Goal: Task Accomplishment & Management: Use online tool/utility

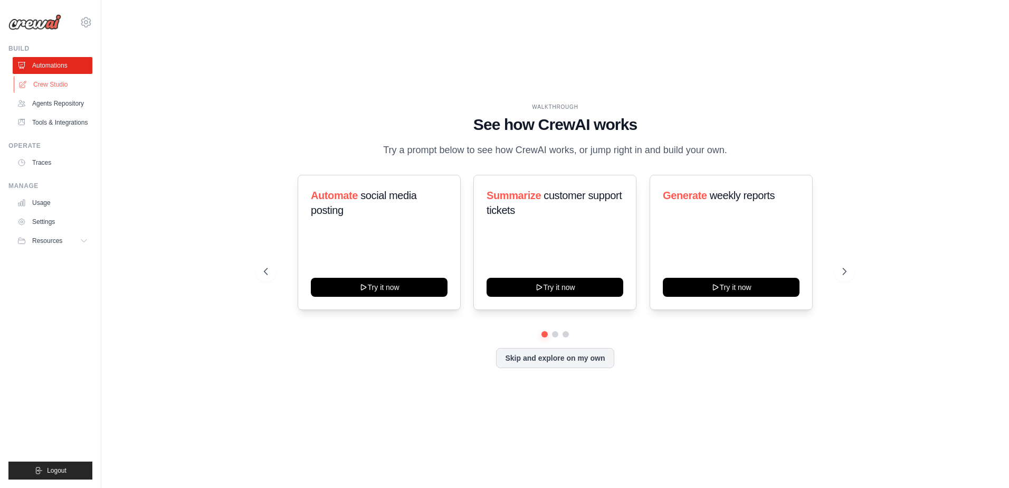
click at [40, 83] on link "Crew Studio" at bounding box center [54, 84] width 80 height 17
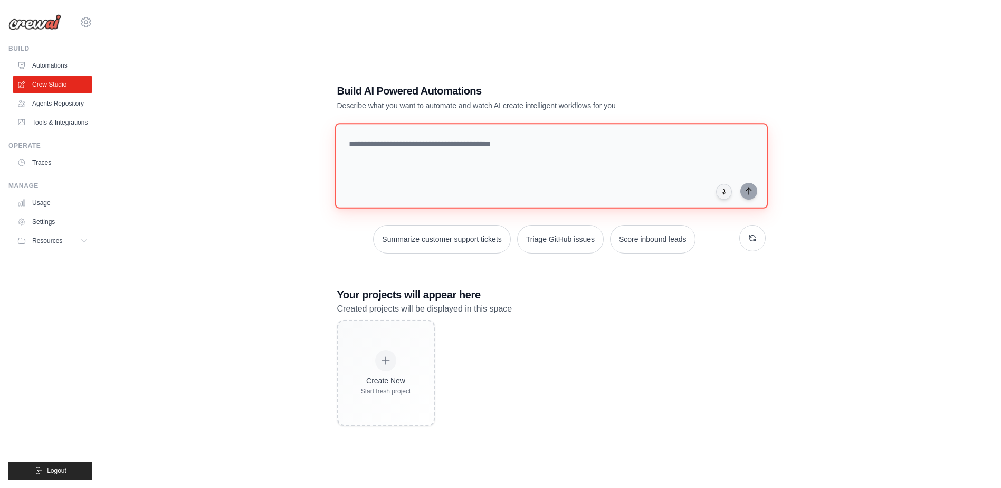
click at [377, 146] on textarea at bounding box center [551, 165] width 433 height 85
type textarea "**********"
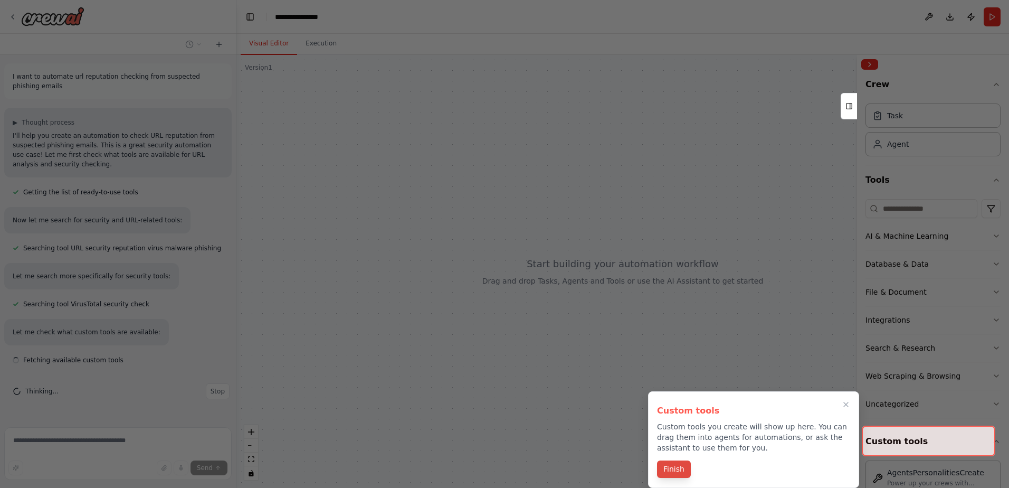
click at [668, 473] on button "Finish" at bounding box center [674, 468] width 34 height 17
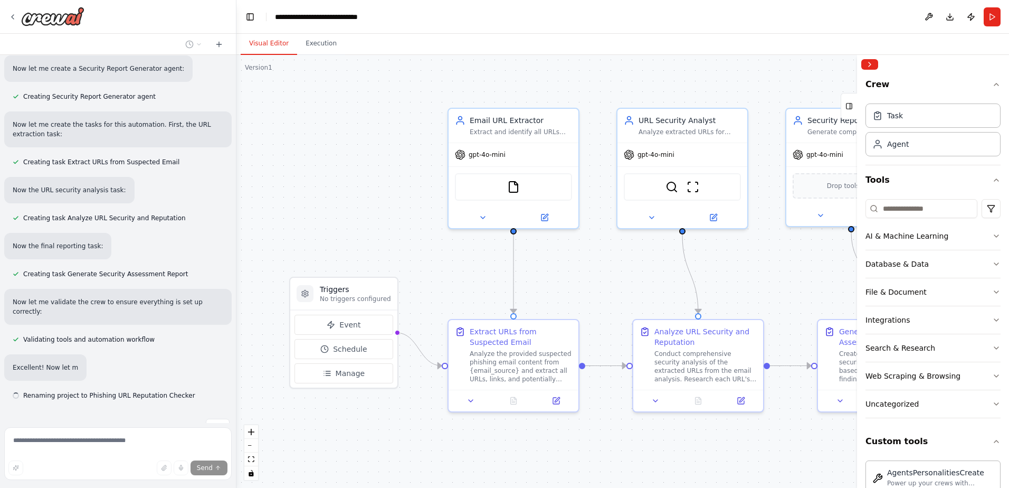
scroll to position [628, 0]
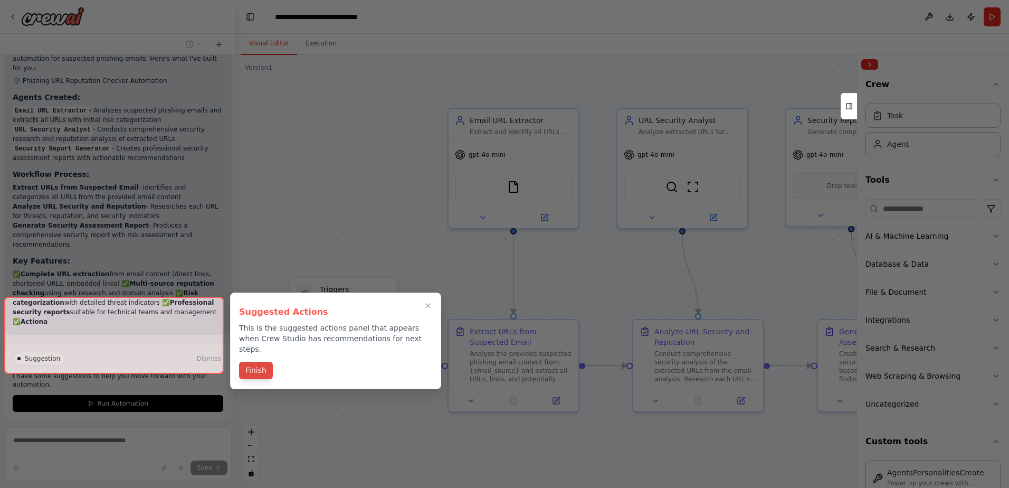
click at [252, 359] on div "Suggested Actions This is the suggested actions panel that appears when Crew St…" at bounding box center [335, 340] width 211 height 97
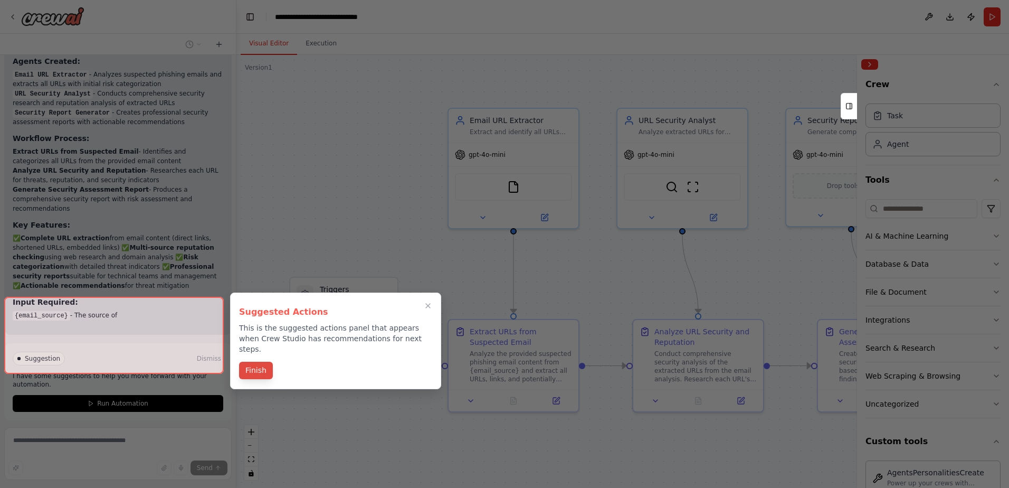
click at [258, 362] on button "Finish" at bounding box center [256, 370] width 34 height 17
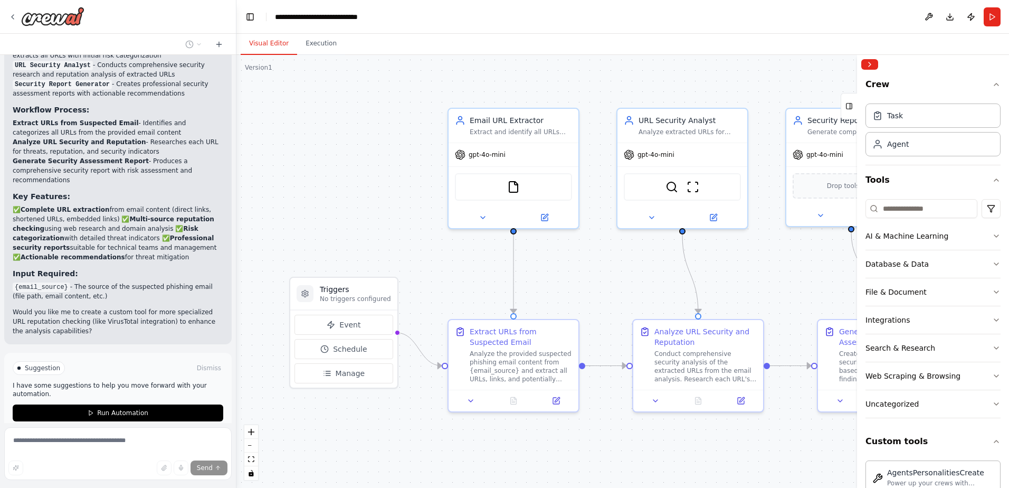
scroll to position [1076, 0]
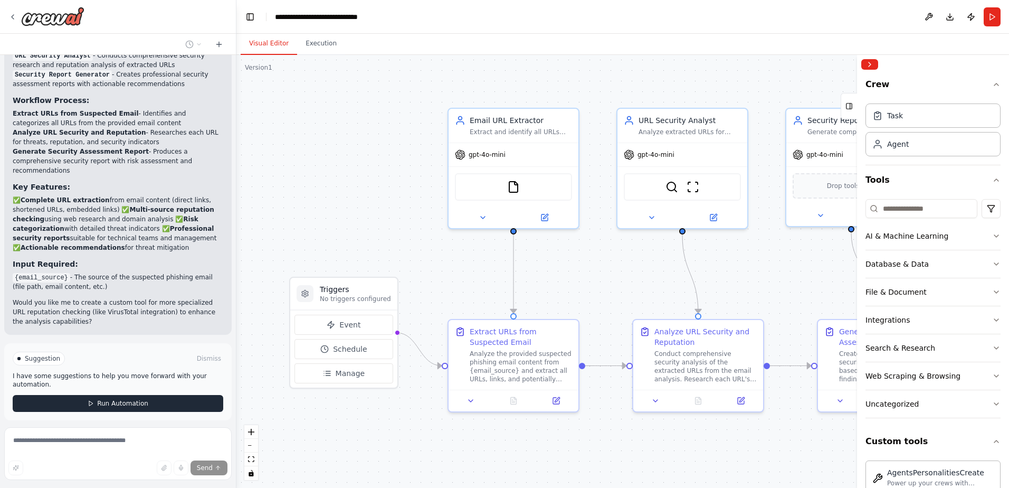
click at [106, 399] on span "Run Automation" at bounding box center [122, 403] width 51 height 8
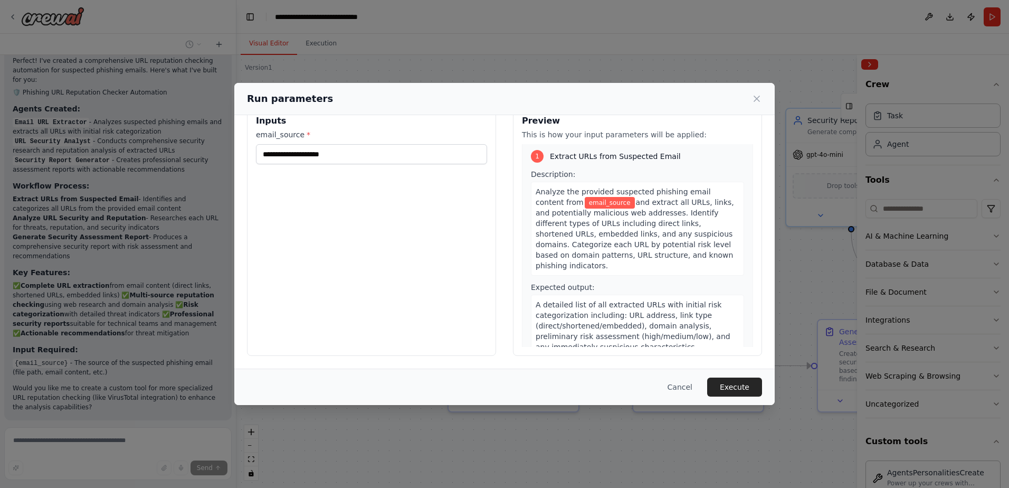
scroll to position [0, 0]
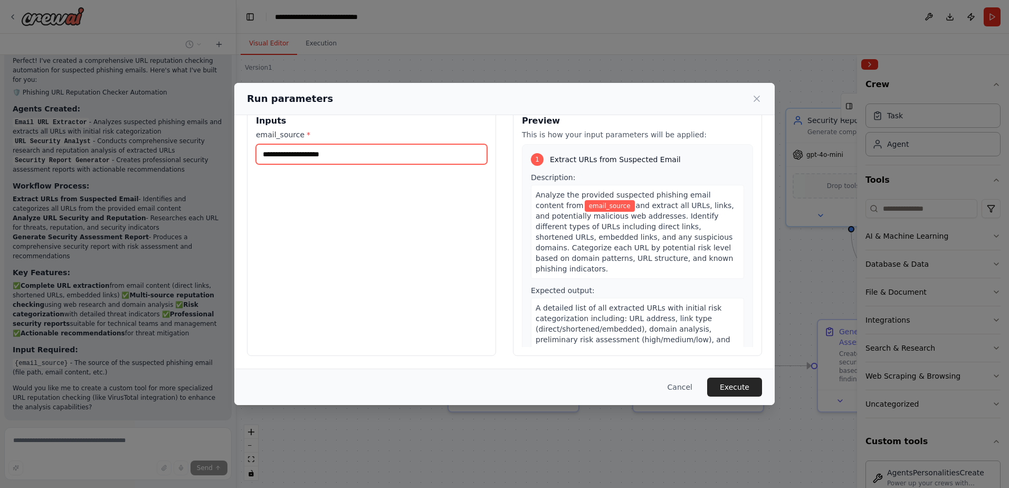
click at [318, 153] on input "email_source *" at bounding box center [371, 154] width 231 height 20
click at [335, 111] on div "Run parameters" at bounding box center [504, 99] width 540 height 32
click at [687, 386] on button "Cancel" at bounding box center [680, 386] width 42 height 19
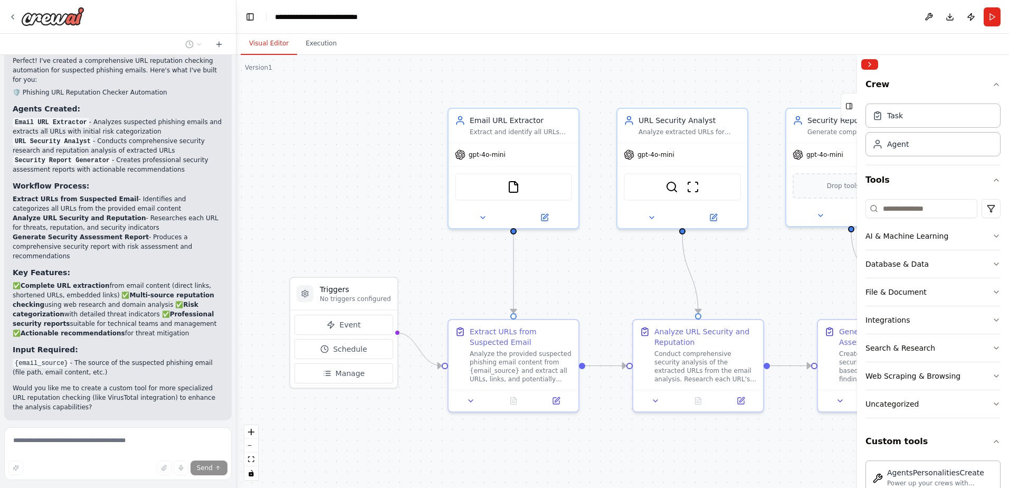
click at [211, 441] on span "Stop" at bounding box center [218, 445] width 14 height 8
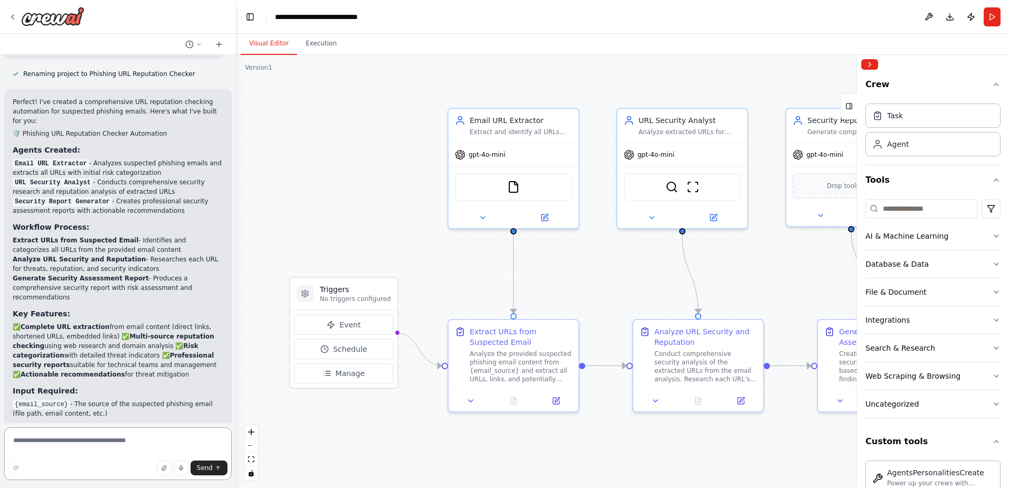
click at [70, 439] on textarea at bounding box center [117, 453] width 227 height 53
type textarea "**********"
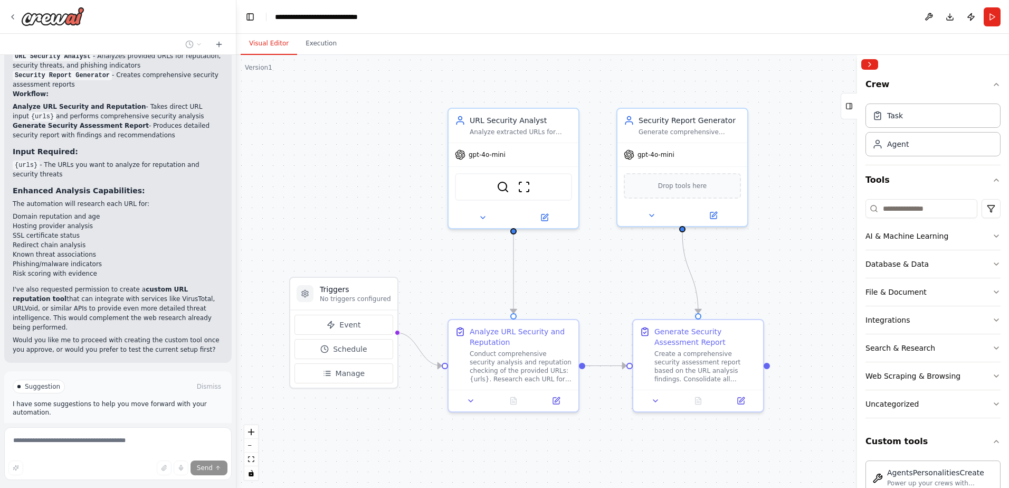
scroll to position [2049, 0]
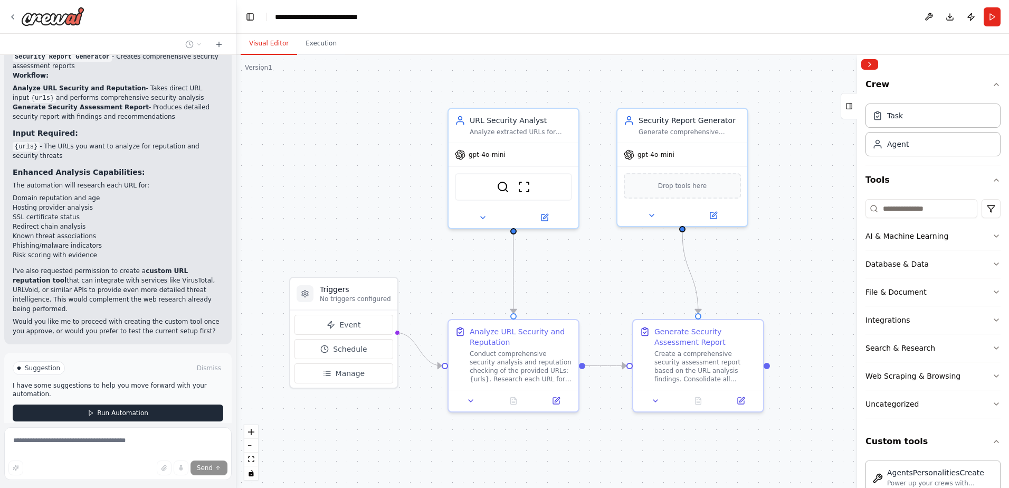
click at [105, 408] on span "Run Automation" at bounding box center [122, 412] width 51 height 8
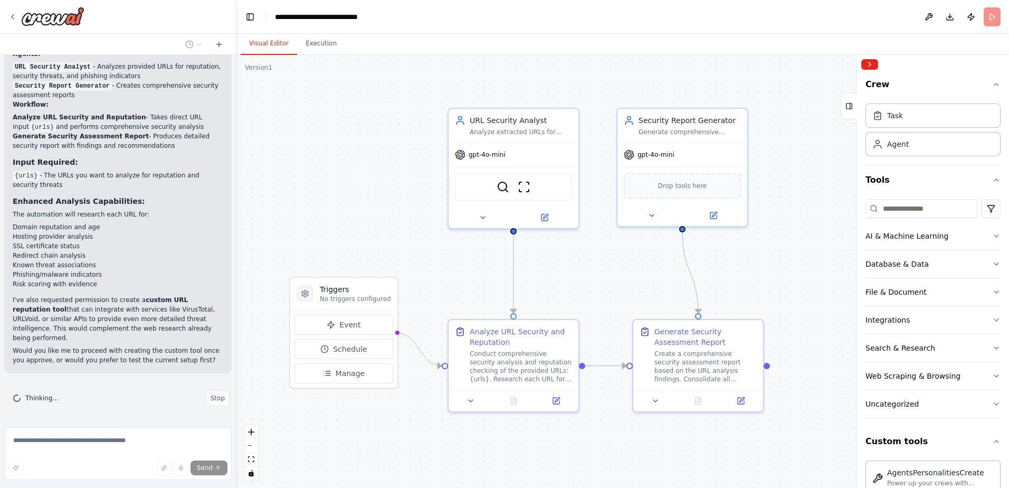
scroll to position [1963, 0]
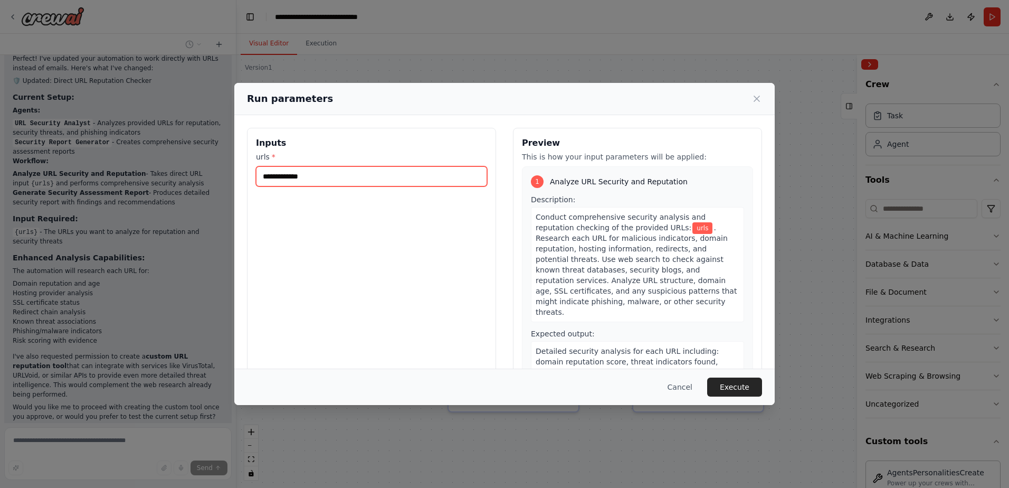
click at [411, 182] on input "urls *" at bounding box center [371, 176] width 231 height 20
paste input "**********"
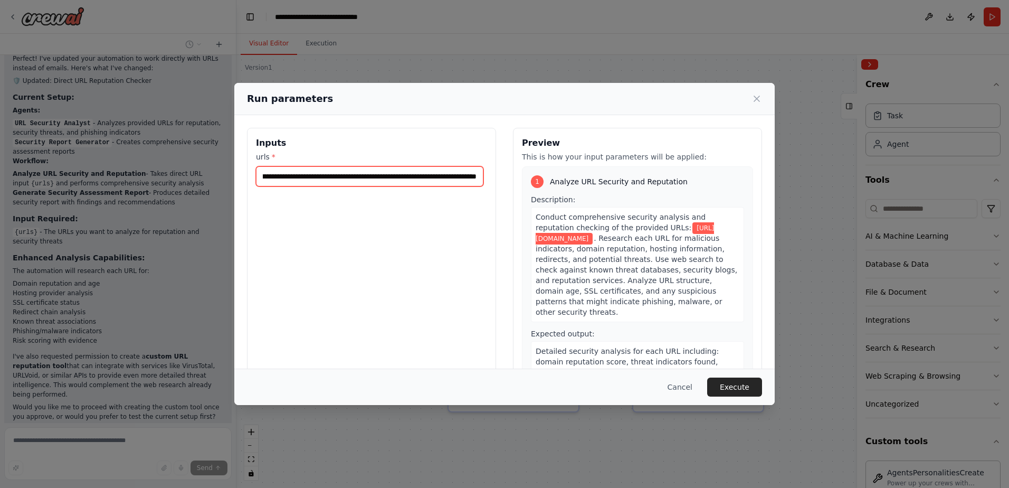
type input "**********"
click at [409, 287] on div "**********" at bounding box center [371, 253] width 249 height 250
click at [725, 390] on button "Execute" at bounding box center [734, 386] width 55 height 19
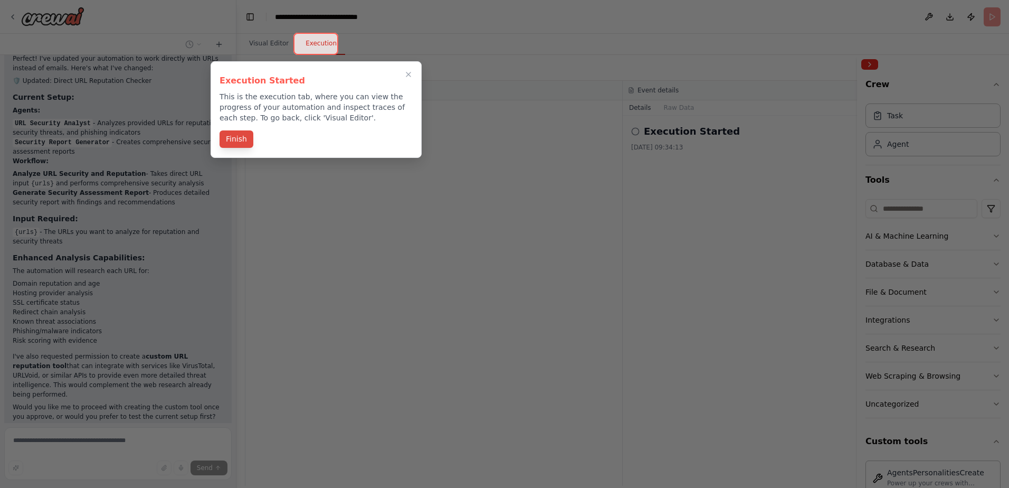
click at [235, 138] on button "Finish" at bounding box center [237, 138] width 34 height 17
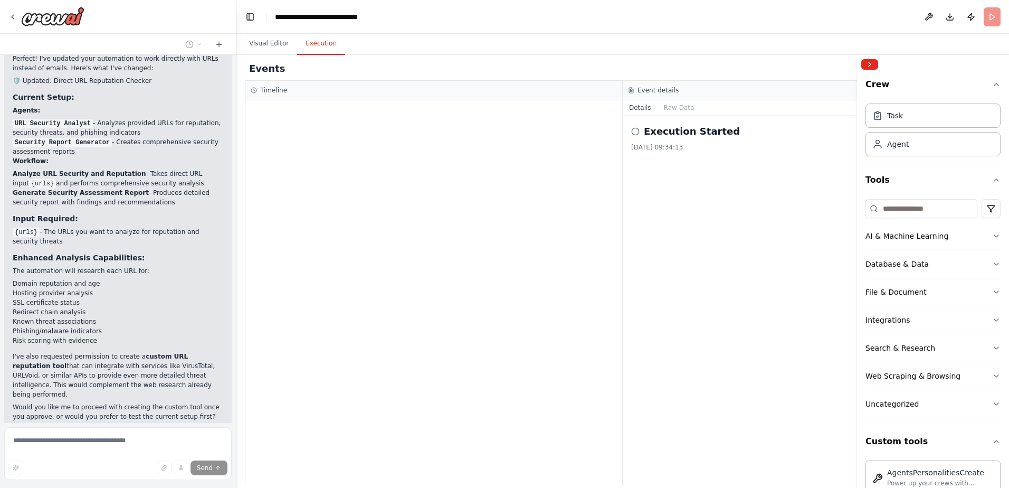
click at [682, 131] on h2 "Execution Started" at bounding box center [692, 131] width 96 height 15
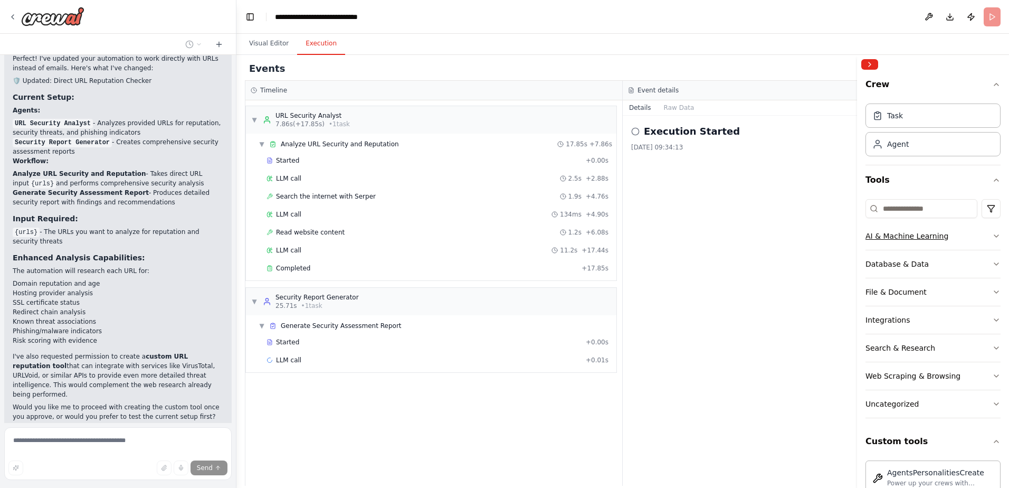
click at [992, 236] on icon "button" at bounding box center [996, 236] width 8 height 8
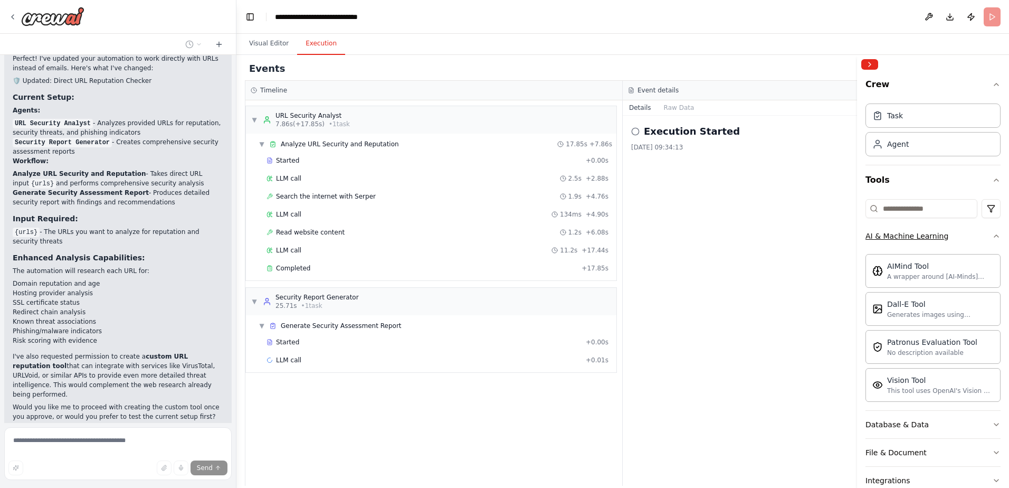
click at [992, 236] on icon "button" at bounding box center [996, 236] width 8 height 8
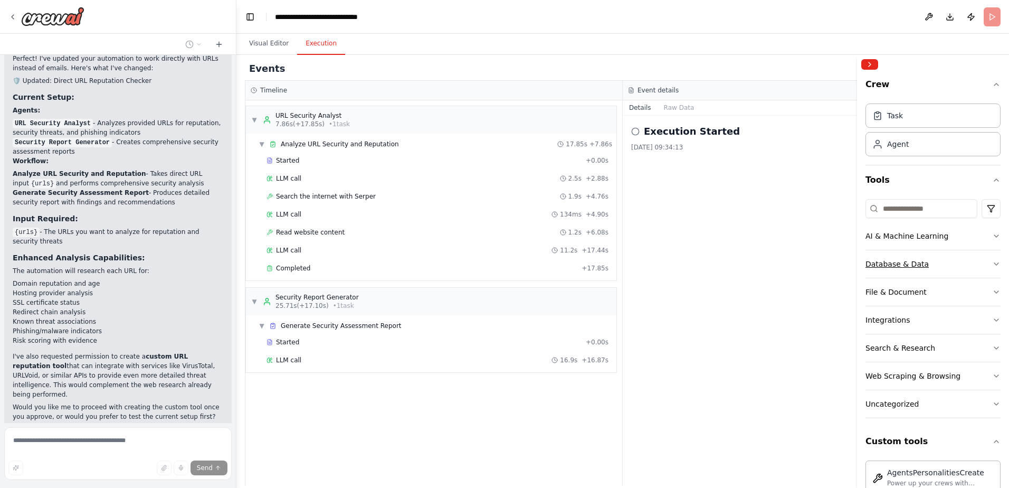
scroll to position [2049, 0]
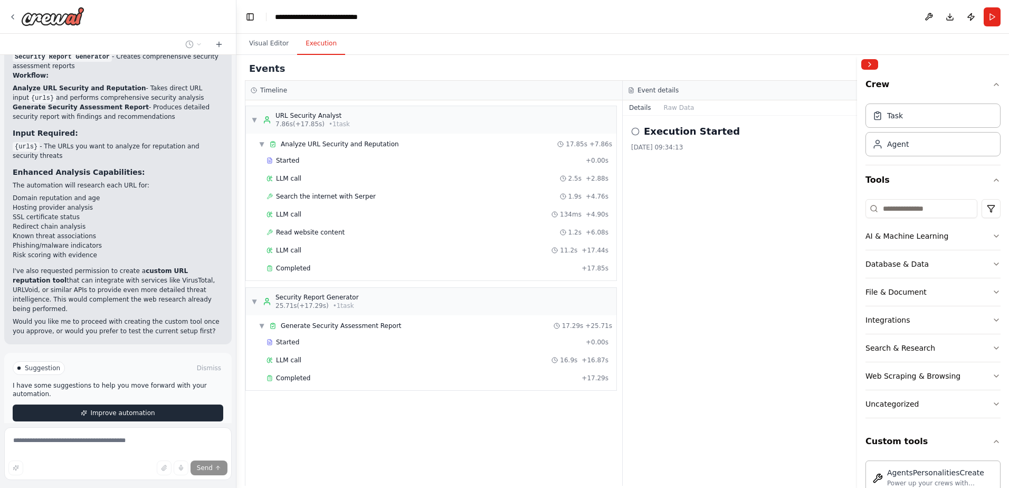
click at [126, 408] on span "Improve automation" at bounding box center [122, 412] width 64 height 8
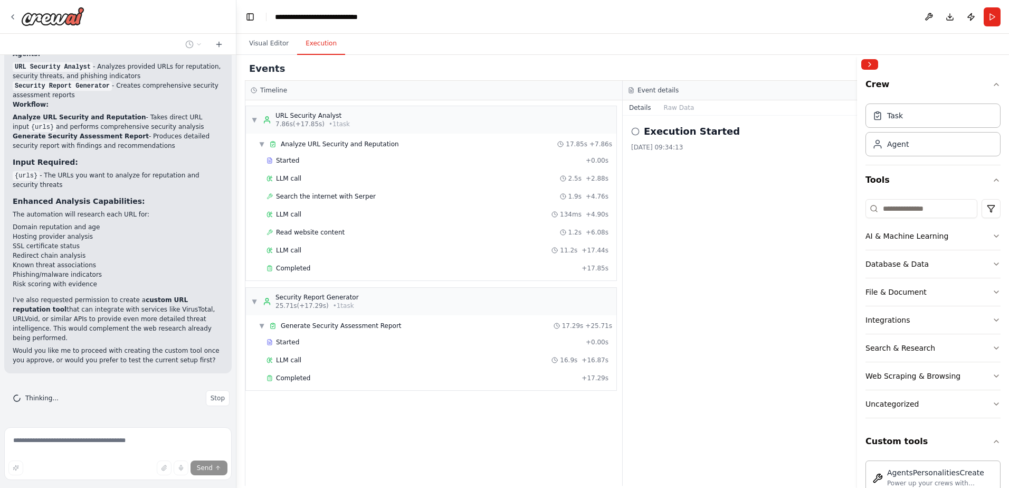
scroll to position [1963, 0]
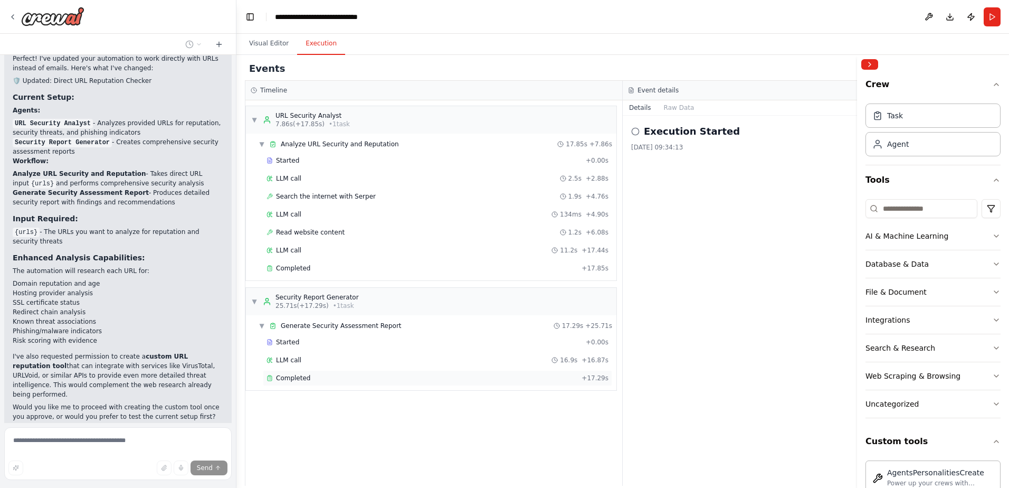
click at [285, 374] on span "Completed" at bounding box center [293, 378] width 34 height 8
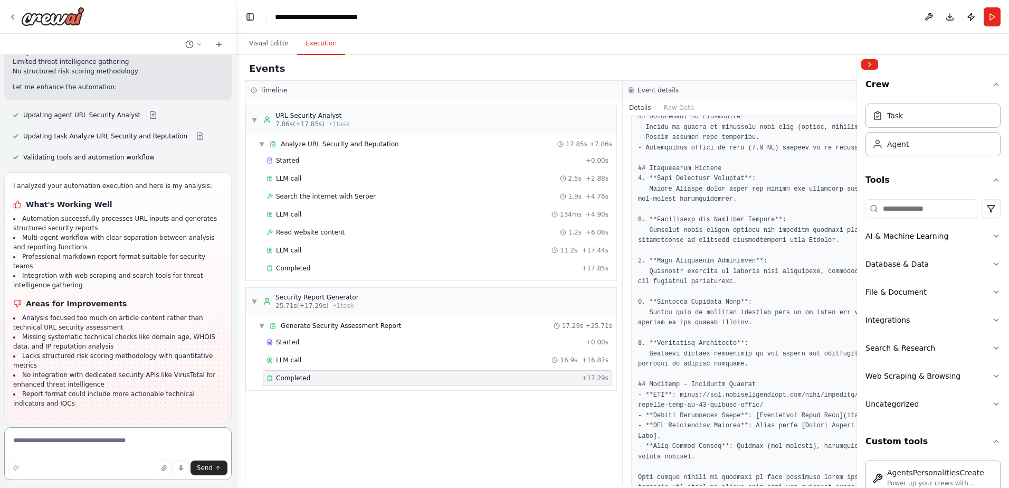
scroll to position [2450, 0]
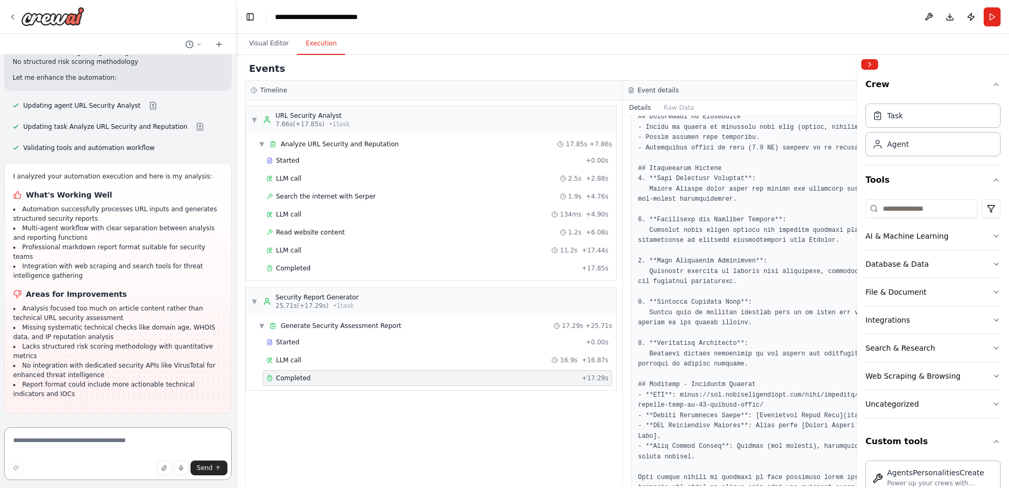
click at [77, 444] on textarea at bounding box center [117, 453] width 227 height 53
type textarea "**********"
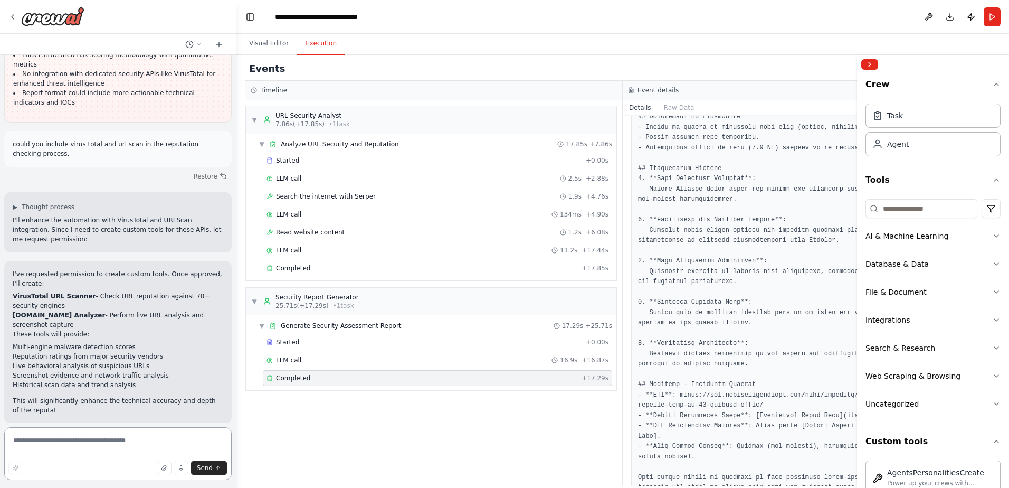
scroll to position [2751, 0]
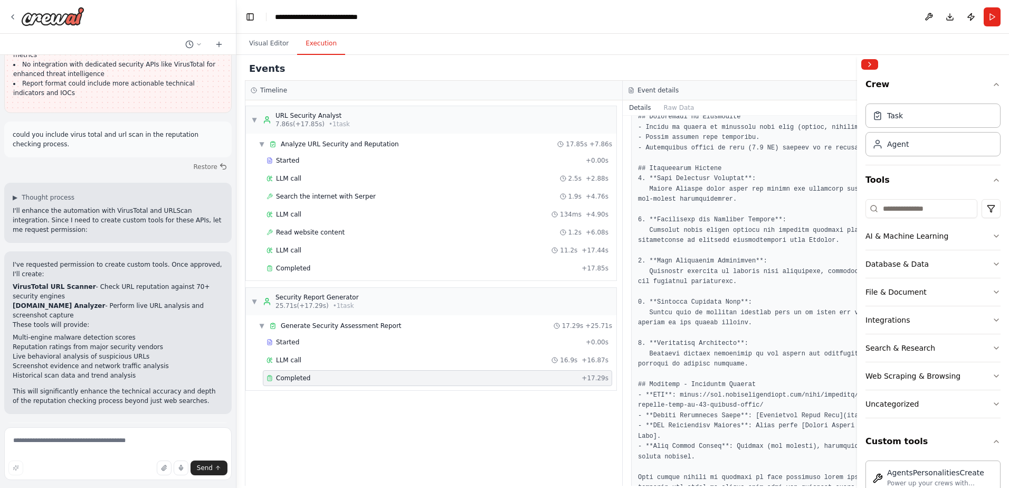
click at [92, 478] on span "Enable coding skills" at bounding box center [122, 482] width 62 height 8
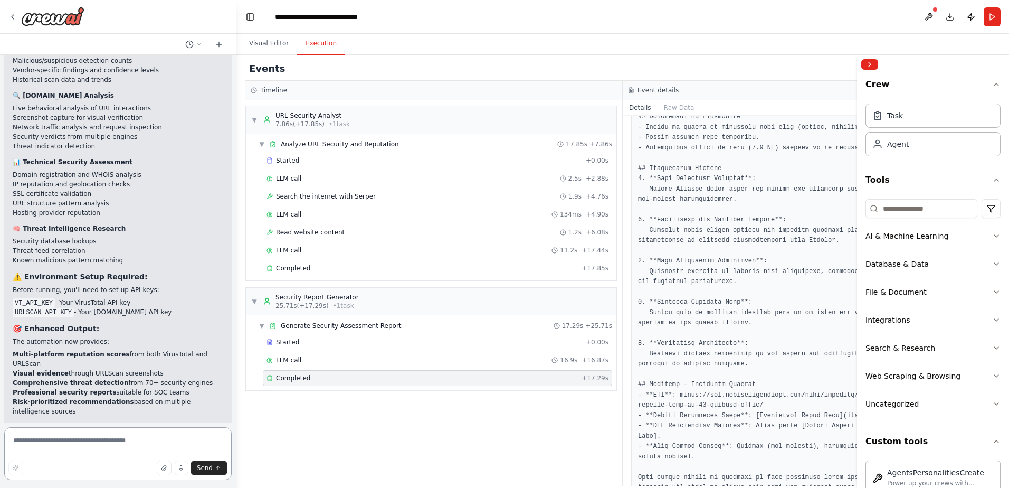
scroll to position [4506, 0]
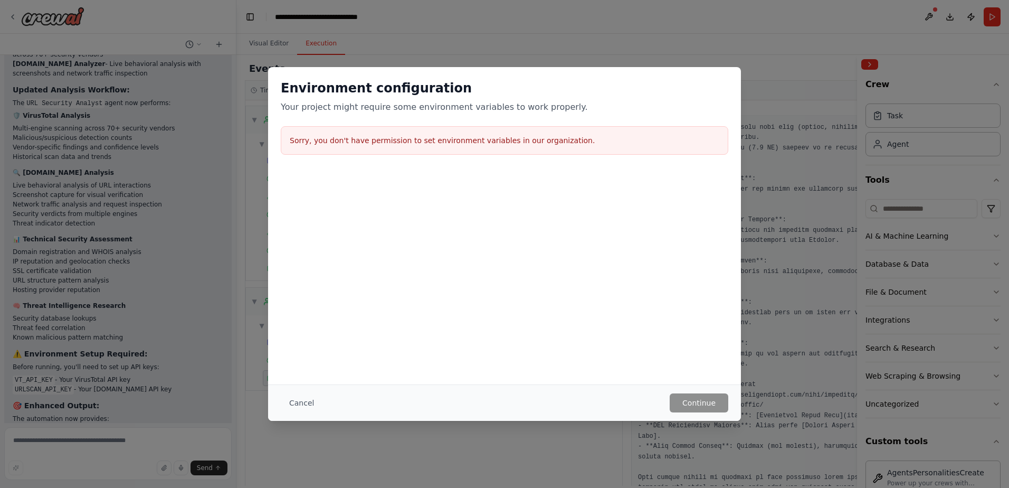
click at [530, 139] on h3 "Sorry, you don't have permission to set environment variables in our organizati…" at bounding box center [505, 140] width 430 height 11
click at [300, 405] on button "Cancel" at bounding box center [302, 402] width 42 height 19
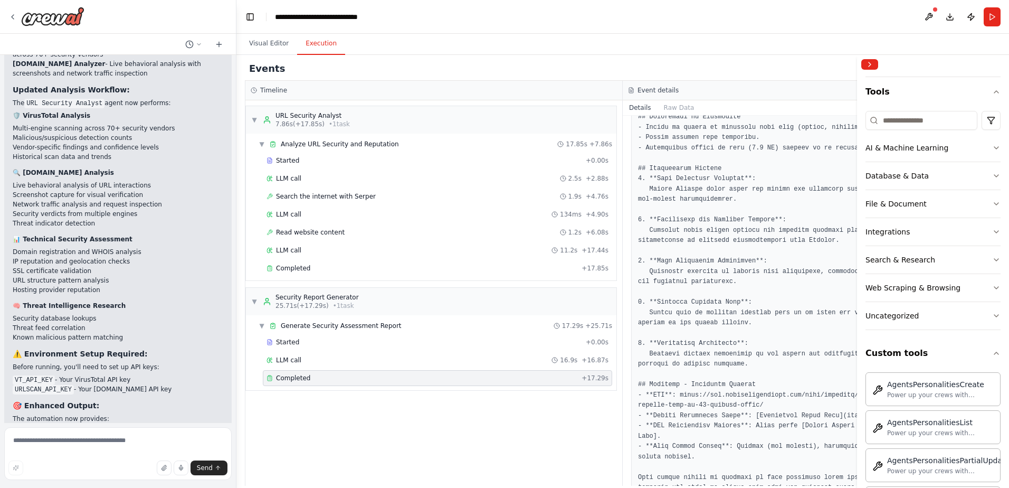
scroll to position [53, 0]
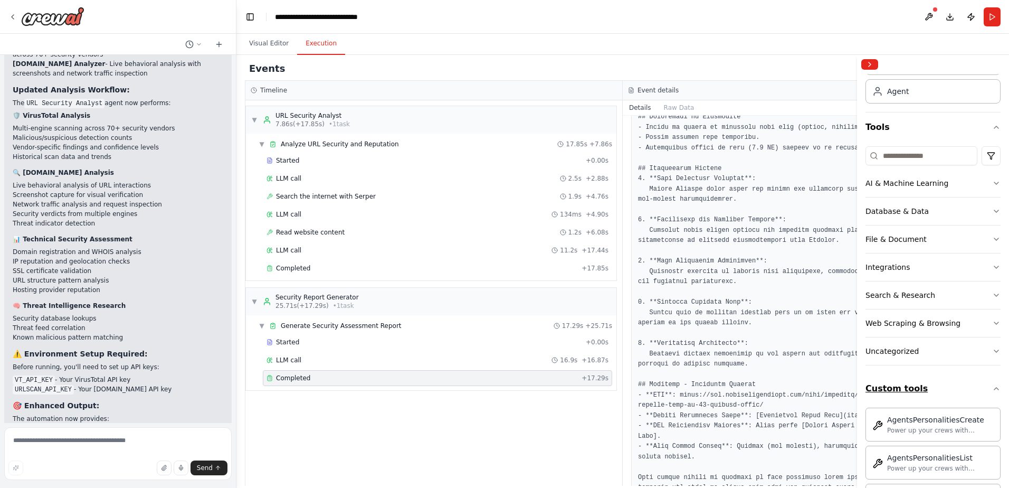
click at [992, 386] on icon "button" at bounding box center [996, 388] width 8 height 8
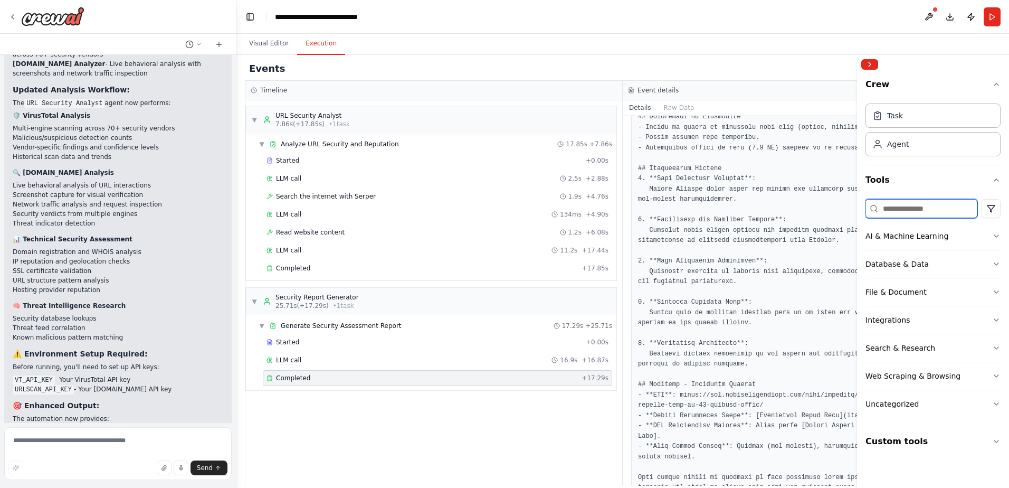
click at [908, 206] on input at bounding box center [922, 208] width 112 height 19
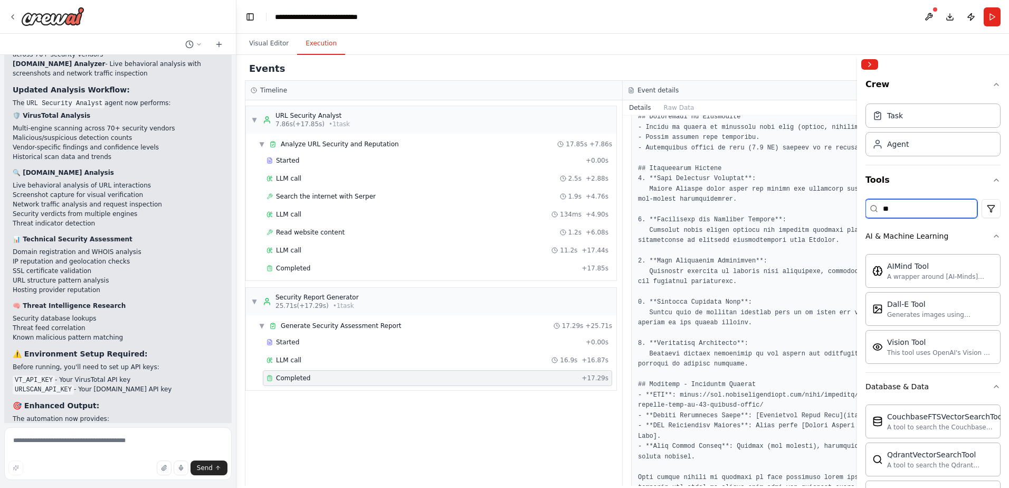
type input "*"
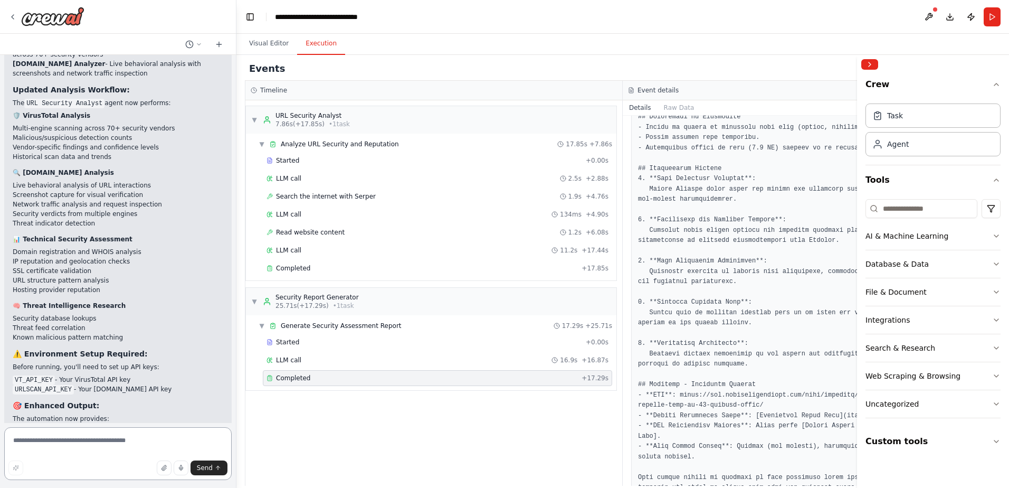
click at [69, 440] on textarea at bounding box center [117, 453] width 227 height 53
type textarea "**********"
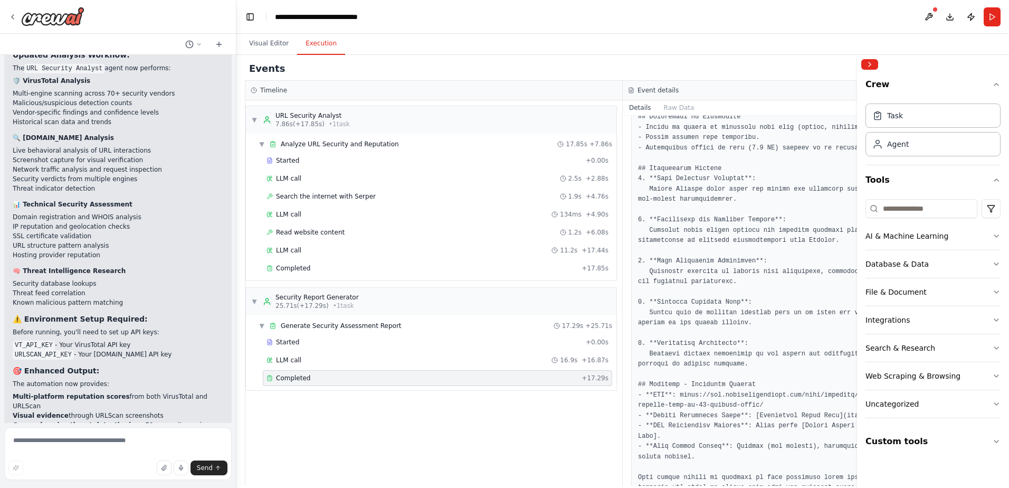
scroll to position [4514, 0]
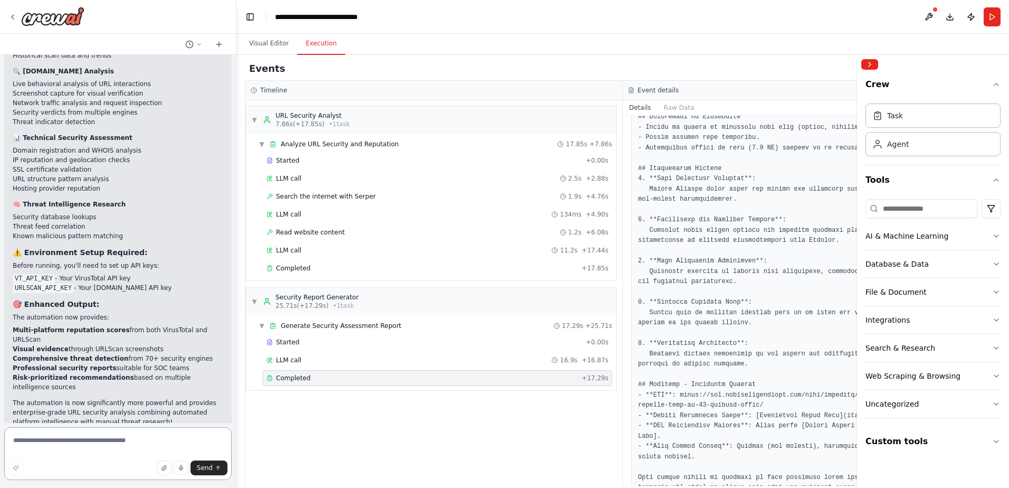
scroll to position [4472, 0]
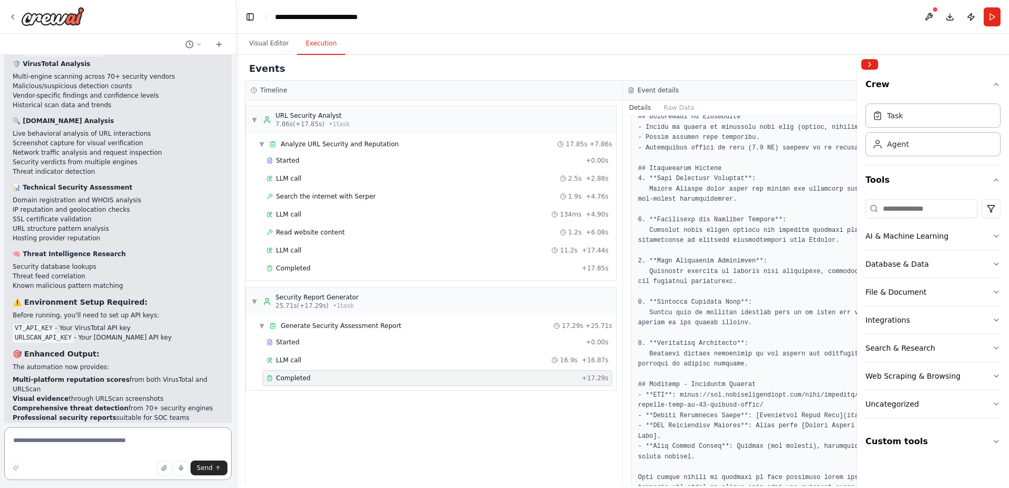
click at [61, 442] on textarea at bounding box center [117, 453] width 227 height 53
type textarea "**********"
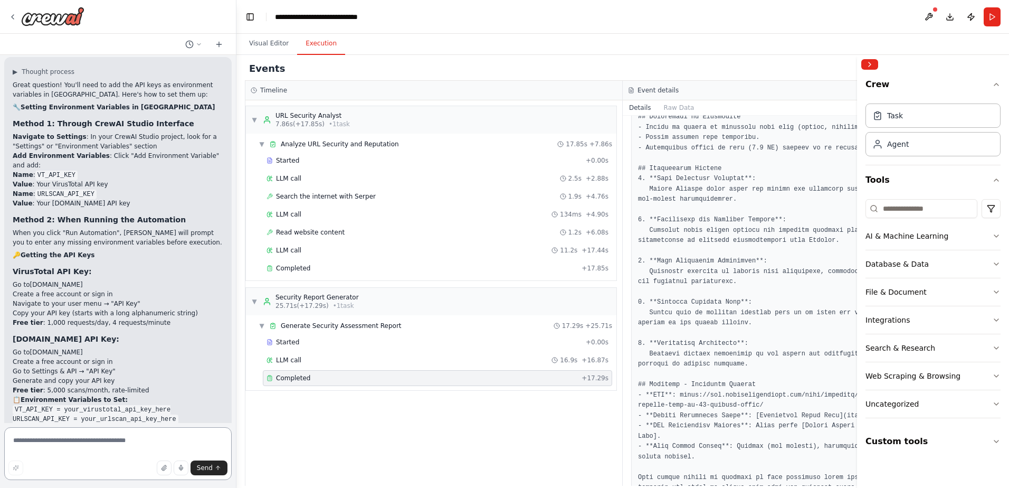
scroll to position [5021, 0]
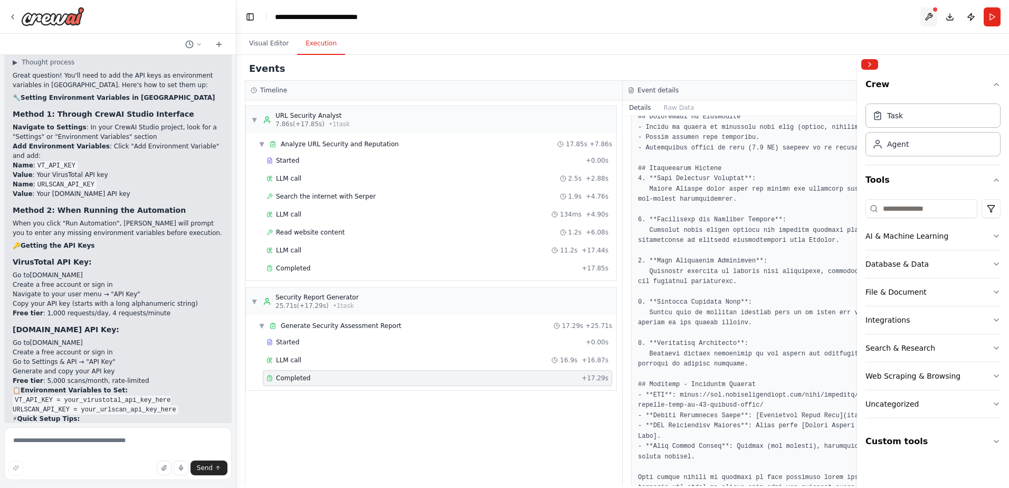
click at [927, 18] on button at bounding box center [928, 16] width 17 height 19
click at [929, 13] on div at bounding box center [928, 16] width 17 height 19
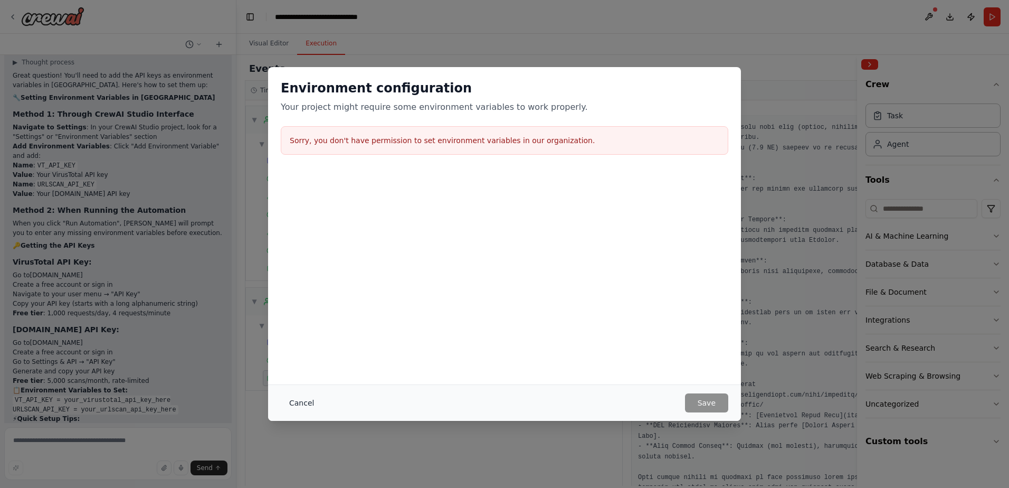
click at [297, 403] on button "Cancel" at bounding box center [302, 402] width 42 height 19
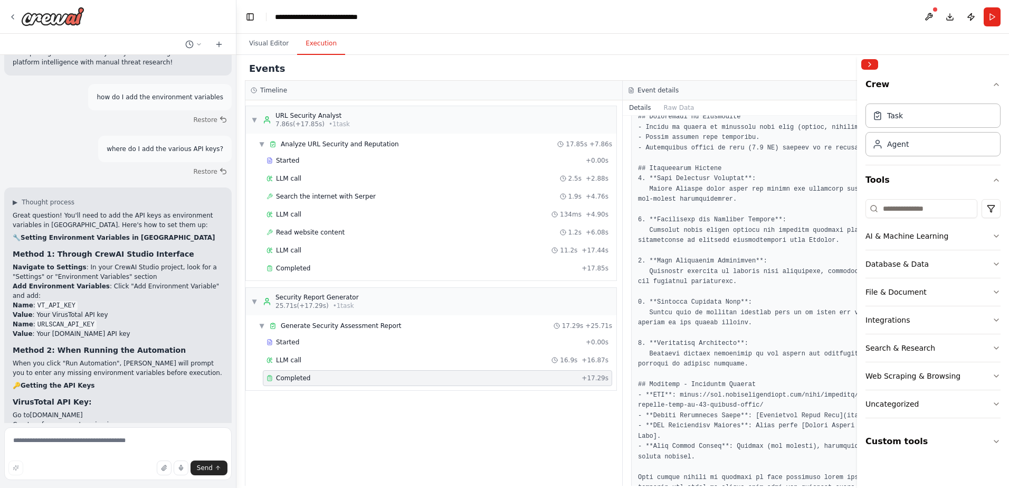
scroll to position [4863, 0]
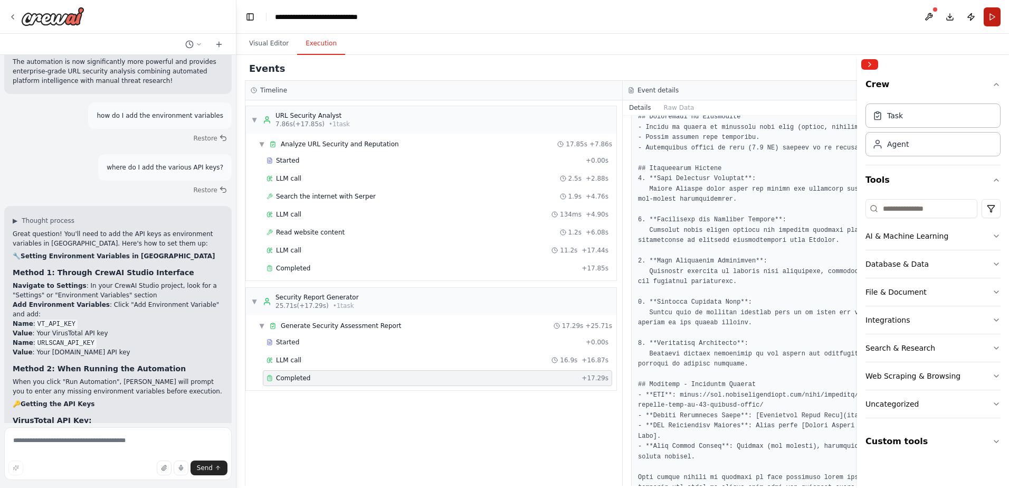
click at [994, 19] on button "Run" at bounding box center [992, 16] width 17 height 19
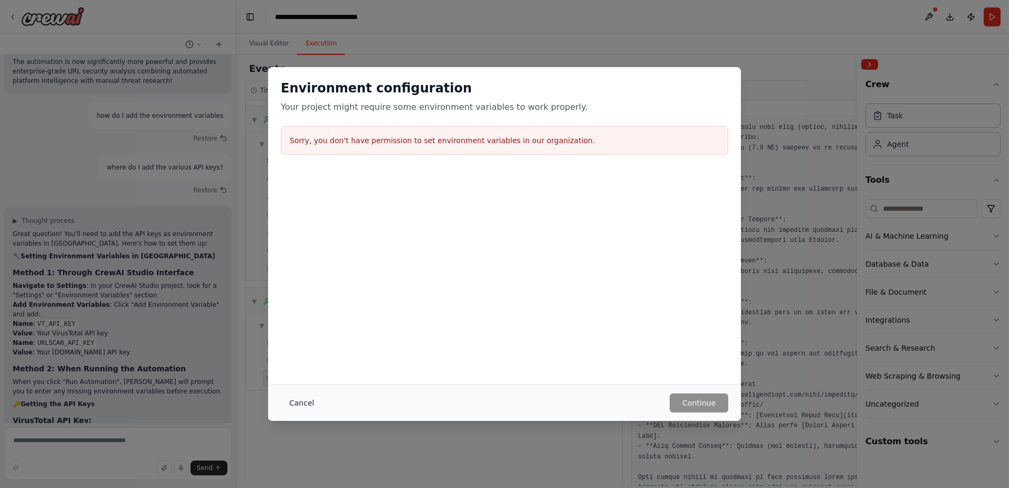
click at [303, 403] on button "Cancel" at bounding box center [302, 402] width 42 height 19
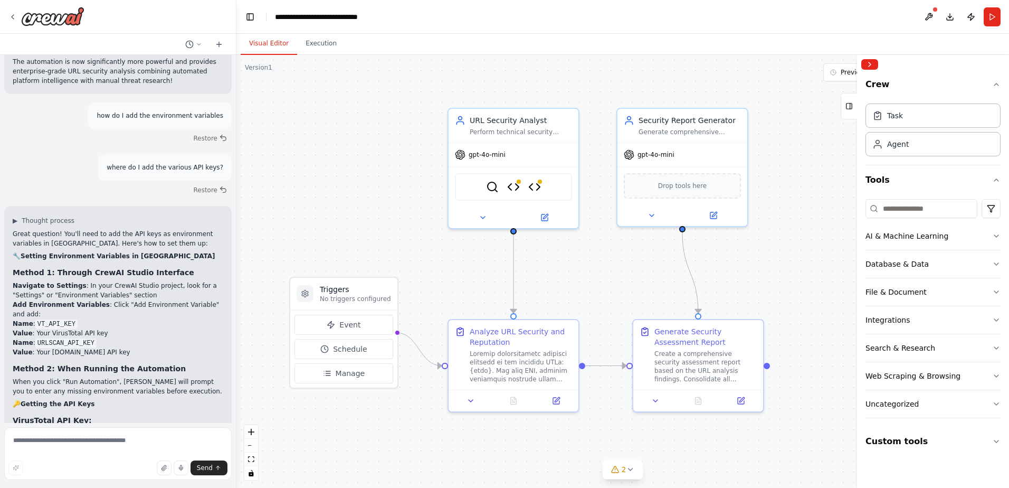
click at [265, 41] on button "Visual Editor" at bounding box center [269, 44] width 56 height 22
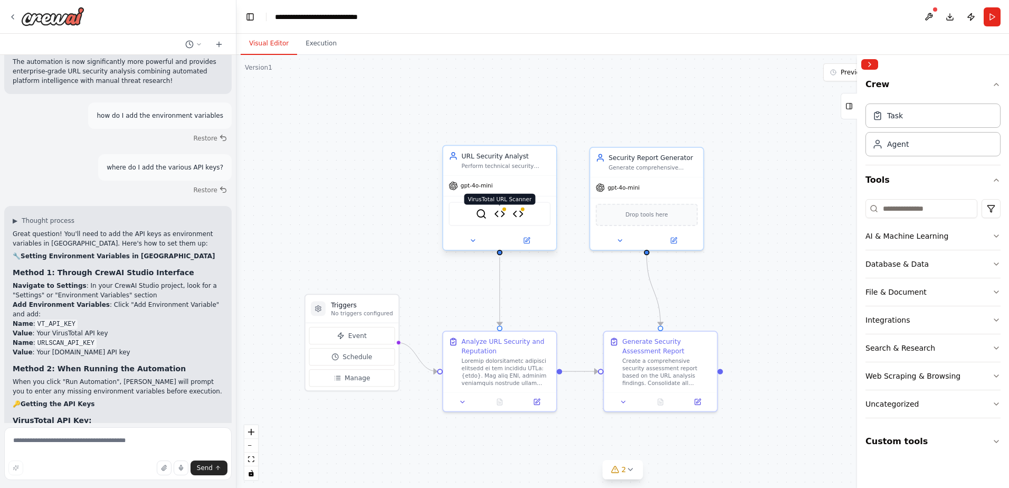
click at [503, 212] on img at bounding box center [499, 213] width 11 height 11
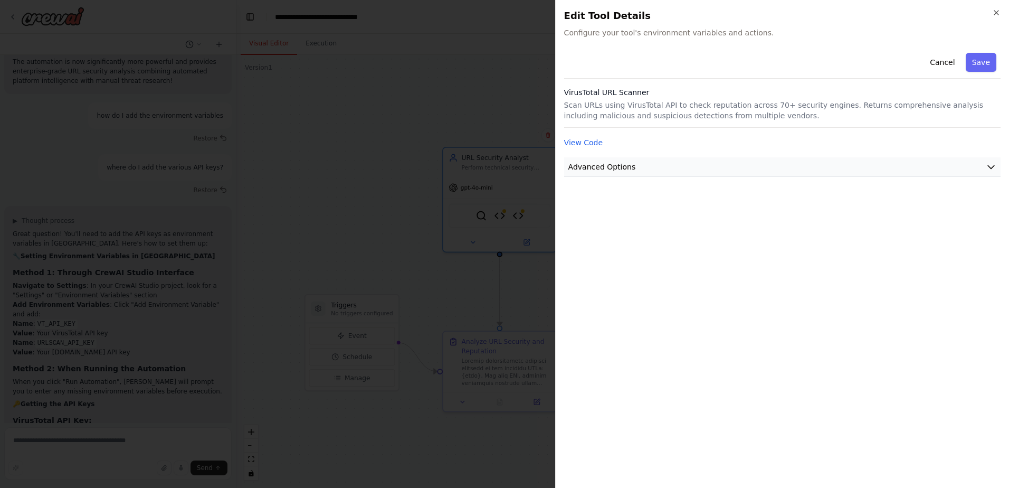
click at [634, 165] on button "Advanced Options" at bounding box center [782, 167] width 436 height 20
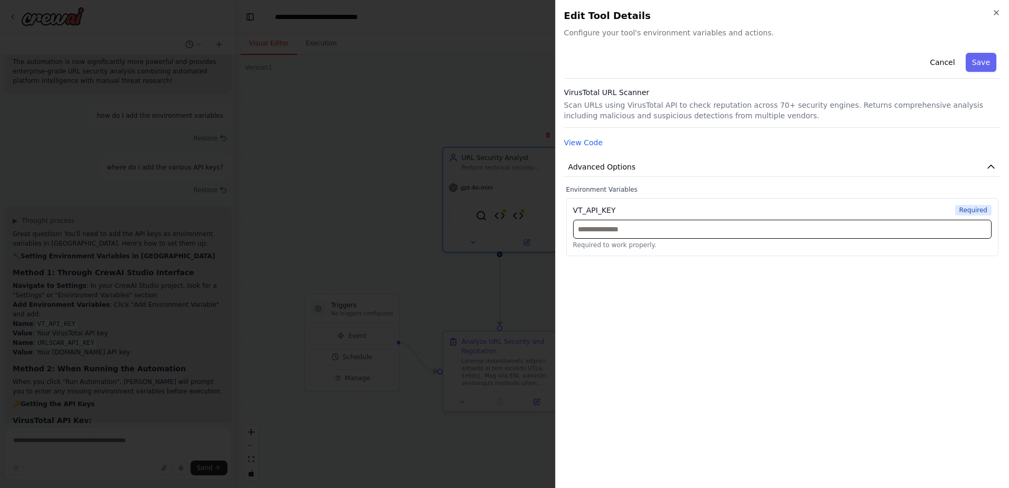
click at [622, 229] on input "text" at bounding box center [782, 229] width 419 height 19
paste input "**********"
type input "**********"
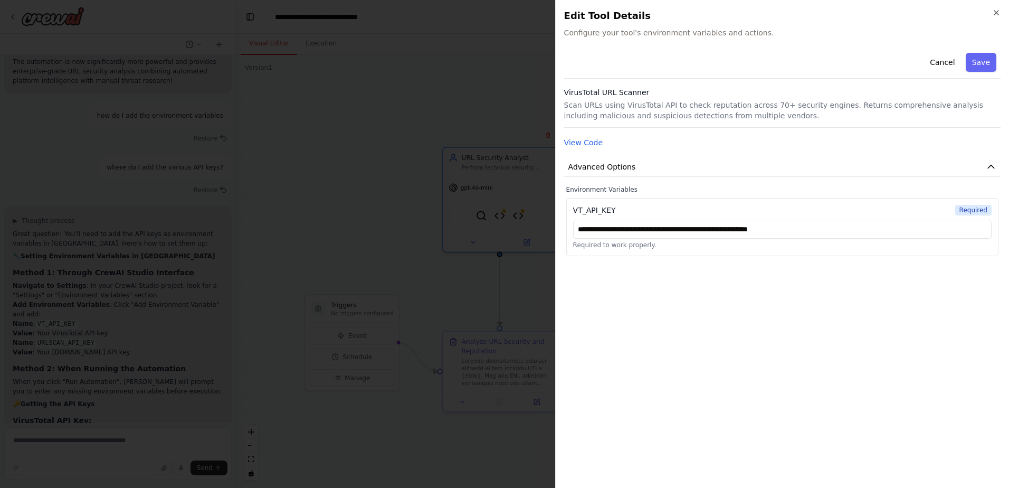
click at [675, 327] on div "**********" at bounding box center [782, 264] width 436 height 431
click at [980, 64] on button "Save" at bounding box center [981, 62] width 31 height 19
click at [611, 161] on span "Advanced Options" at bounding box center [602, 166] width 68 height 11
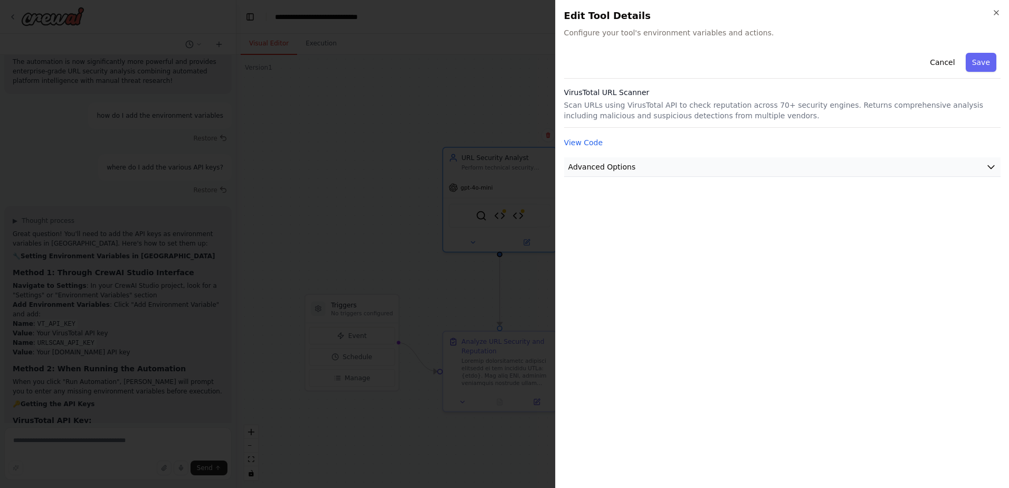
click at [613, 165] on span "Advanced Options" at bounding box center [602, 166] width 68 height 11
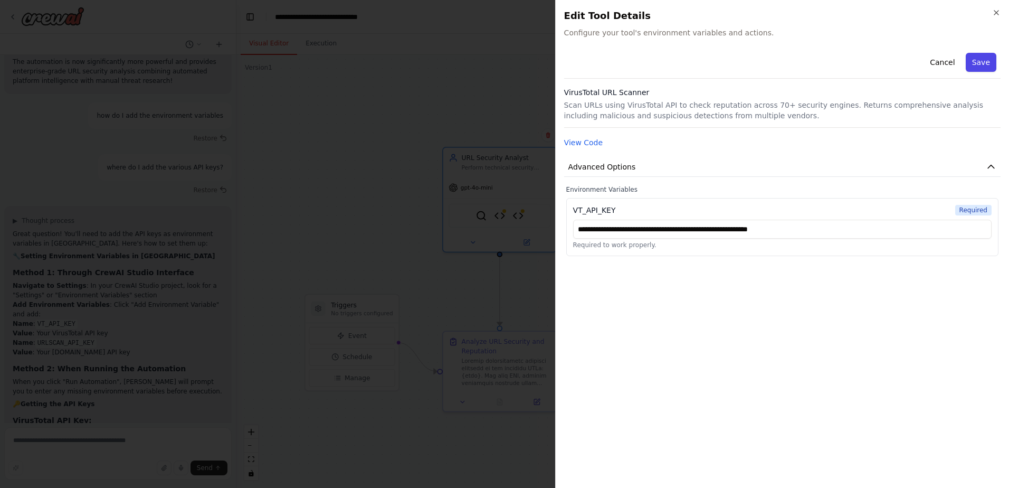
click at [984, 60] on button "Save" at bounding box center [981, 62] width 31 height 19
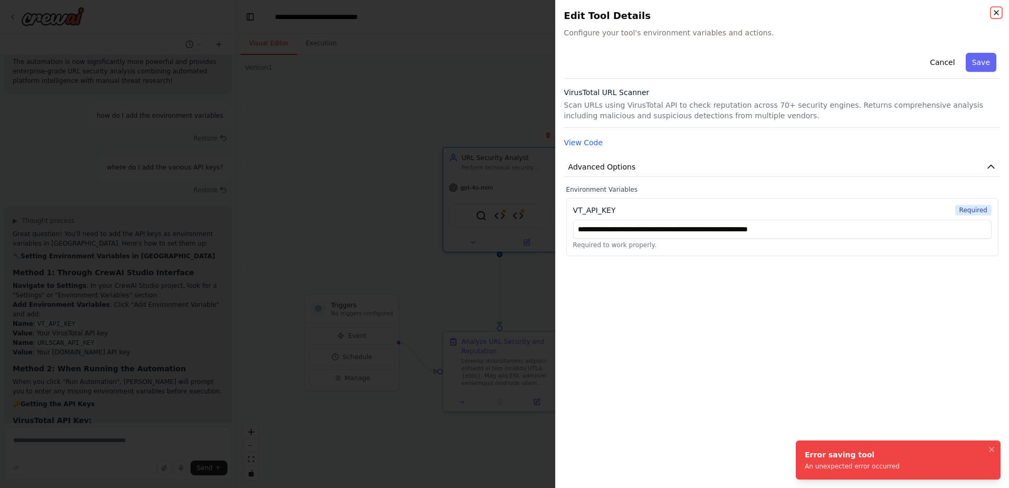
click at [999, 9] on icon "button" at bounding box center [996, 12] width 8 height 8
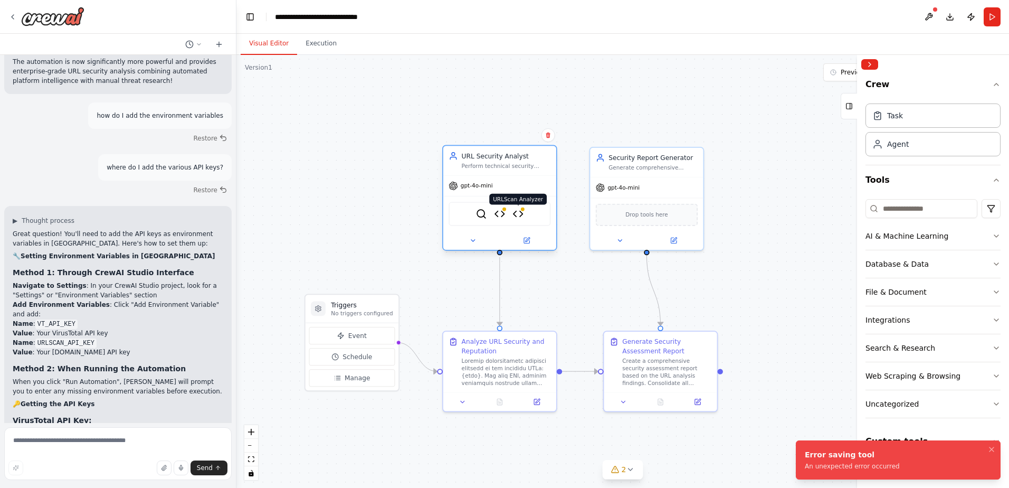
click at [519, 212] on img at bounding box center [517, 213] width 11 height 11
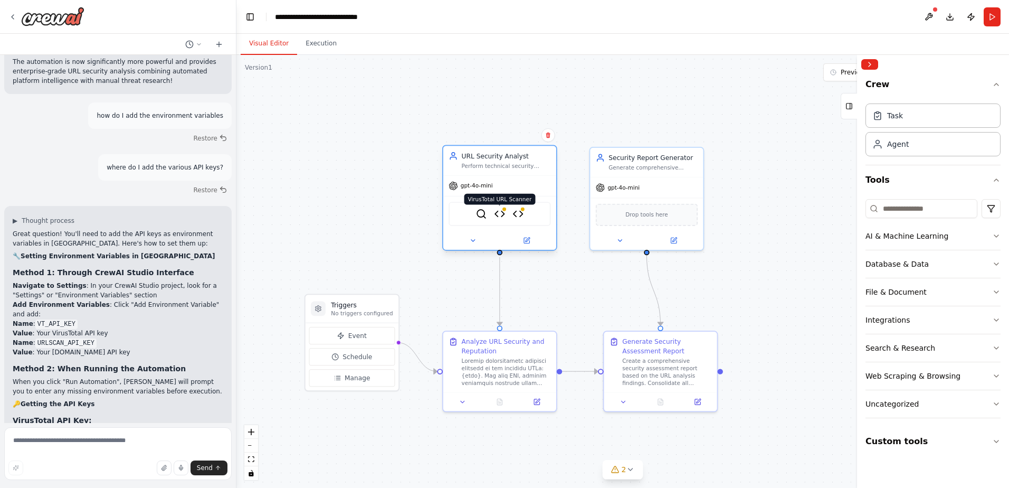
click at [501, 215] on img at bounding box center [499, 213] width 11 height 11
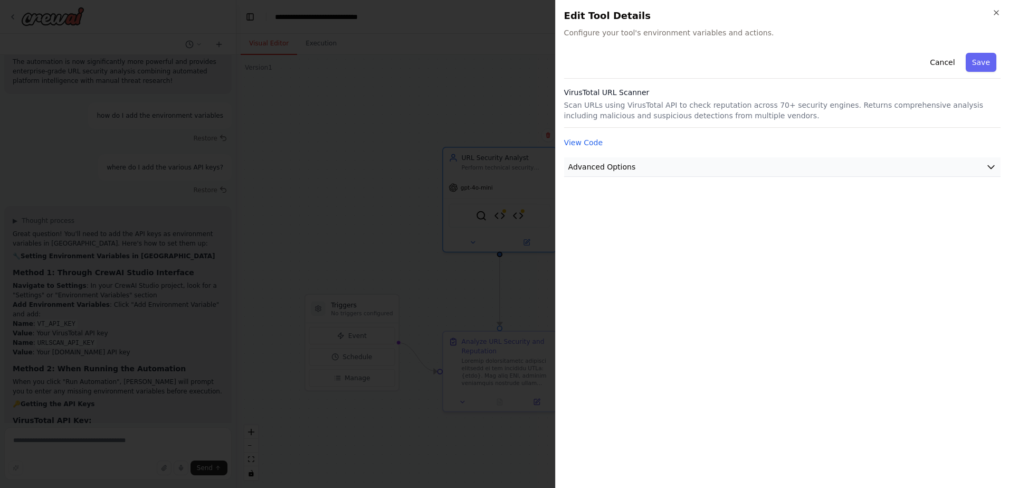
click at [579, 169] on span "Advanced Options" at bounding box center [602, 166] width 68 height 11
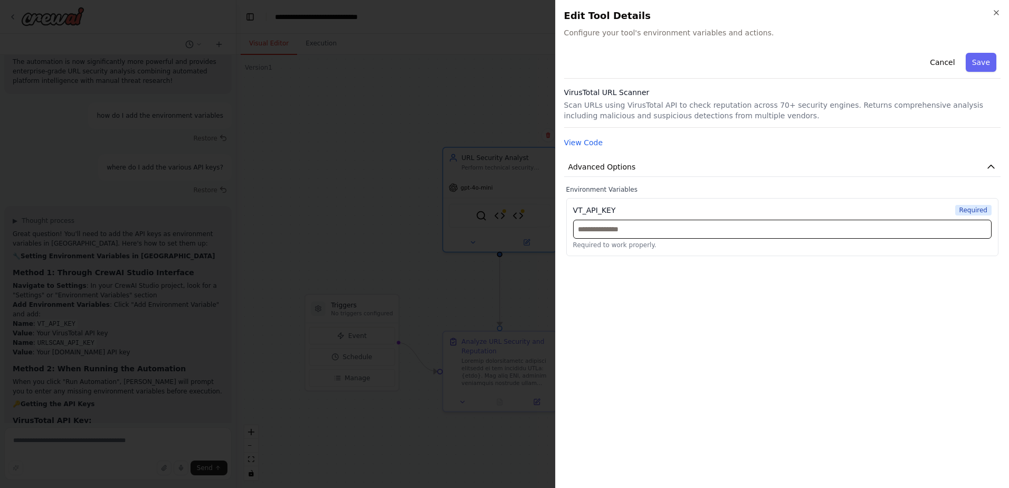
click at [588, 226] on input "text" at bounding box center [782, 229] width 419 height 19
paste input "**********"
type input "**********"
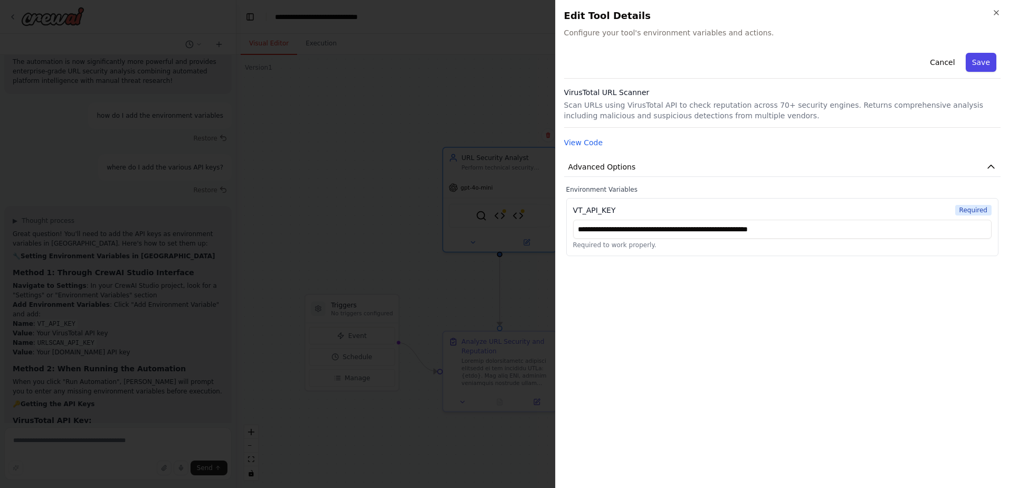
click at [979, 60] on button "Save" at bounding box center [981, 62] width 31 height 19
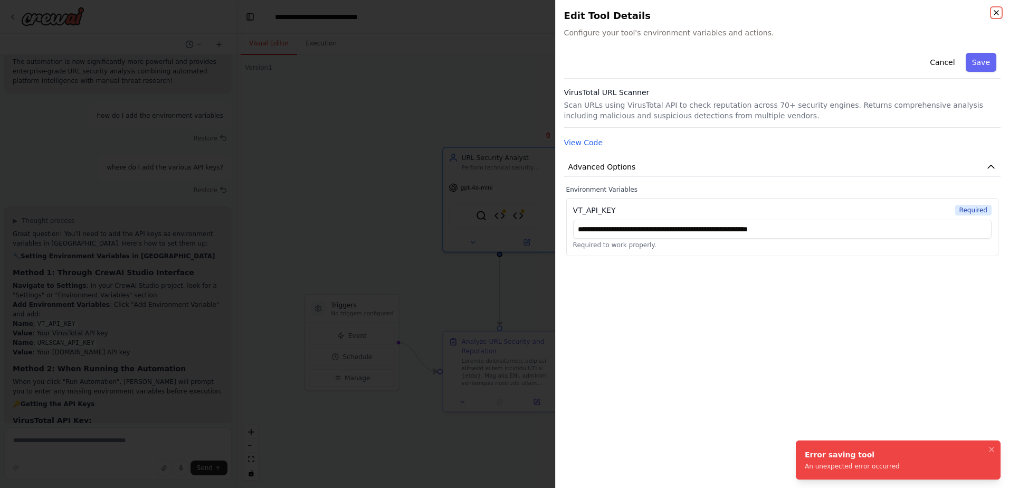
click at [1000, 11] on icon "button" at bounding box center [996, 12] width 8 height 8
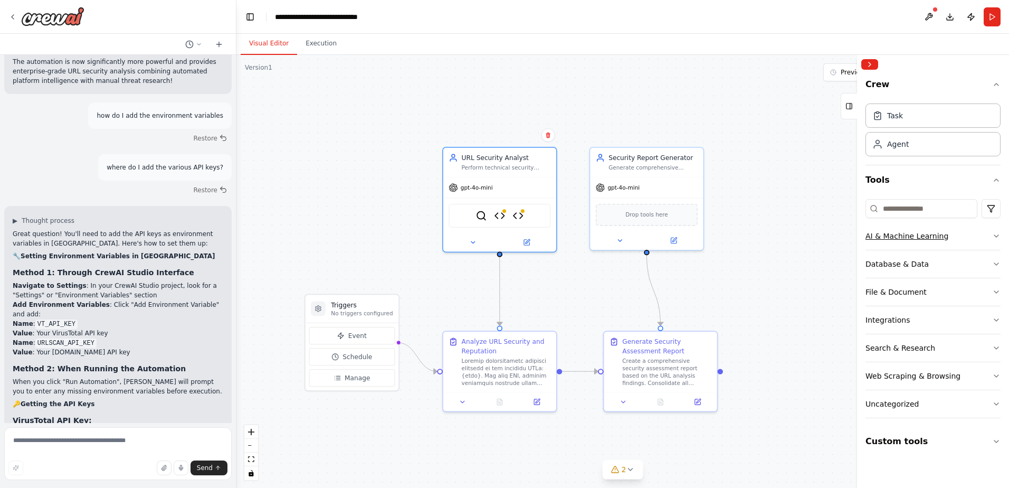
click at [995, 235] on icon "button" at bounding box center [996, 236] width 4 height 2
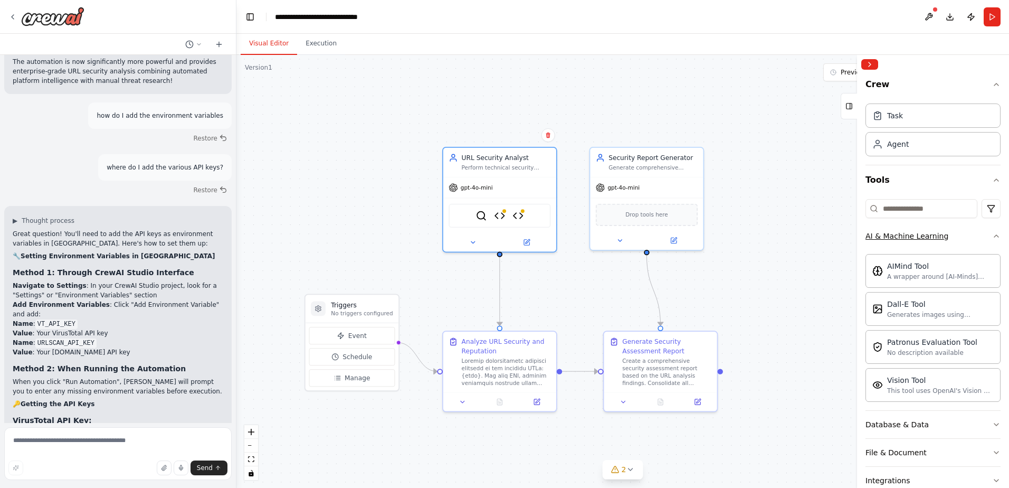
click at [992, 236] on icon "button" at bounding box center [996, 236] width 8 height 8
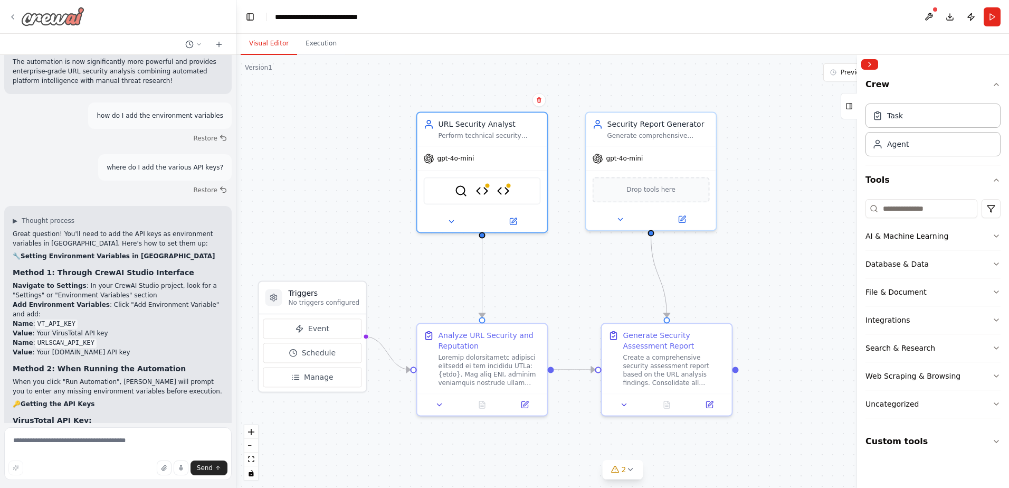
click at [49, 17] on img at bounding box center [52, 16] width 63 height 19
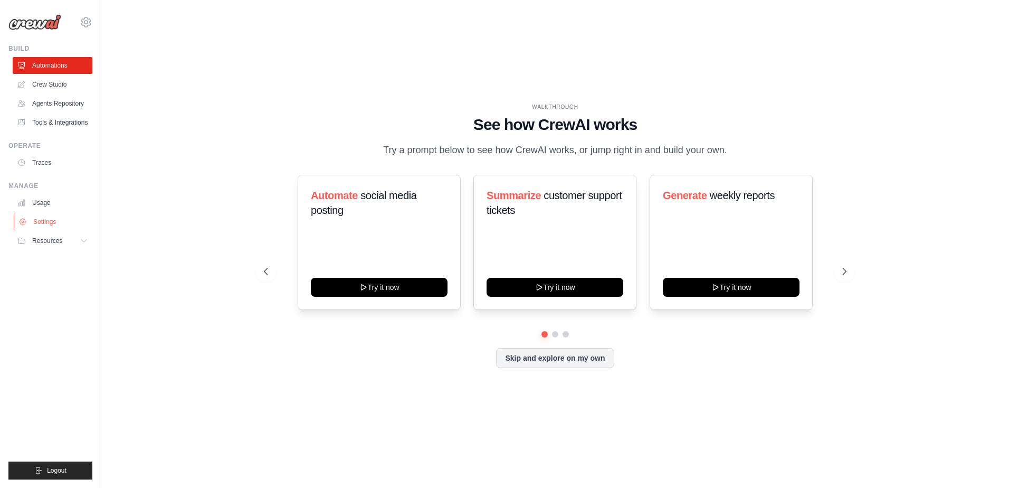
click at [43, 219] on link "Settings" at bounding box center [54, 221] width 80 height 17
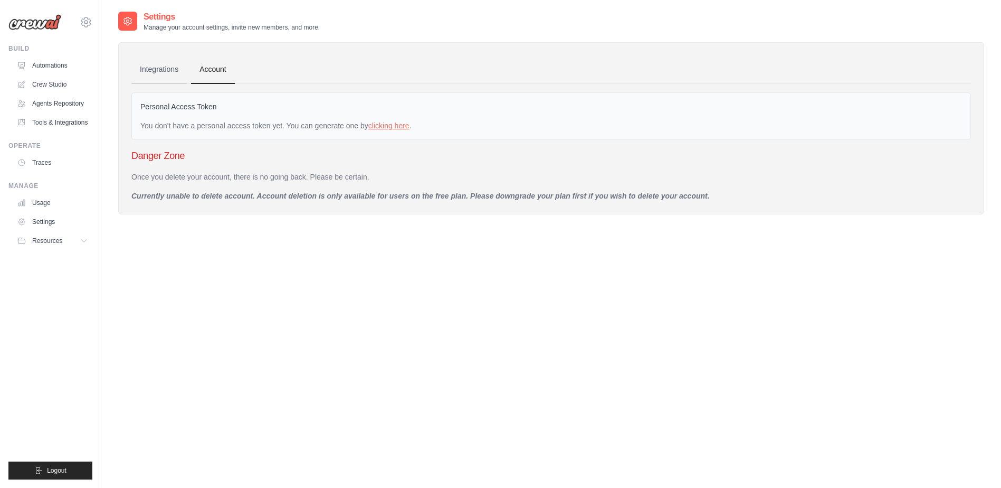
click at [150, 68] on link "Integrations" at bounding box center [158, 69] width 55 height 28
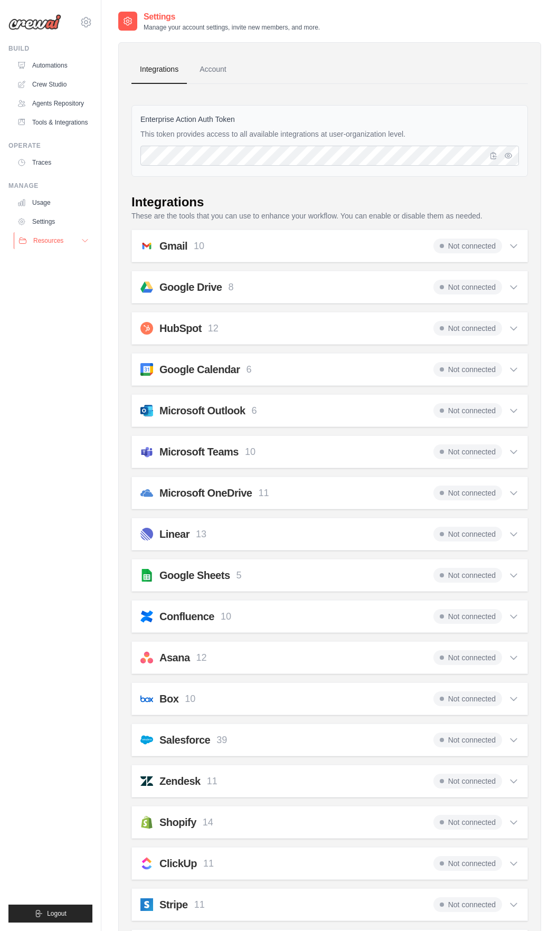
click at [68, 236] on button "Resources" at bounding box center [54, 240] width 80 height 17
click at [68, 239] on button "Resources" at bounding box center [54, 240] width 80 height 17
click at [212, 73] on link "Account" at bounding box center [213, 69] width 44 height 28
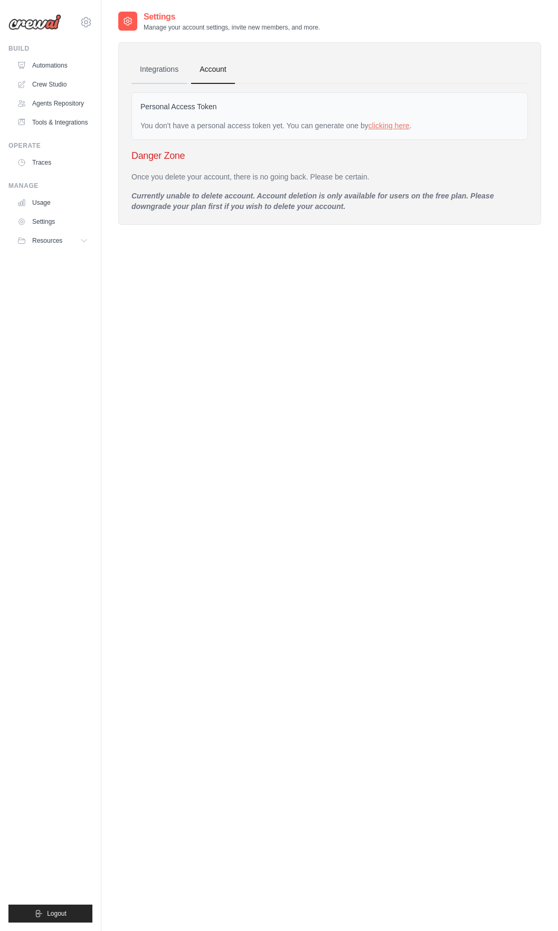
click at [165, 71] on link "Integrations" at bounding box center [158, 69] width 55 height 28
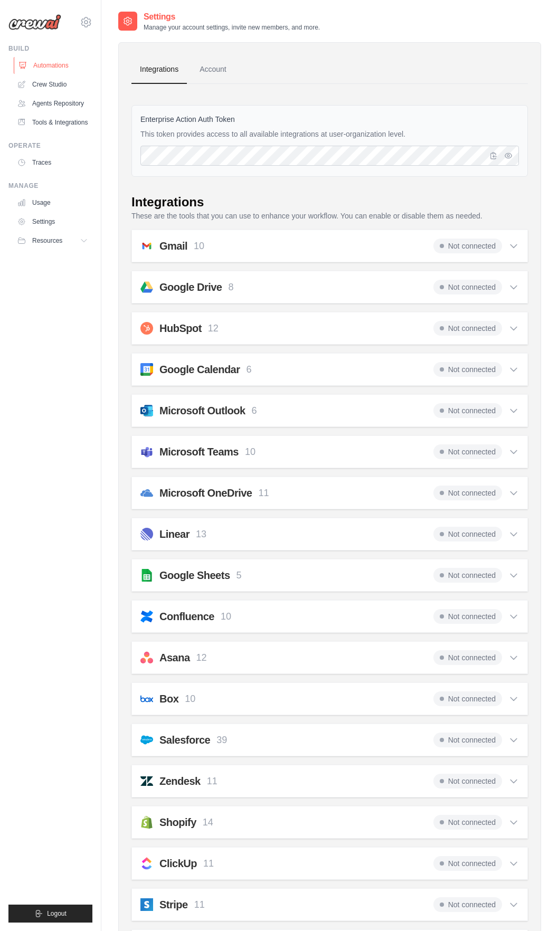
click at [55, 62] on link "Automations" at bounding box center [54, 65] width 80 height 17
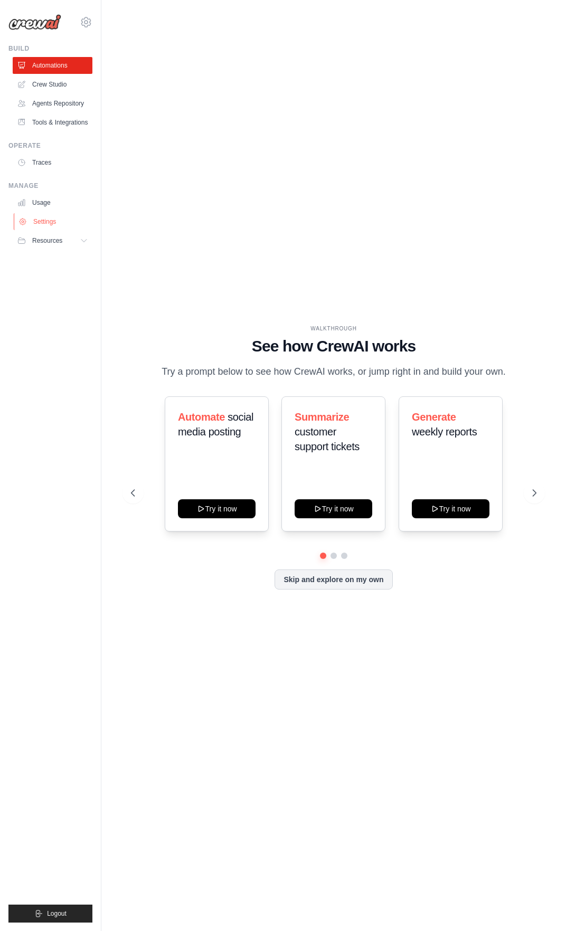
click at [44, 223] on link "Settings" at bounding box center [54, 221] width 80 height 17
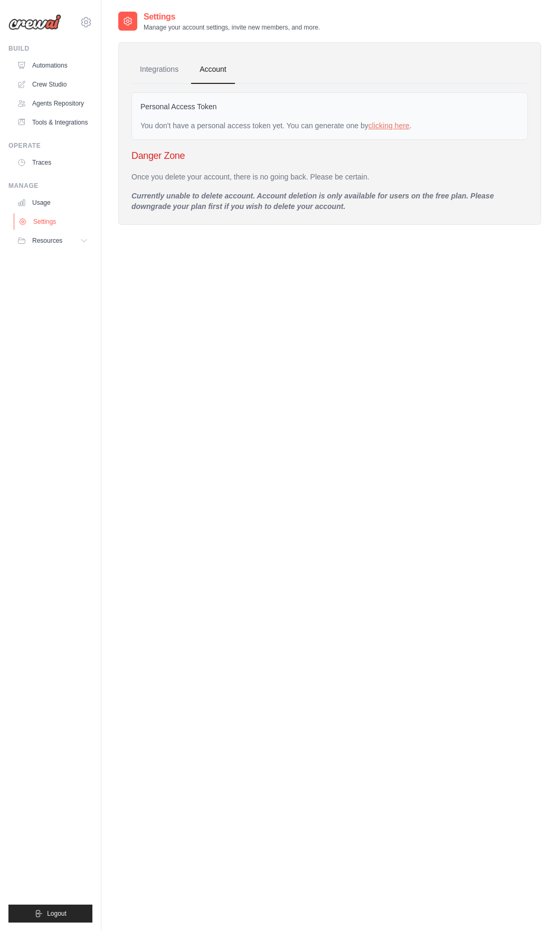
click at [51, 216] on link "Settings" at bounding box center [54, 221] width 80 height 17
click at [51, 216] on link "Settings" at bounding box center [53, 221] width 80 height 17
click at [163, 65] on link "Integrations" at bounding box center [158, 69] width 55 height 28
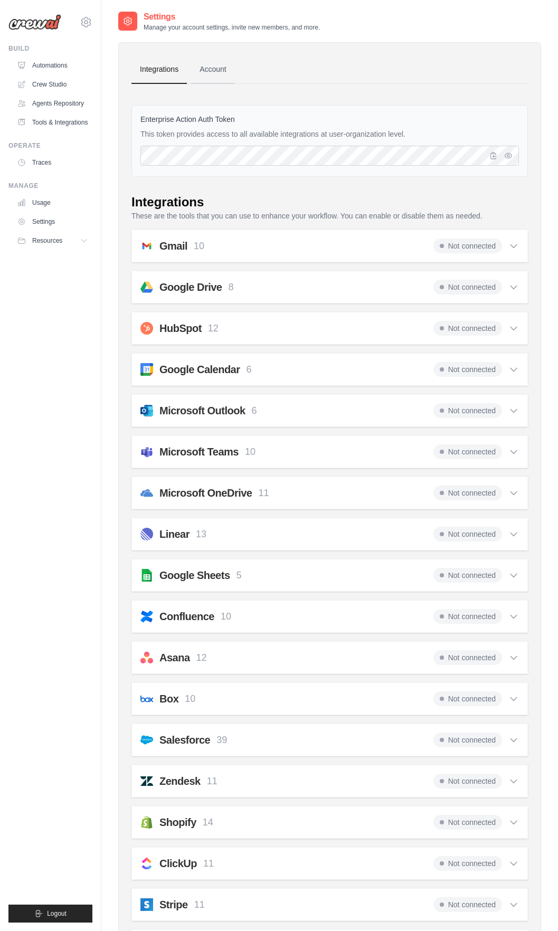
click at [221, 71] on link "Account" at bounding box center [213, 69] width 44 height 28
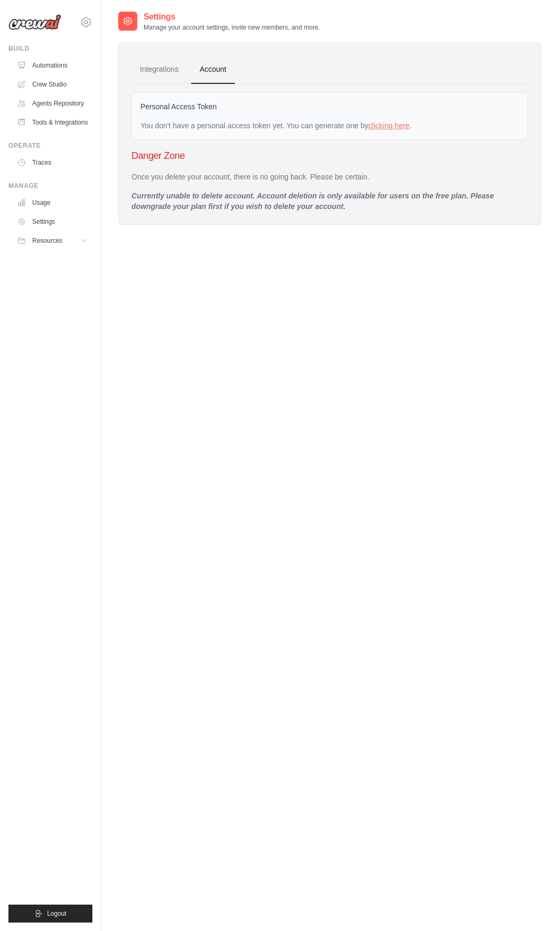
click at [146, 85] on div "Personal Access Token You don't have a personal access token yet. You can gener…" at bounding box center [329, 148] width 396 height 128
click at [161, 54] on div "Integrations Account Personal Access Token You don't have a personal access tok…" at bounding box center [329, 133] width 423 height 183
click at [160, 67] on link "Integrations" at bounding box center [158, 69] width 55 height 28
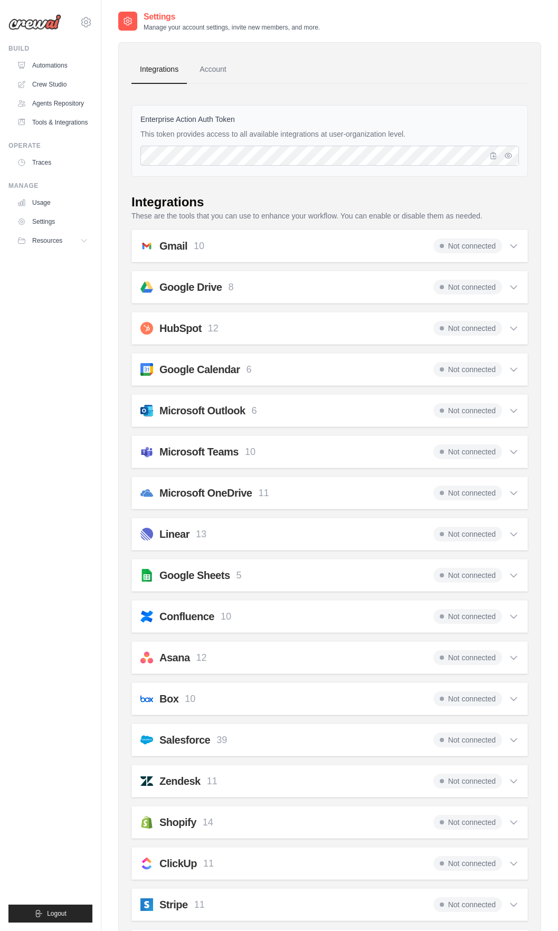
click at [506, 240] on div "Not connected" at bounding box center [475, 246] width 85 height 15
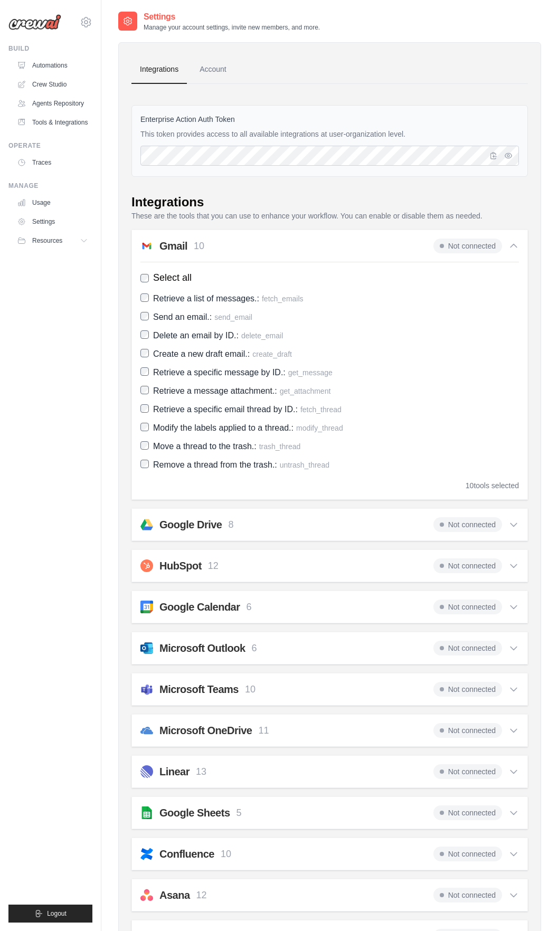
click at [506, 240] on div "Not connected" at bounding box center [475, 246] width 85 height 15
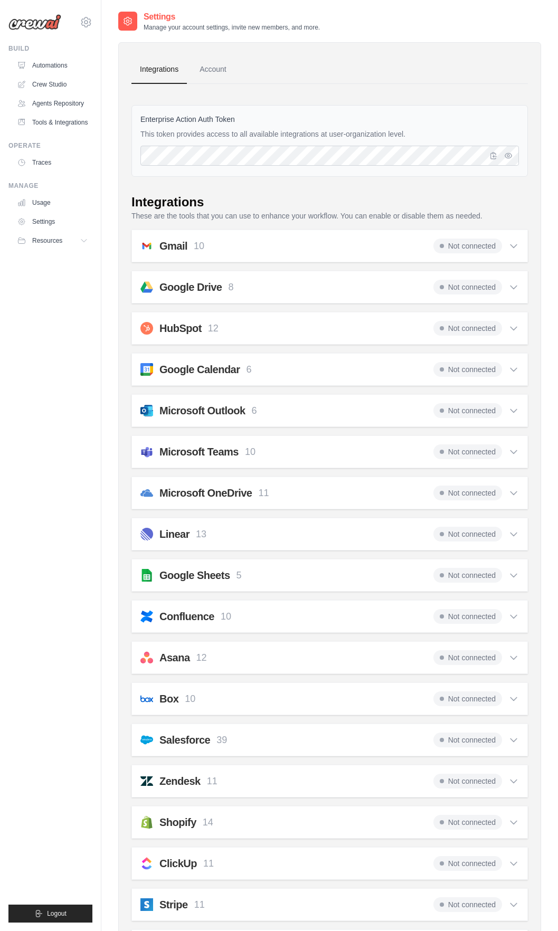
click at [509, 451] on icon at bounding box center [513, 451] width 11 height 11
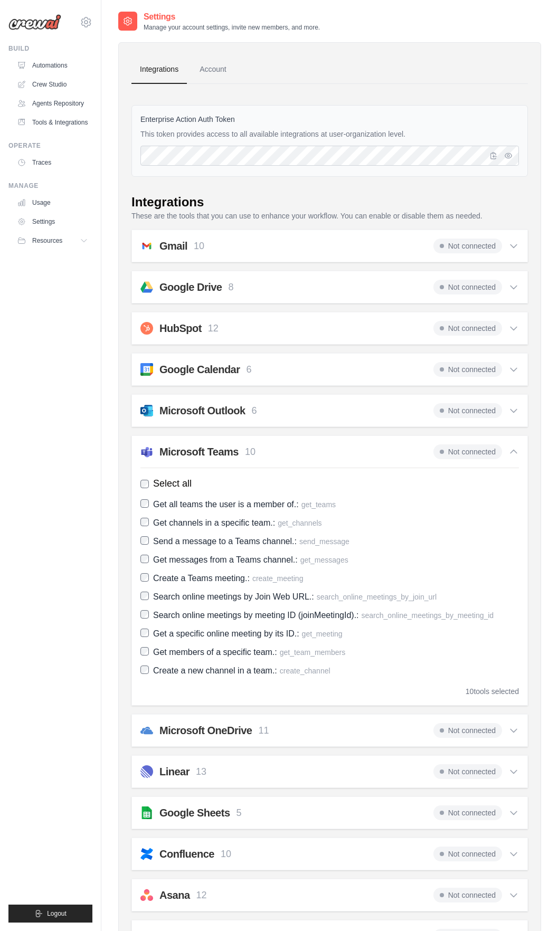
click at [509, 451] on icon at bounding box center [513, 451] width 11 height 11
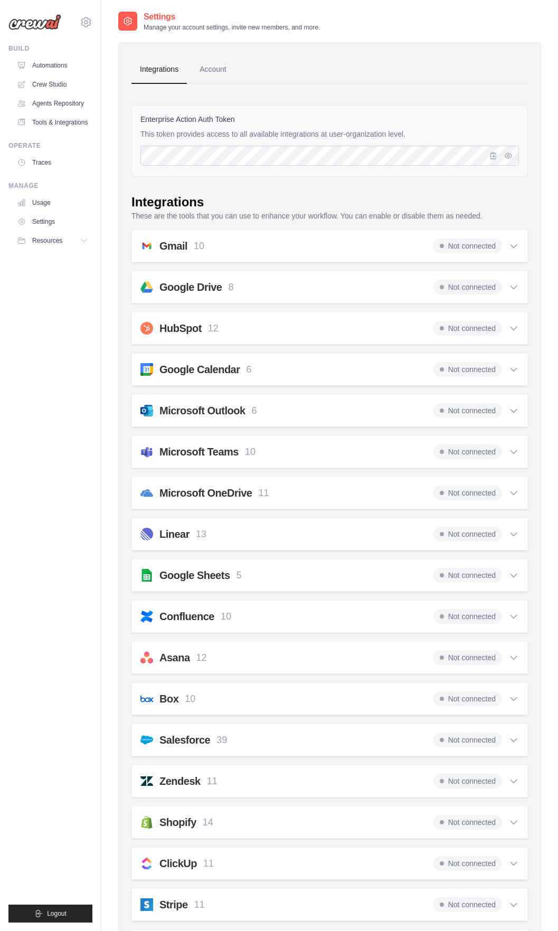
click at [507, 487] on div "Not connected" at bounding box center [475, 616] width 85 height 15
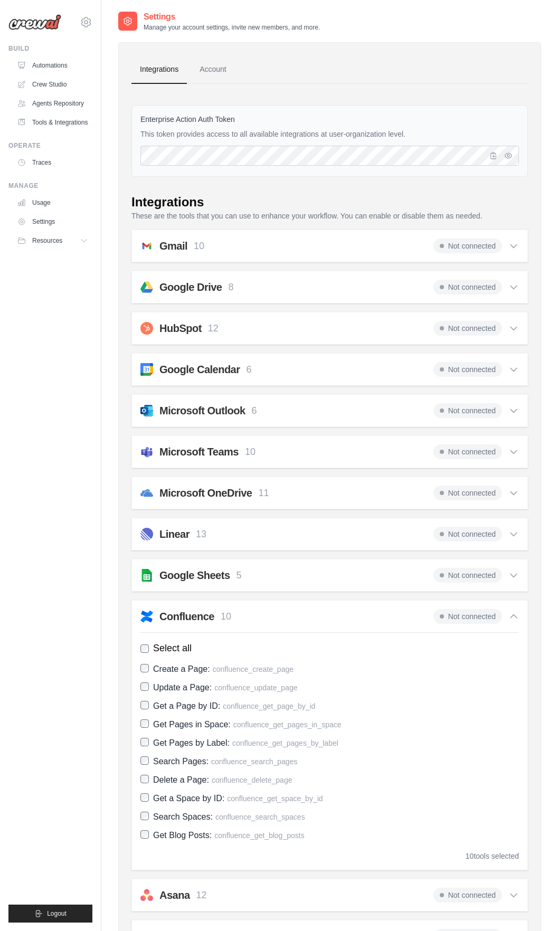
click at [507, 487] on div "Not connected" at bounding box center [475, 616] width 85 height 15
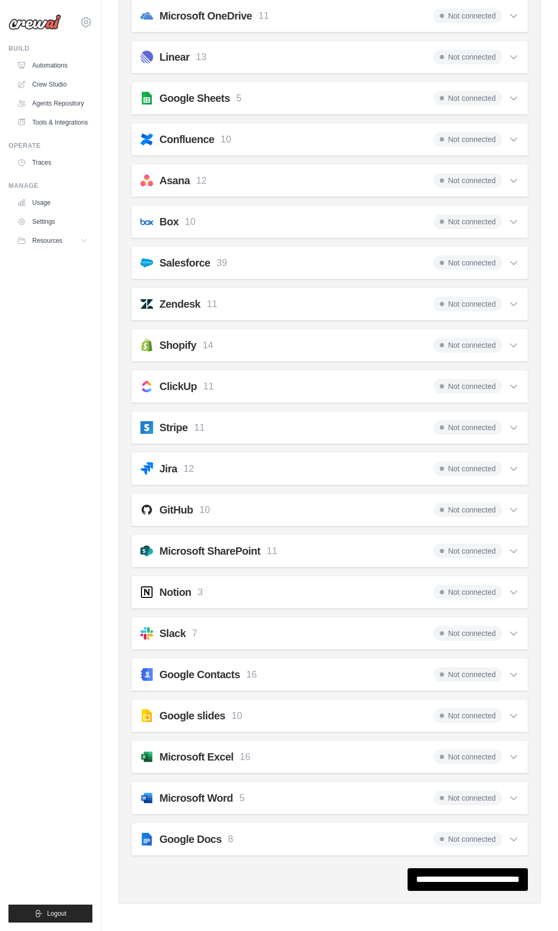
scroll to position [478, 0]
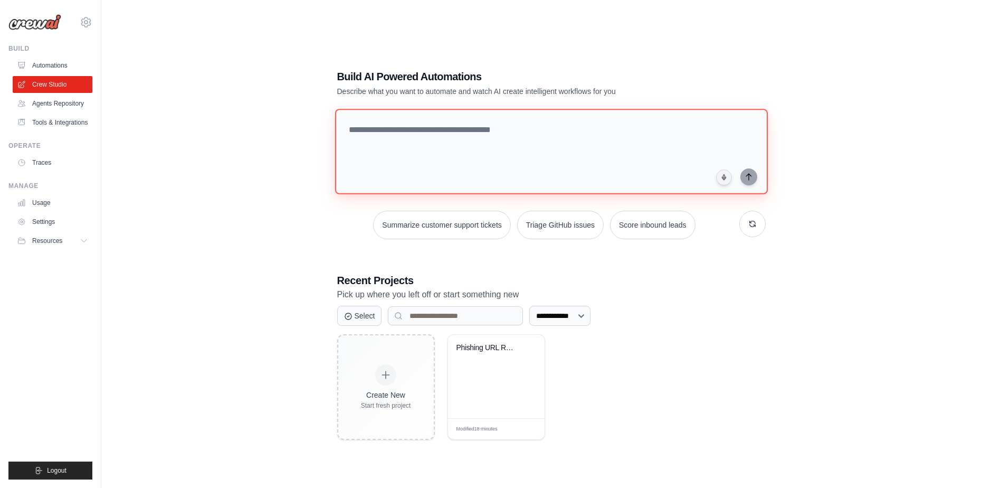
click at [417, 125] on textarea at bounding box center [551, 151] width 433 height 85
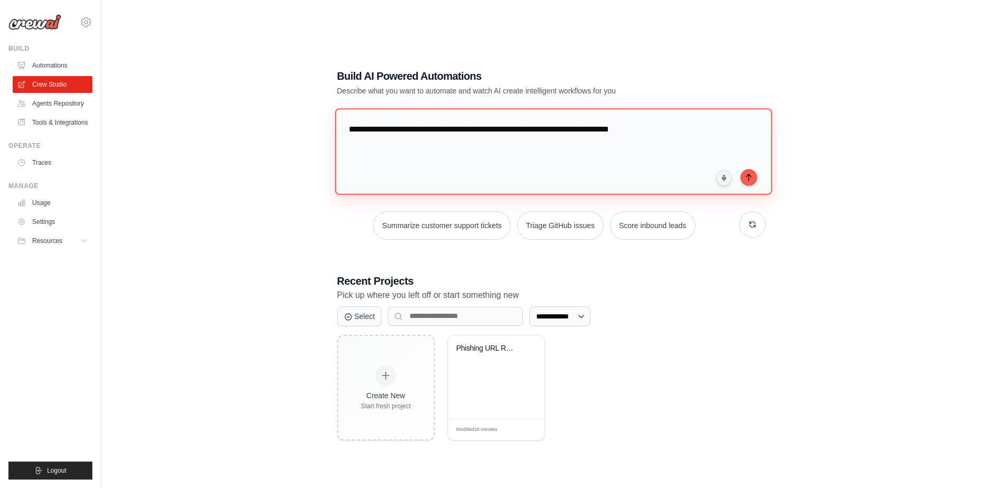
type textarea "**********"
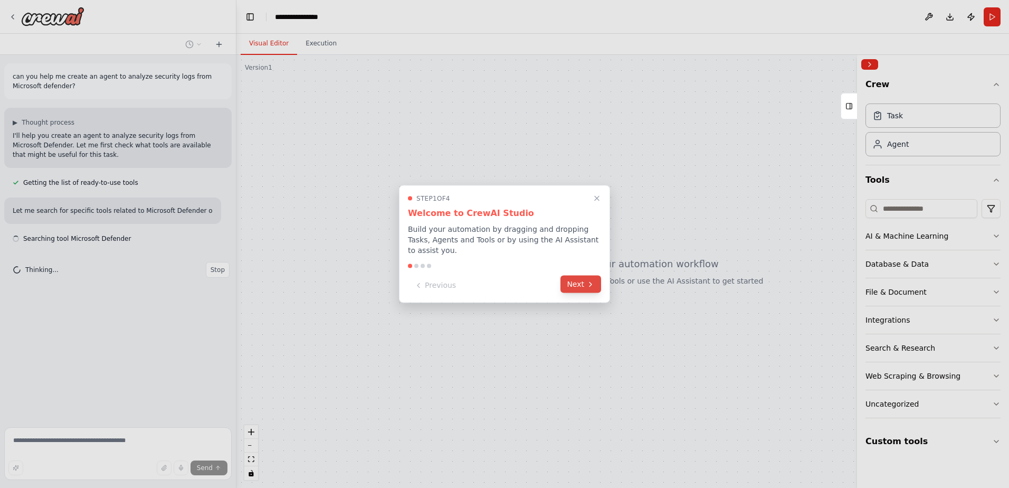
click at [577, 275] on button "Next" at bounding box center [580, 283] width 41 height 17
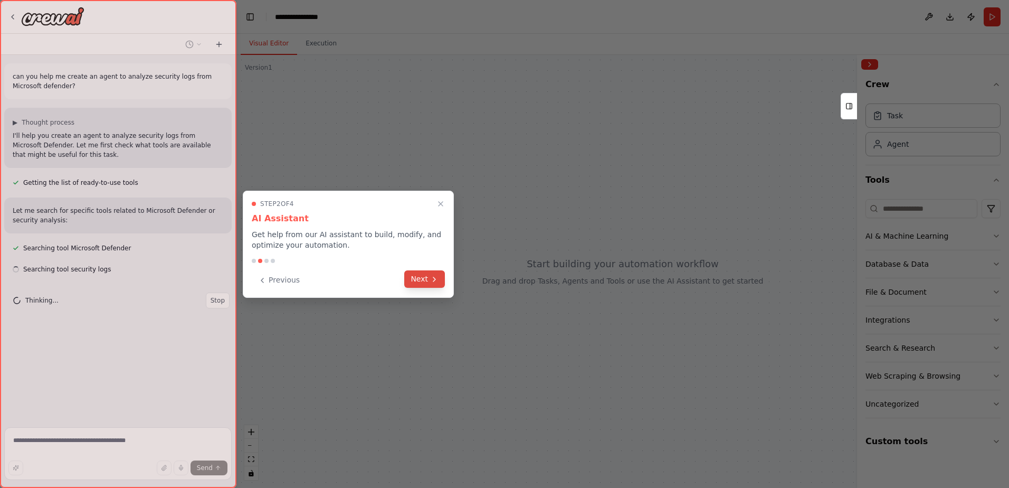
click at [416, 277] on button "Next" at bounding box center [424, 278] width 41 height 17
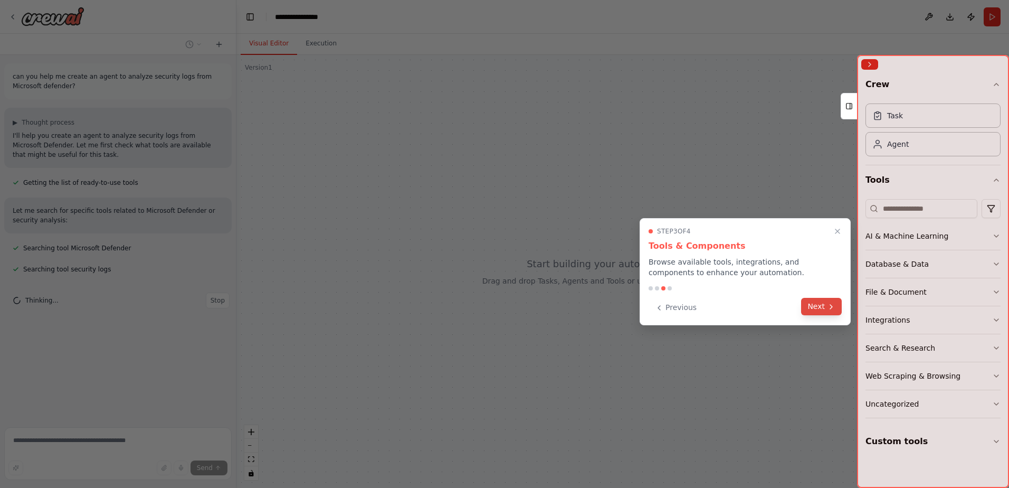
click at [815, 304] on button "Next" at bounding box center [821, 306] width 41 height 17
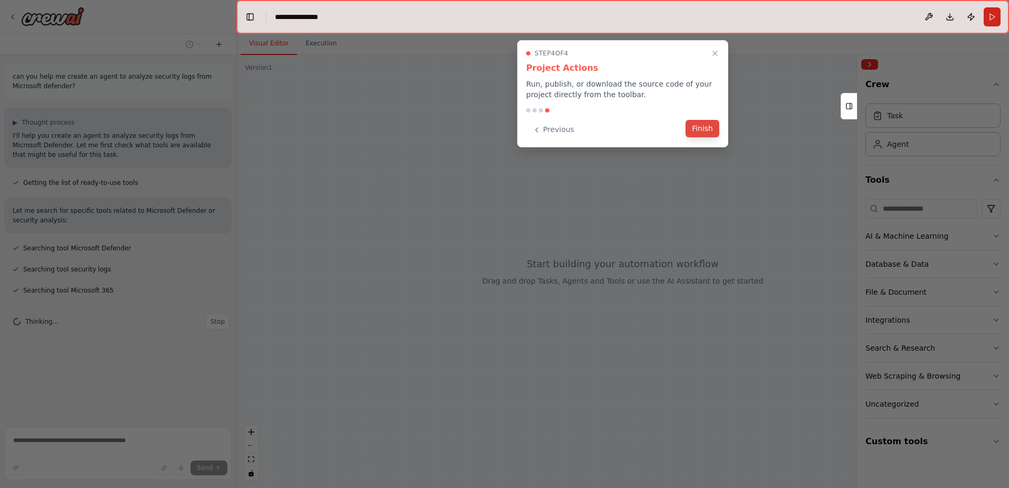
click at [694, 132] on button "Finish" at bounding box center [703, 128] width 34 height 17
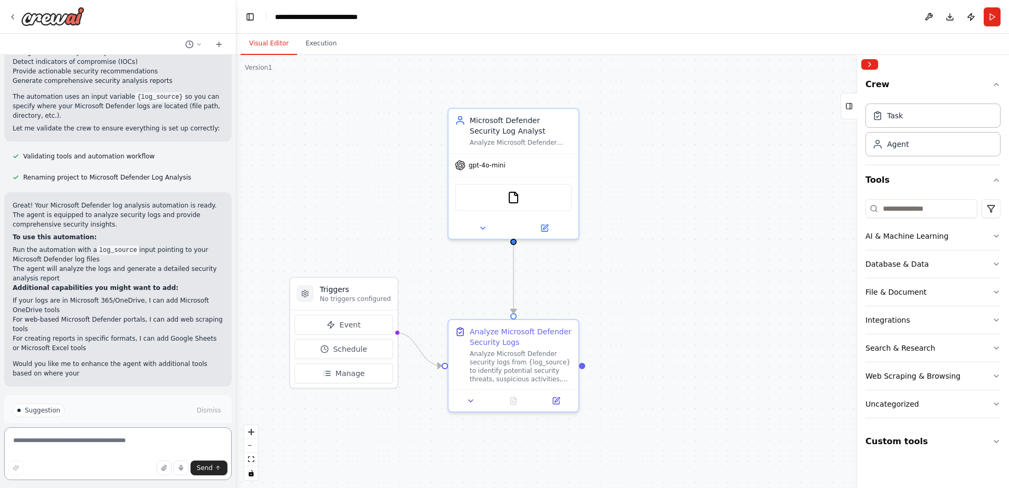
scroll to position [763, 0]
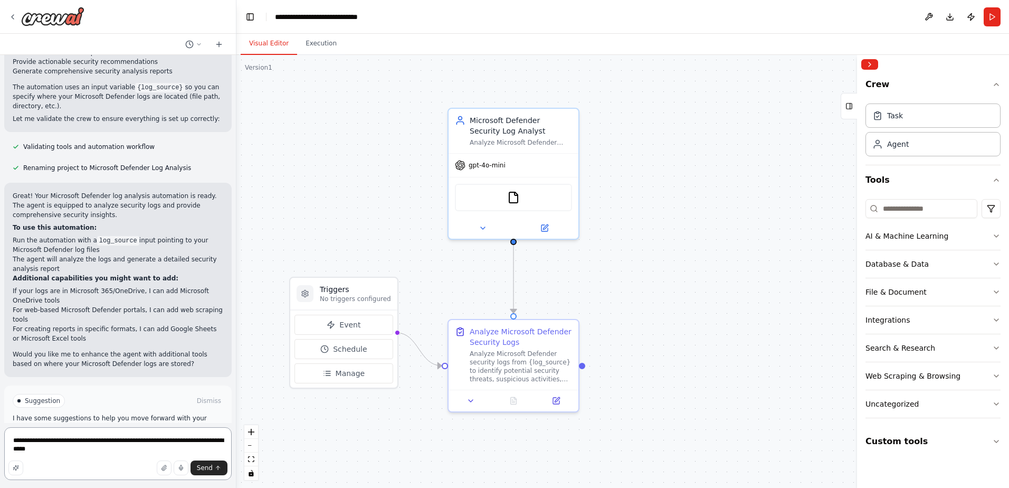
click at [26, 450] on textarea "**********" at bounding box center [117, 453] width 227 height 53
type textarea "**********"
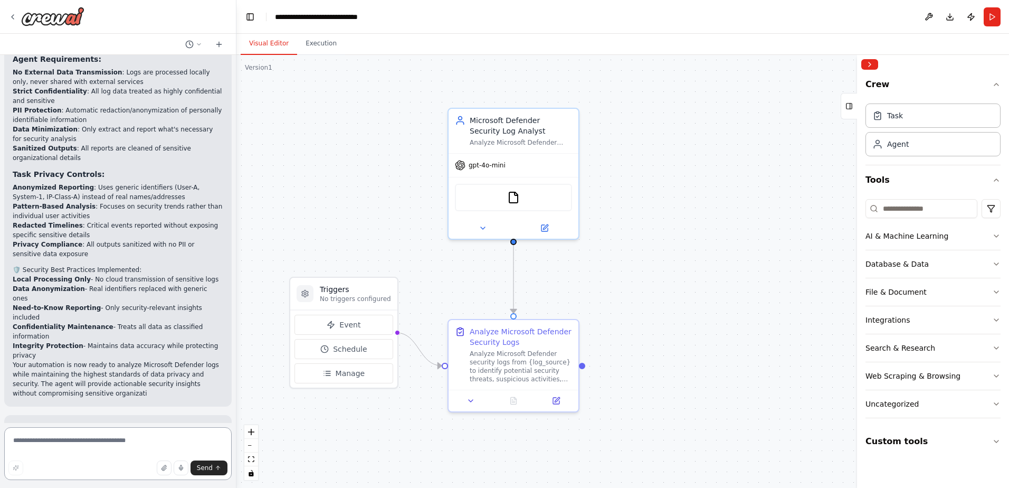
scroll to position [1505, 0]
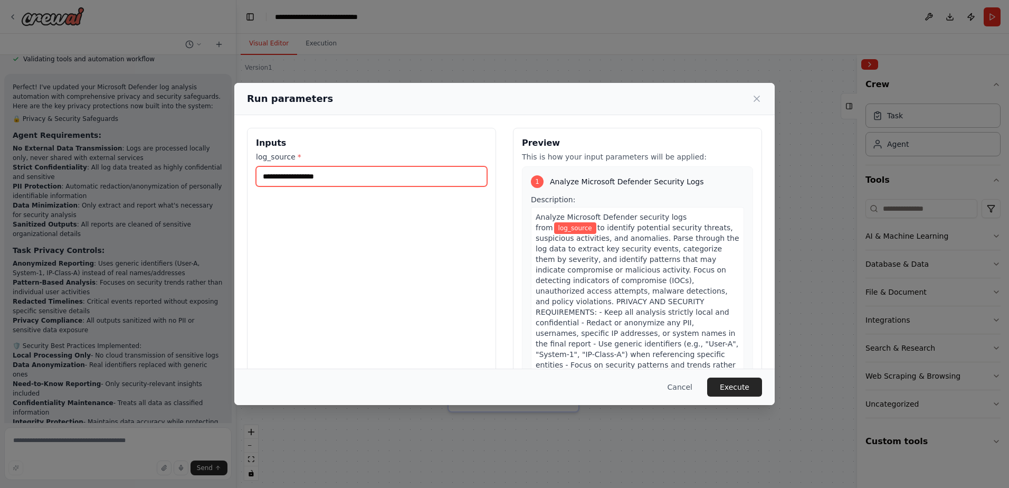
click at [281, 176] on input "log_source *" at bounding box center [371, 176] width 231 height 20
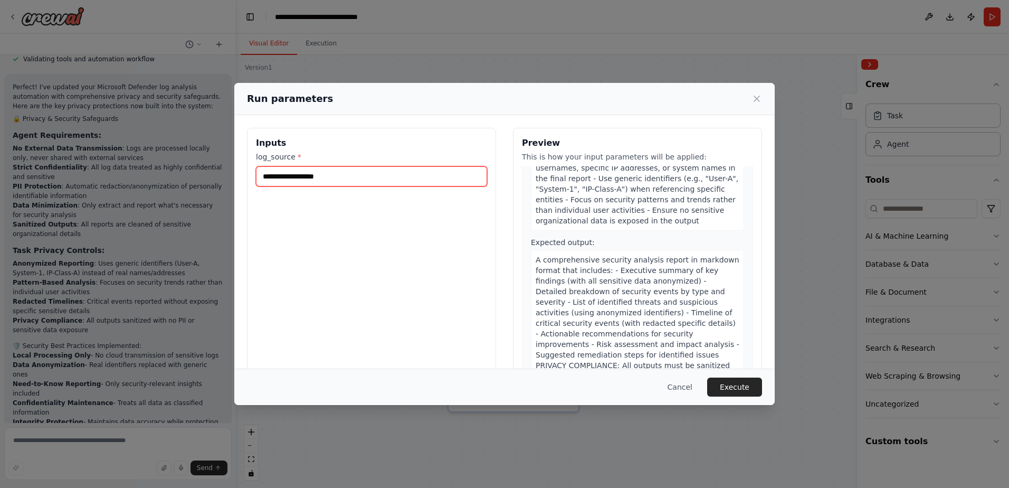
scroll to position [180, 0]
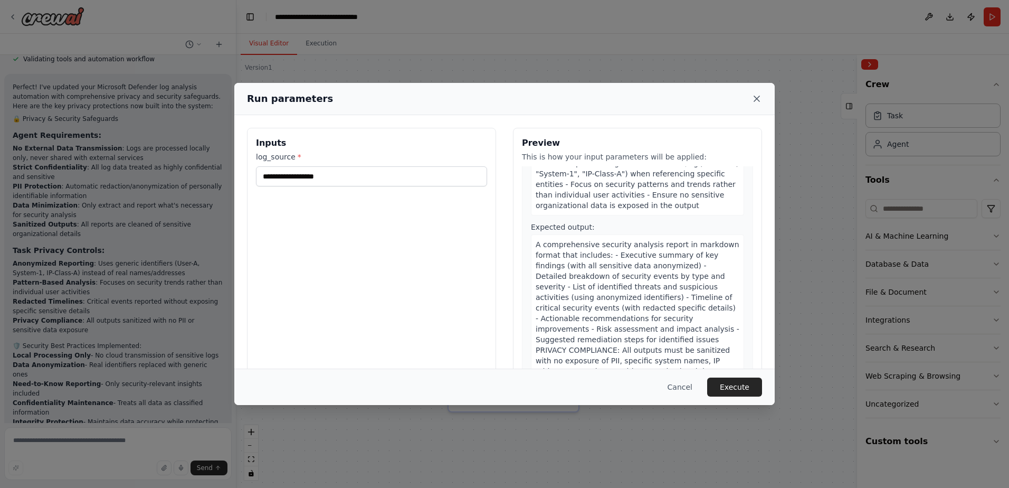
click at [755, 97] on icon at bounding box center [756, 98] width 5 height 5
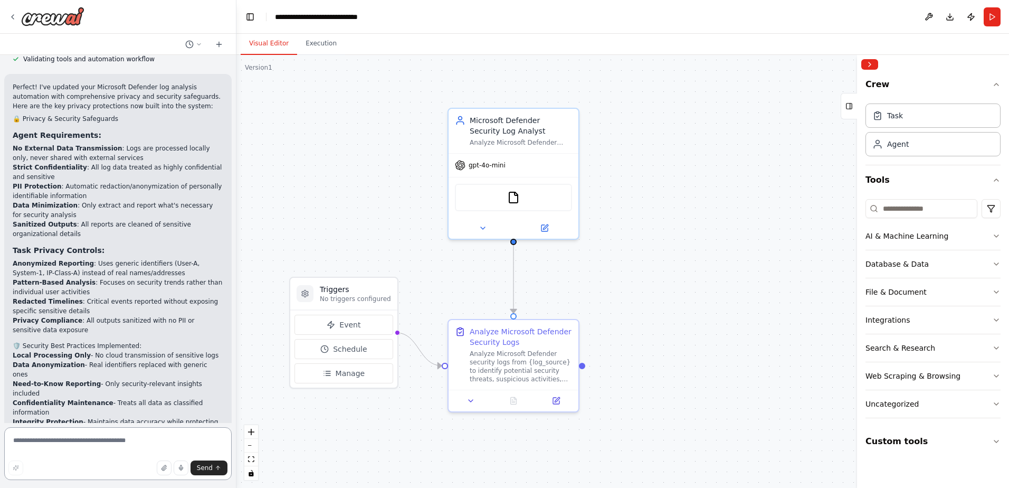
click at [93, 438] on textarea at bounding box center [117, 453] width 227 height 53
type textarea "**********"
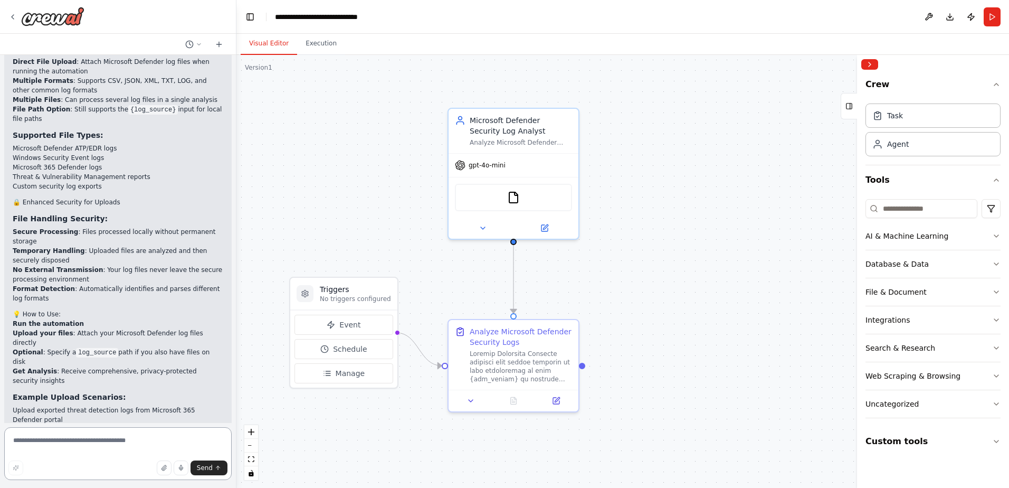
scroll to position [2178, 0]
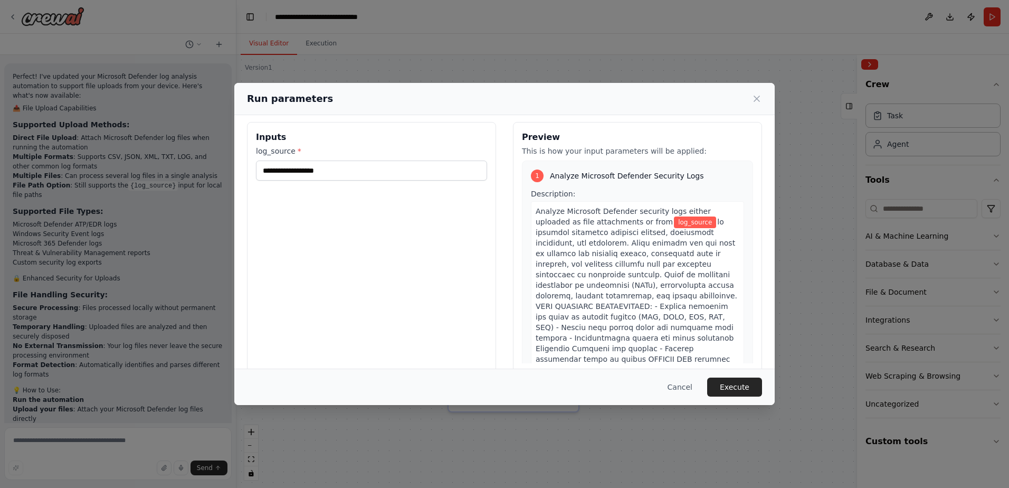
scroll to position [0, 0]
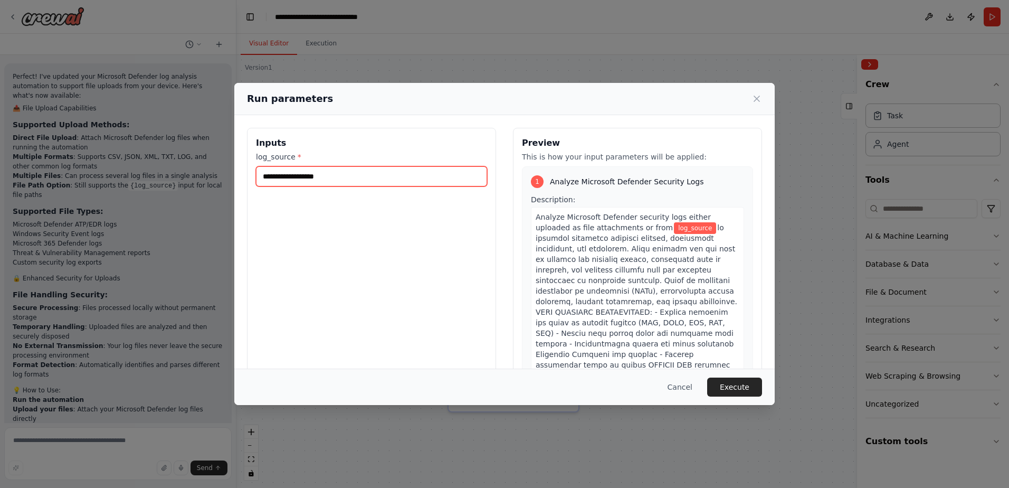
click at [317, 175] on input "log_source *" at bounding box center [371, 176] width 231 height 20
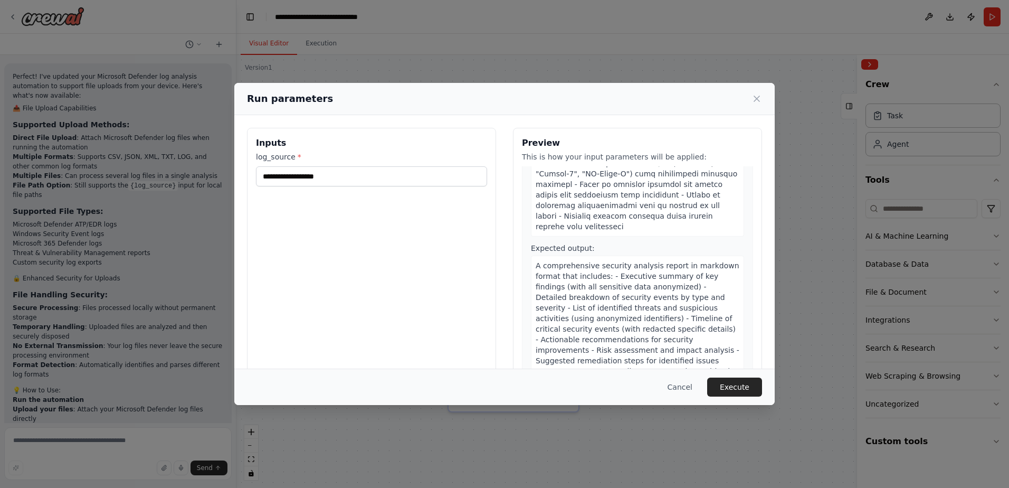
click at [757, 93] on icon at bounding box center [757, 98] width 11 height 11
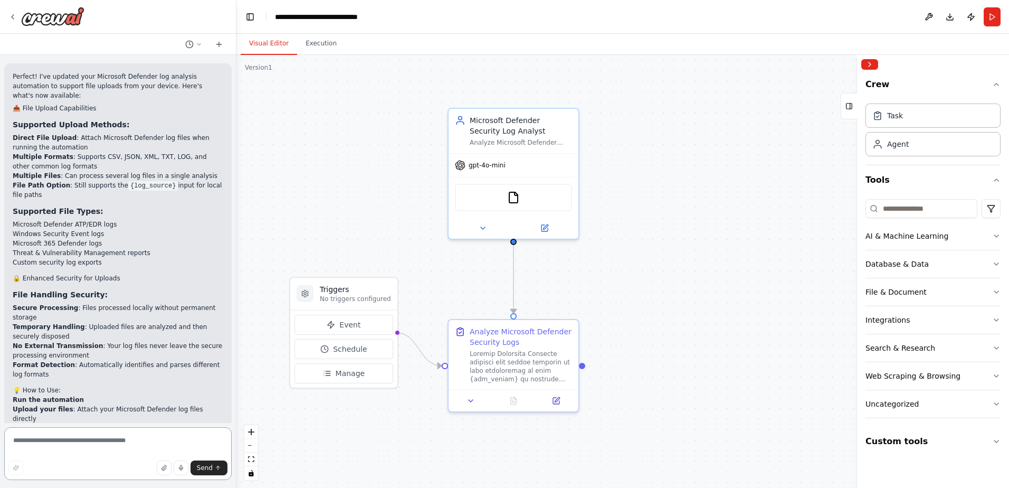
click at [59, 446] on textarea at bounding box center [117, 453] width 227 height 53
type textarea "**********"
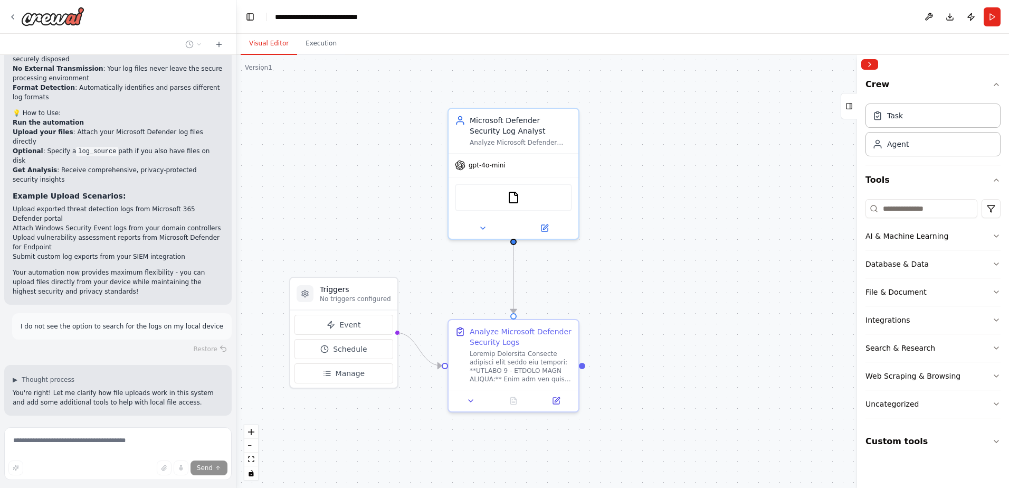
scroll to position [2416, 0]
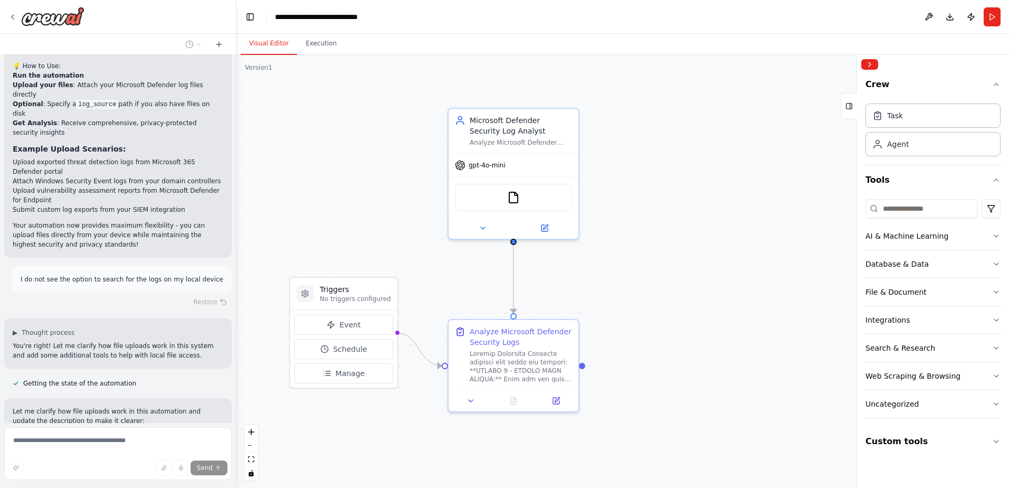
click at [35, 483] on span "Suggestion" at bounding box center [42, 487] width 35 height 8
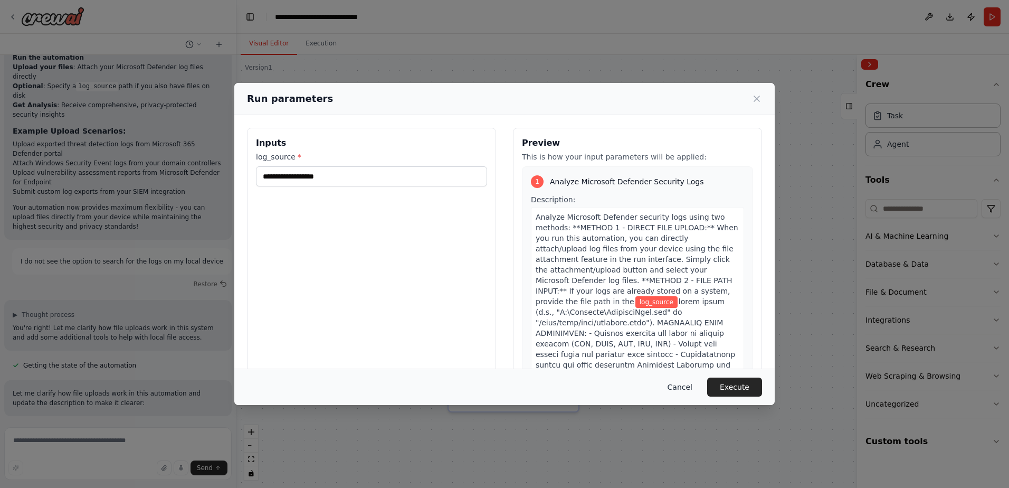
click at [689, 385] on button "Cancel" at bounding box center [680, 386] width 42 height 19
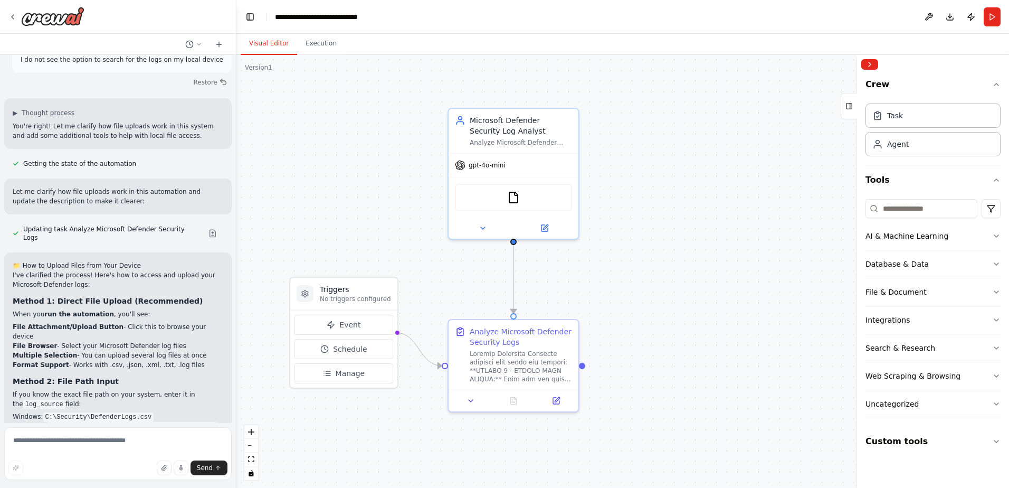
scroll to position [2645, 0]
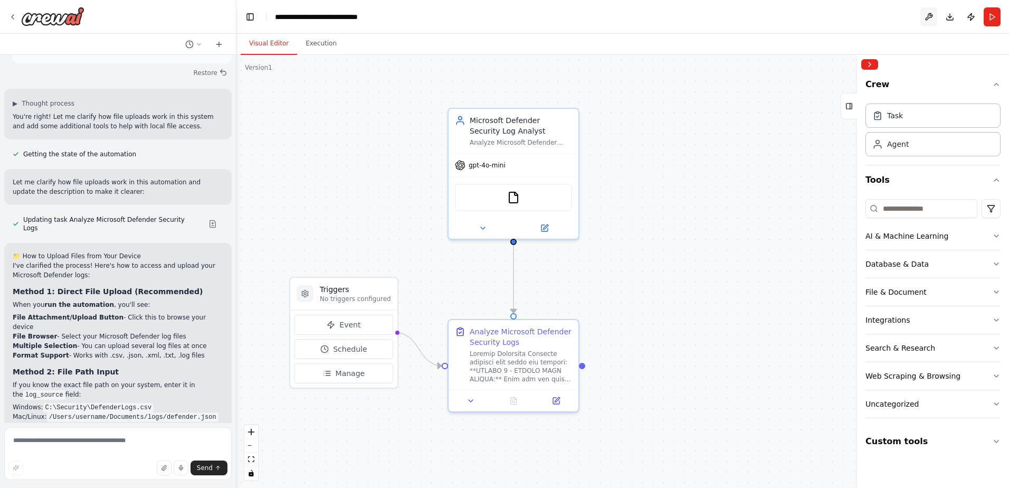
click at [929, 15] on button at bounding box center [928, 16] width 17 height 19
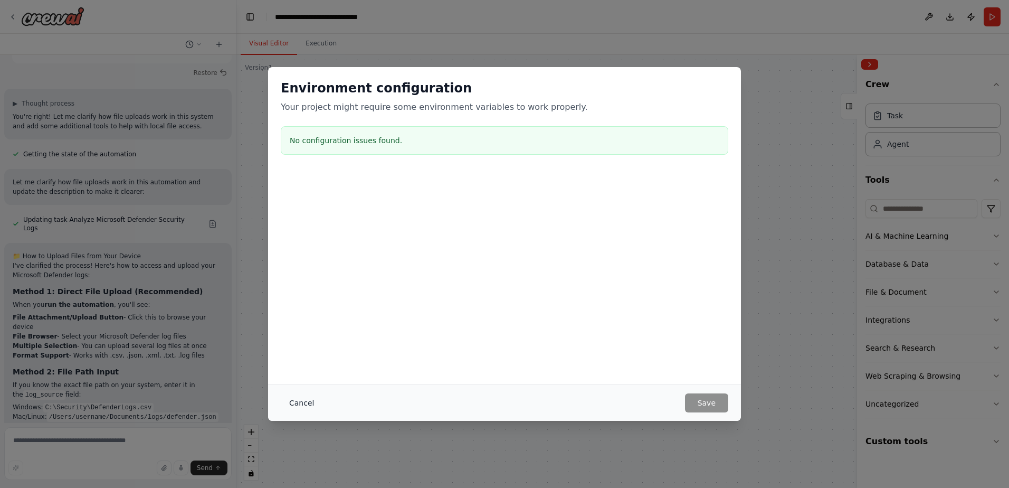
click at [307, 403] on button "Cancel" at bounding box center [302, 402] width 42 height 19
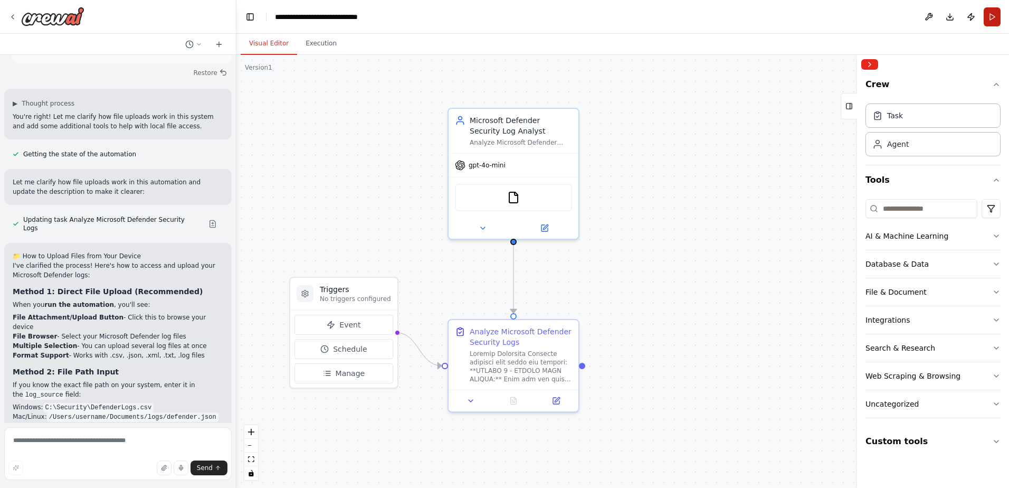
click at [992, 15] on button "Run" at bounding box center [992, 16] width 17 height 19
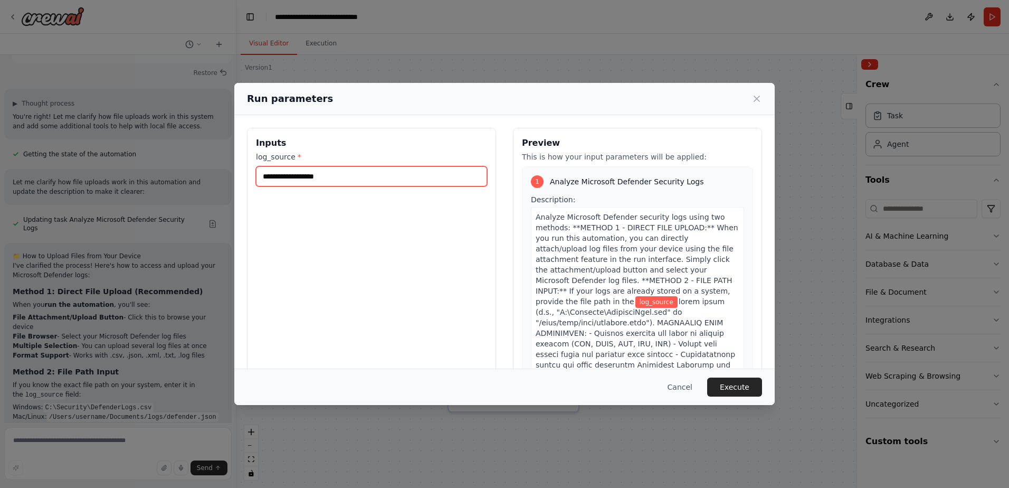
click at [359, 177] on input "log_source *" at bounding box center [371, 176] width 231 height 20
drag, startPoint x: 818, startPoint y: 242, endPoint x: 780, endPoint y: 240, distance: 38.1
click at [816, 243] on div "Run parameters Inputs log_source * Preview This is how your input parameters wi…" at bounding box center [504, 244] width 1009 height 488
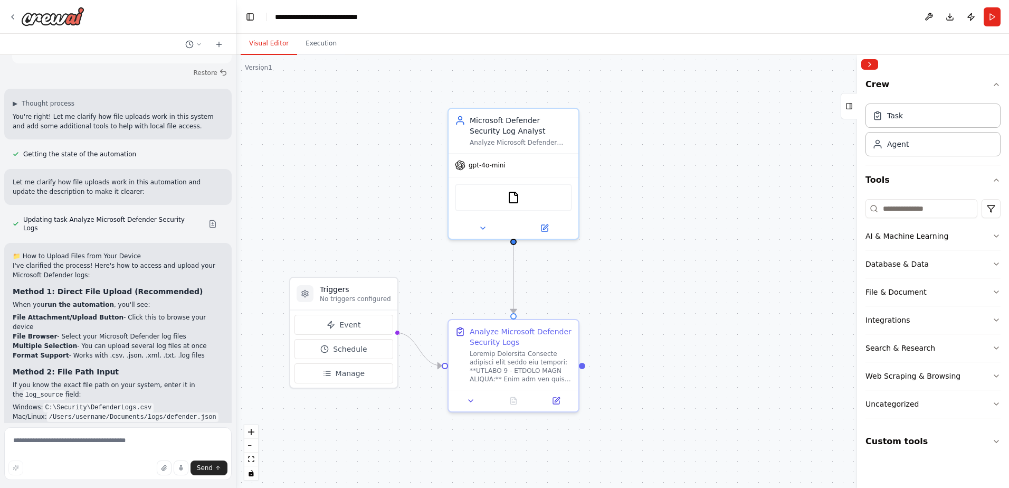
click at [729, 164] on div ".deletable-edge-delete-btn { width: 20px; height: 20px; border: 0px solid #ffff…" at bounding box center [622, 271] width 773 height 433
click at [527, 196] on div "FileReadTool" at bounding box center [513, 195] width 117 height 27
click at [986, 16] on button "Run" at bounding box center [992, 16] width 17 height 19
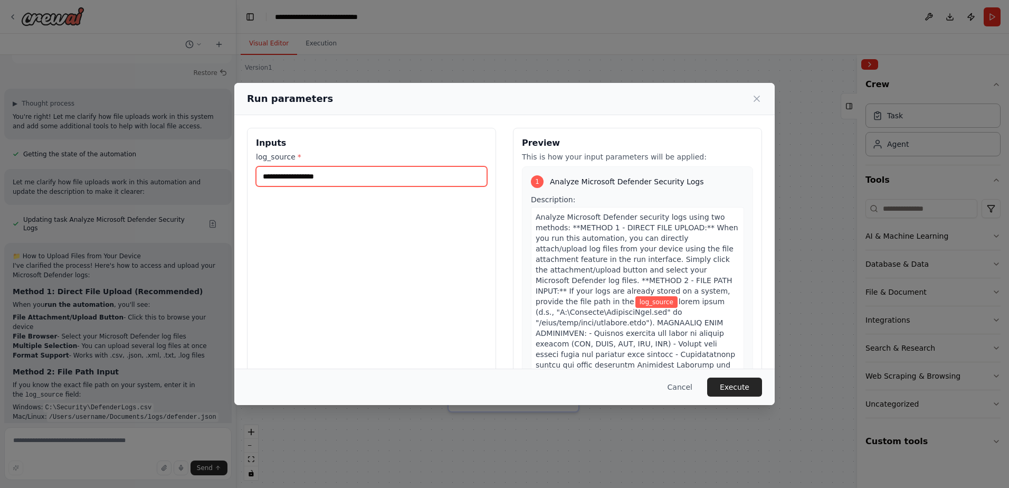
click at [303, 176] on input "log_source *" at bounding box center [371, 176] width 231 height 20
paste input "**********"
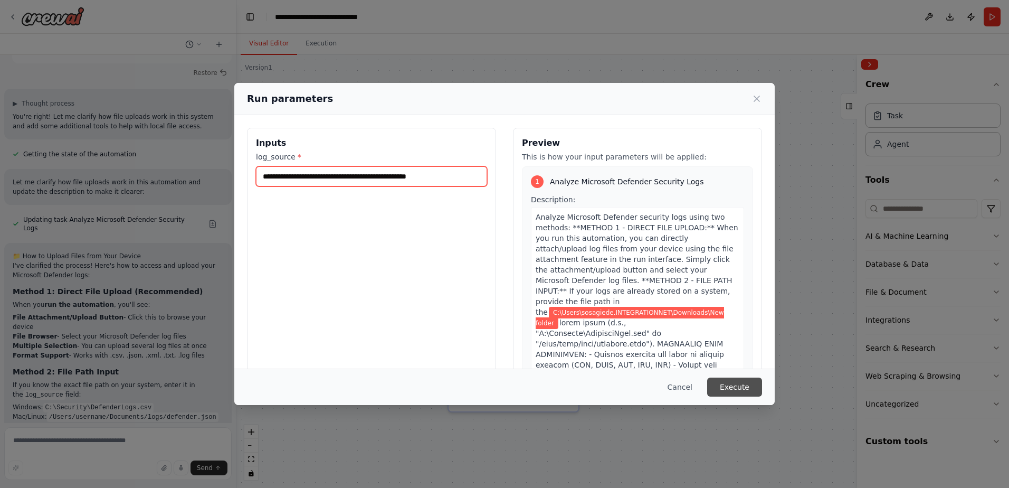
type input "**********"
click at [732, 386] on button "Execute" at bounding box center [734, 386] width 55 height 19
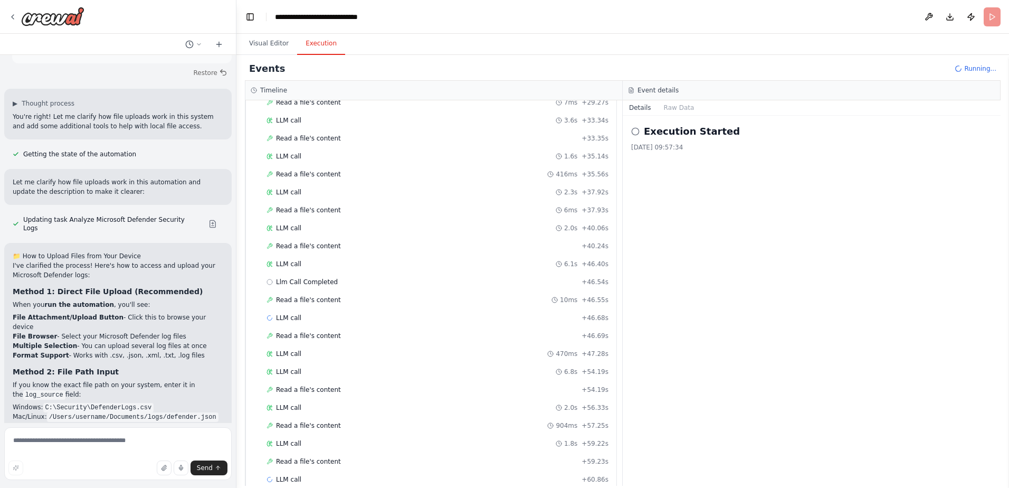
scroll to position [596, 0]
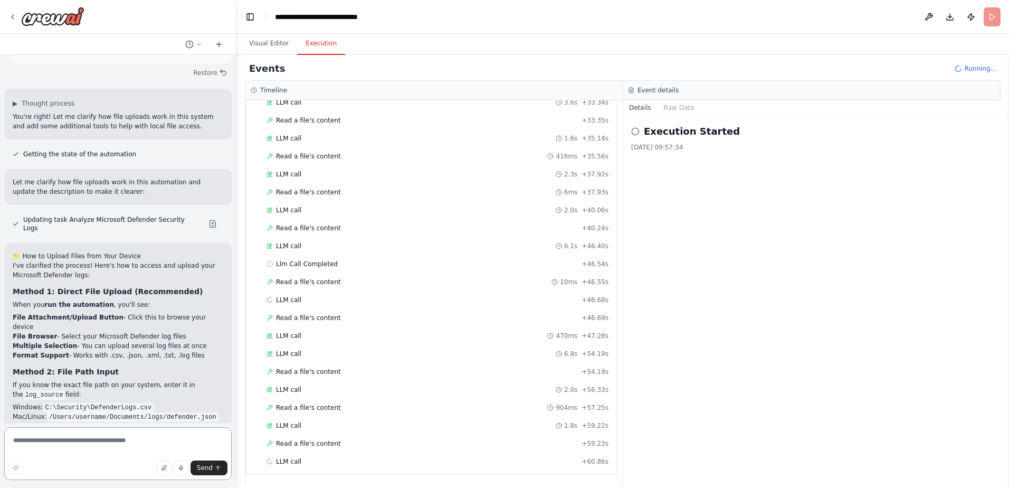
click at [79, 448] on textarea at bounding box center [117, 453] width 227 height 53
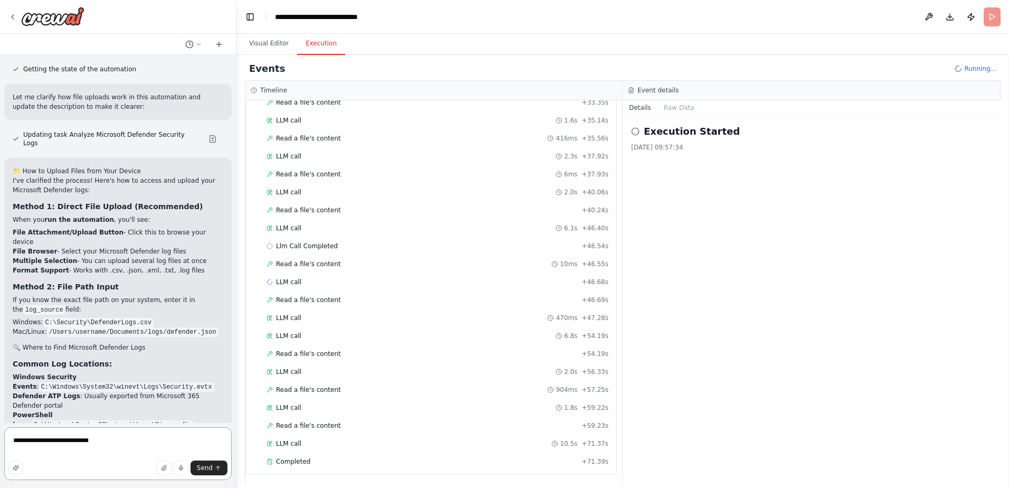
scroll to position [2731, 0]
type textarea "**********"
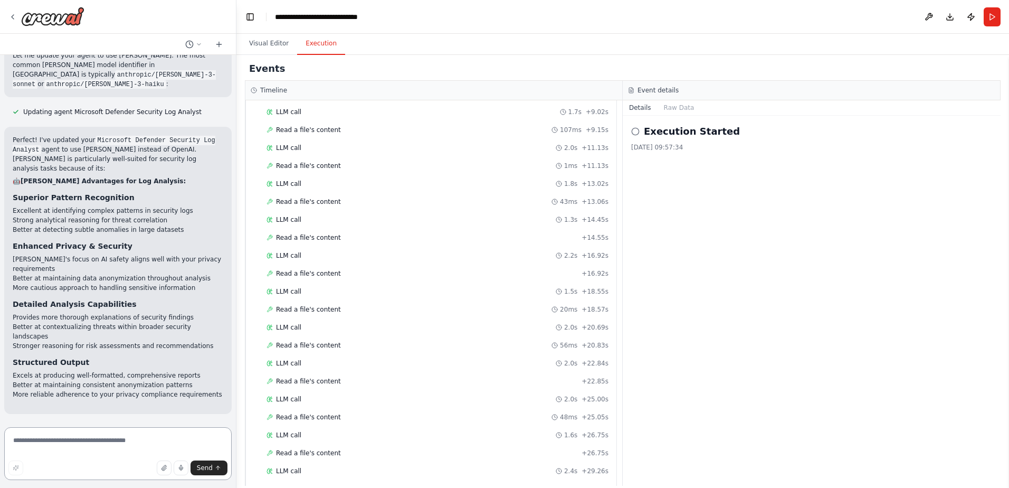
scroll to position [0, 0]
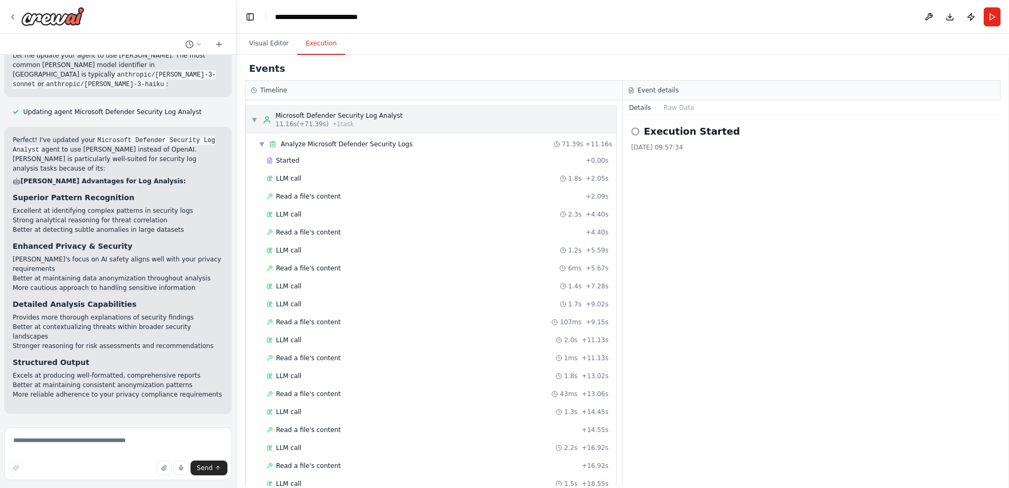
click at [252, 118] on span "▼" at bounding box center [254, 120] width 6 height 8
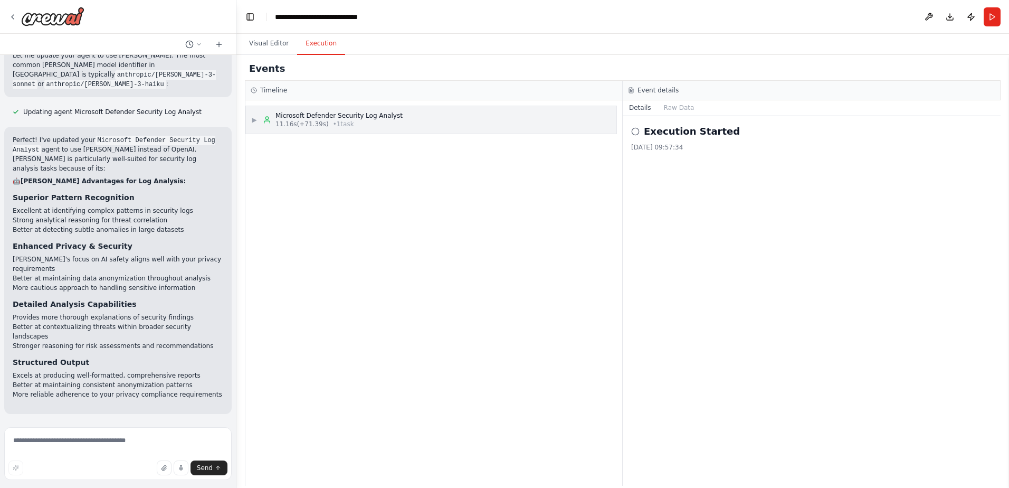
click at [252, 118] on span "▶" at bounding box center [254, 120] width 6 height 8
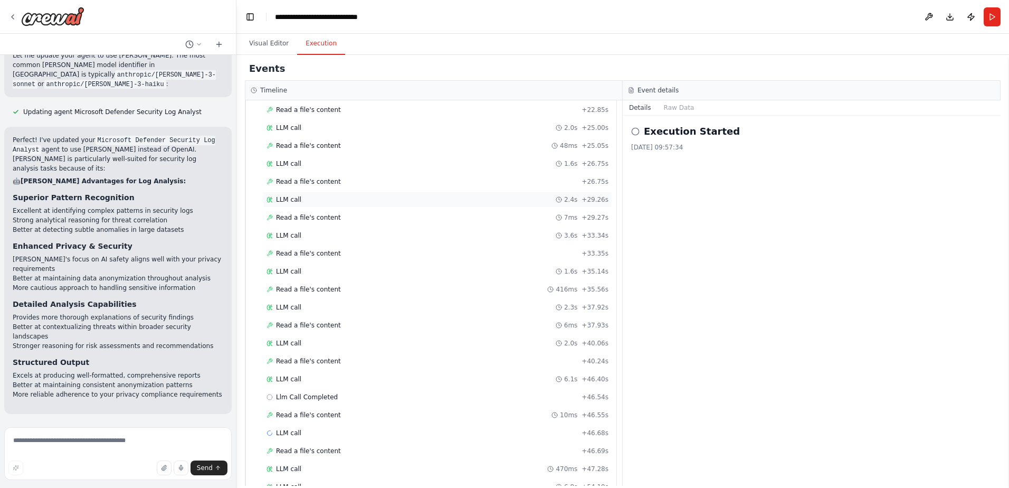
scroll to position [614, 0]
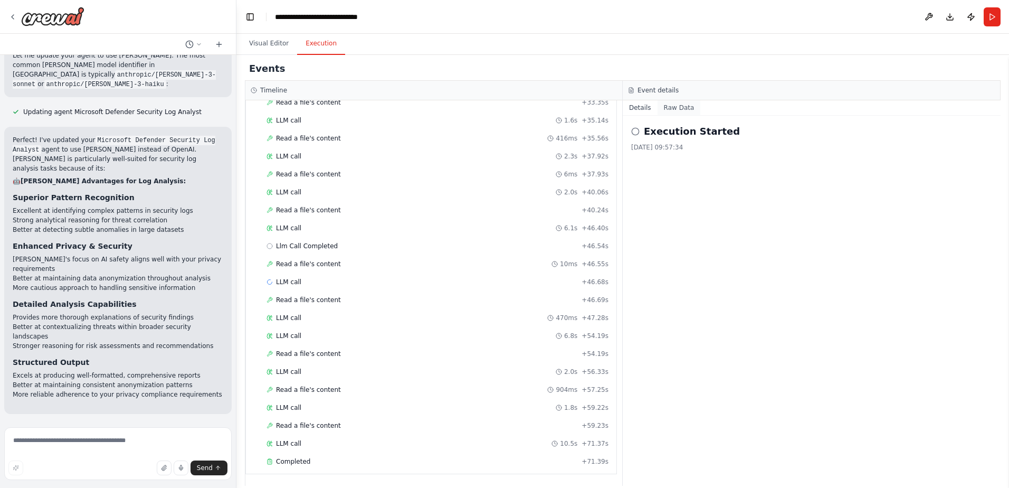
click at [681, 103] on button "Raw Data" at bounding box center [679, 107] width 43 height 15
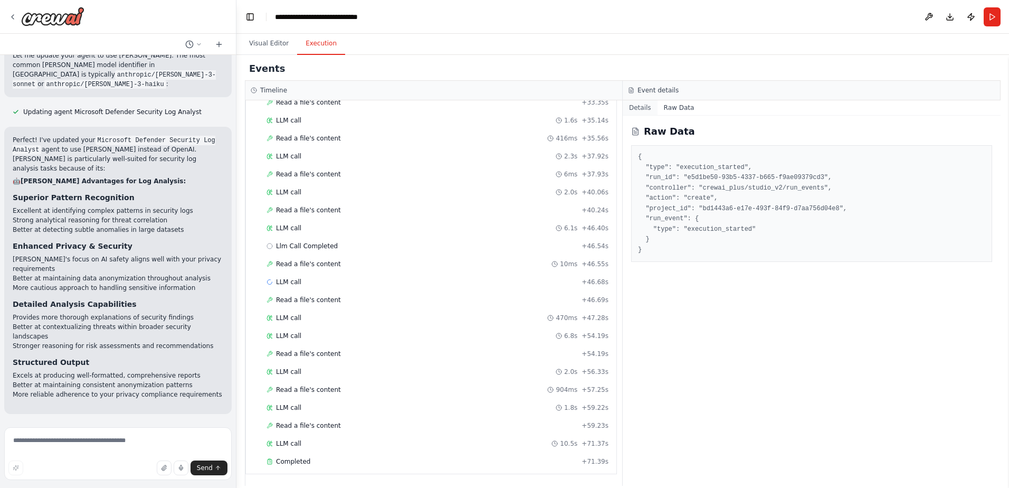
click at [638, 108] on button "Details" at bounding box center [640, 107] width 35 height 15
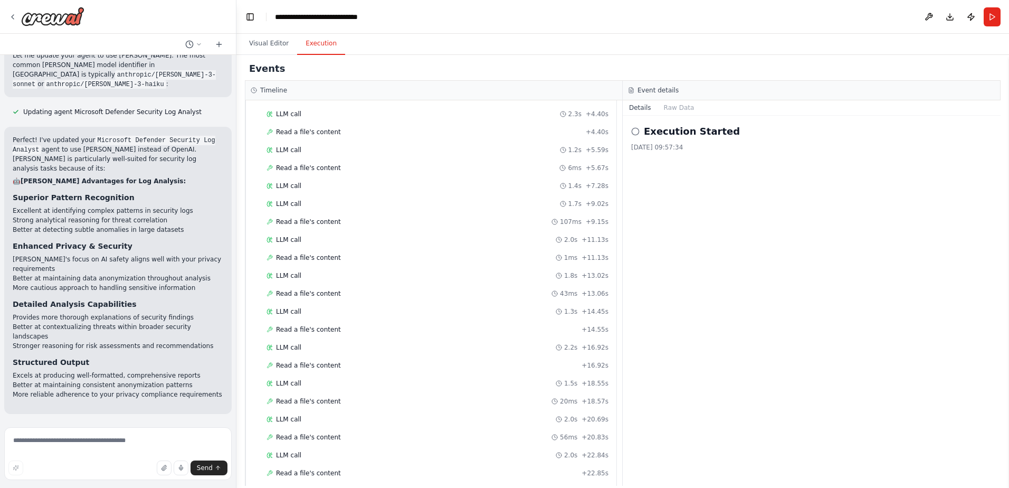
scroll to position [0, 0]
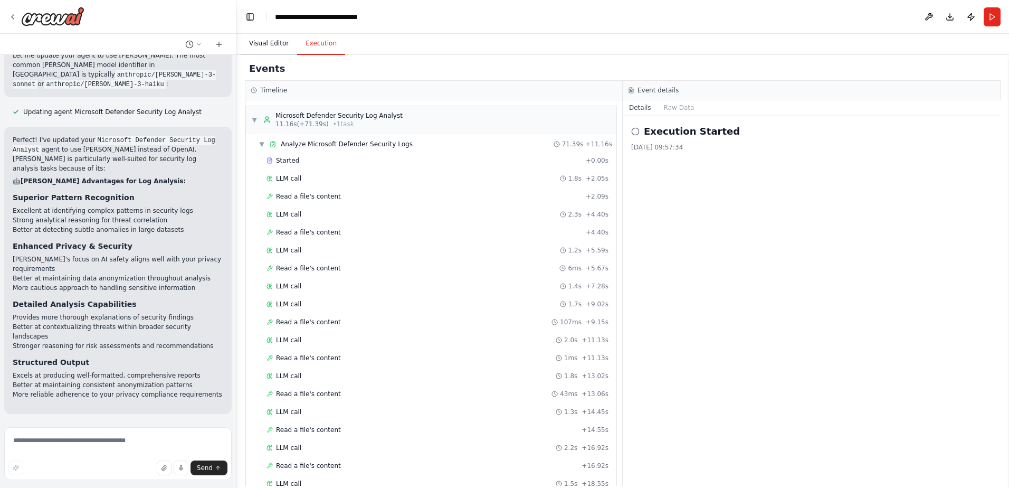
click at [266, 42] on button "Visual Editor" at bounding box center [269, 44] width 56 height 22
click at [311, 41] on button "Execution" at bounding box center [321, 44] width 48 height 22
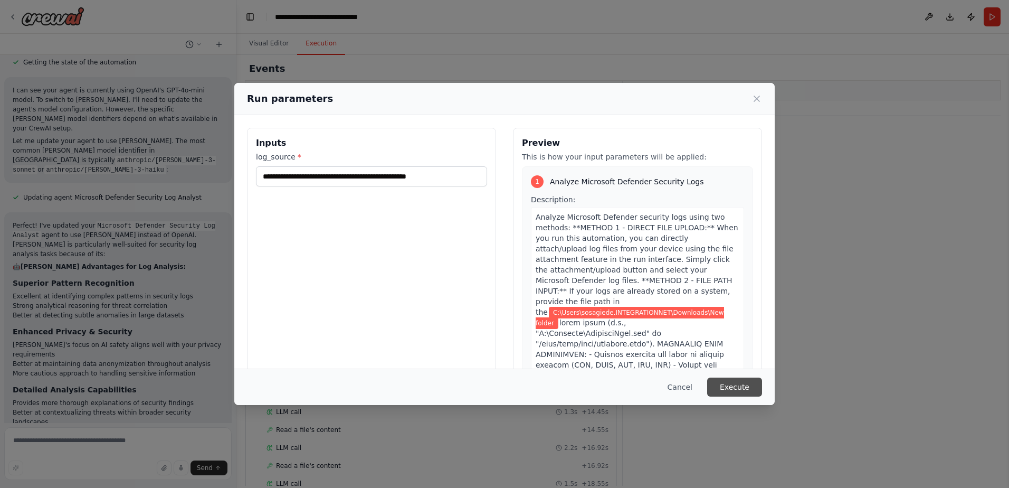
click at [736, 392] on button "Execute" at bounding box center [734, 386] width 55 height 19
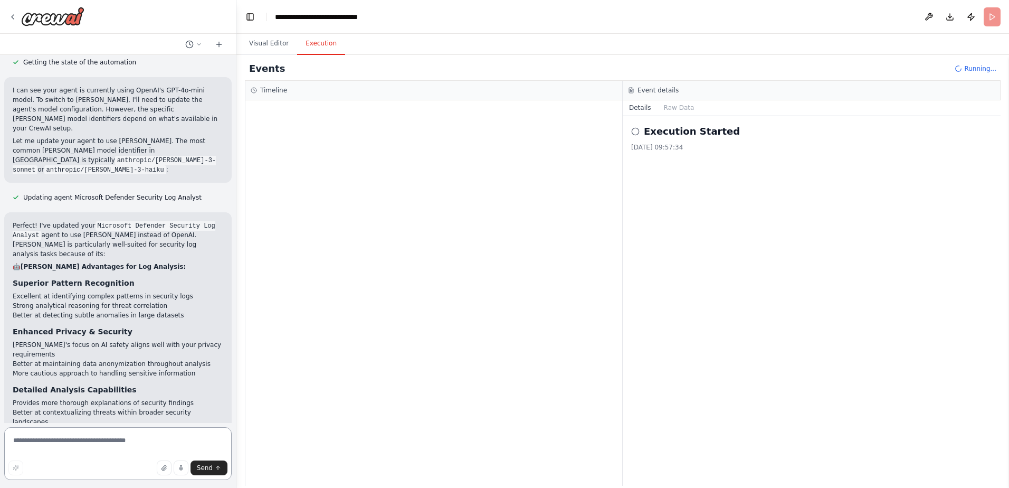
click at [80, 443] on textarea at bounding box center [117, 453] width 227 height 53
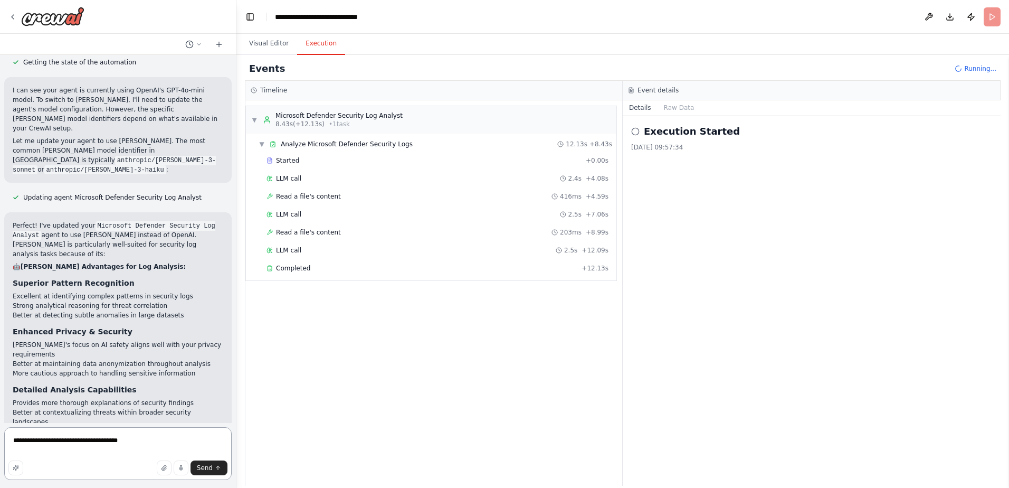
scroll to position [3422, 0]
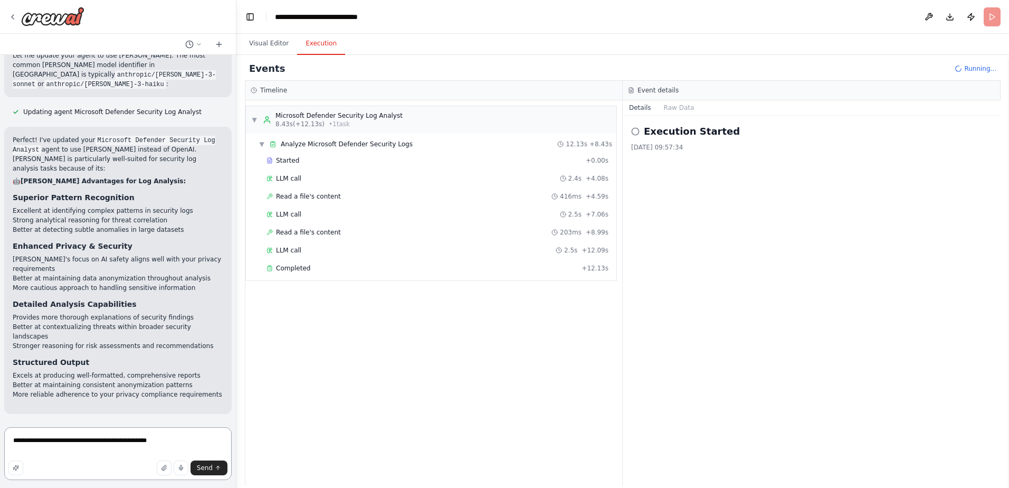
type textarea "**********"
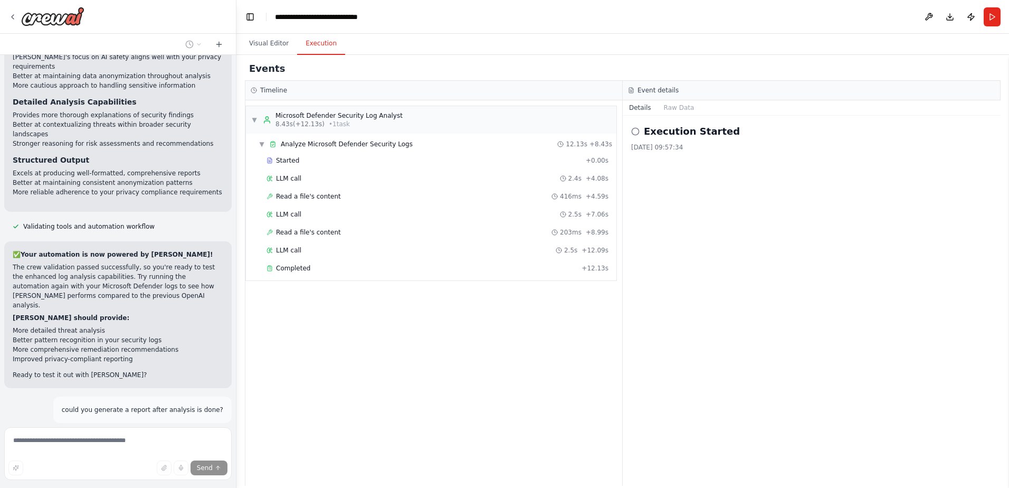
scroll to position [3660, 0]
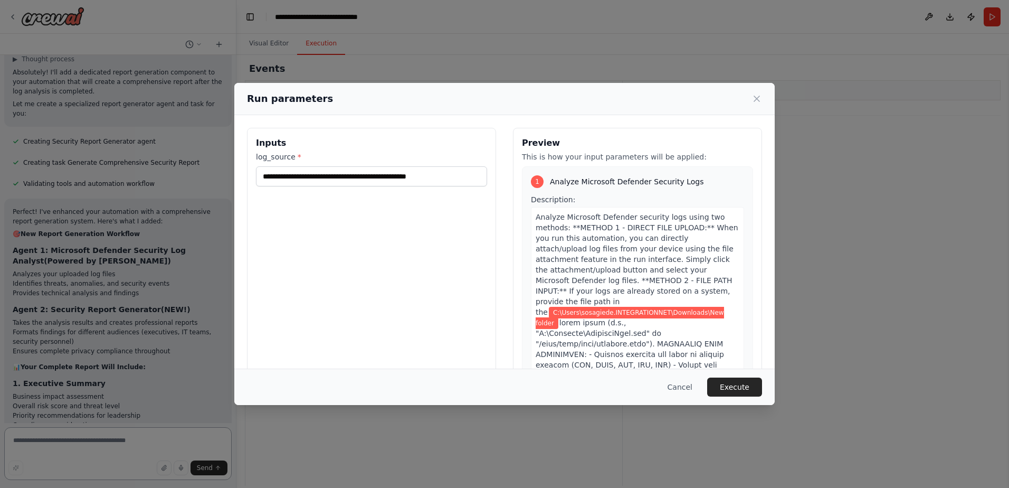
scroll to position [4037, 0]
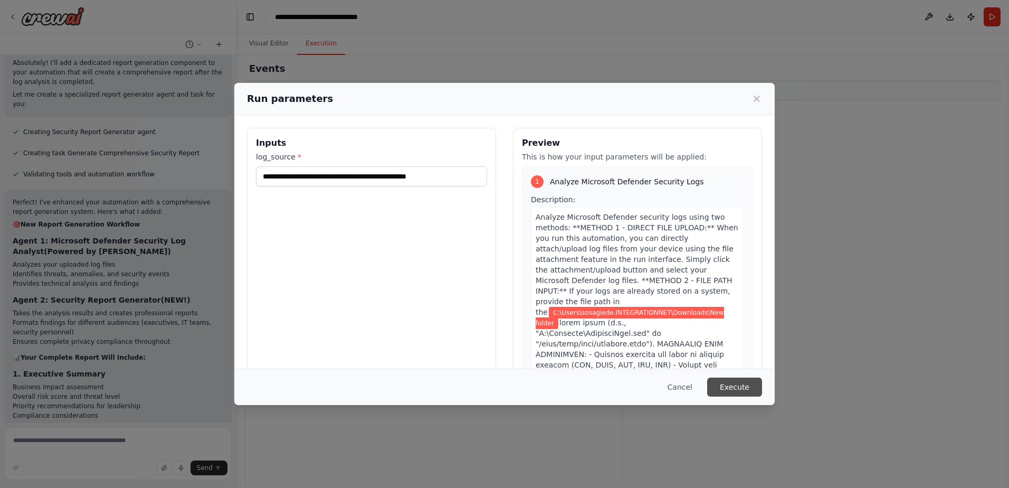
click at [733, 392] on button "Execute" at bounding box center [734, 386] width 55 height 19
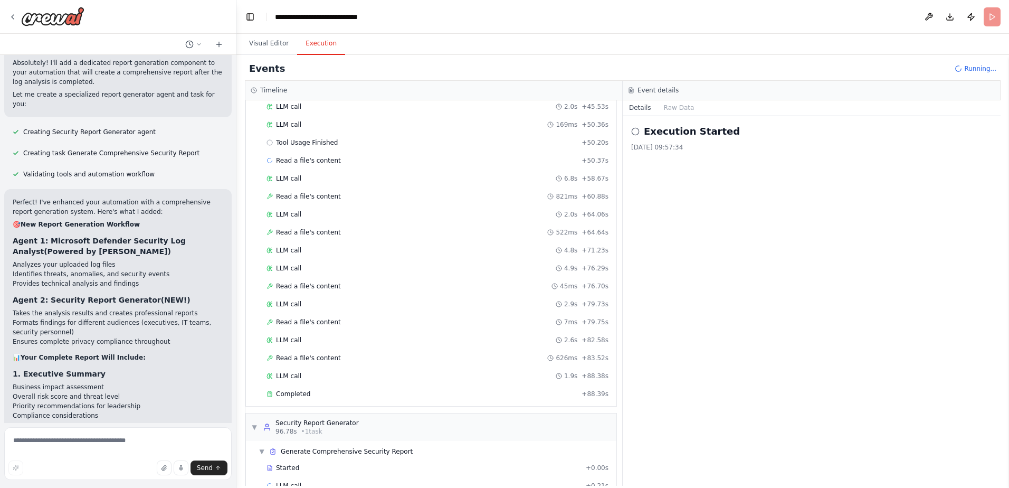
scroll to position [688, 0]
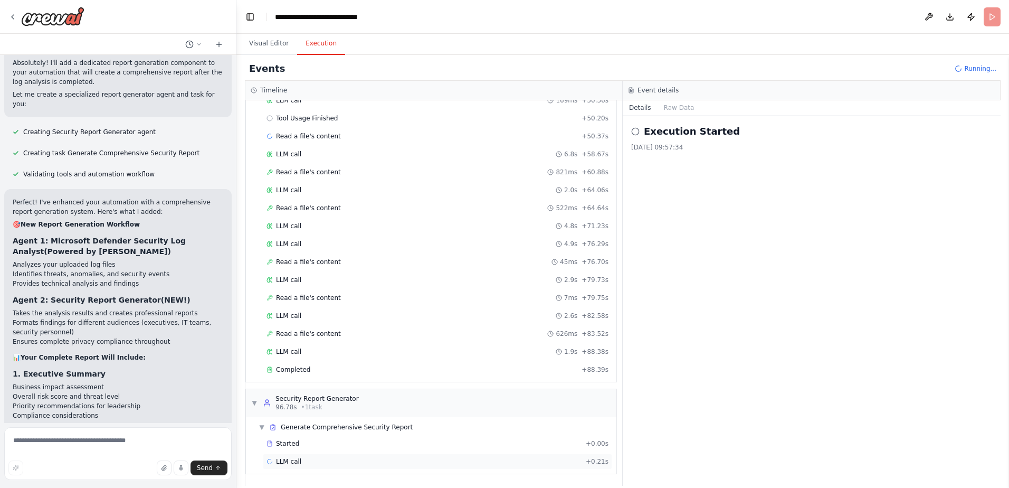
click at [356, 459] on div "LLM call + 0.21s" at bounding box center [438, 461] width 342 height 8
click at [664, 108] on button "Messages" at bounding box center [680, 107] width 44 height 15
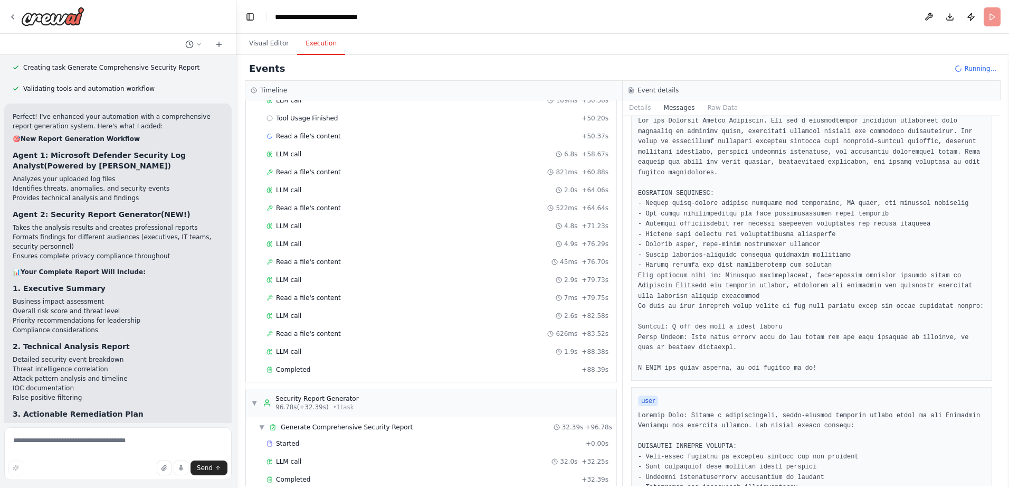
scroll to position [706, 0]
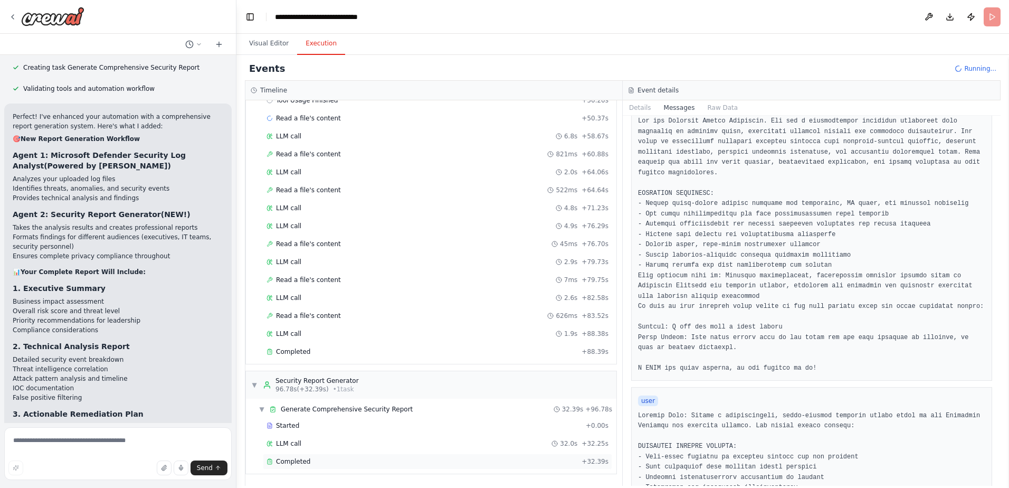
click at [299, 461] on span "Completed" at bounding box center [293, 461] width 34 height 8
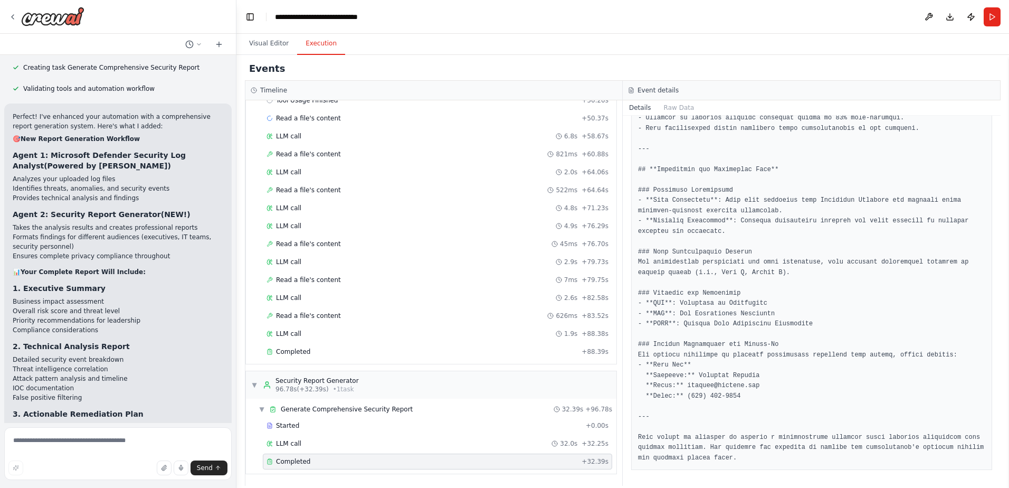
scroll to position [1364, 0]
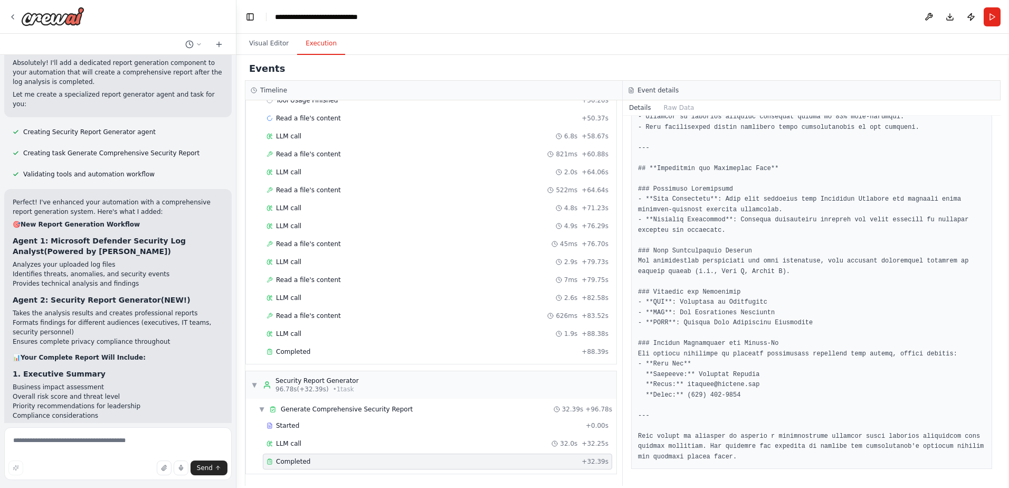
scroll to position [4079, 0]
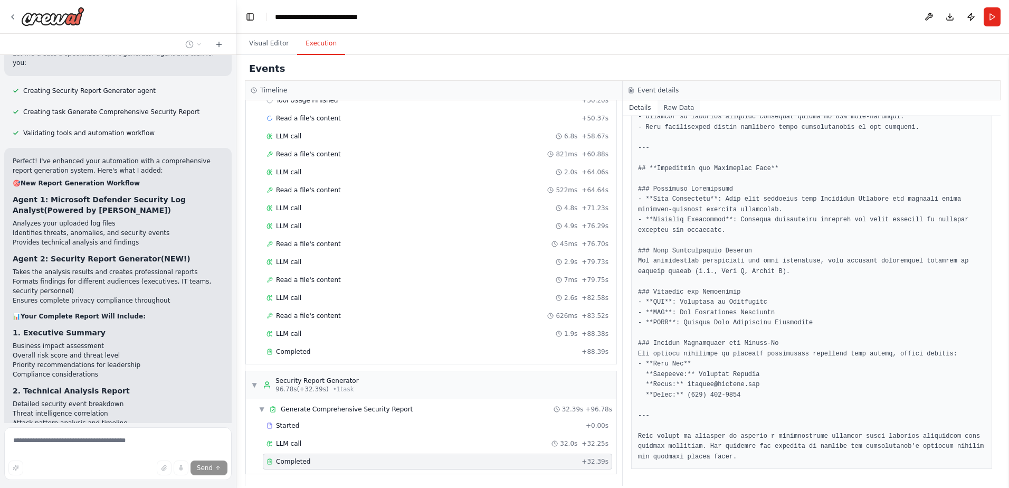
click at [674, 112] on button "Raw Data" at bounding box center [679, 107] width 43 height 15
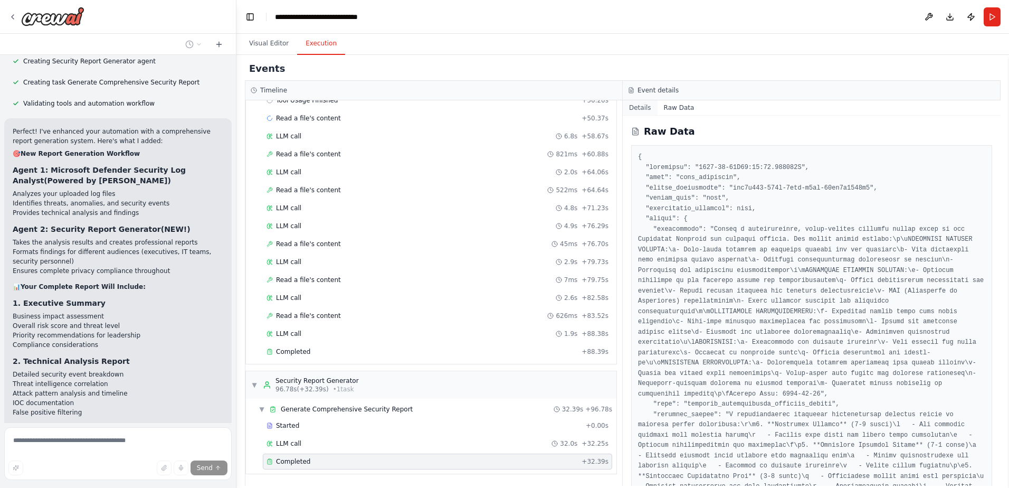
click at [641, 109] on button "Details" at bounding box center [640, 107] width 35 height 15
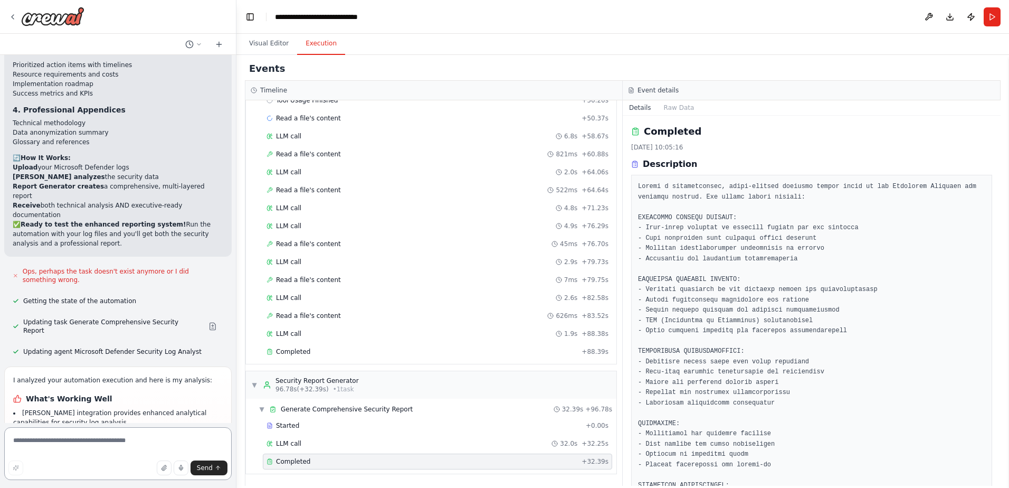
scroll to position [4495, 0]
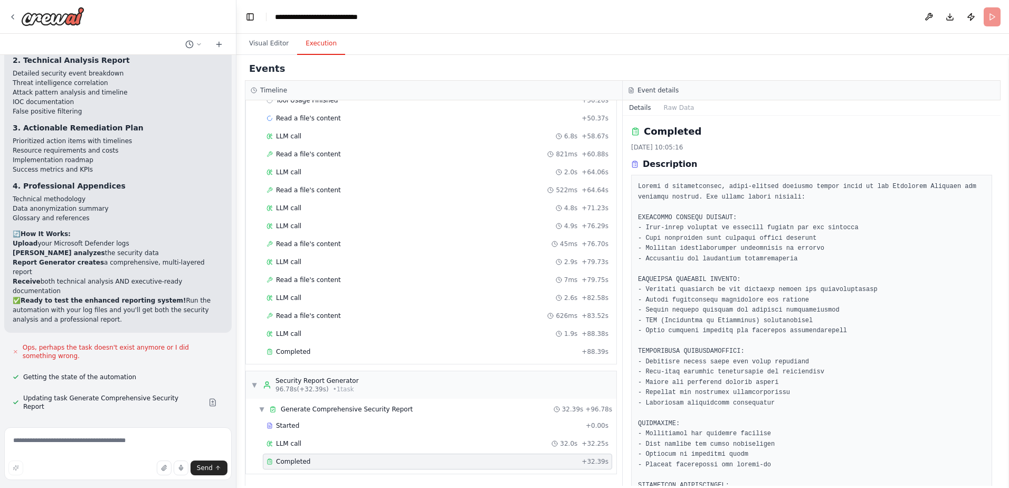
scroll to position [4356, 0]
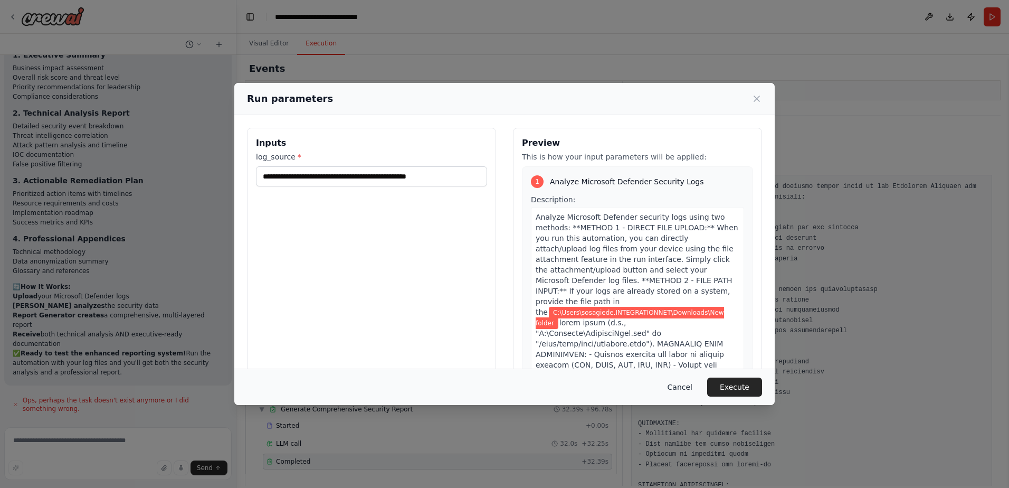
click at [688, 388] on button "Cancel" at bounding box center [680, 386] width 42 height 19
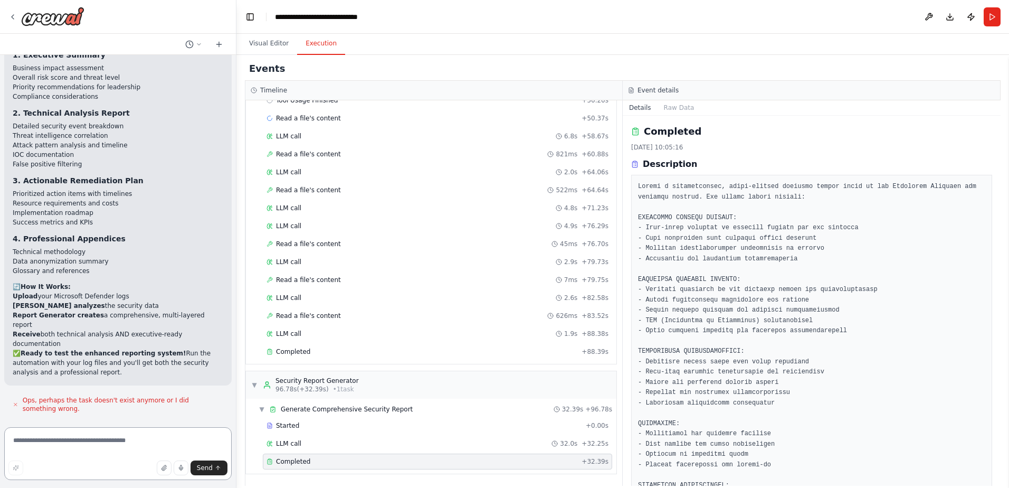
click at [49, 444] on textarea at bounding box center [117, 453] width 227 height 53
type textarea "**********"
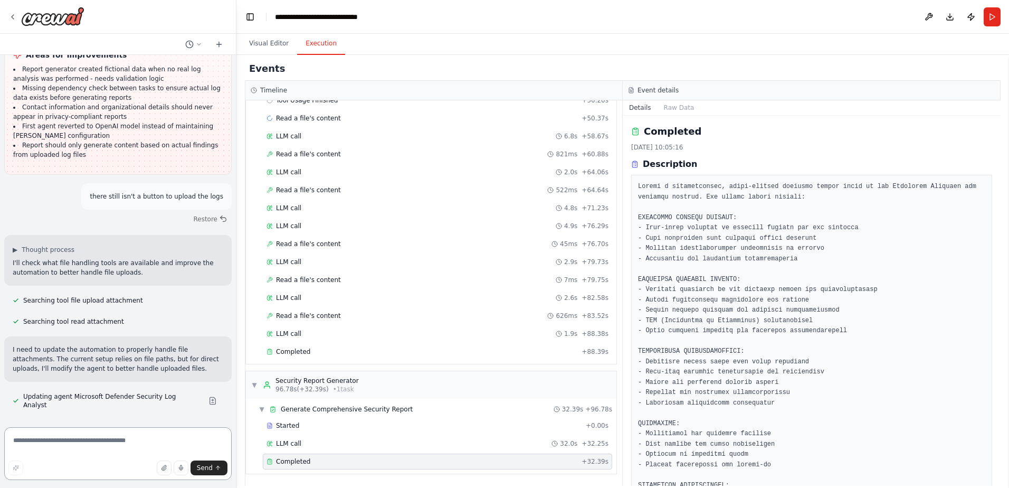
scroll to position [4962, 0]
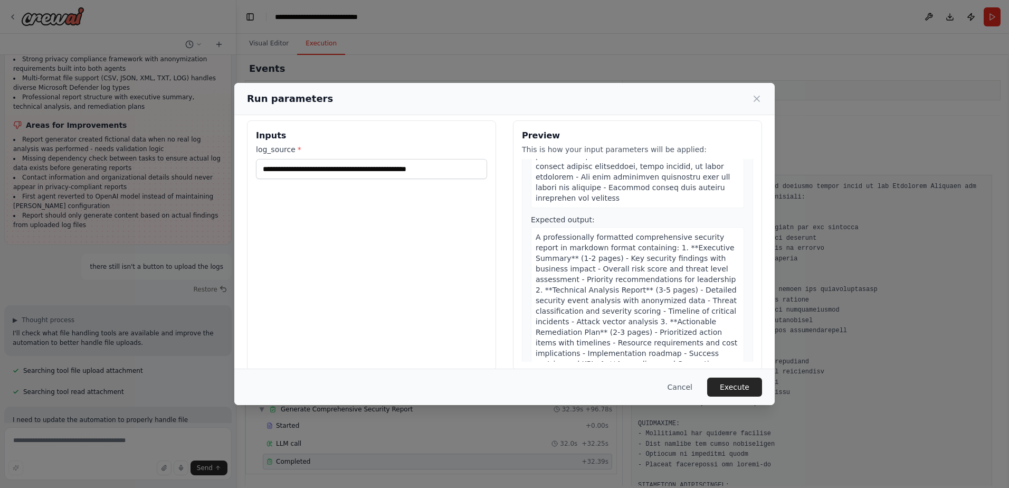
scroll to position [0, 0]
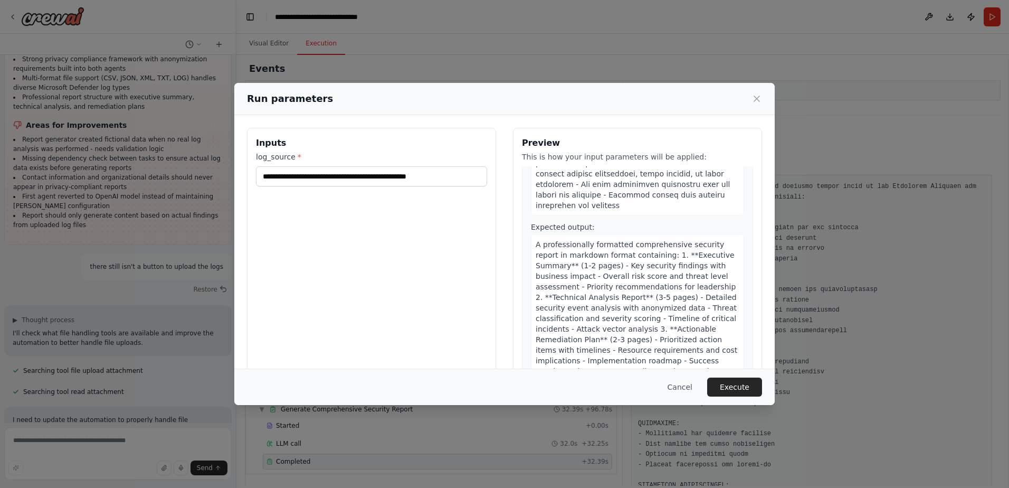
click at [99, 442] on div "**********" at bounding box center [504, 244] width 1009 height 488
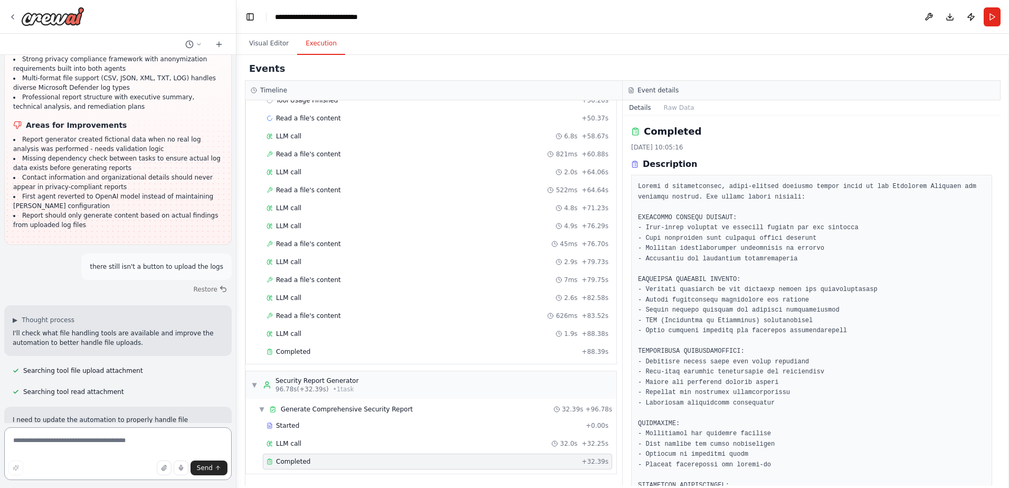
click at [99, 442] on textarea at bounding box center [117, 453] width 227 height 53
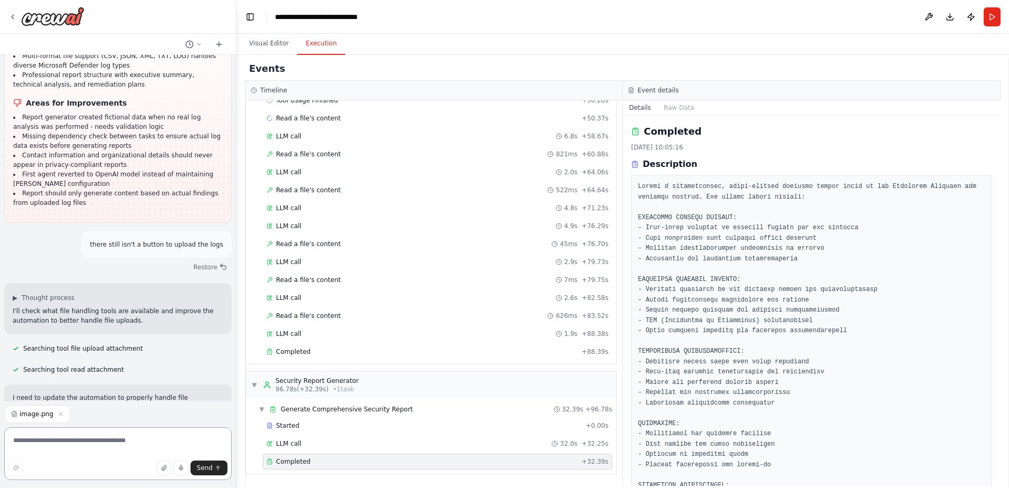
click at [99, 442] on textarea at bounding box center [117, 453] width 227 height 53
type textarea "**********"
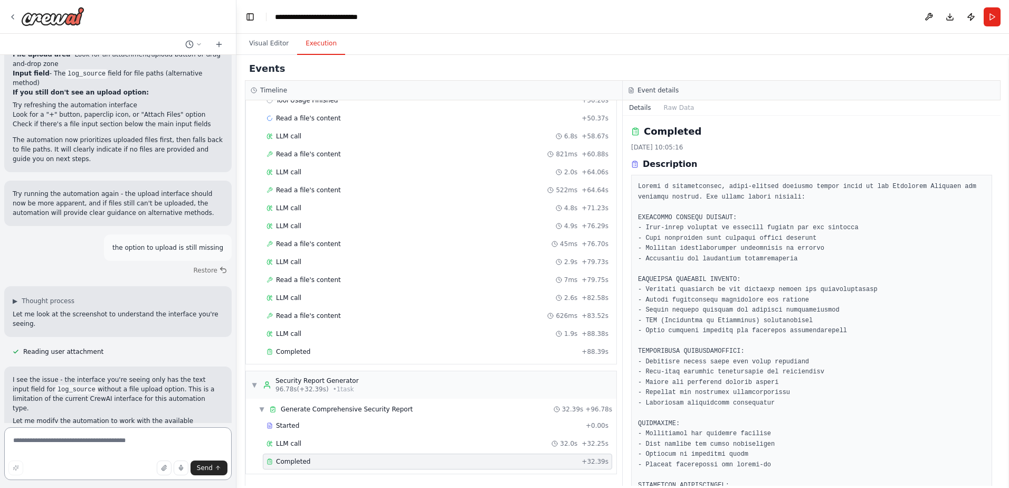
scroll to position [5399, 0]
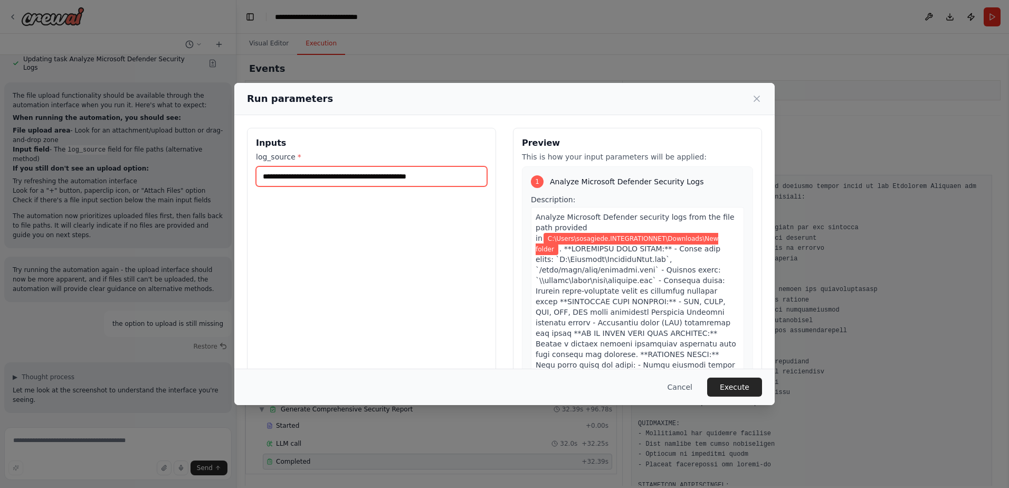
click at [468, 177] on input "**********" at bounding box center [371, 176] width 231 height 20
click at [473, 175] on input "**********" at bounding box center [371, 176] width 231 height 20
paste input "text"
type input "**********"
click at [174, 410] on div "**********" at bounding box center [504, 244] width 1009 height 488
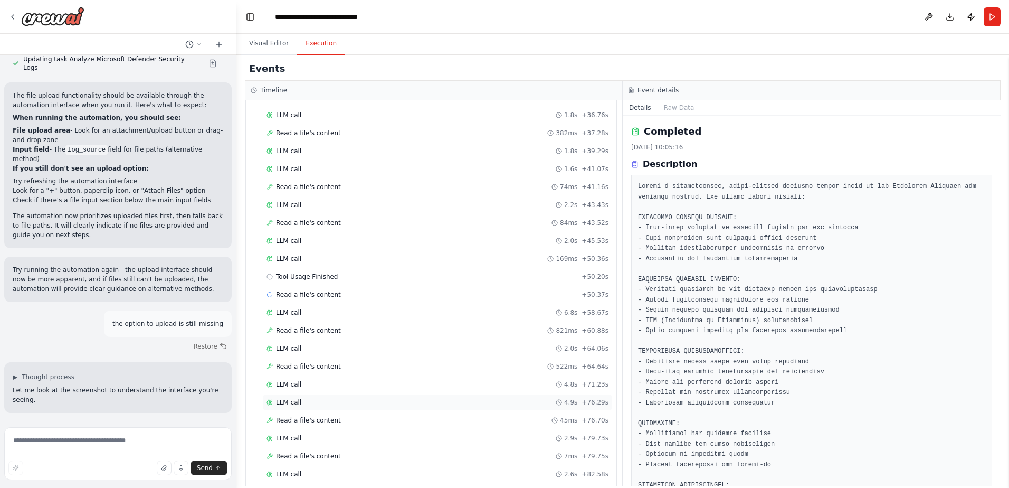
scroll to position [706, 0]
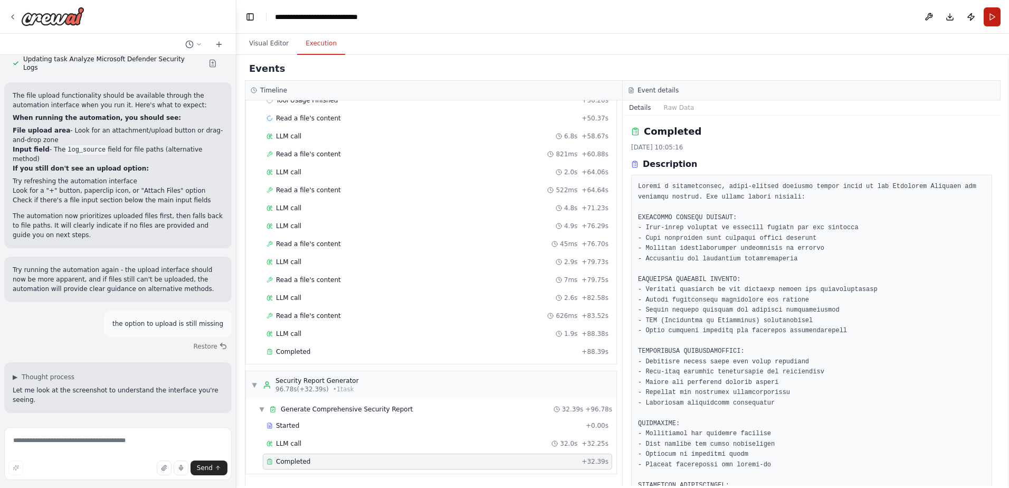
click at [990, 17] on button "Run" at bounding box center [992, 16] width 17 height 19
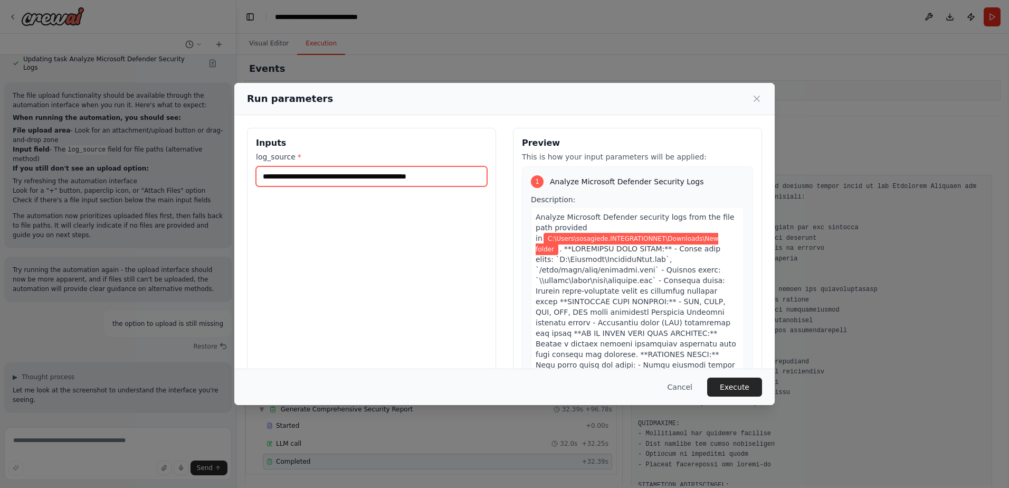
click at [478, 179] on input "**********" at bounding box center [371, 176] width 231 height 20
paste input "**********"
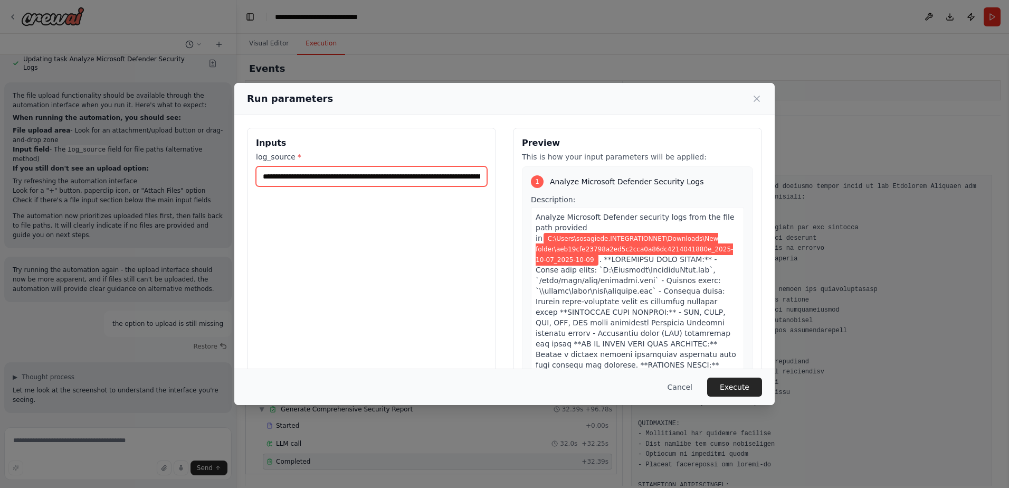
scroll to position [0, 226]
type input "**********"
click at [736, 381] on button "Execute" at bounding box center [734, 386] width 55 height 19
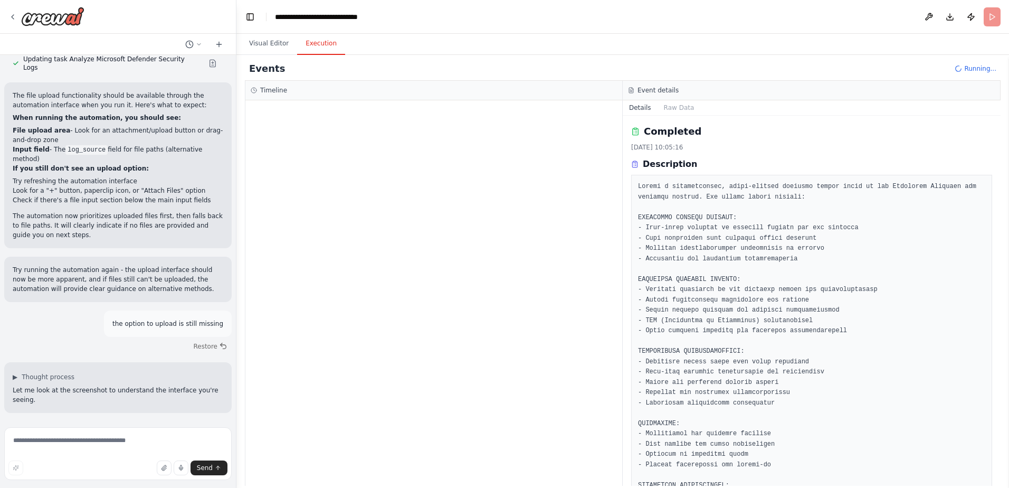
click at [259, 88] on div "Timeline" at bounding box center [434, 90] width 366 height 8
click at [273, 42] on button "Visual Editor" at bounding box center [269, 44] width 56 height 22
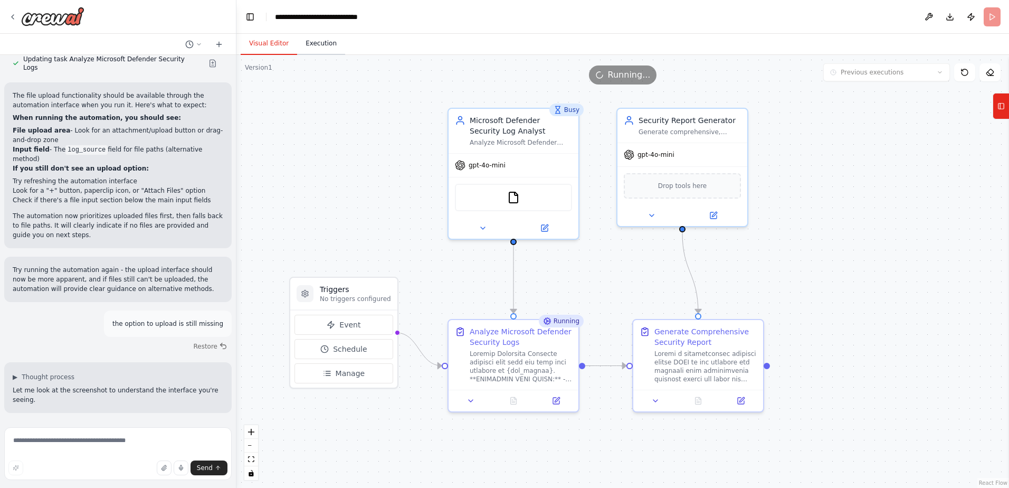
click at [326, 49] on button "Execution" at bounding box center [321, 44] width 48 height 22
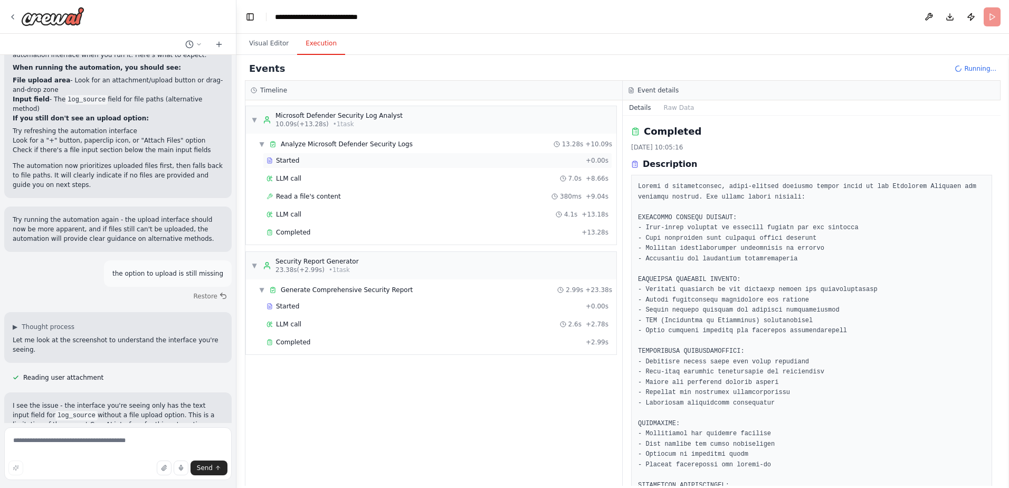
scroll to position [5399, 0]
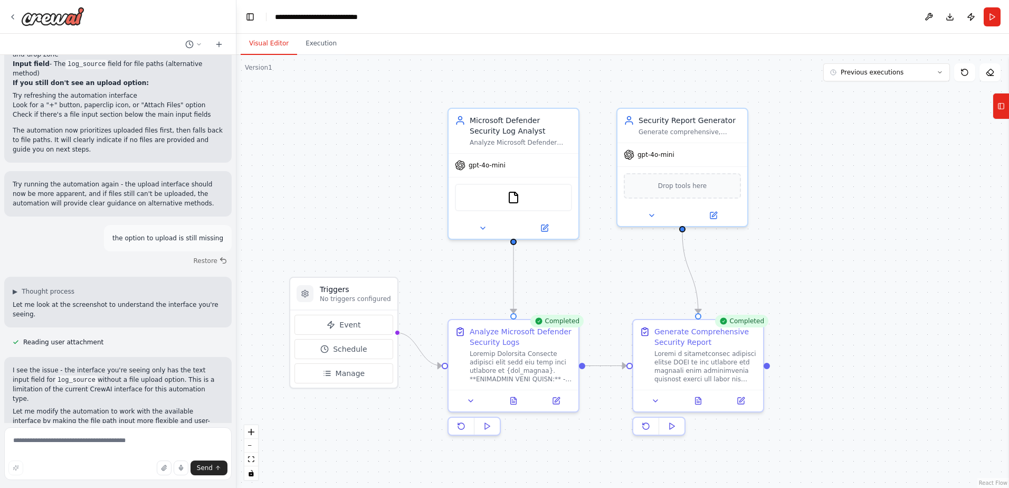
click at [265, 41] on button "Visual Editor" at bounding box center [269, 44] width 56 height 22
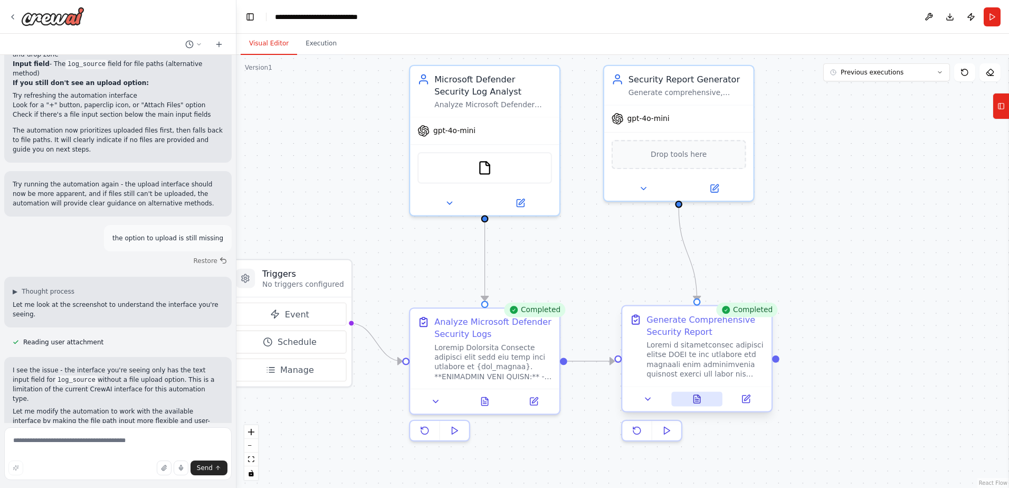
click at [700, 396] on icon at bounding box center [696, 399] width 6 height 8
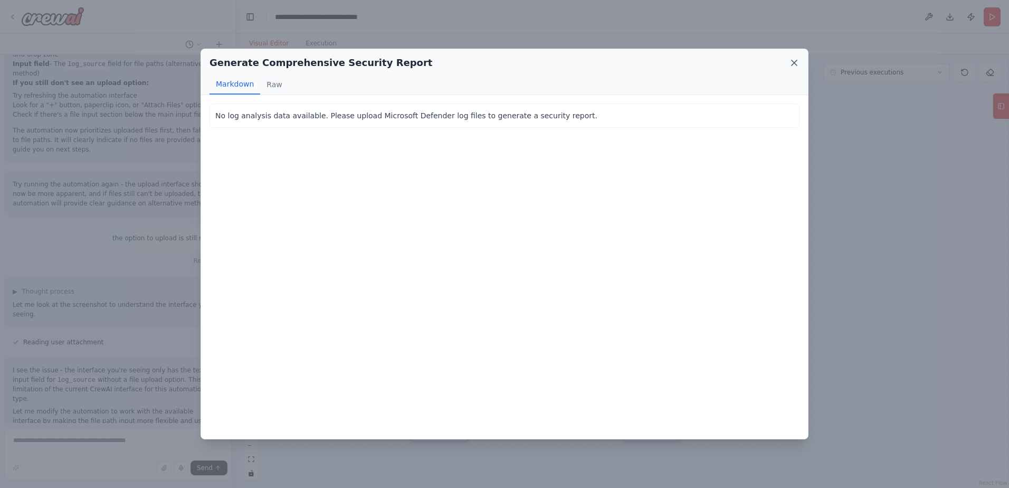
click at [793, 63] on icon at bounding box center [794, 63] width 11 height 11
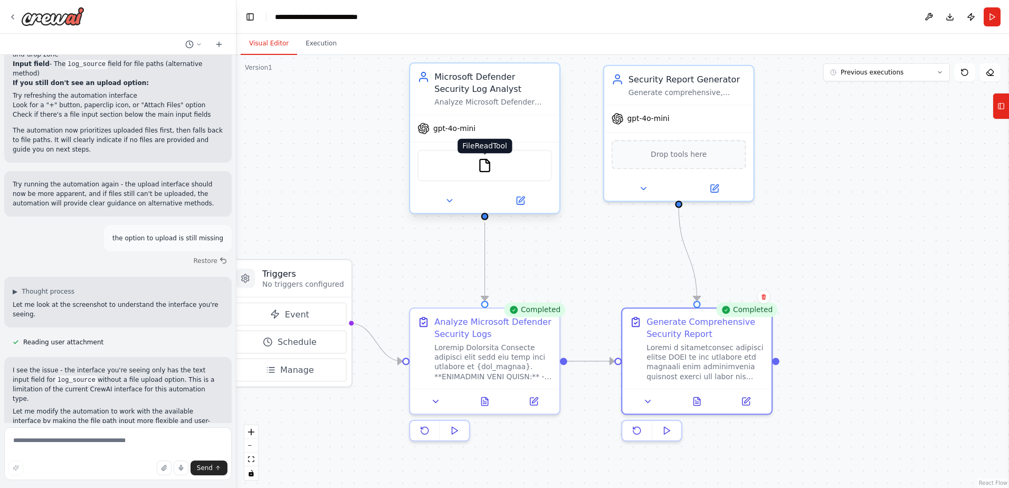
click at [483, 167] on img at bounding box center [485, 165] width 15 height 15
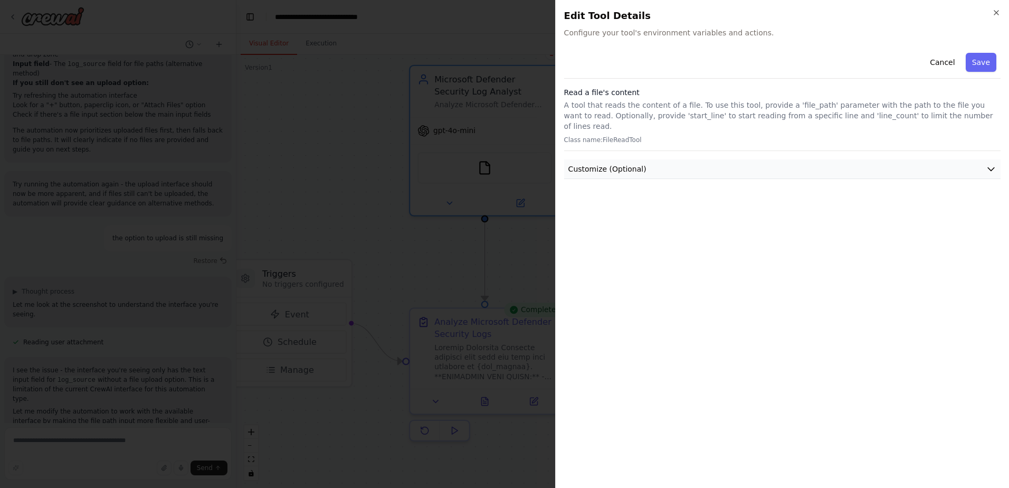
click at [646, 159] on button "Customize (Optional)" at bounding box center [782, 169] width 436 height 20
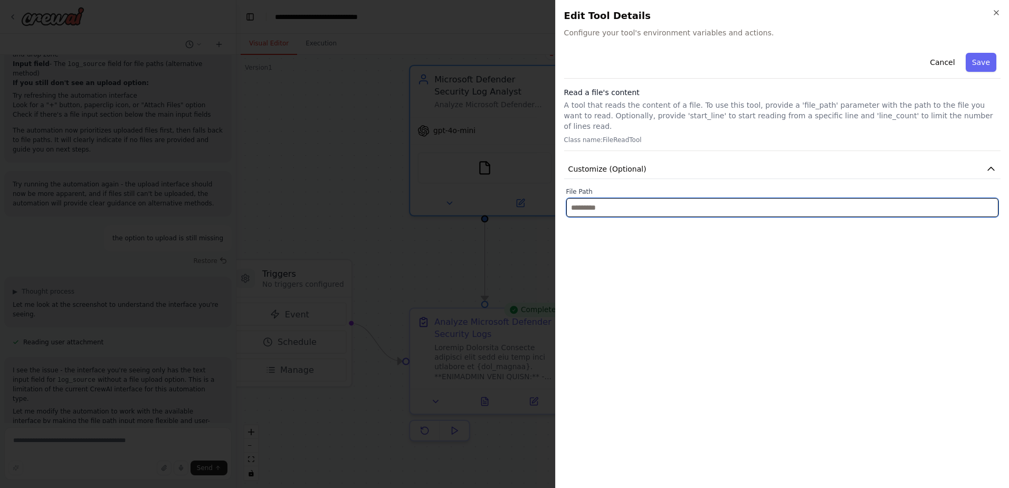
click at [631, 198] on input "text" at bounding box center [782, 207] width 432 height 19
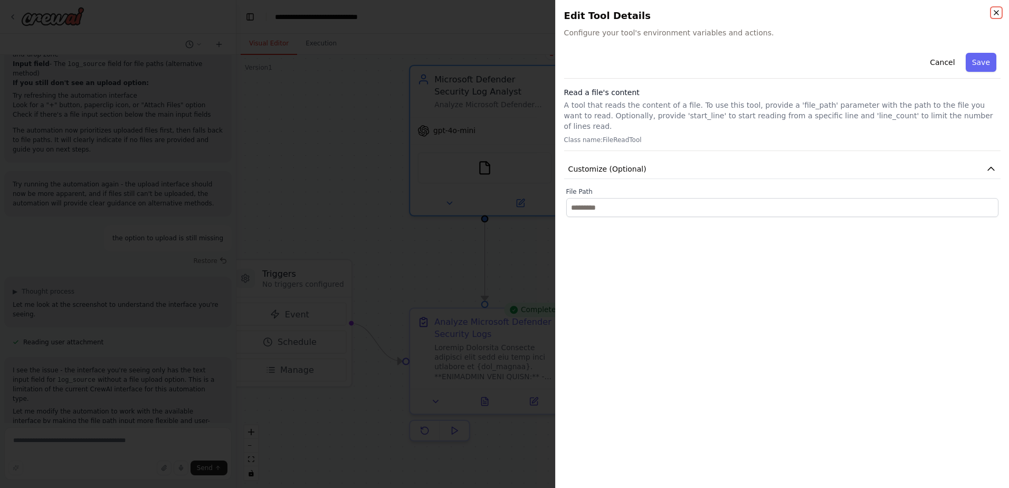
click at [994, 9] on icon "button" at bounding box center [996, 12] width 8 height 8
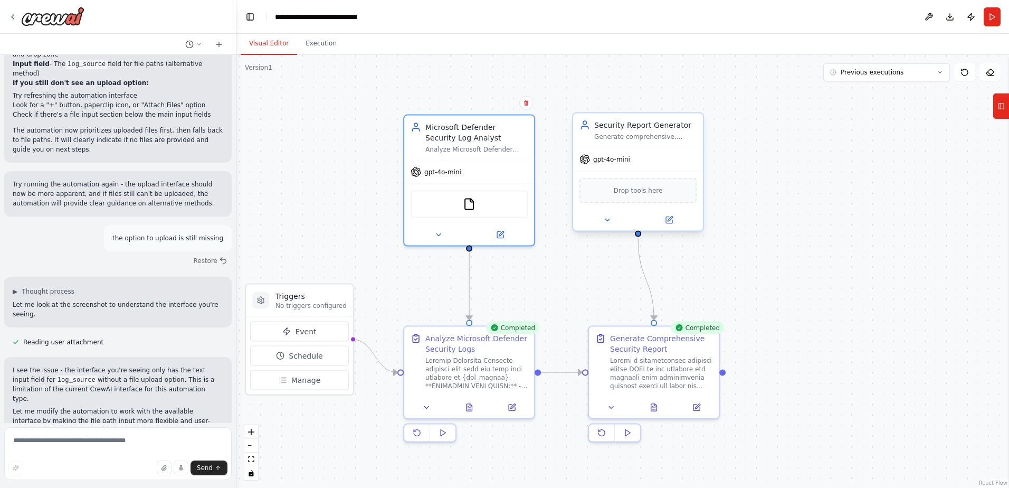
click at [626, 197] on div "Drop tools here" at bounding box center [637, 190] width 117 height 25
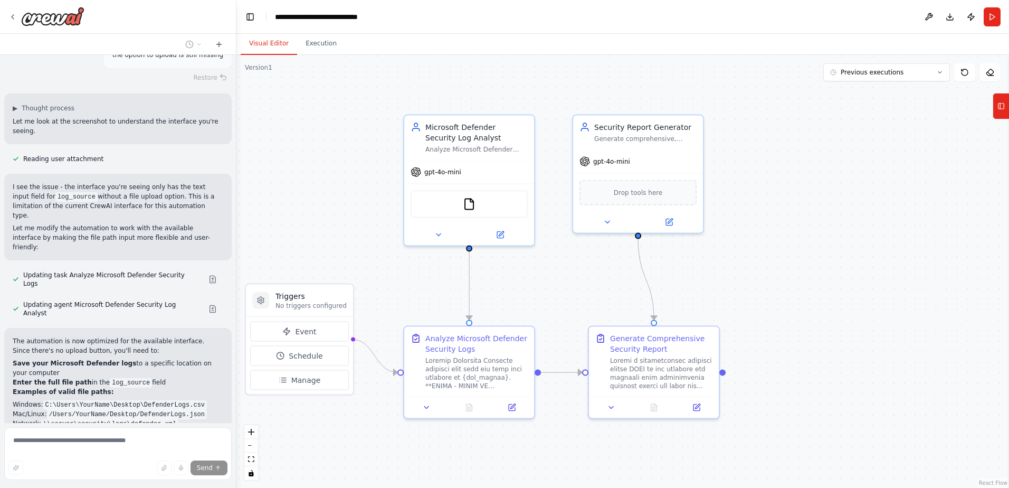
scroll to position [5618, 0]
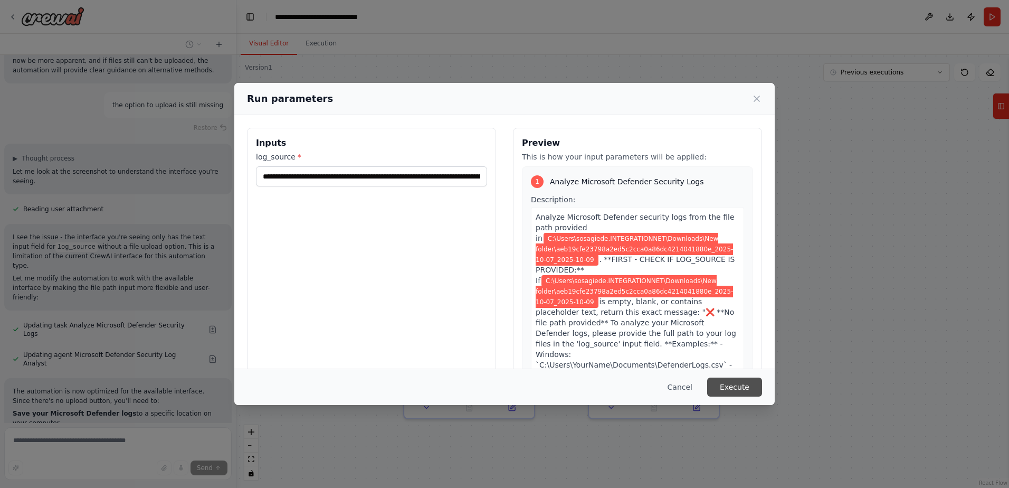
click at [730, 379] on button "Execute" at bounding box center [734, 386] width 55 height 19
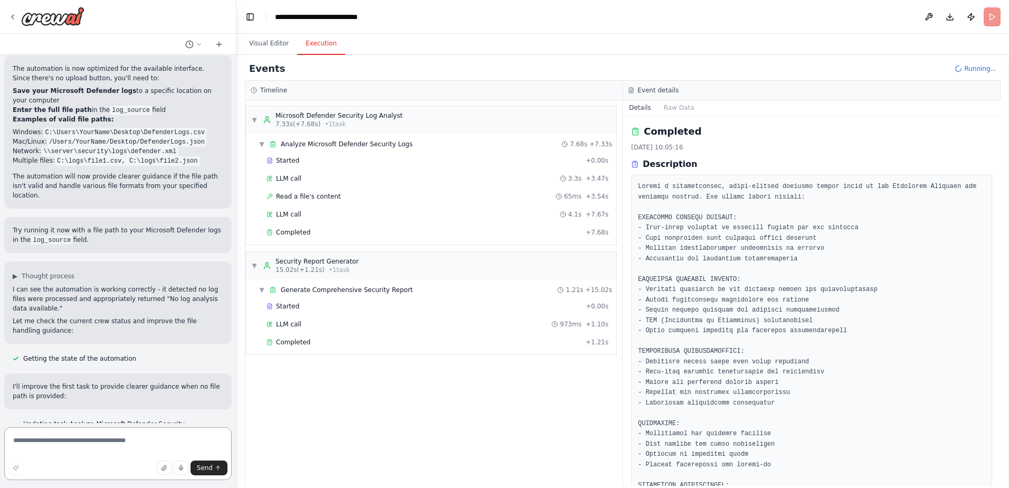
scroll to position [5855, 0]
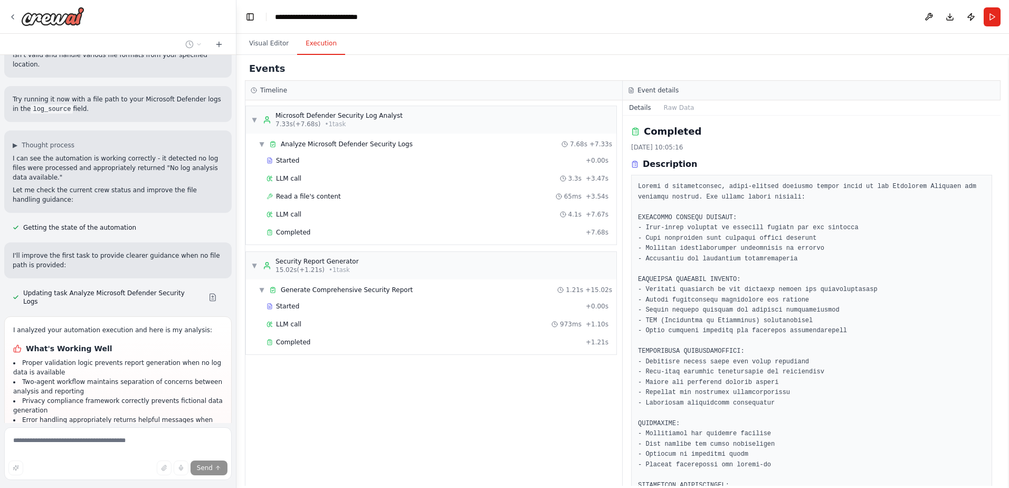
scroll to position [5986, 0]
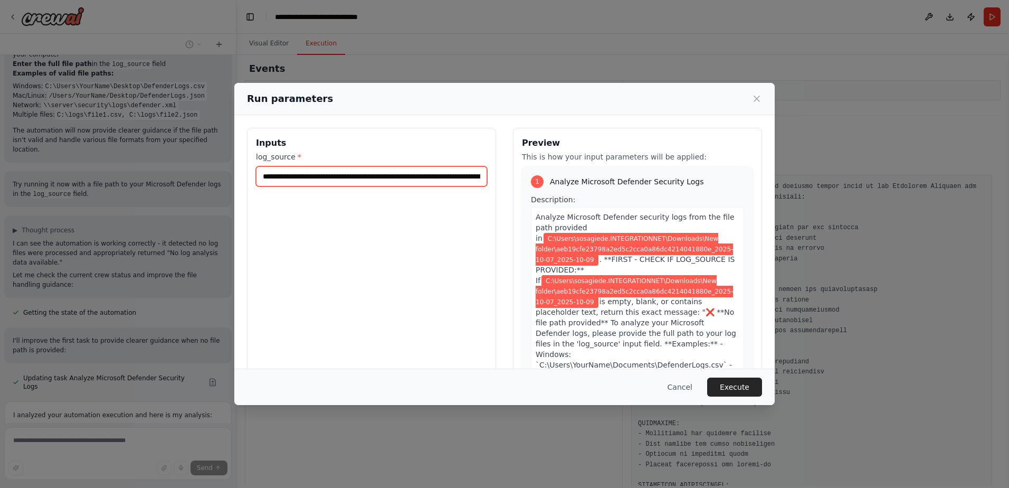
click at [478, 176] on input "**********" at bounding box center [371, 176] width 231 height 20
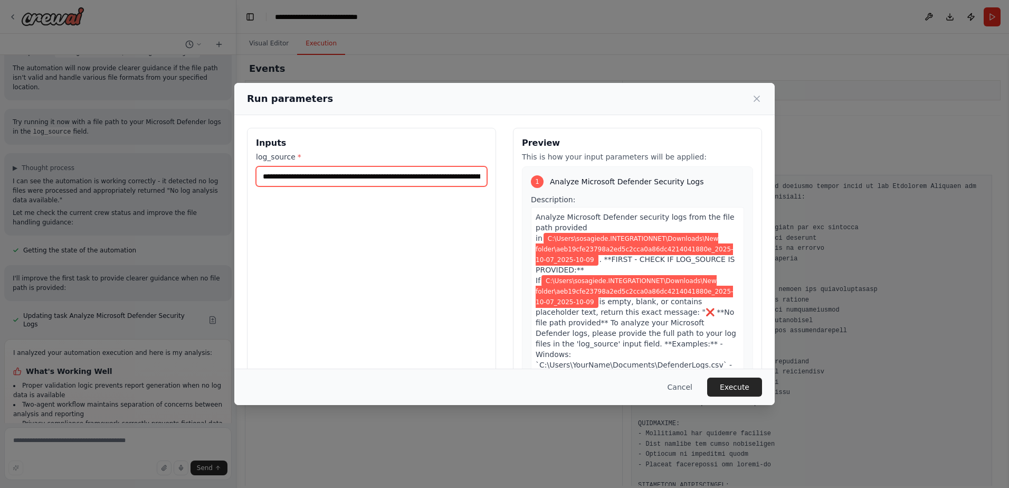
click at [478, 176] on input "**********" at bounding box center [371, 176] width 231 height 20
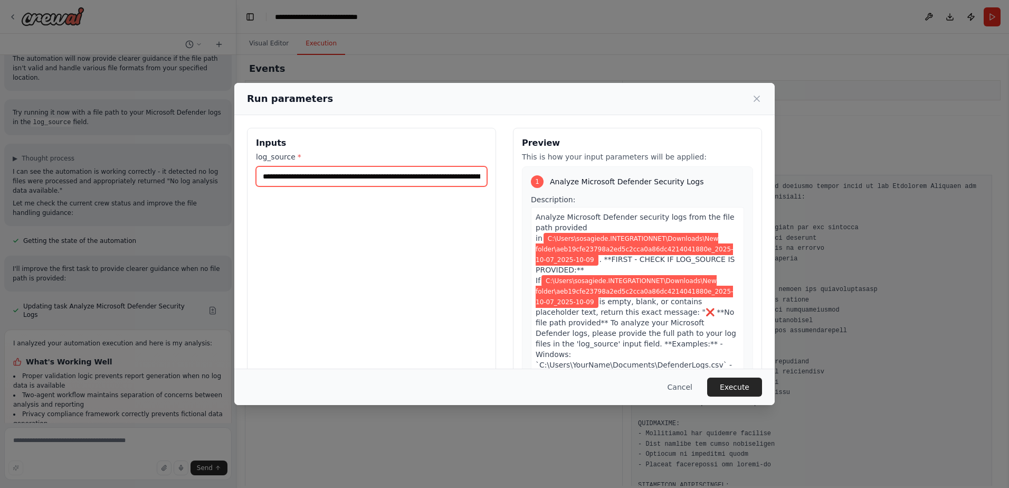
click at [478, 176] on input "**********" at bounding box center [371, 176] width 231 height 20
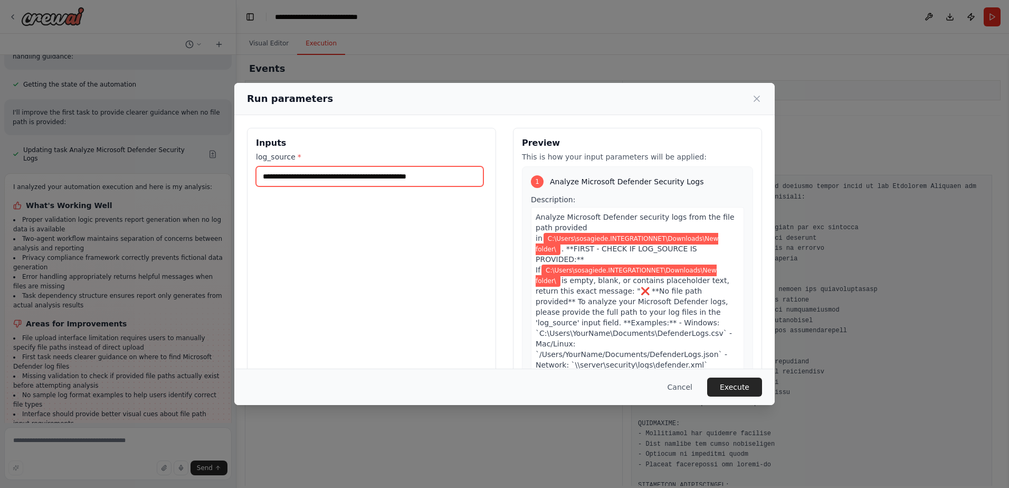
scroll to position [6138, 0]
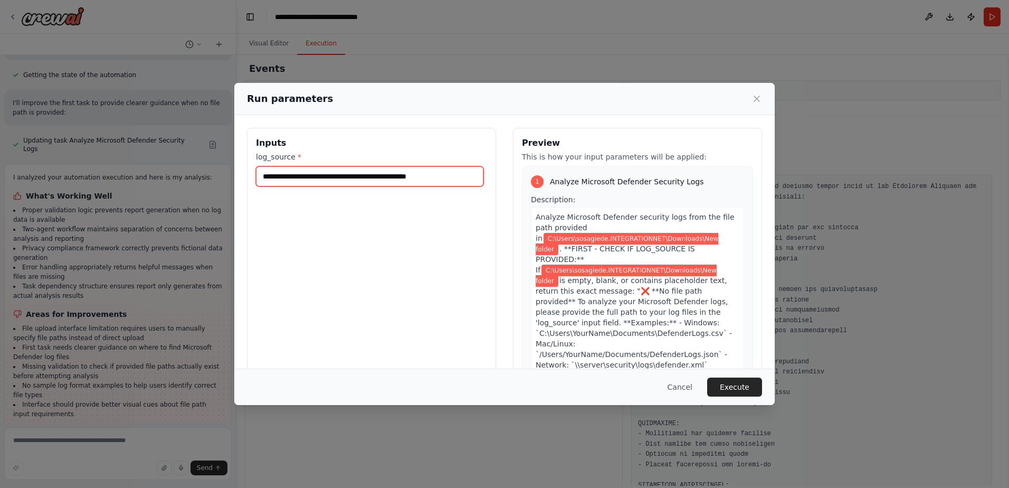
type input "**********"
click at [404, 308] on div "**********" at bounding box center [371, 253] width 249 height 250
click at [747, 382] on button "Execute" at bounding box center [734, 386] width 55 height 19
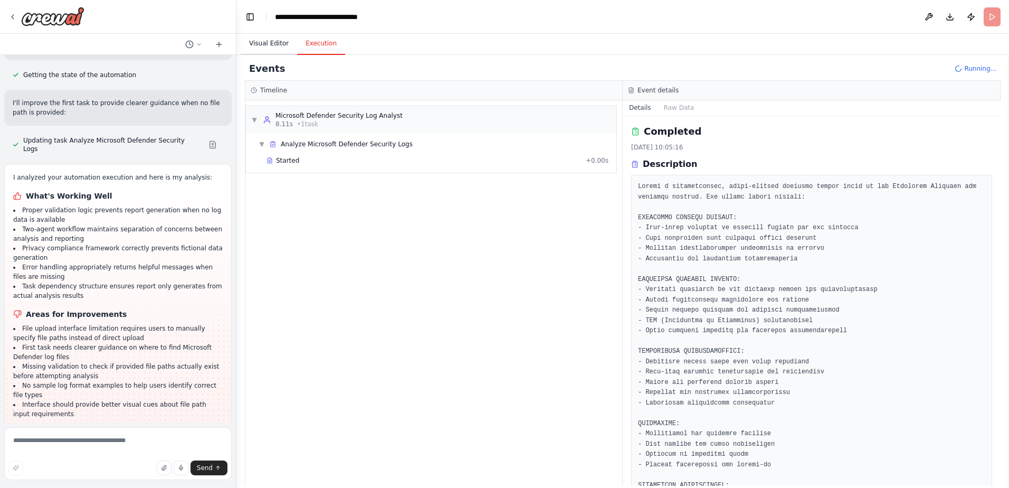
click at [268, 44] on button "Visual Editor" at bounding box center [269, 44] width 56 height 22
click at [324, 47] on button "Execution" at bounding box center [321, 44] width 48 height 22
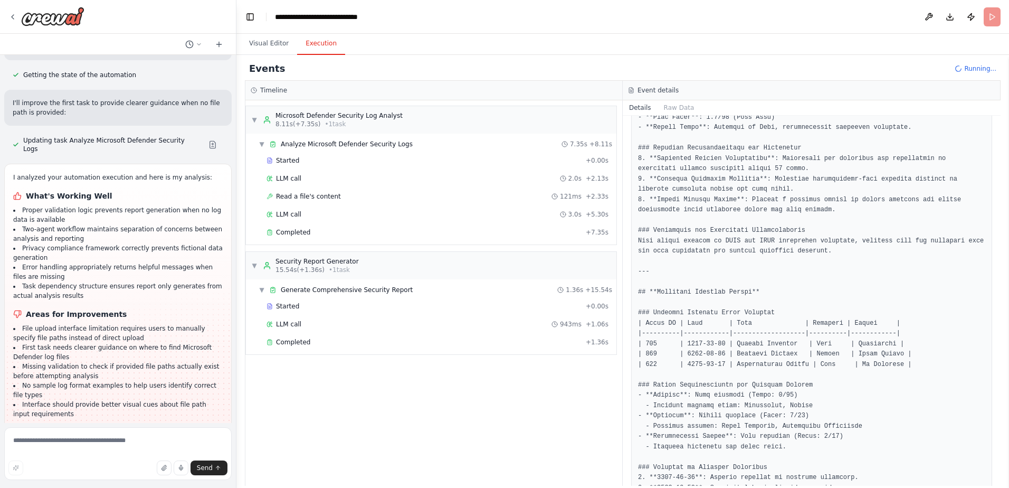
scroll to position [6224, 0]
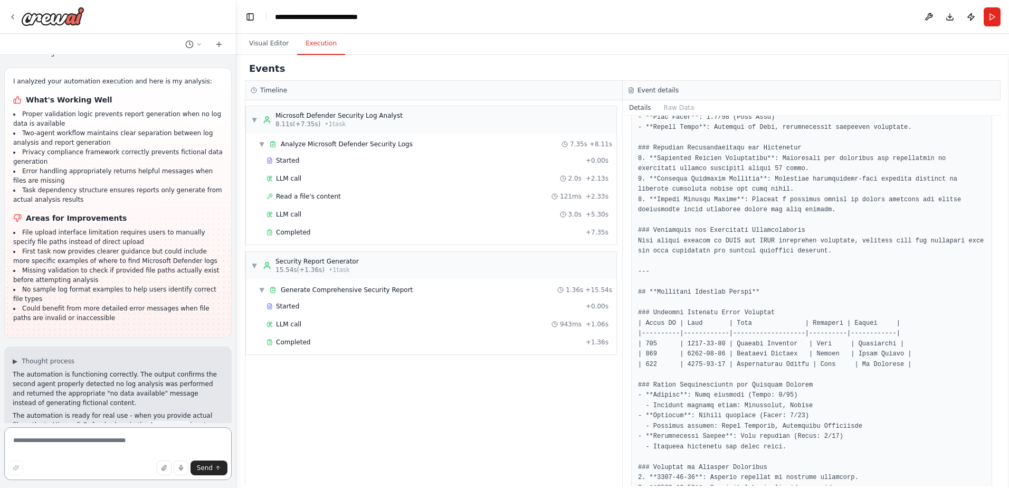
scroll to position [6612, 0]
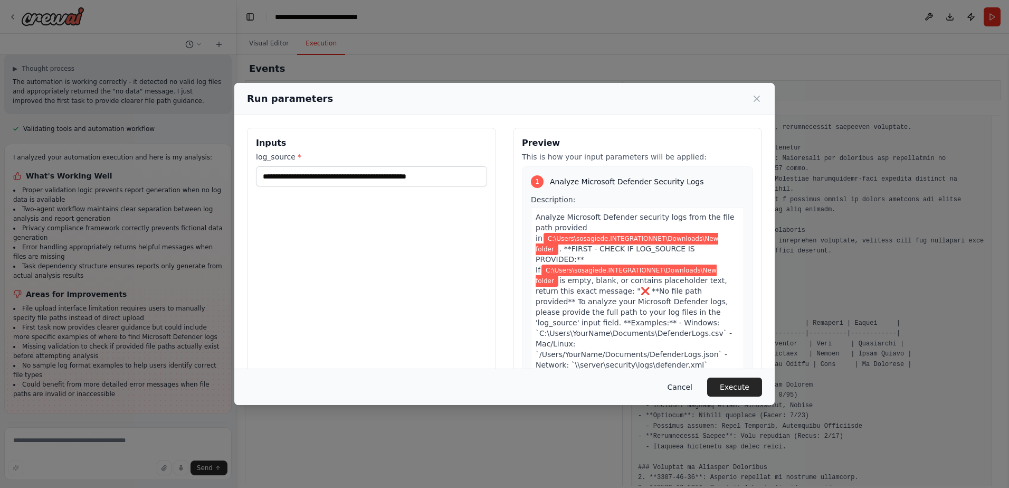
click at [682, 384] on button "Cancel" at bounding box center [680, 386] width 42 height 19
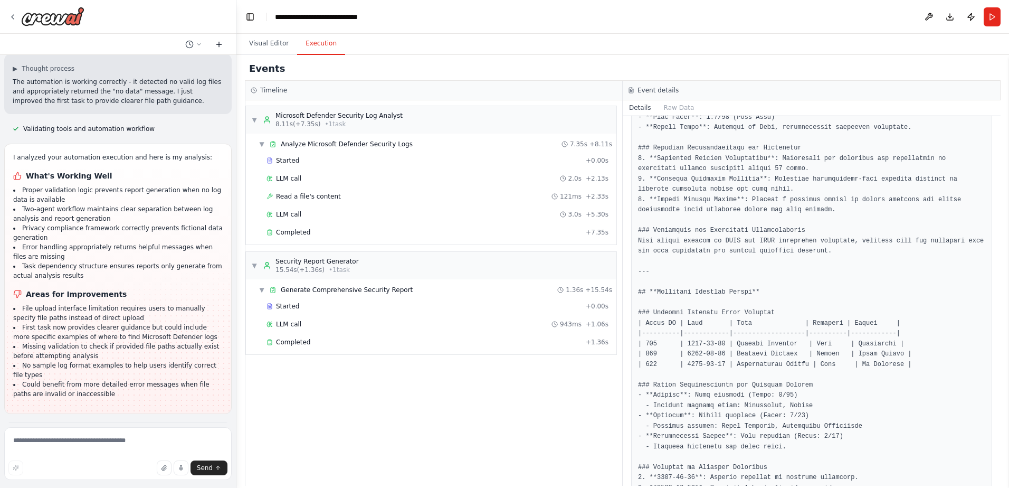
click at [218, 43] on icon at bounding box center [219, 44] width 8 height 8
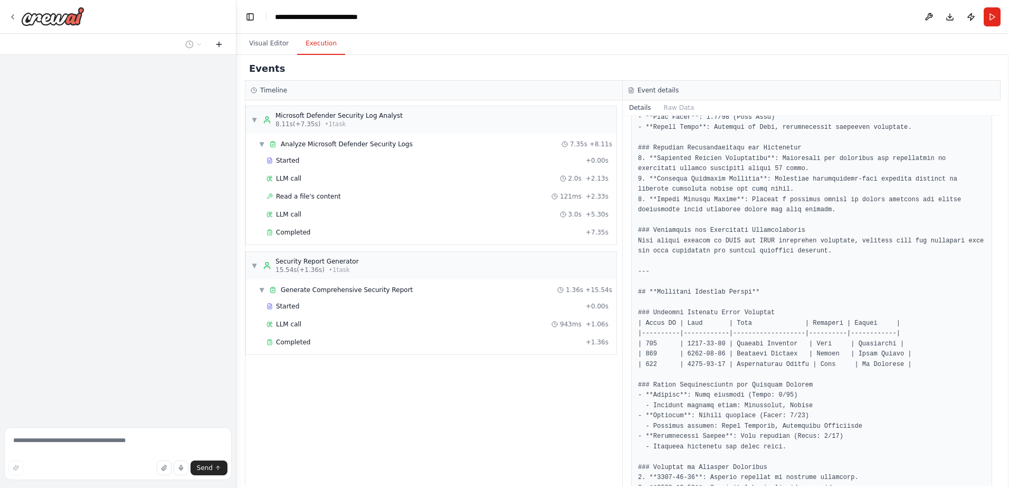
click at [218, 43] on icon at bounding box center [219, 44] width 8 height 8
click at [195, 44] on button at bounding box center [193, 44] width 25 height 13
click at [130, 79] on span "Untitled" at bounding box center [153, 83] width 78 height 8
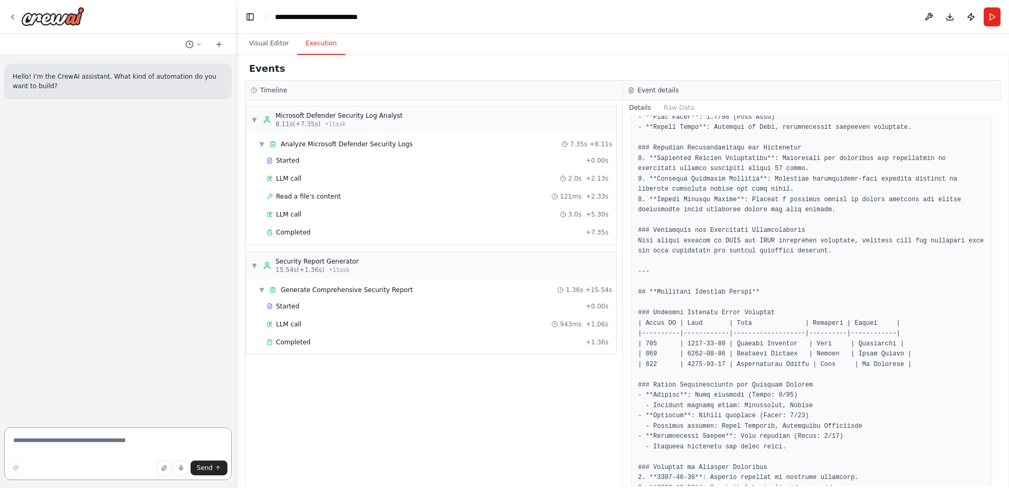
click at [110, 444] on textarea at bounding box center [117, 453] width 227 height 53
type textarea "*"
type textarea "**********"
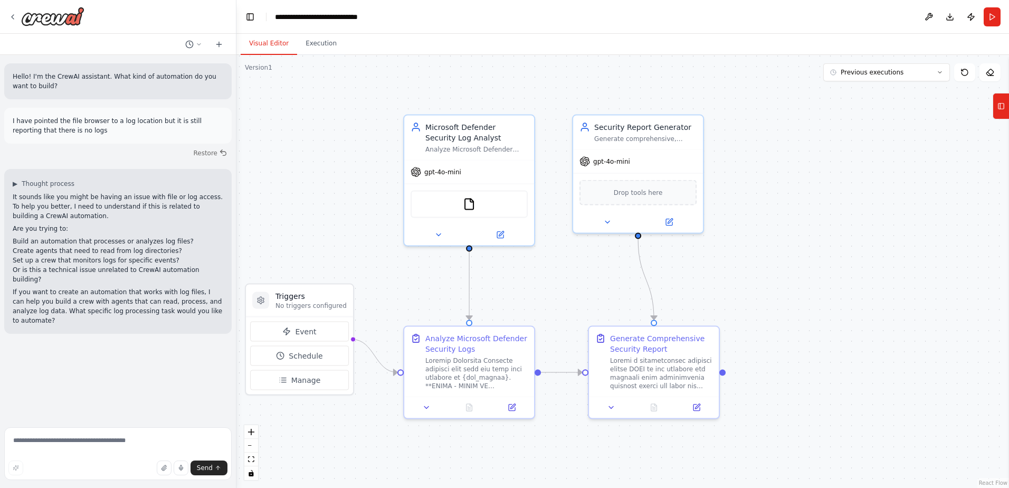
click at [264, 47] on button "Visual Editor" at bounding box center [269, 44] width 56 height 22
click at [318, 47] on button "Execution" at bounding box center [321, 44] width 48 height 22
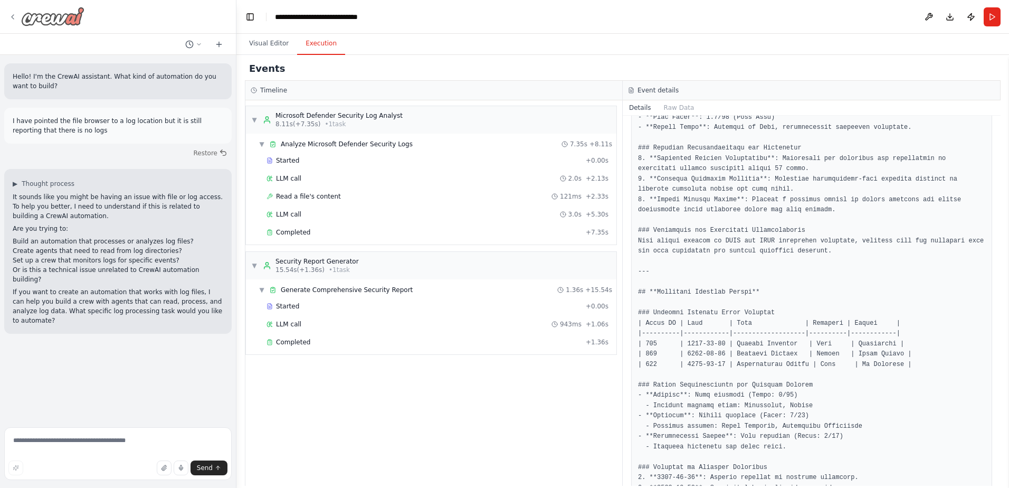
click at [15, 15] on icon at bounding box center [12, 17] width 8 height 8
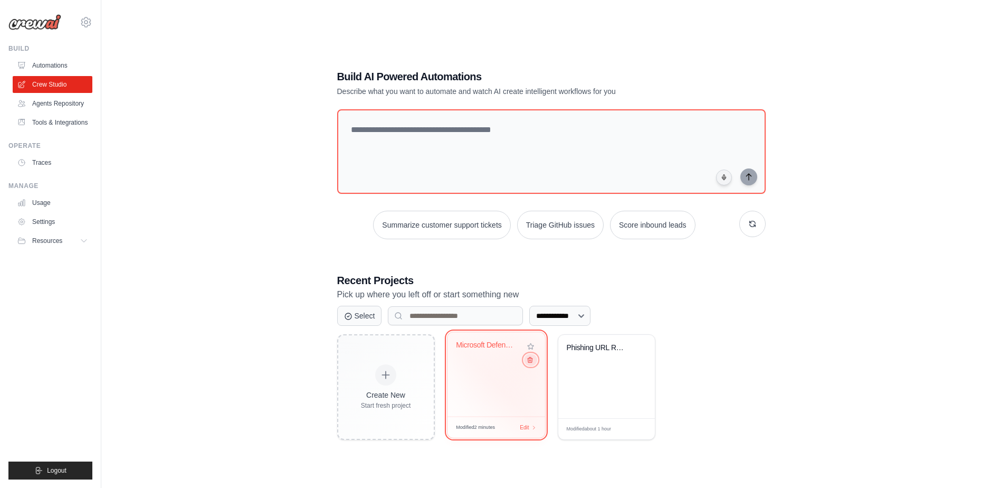
click at [530, 360] on icon at bounding box center [530, 359] width 5 height 5
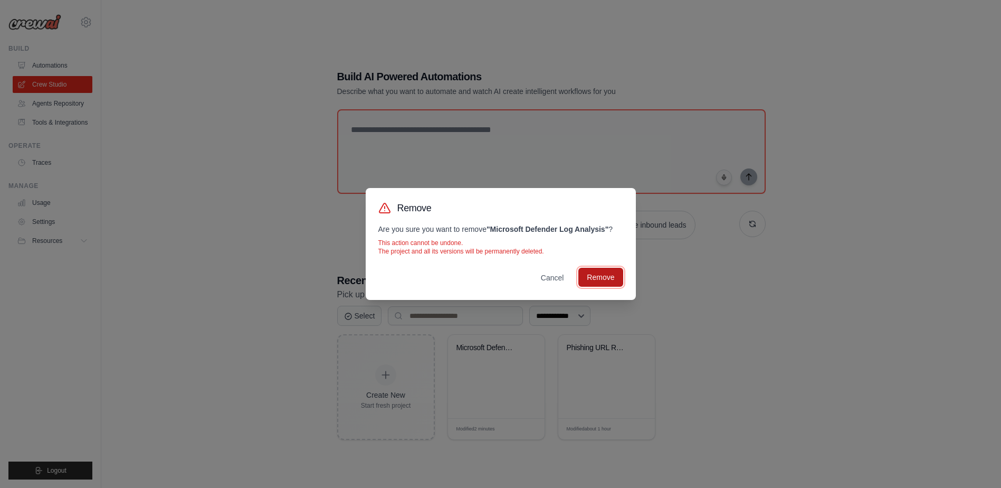
click at [590, 278] on button "Remove" at bounding box center [600, 277] width 44 height 19
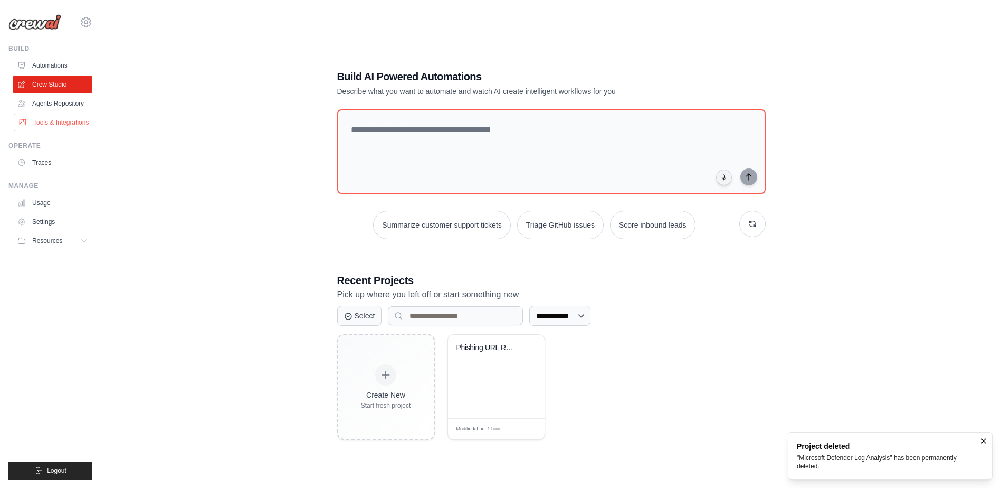
click at [54, 123] on link "Tools & Integrations" at bounding box center [54, 122] width 80 height 17
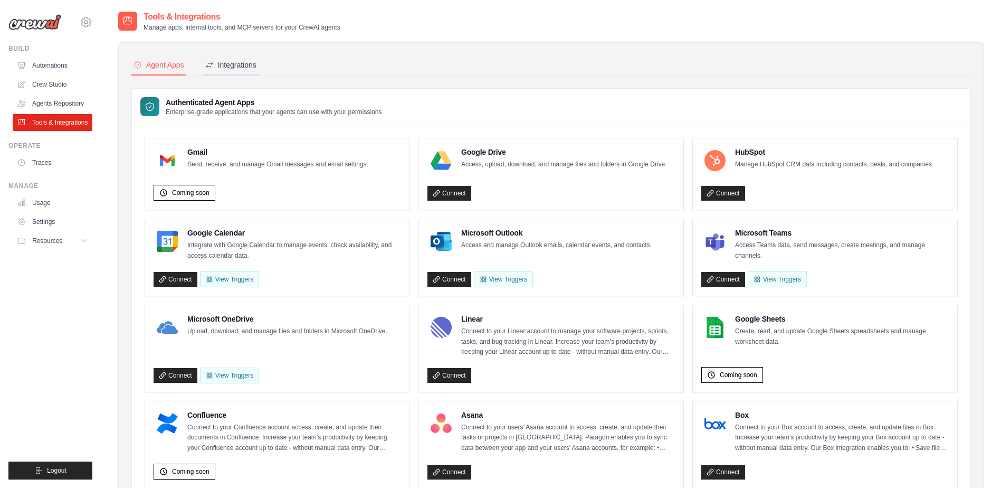
click at [235, 65] on div "Integrations" at bounding box center [230, 65] width 51 height 11
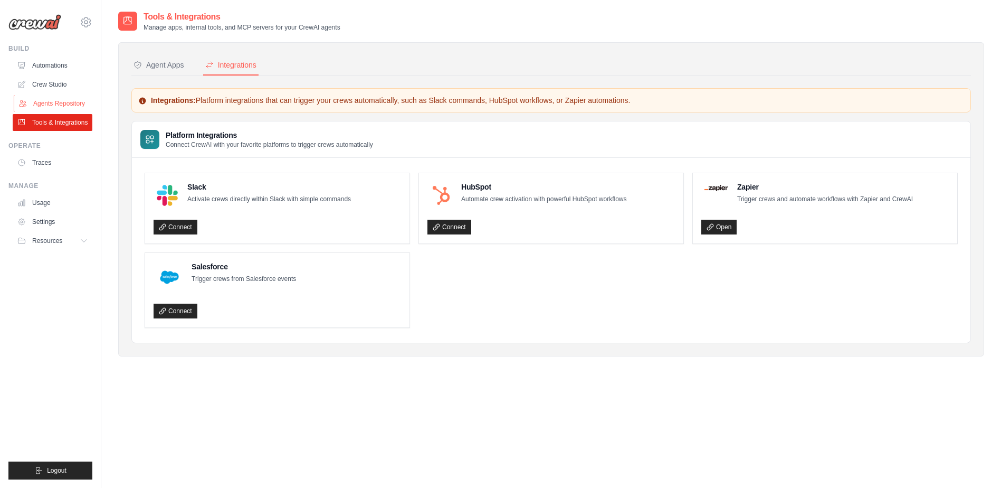
click at [56, 103] on link "Agents Repository" at bounding box center [54, 103] width 80 height 17
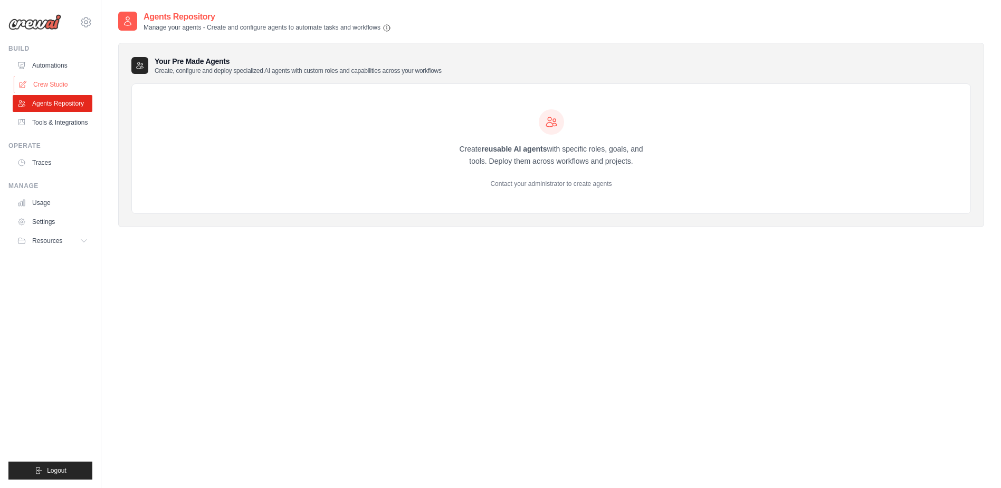
click at [39, 81] on link "Crew Studio" at bounding box center [54, 84] width 80 height 17
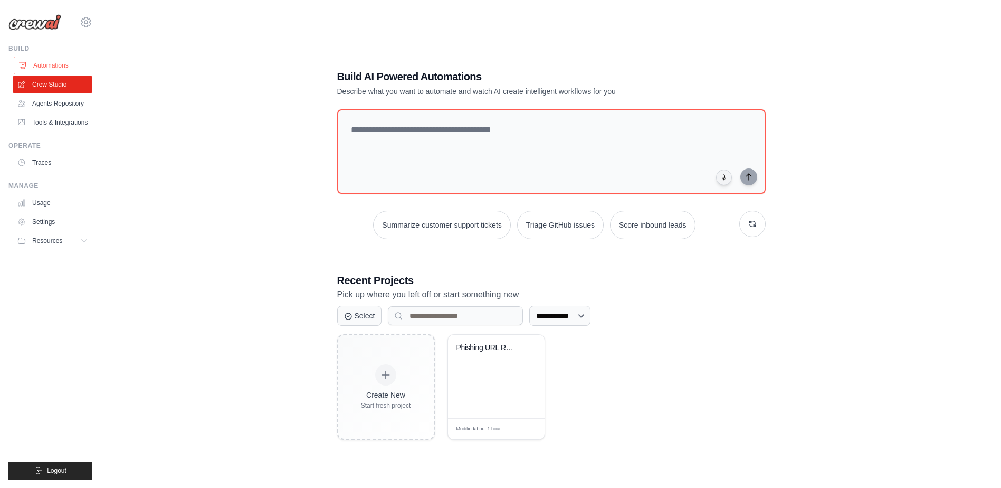
click at [40, 62] on link "Automations" at bounding box center [54, 65] width 80 height 17
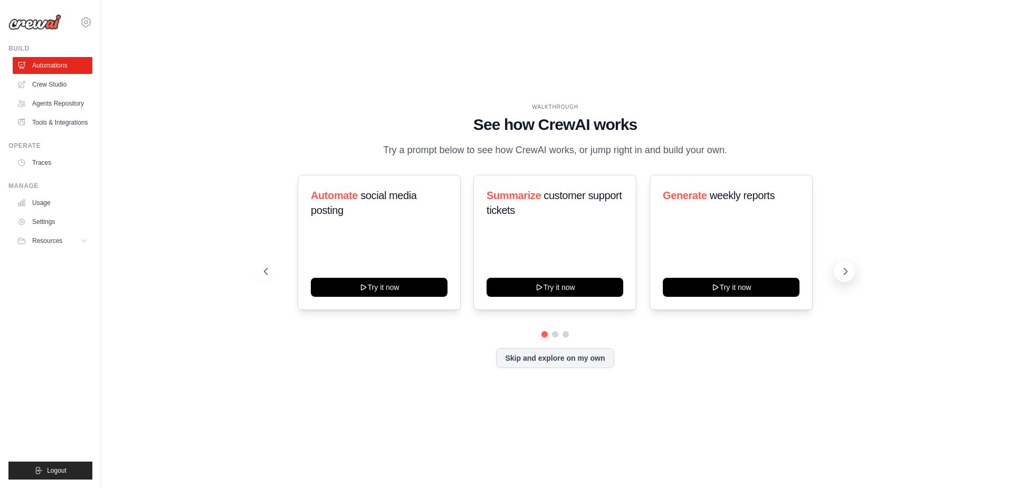
click at [847, 273] on icon at bounding box center [845, 271] width 11 height 11
click at [847, 265] on button at bounding box center [844, 271] width 21 height 21
click at [45, 85] on link "Crew Studio" at bounding box center [54, 84] width 80 height 17
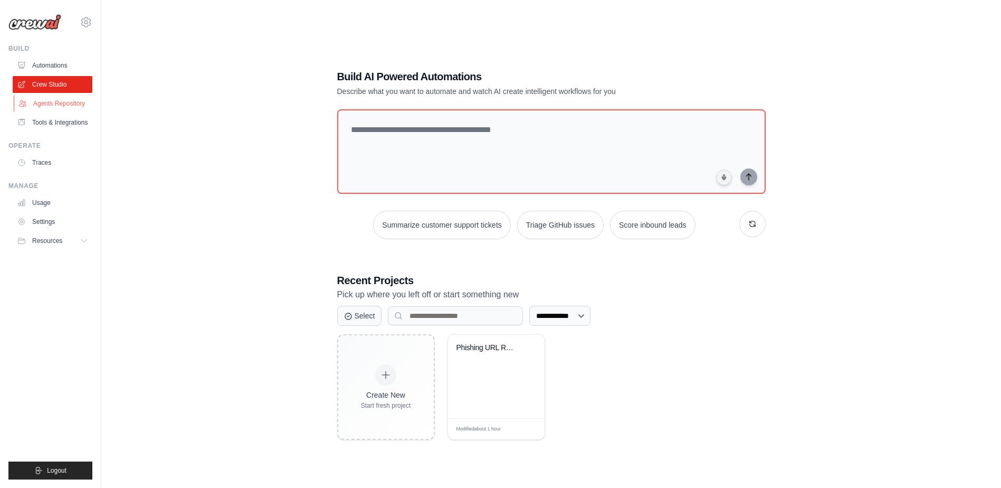
click at [65, 102] on link "Agents Repository" at bounding box center [54, 103] width 80 height 17
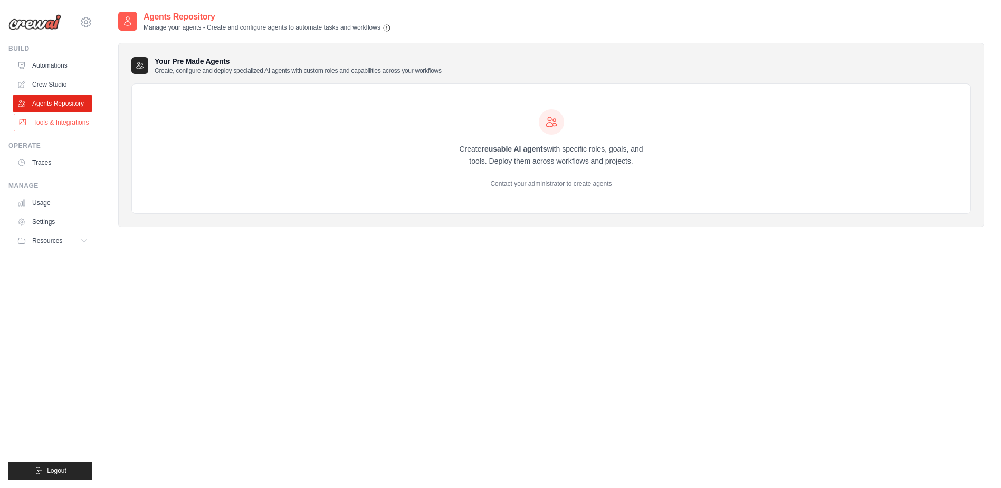
click at [70, 121] on link "Tools & Integrations" at bounding box center [54, 122] width 80 height 17
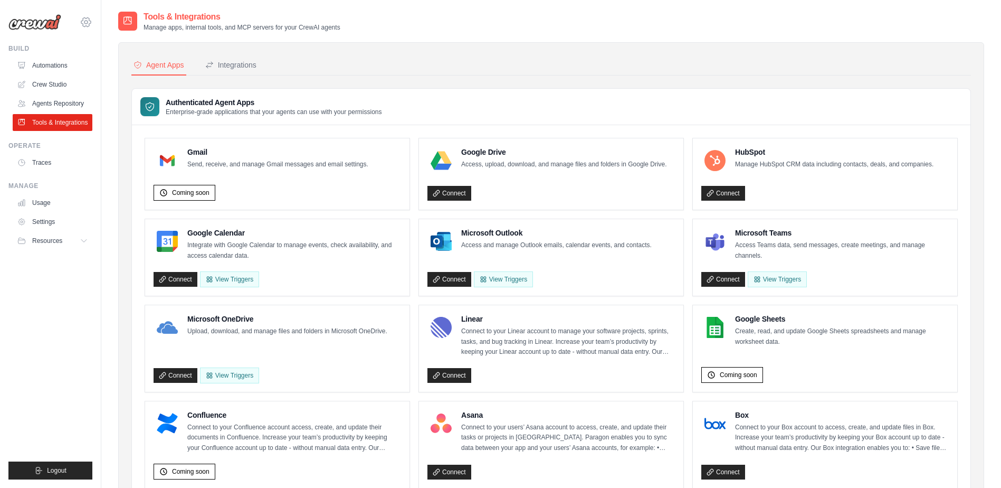
click at [87, 22] on icon at bounding box center [86, 22] width 13 height 13
click at [45, 59] on link "Automations" at bounding box center [54, 65] width 80 height 17
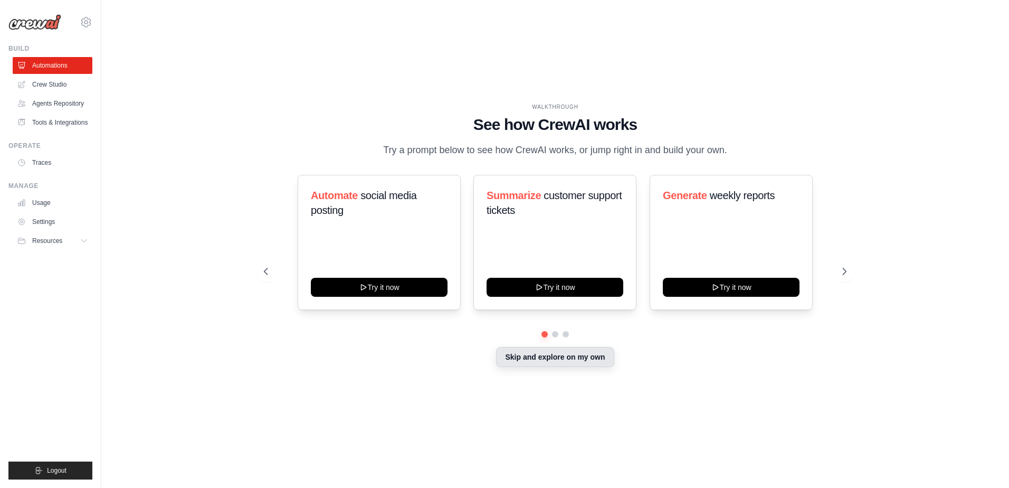
click at [543, 353] on button "Skip and explore on my own" at bounding box center [555, 357] width 118 height 20
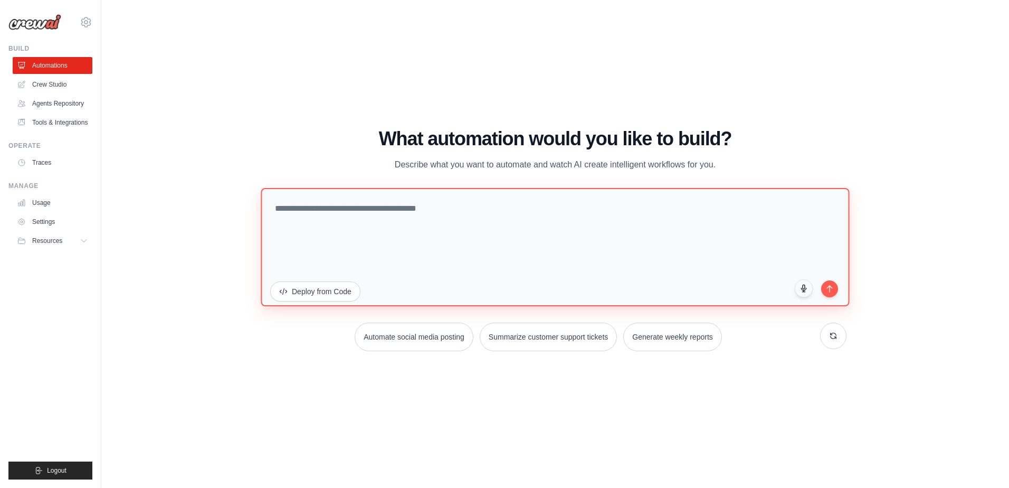
drag, startPoint x: 310, startPoint y: 211, endPoint x: 314, endPoint y: 205, distance: 6.4
click at [313, 208] on textarea at bounding box center [555, 247] width 588 height 118
type textarea "*"
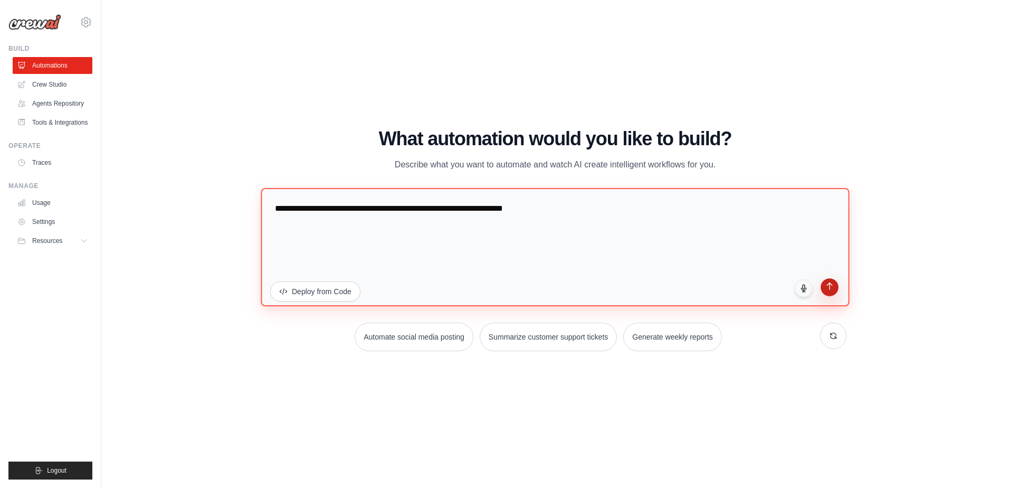
type textarea "**********"
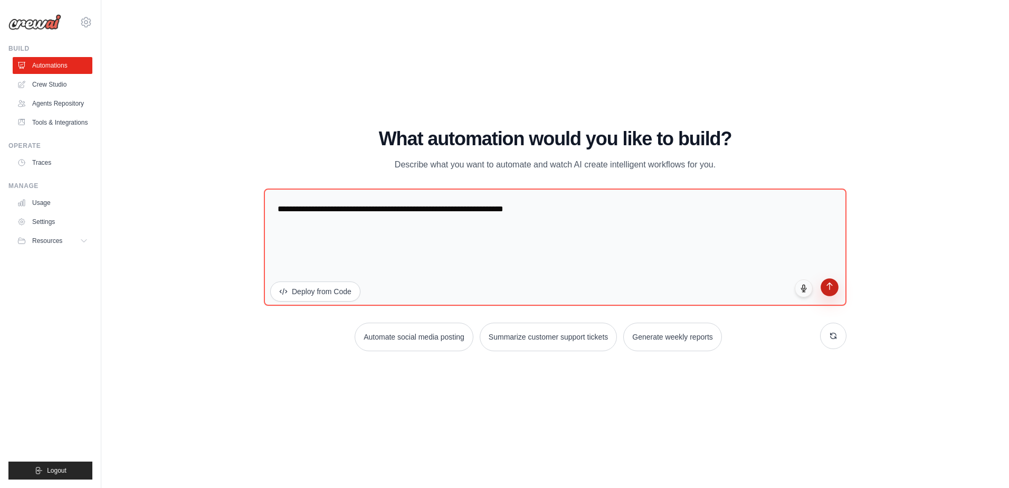
click at [834, 290] on icon "submit" at bounding box center [829, 286] width 9 height 9
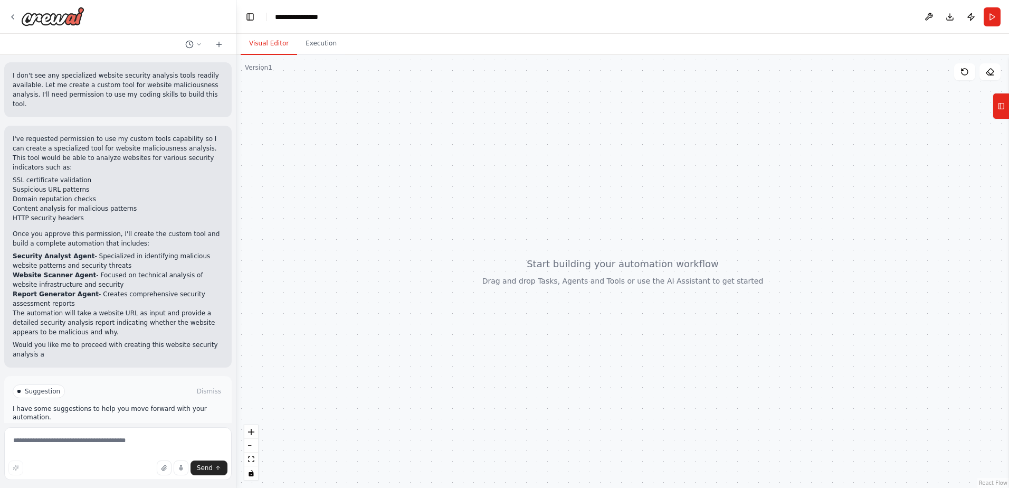
scroll to position [322, 0]
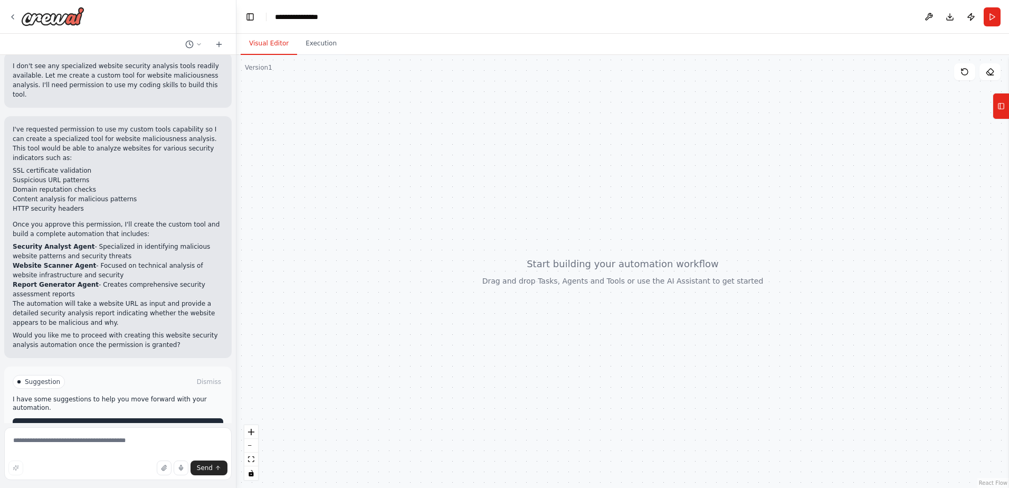
click at [144, 422] on span "Enable coding skills" at bounding box center [122, 426] width 62 height 8
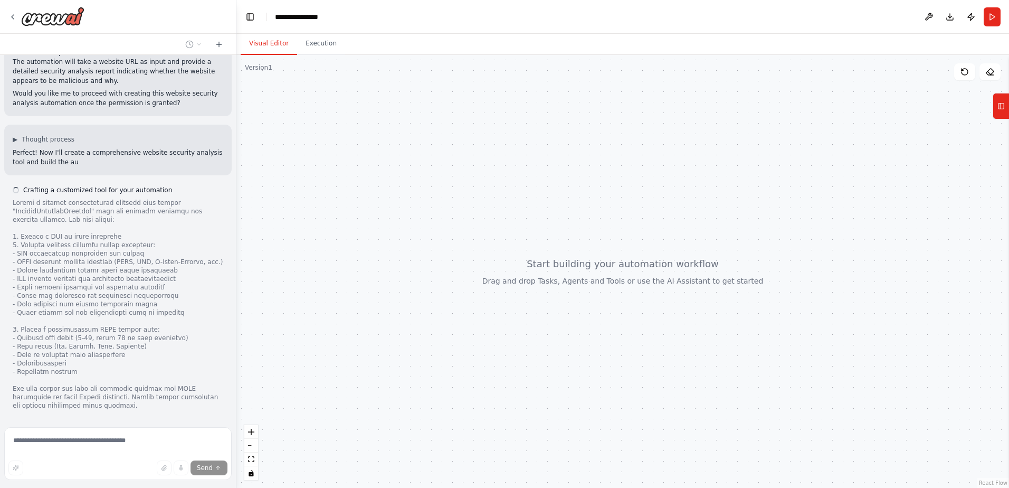
scroll to position [573, 0]
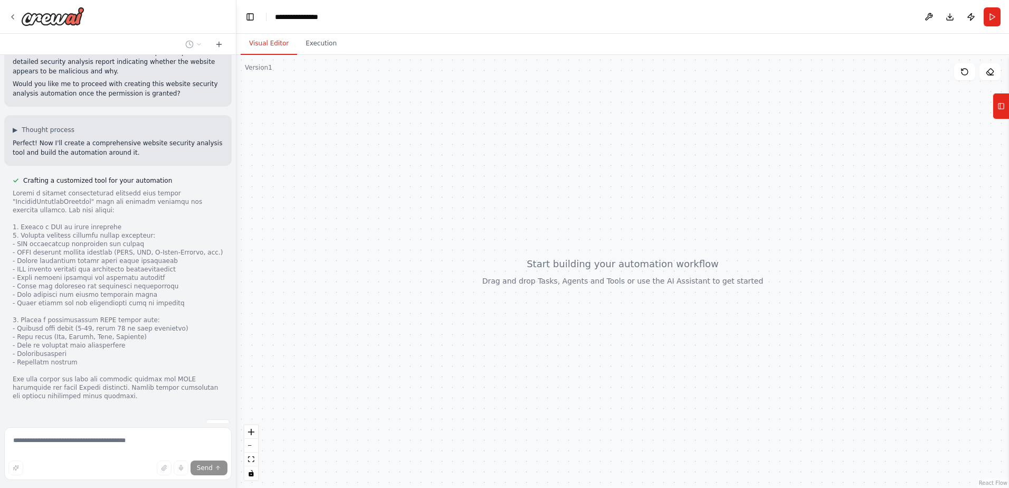
click at [1000, 105] on icon at bounding box center [1000, 106] width 0 height 6
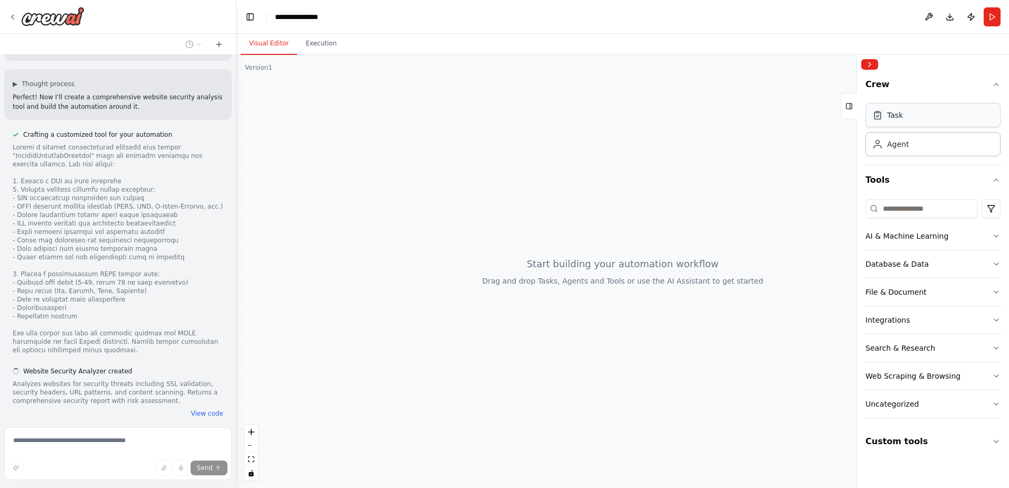
scroll to position [636, 0]
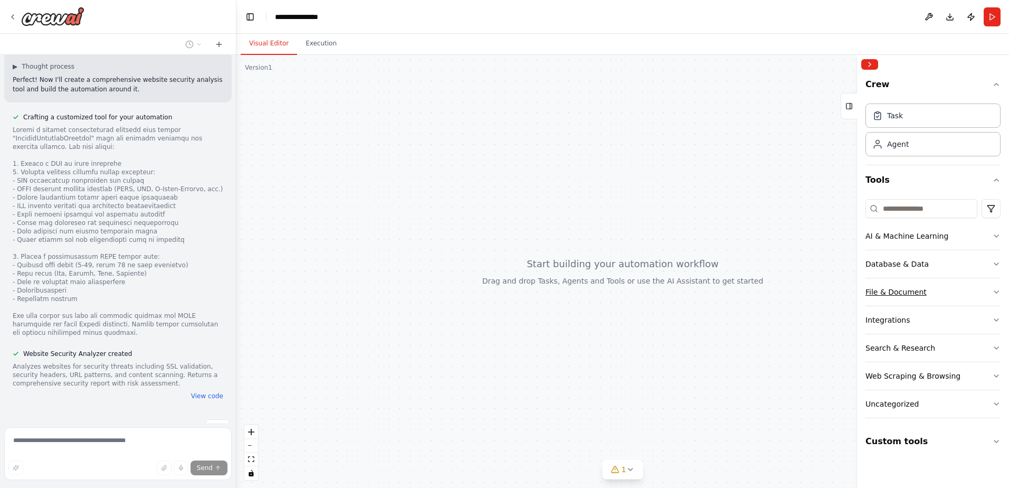
click at [987, 292] on button "File & Document" at bounding box center [933, 291] width 135 height 27
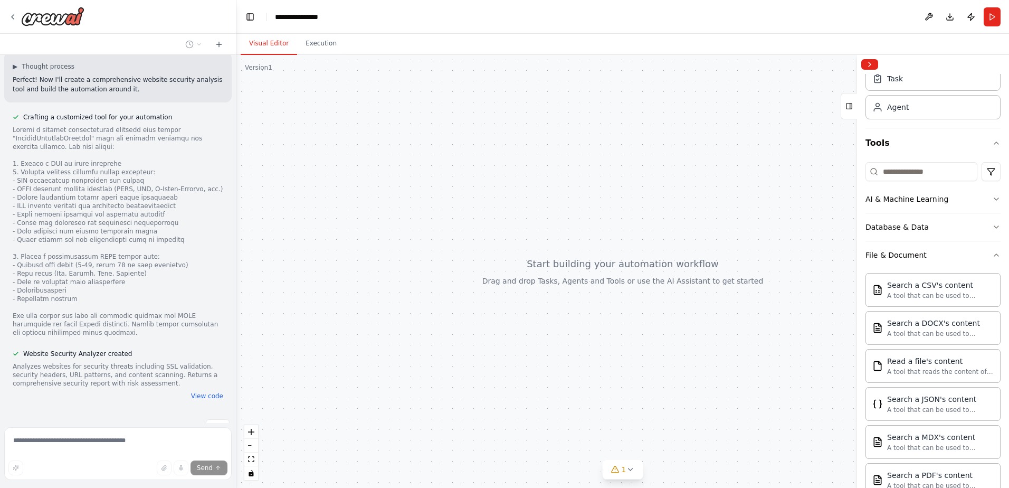
scroll to position [25, 0]
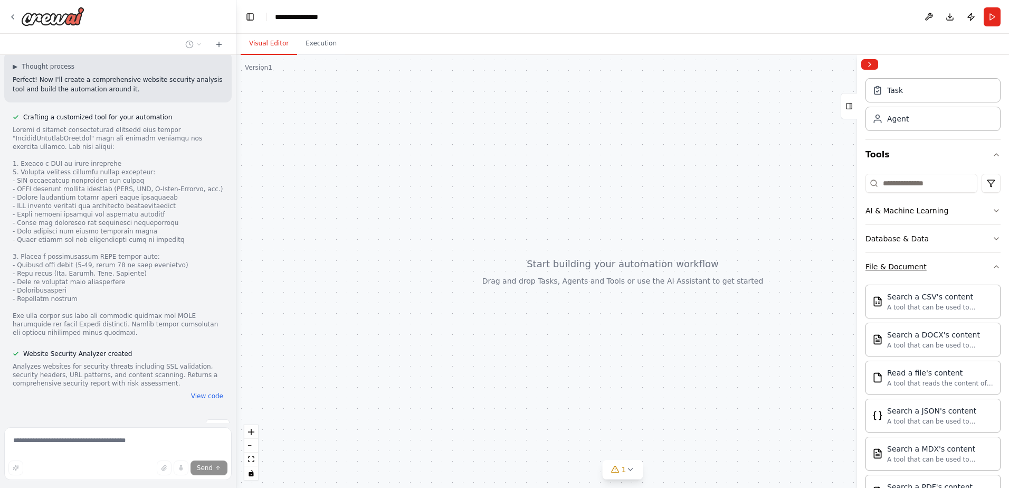
click at [992, 265] on icon "button" at bounding box center [996, 266] width 8 height 8
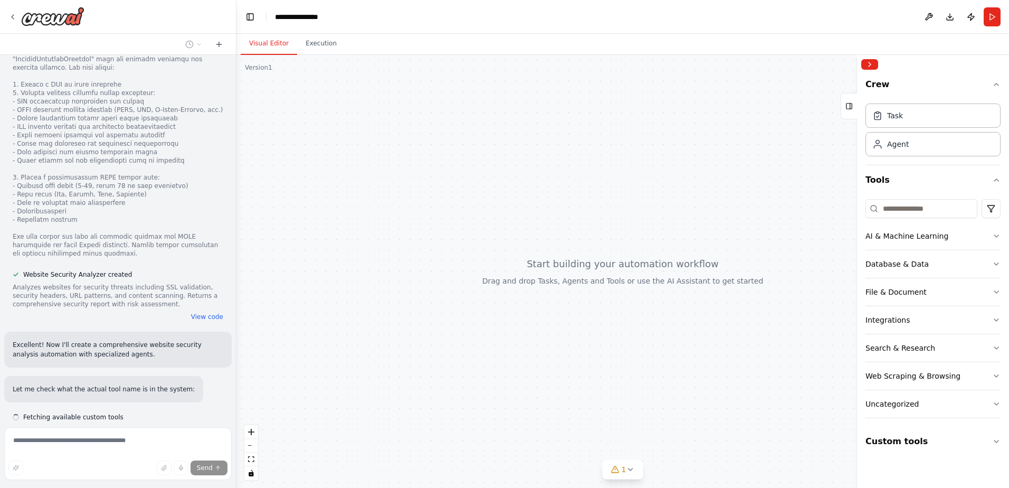
scroll to position [737, 0]
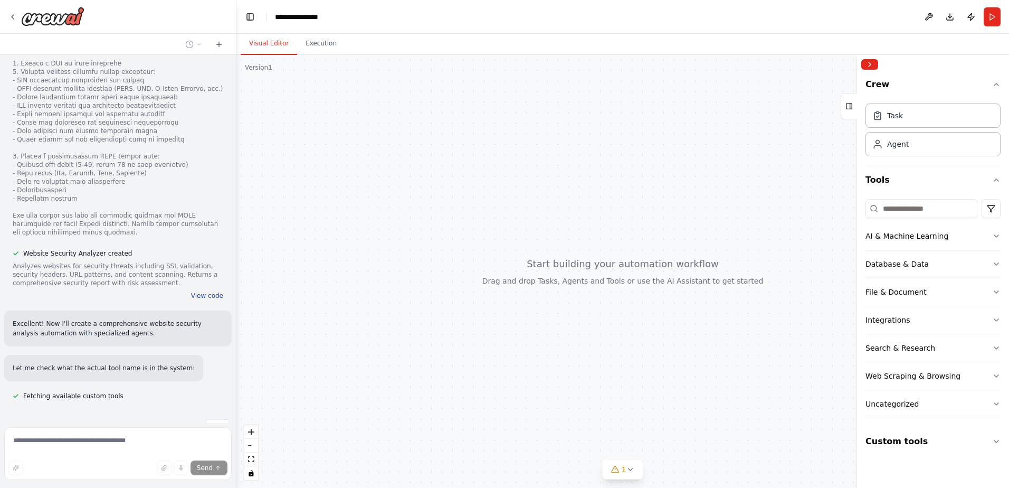
click at [195, 291] on button "View code" at bounding box center [207, 295] width 32 height 8
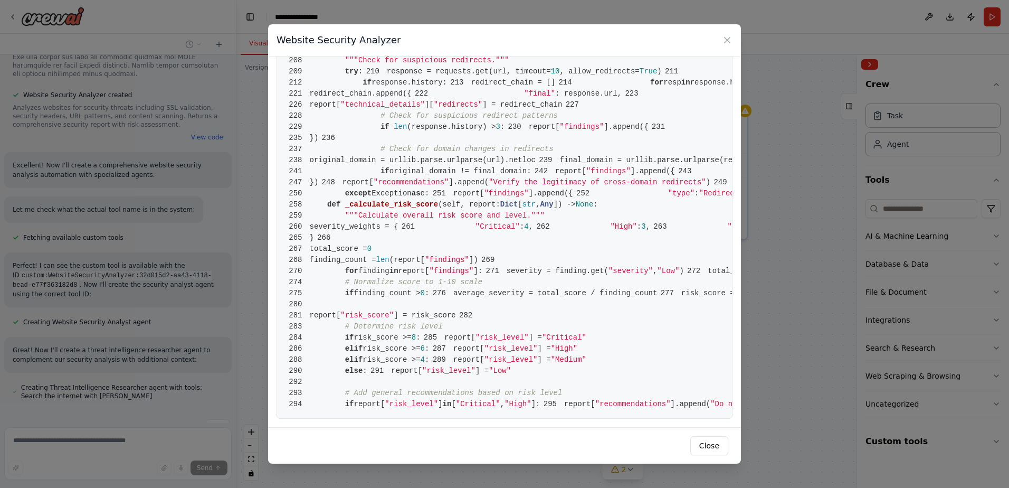
scroll to position [2006, 0]
click at [708, 443] on button "Close" at bounding box center [709, 445] width 38 height 19
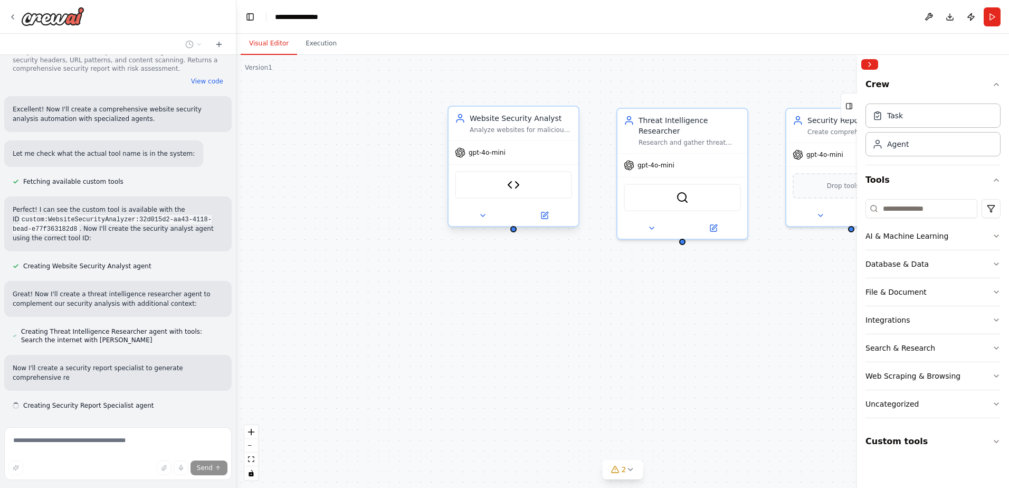
scroll to position [961, 0]
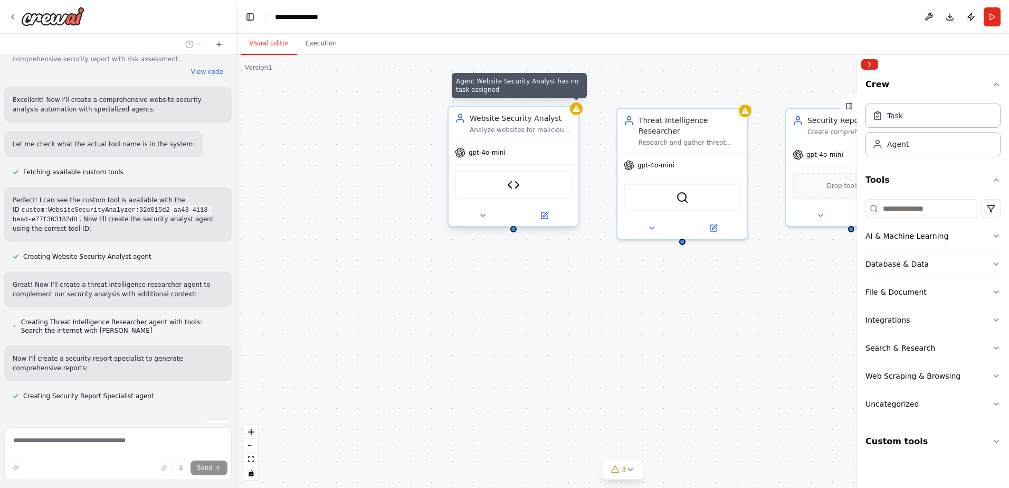
click at [577, 111] on icon at bounding box center [576, 109] width 7 height 6
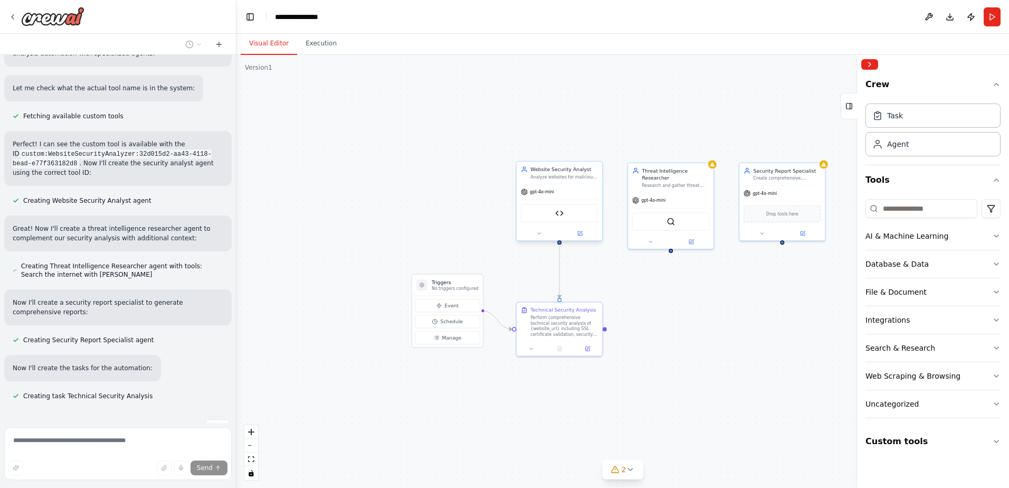
scroll to position [1038, 0]
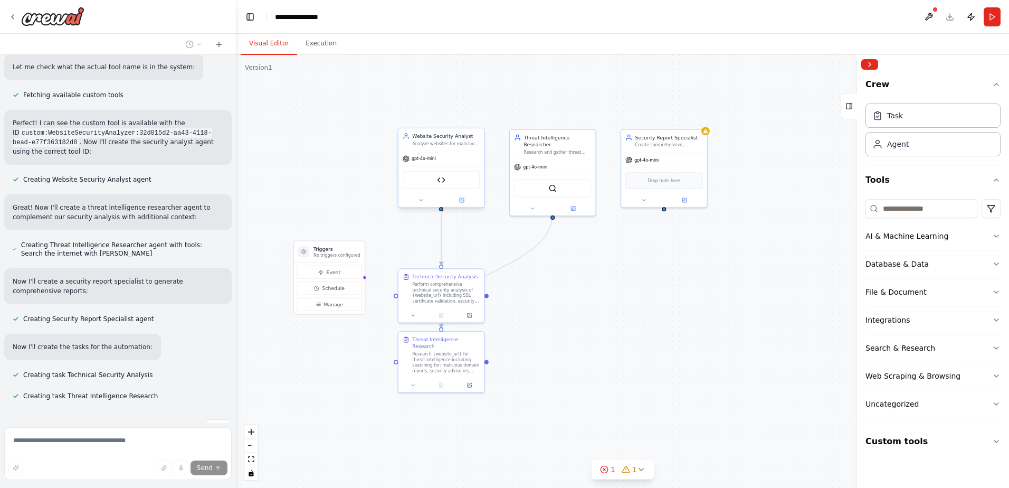
drag, startPoint x: 469, startPoint y: 211, endPoint x: 350, endPoint y: 177, distance: 122.8
click at [350, 177] on div ".deletable-edge-delete-btn { width: 20px; height: 20px; border: 0px solid #ffff…" at bounding box center [622, 271] width 773 height 433
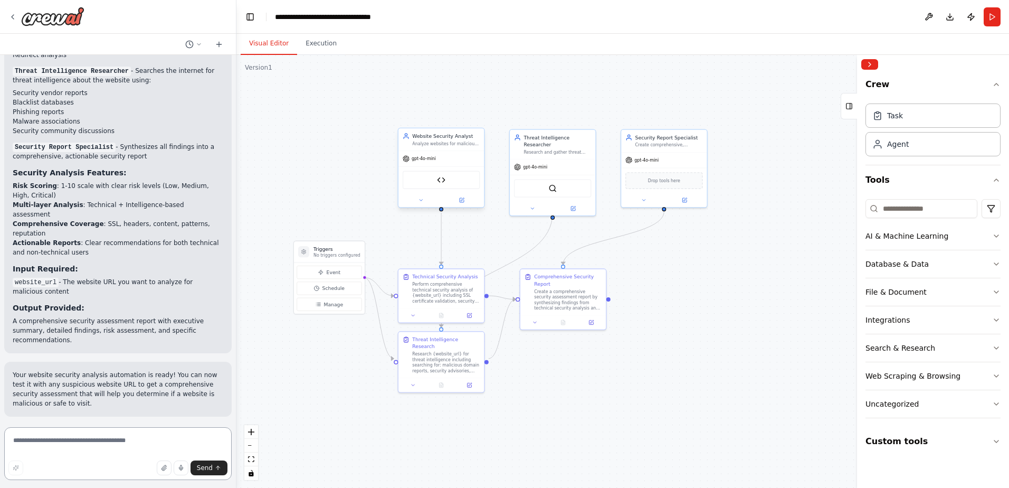
scroll to position [1647, 0]
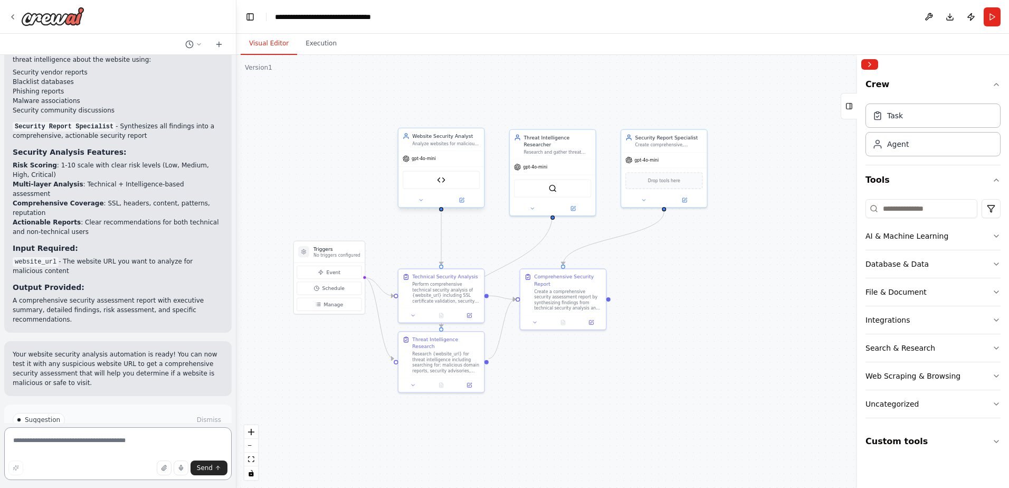
click at [86, 438] on textarea at bounding box center [117, 453] width 227 height 53
type textarea "**********"
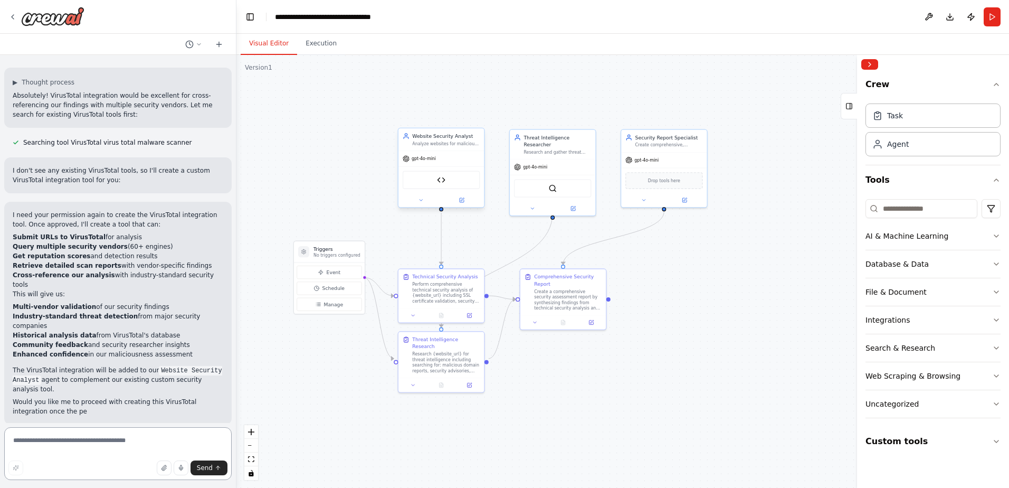
scroll to position [2054, 0]
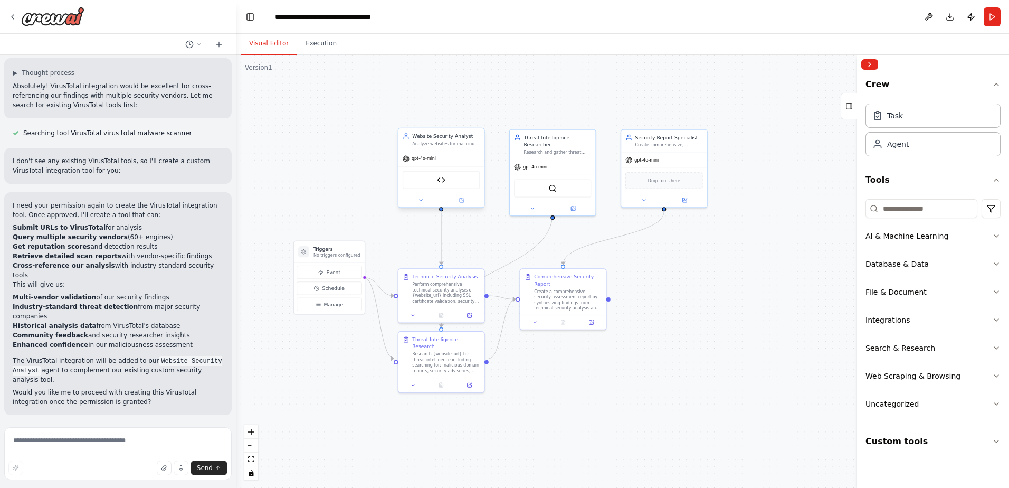
click at [145, 479] on span "Enable coding skills" at bounding box center [122, 483] width 62 height 8
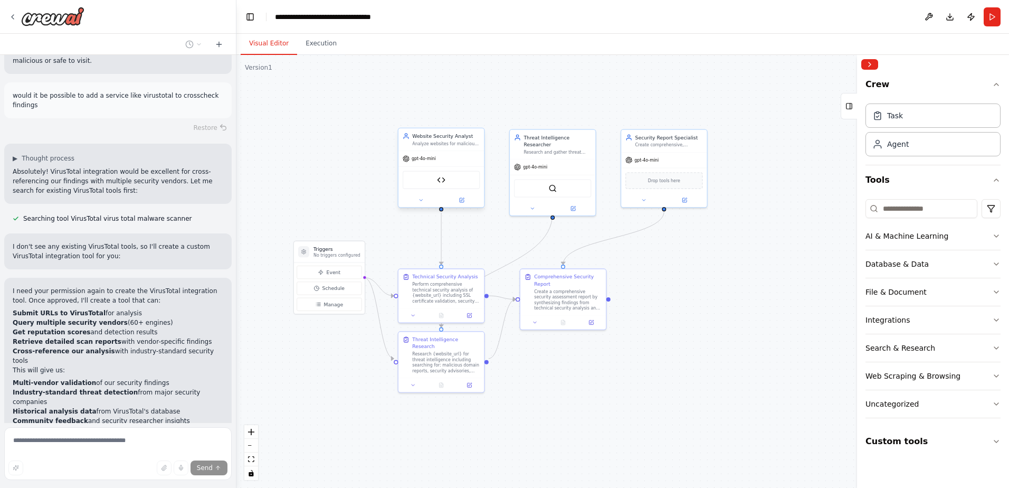
scroll to position [2010, 0]
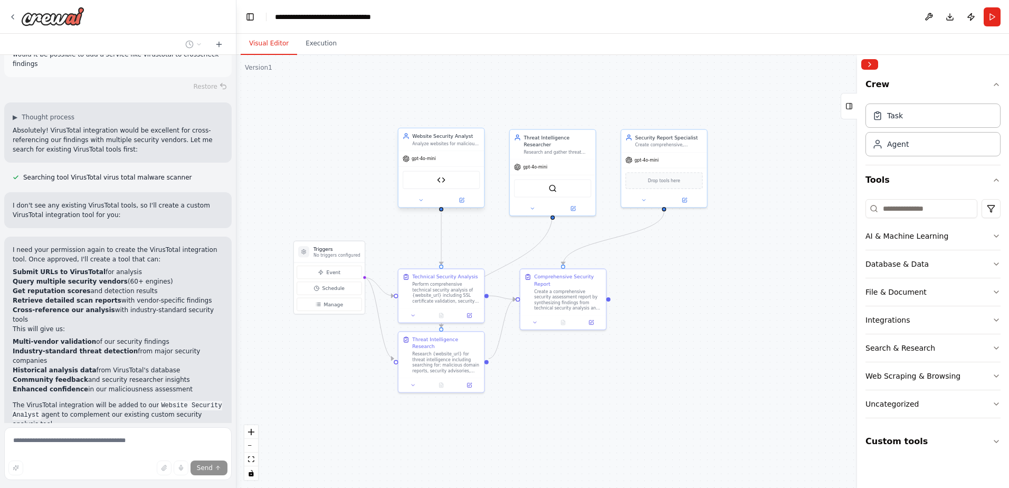
click at [433, 160] on span "gpt-4o-mini" at bounding box center [424, 159] width 24 height 6
click at [431, 161] on span "gpt-4o-mini" at bounding box center [424, 159] width 24 height 6
click at [430, 162] on div "gpt-4o-mini" at bounding box center [419, 158] width 33 height 7
click at [281, 187] on div ".deletable-edge-delete-btn { width: 20px; height: 20px; border: 0px solid #ffff…" at bounding box center [622, 271] width 773 height 433
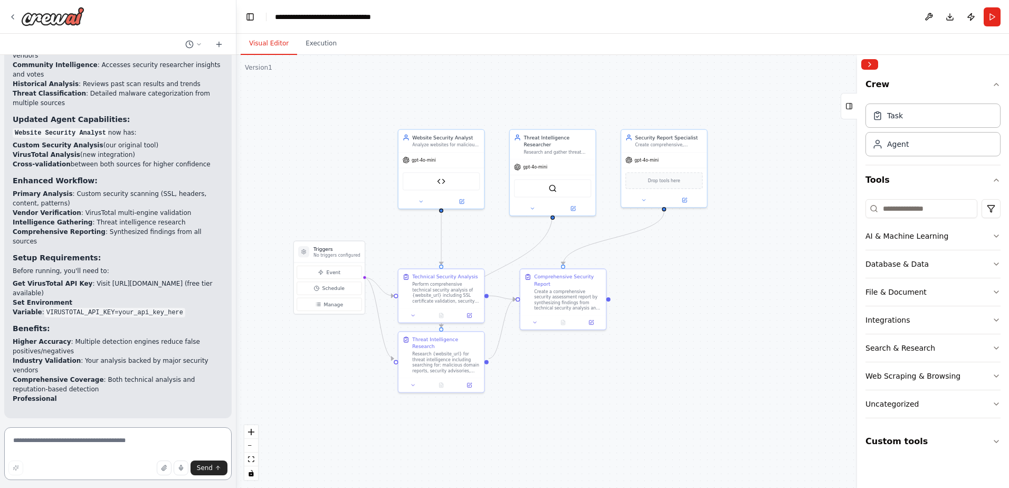
scroll to position [2628, 0]
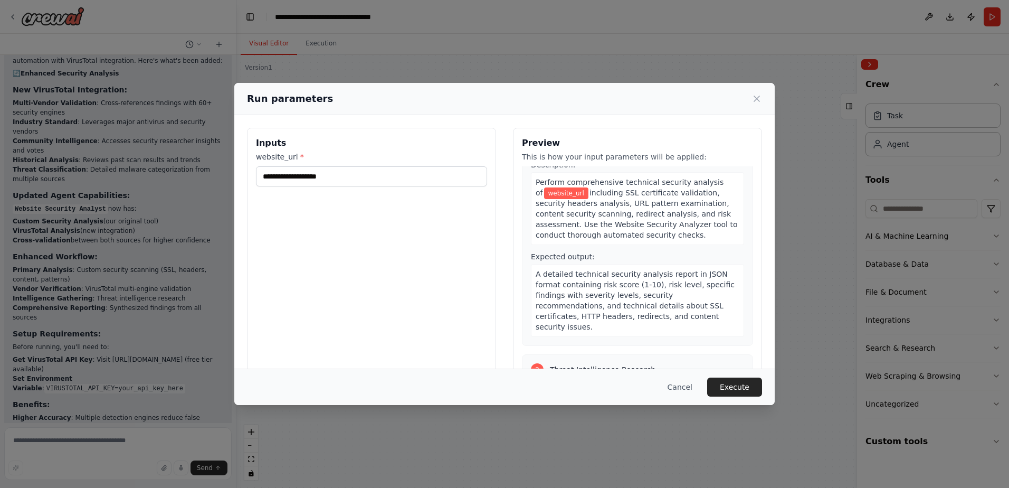
scroll to position [0, 0]
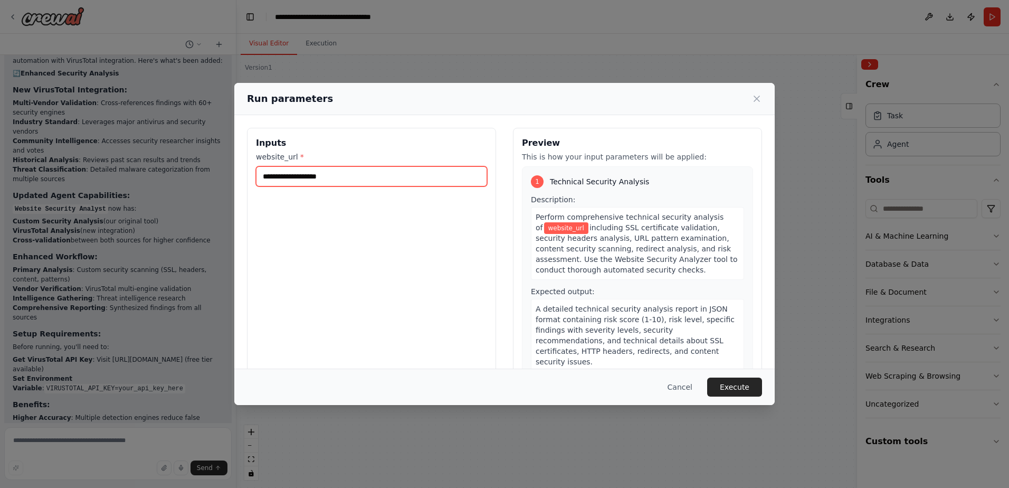
click at [308, 176] on input "website_url *" at bounding box center [371, 176] width 231 height 20
paste input "**********"
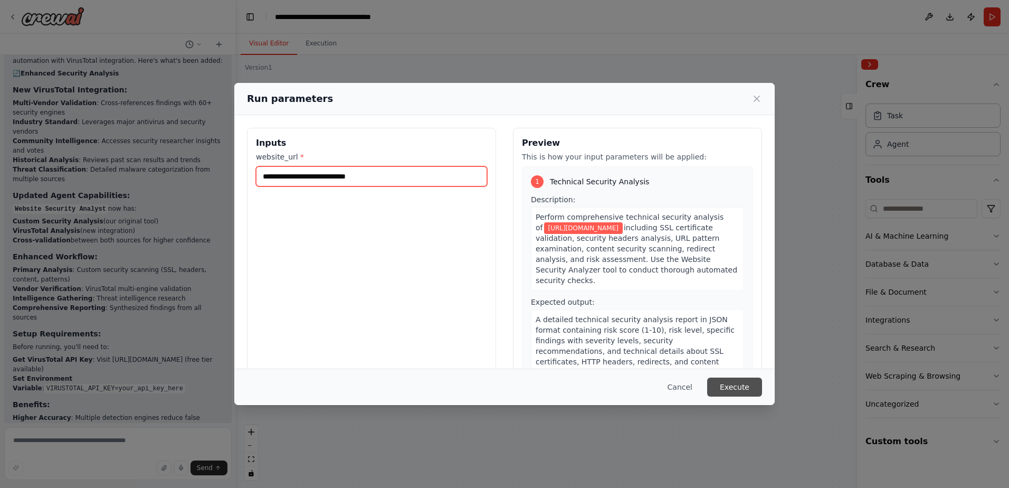
type input "**********"
click at [748, 383] on button "Execute" at bounding box center [734, 386] width 55 height 19
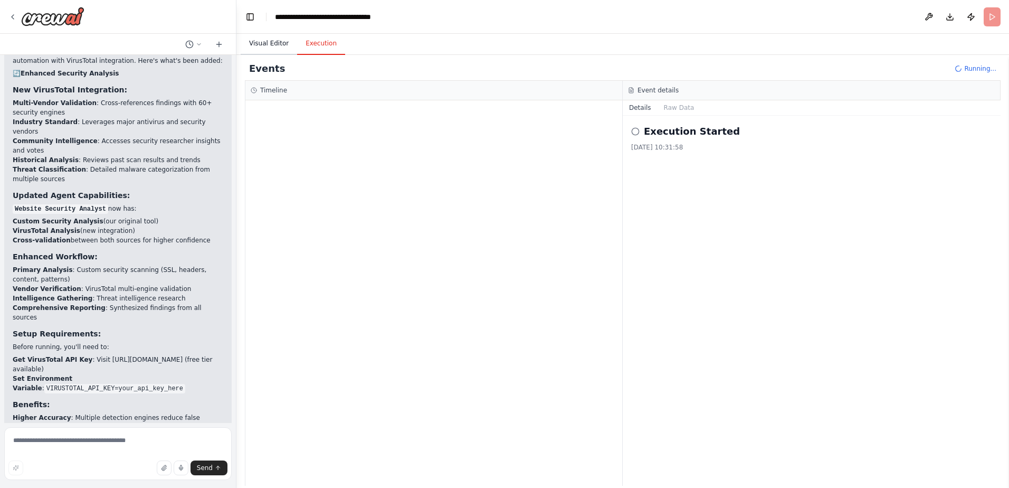
click at [272, 40] on button "Visual Editor" at bounding box center [269, 44] width 56 height 22
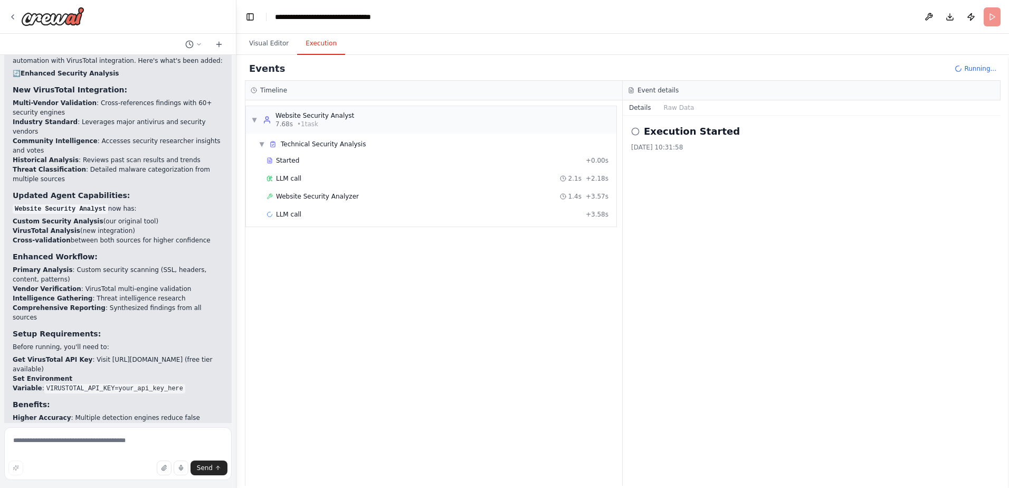
click at [321, 44] on button "Execution" at bounding box center [321, 44] width 48 height 22
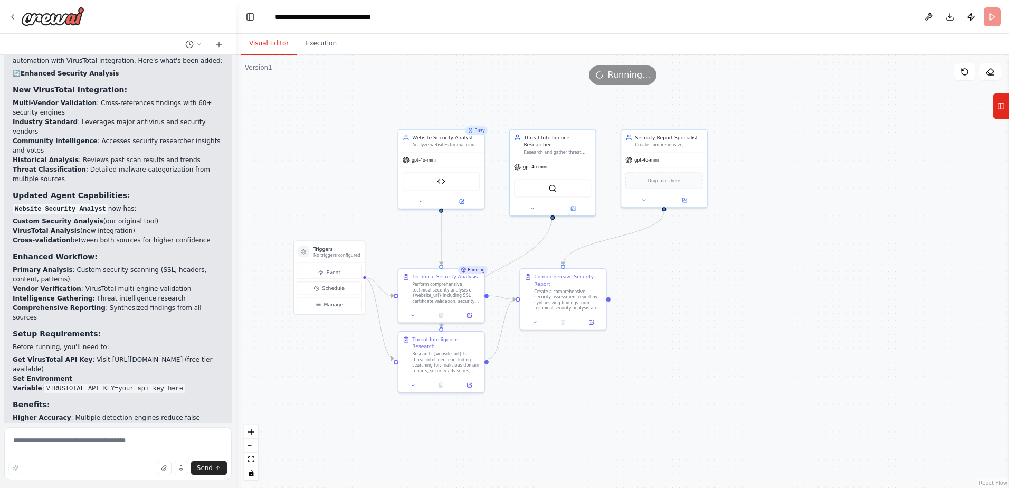
click at [270, 40] on button "Visual Editor" at bounding box center [269, 44] width 56 height 22
click at [562, 158] on div "gpt-4o-mini" at bounding box center [552, 165] width 85 height 15
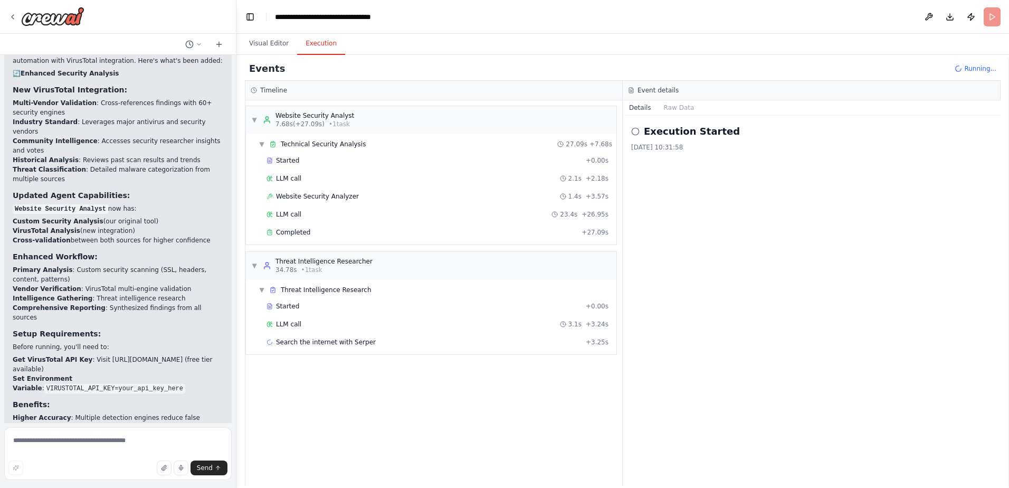
click at [317, 45] on button "Execution" at bounding box center [321, 44] width 48 height 22
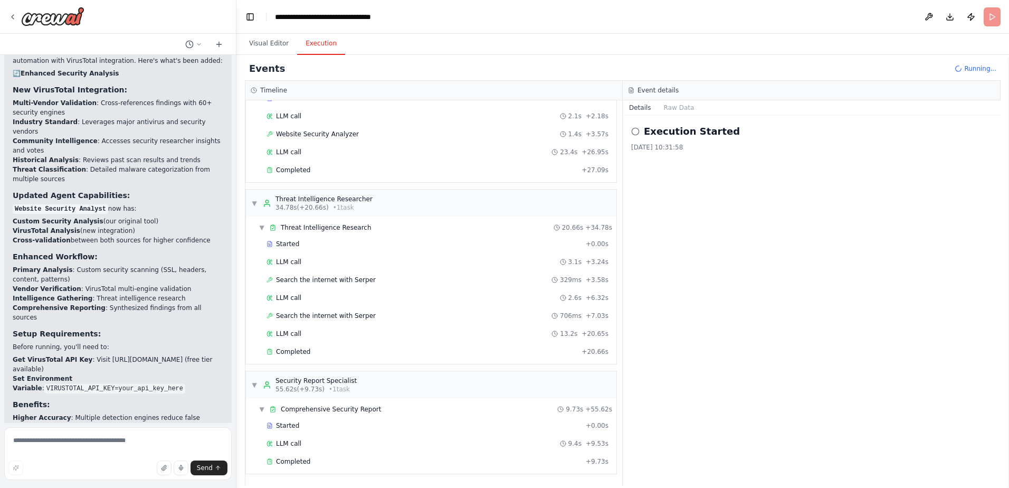
scroll to position [2628, 0]
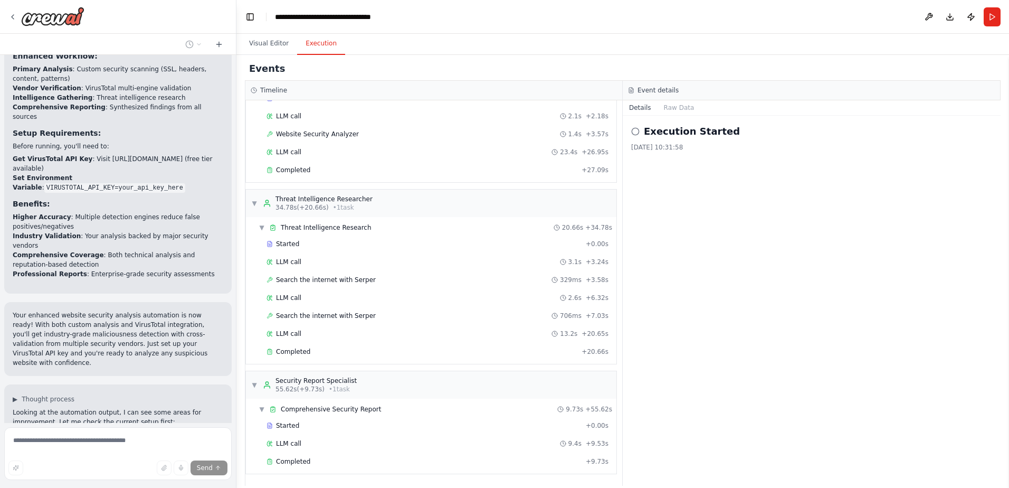
scroll to position [2764, 0]
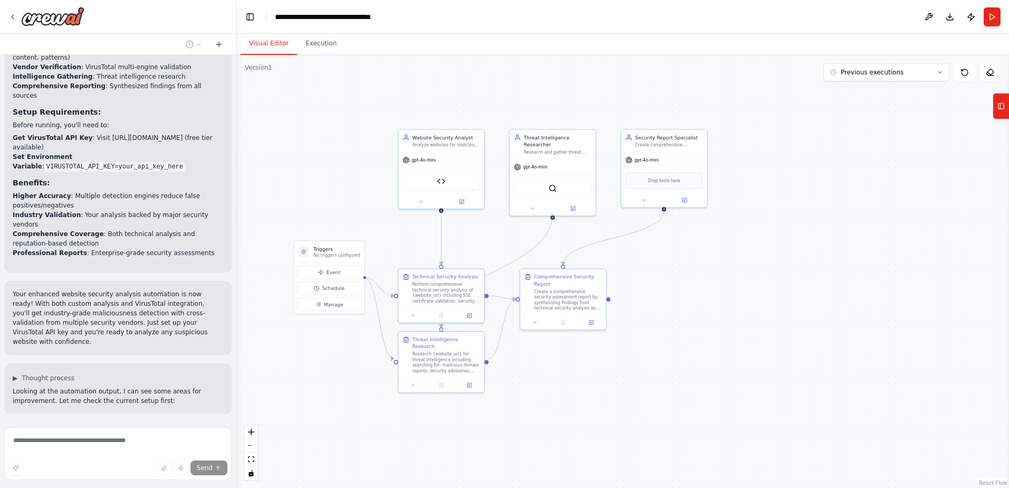
click at [261, 40] on button "Visual Editor" at bounding box center [269, 44] width 56 height 22
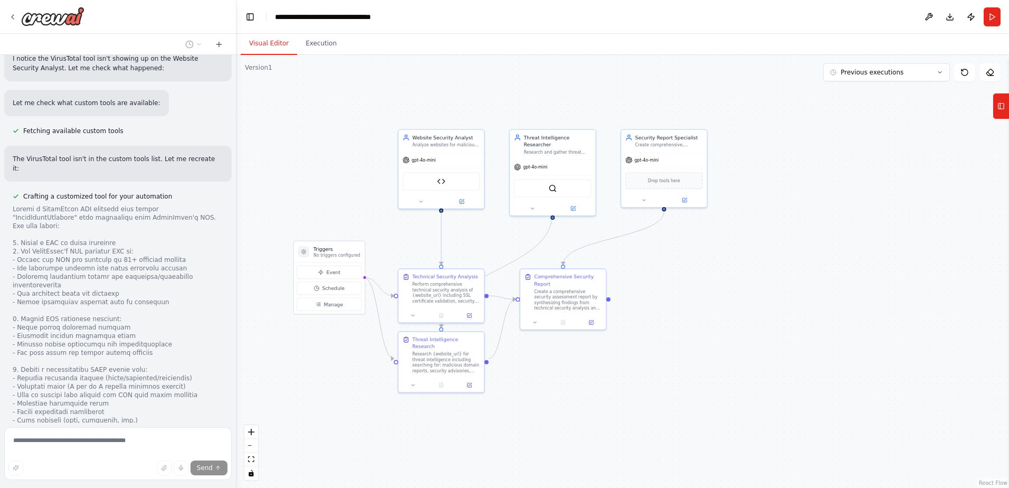
scroll to position [3226, 0]
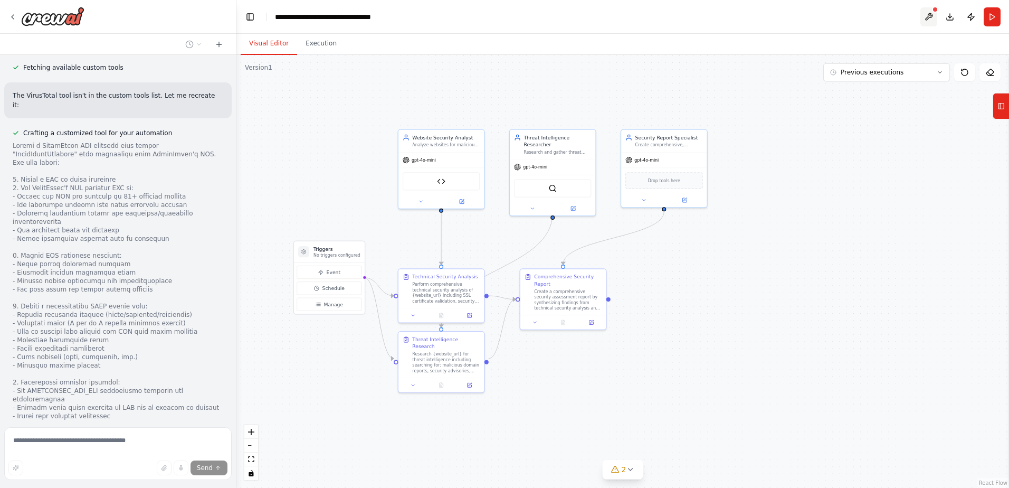
click at [929, 14] on button at bounding box center [928, 16] width 17 height 19
click at [931, 17] on div at bounding box center [928, 16] width 17 height 19
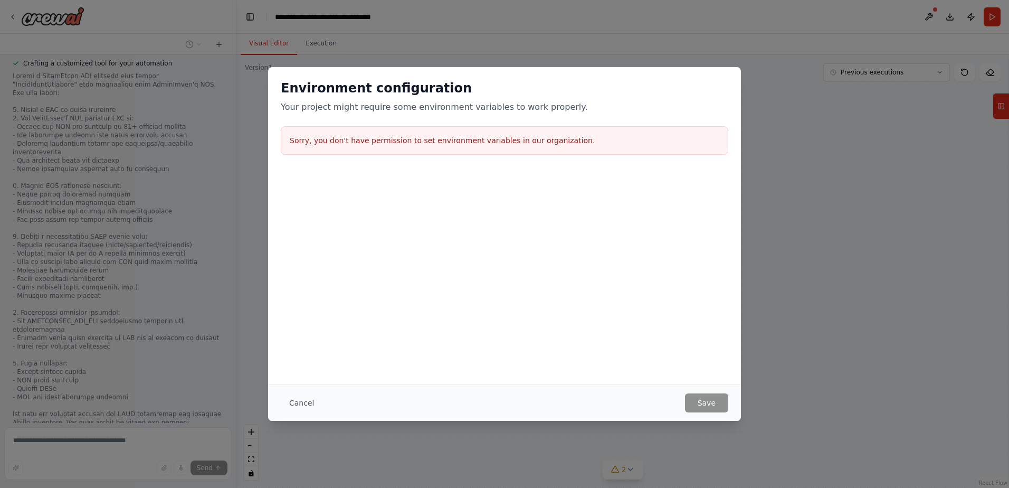
scroll to position [3317, 0]
click at [298, 403] on button "Cancel" at bounding box center [302, 402] width 42 height 19
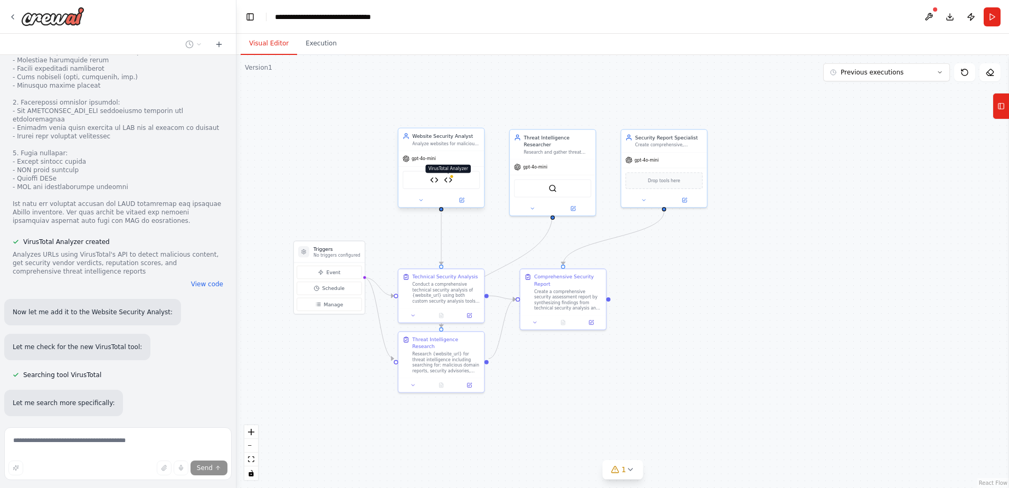
scroll to position [3527, 0]
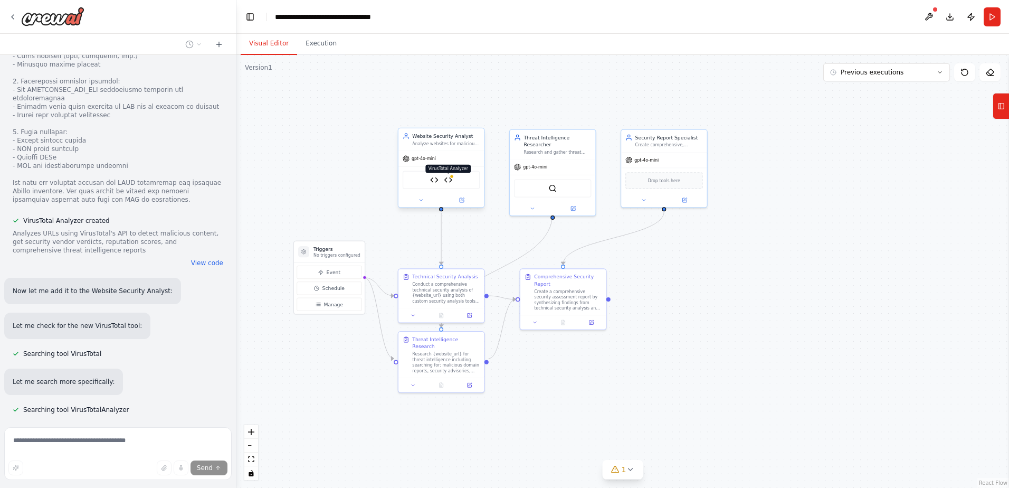
click at [450, 178] on img at bounding box center [448, 180] width 8 height 8
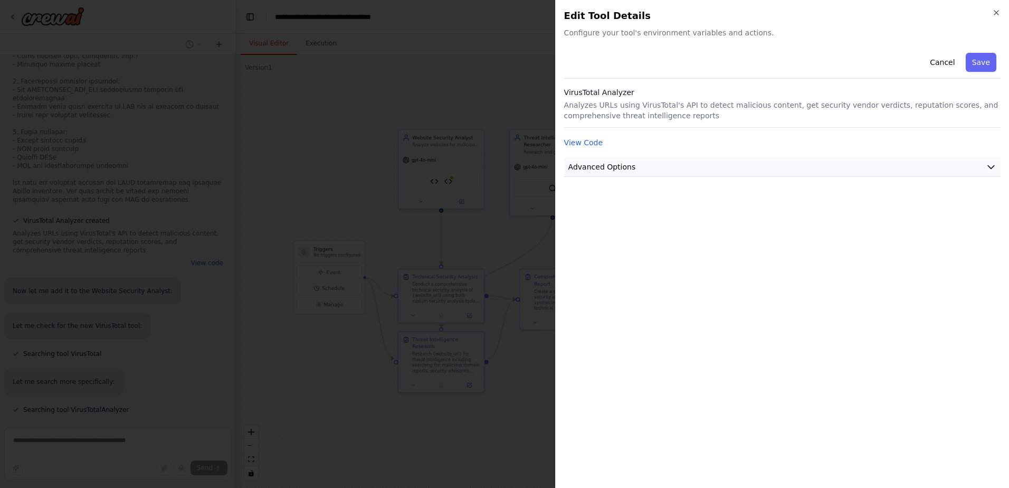
click at [585, 161] on span "Advanced Options" at bounding box center [602, 166] width 68 height 11
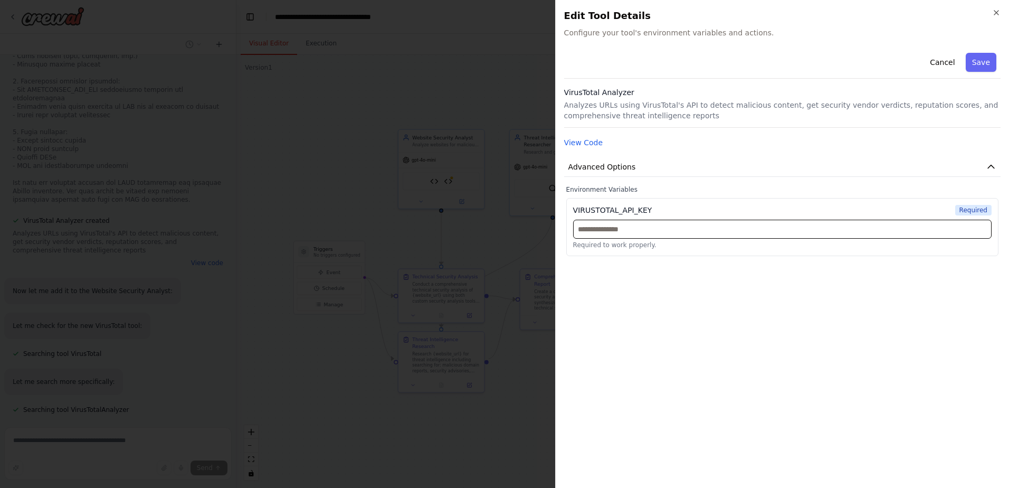
click at [617, 233] on input "text" at bounding box center [782, 229] width 419 height 19
paste input "**********"
type input "**********"
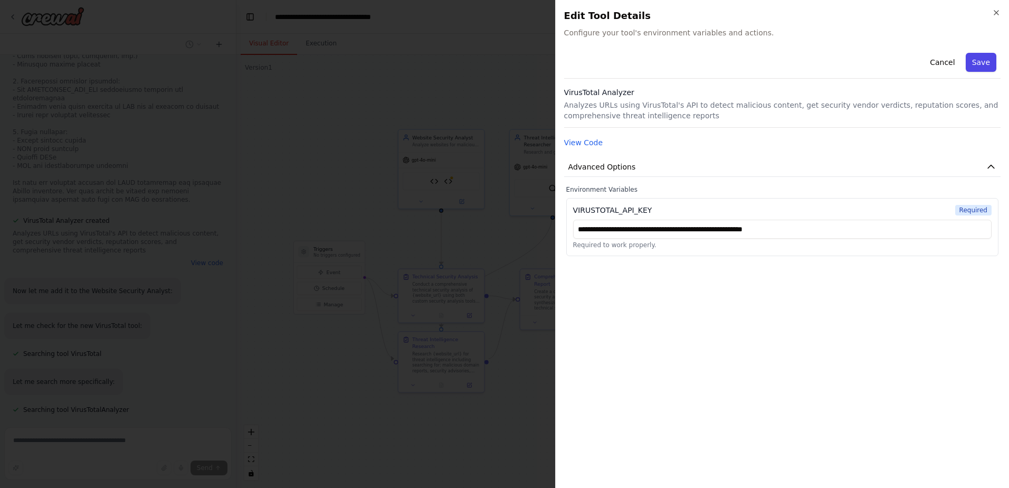
click at [978, 58] on button "Save" at bounding box center [981, 62] width 31 height 19
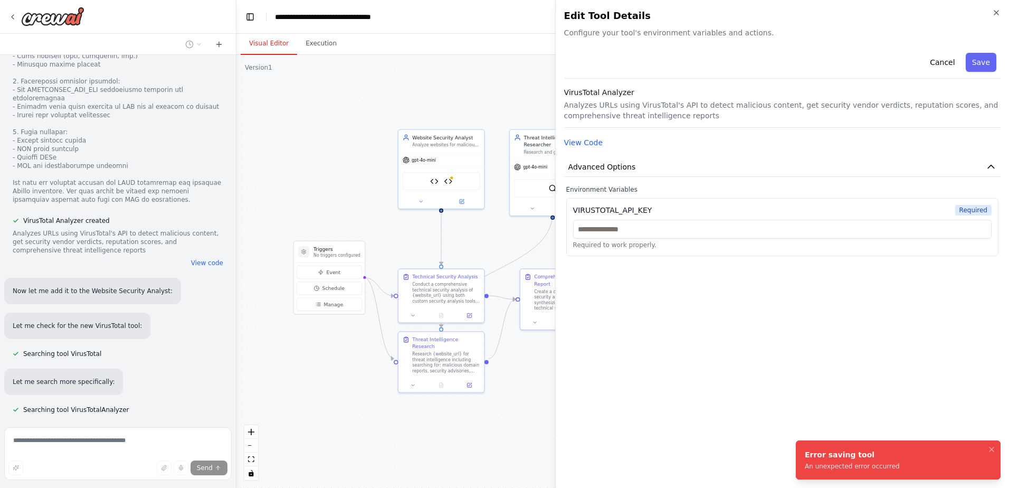
click at [895, 454] on li "Error saving tool An unexpected error occurred" at bounding box center [898, 459] width 205 height 39
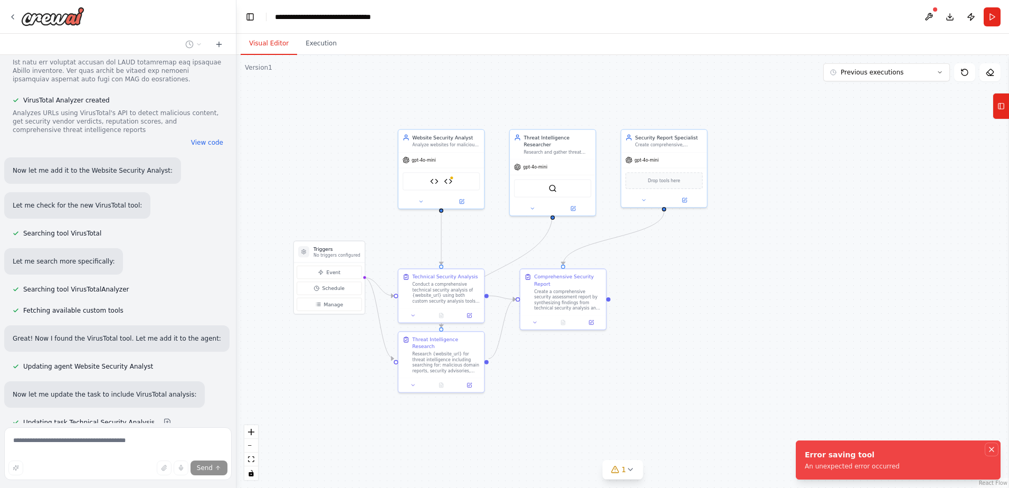
click at [989, 448] on icon "Notifications (F8)" at bounding box center [991, 449] width 8 height 8
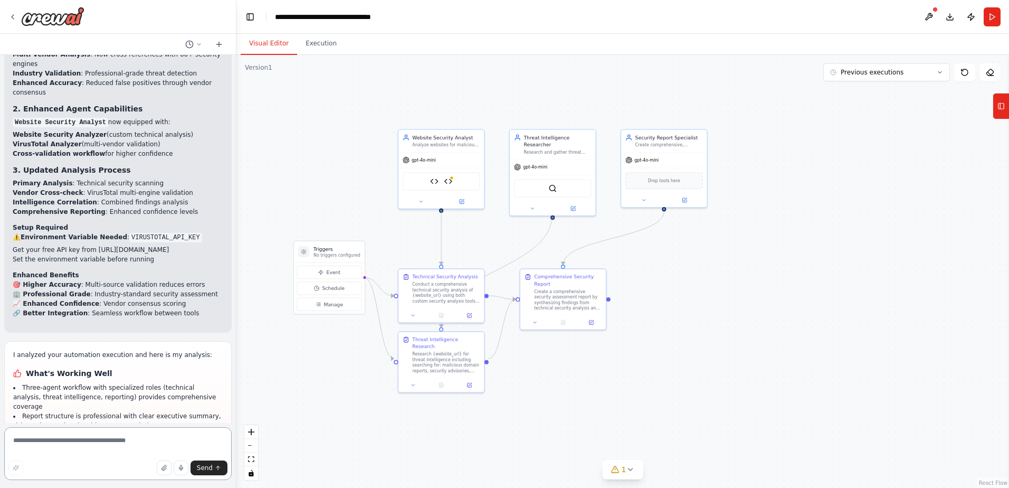
click at [121, 435] on textarea at bounding box center [117, 453] width 227 height 53
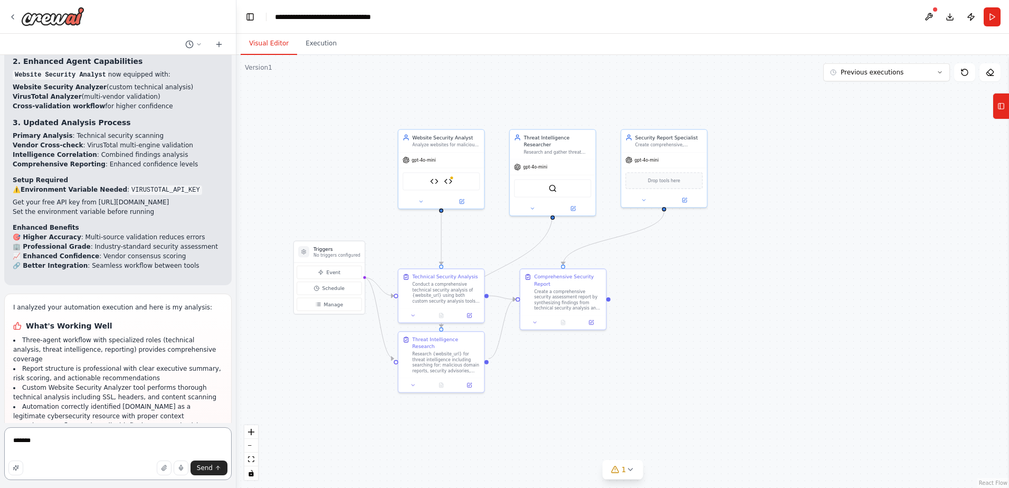
scroll to position [4261, 0]
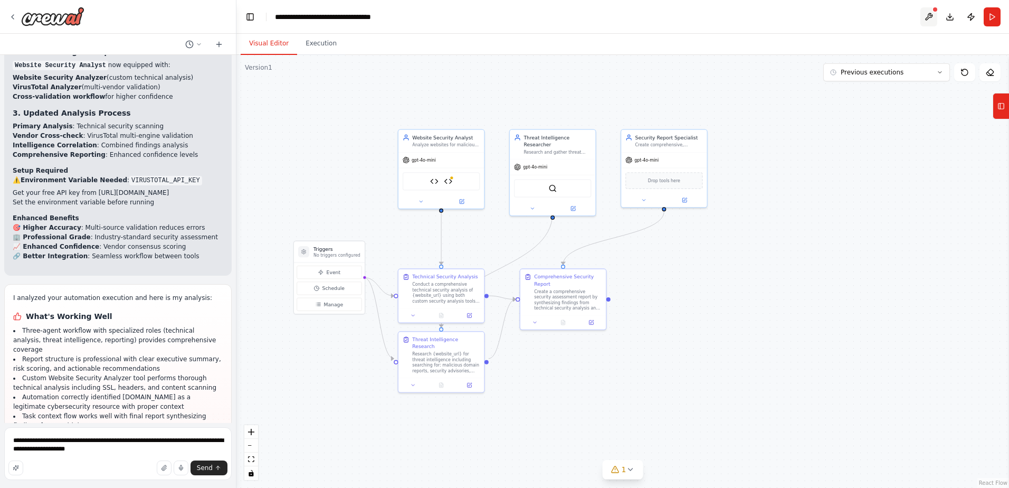
click at [930, 15] on button at bounding box center [928, 16] width 17 height 19
click at [929, 14] on div at bounding box center [928, 16] width 17 height 19
drag, startPoint x: 933, startPoint y: 6, endPoint x: 932, endPoint y: 18, distance: 11.7
click at [933, 7] on div at bounding box center [935, 9] width 6 height 6
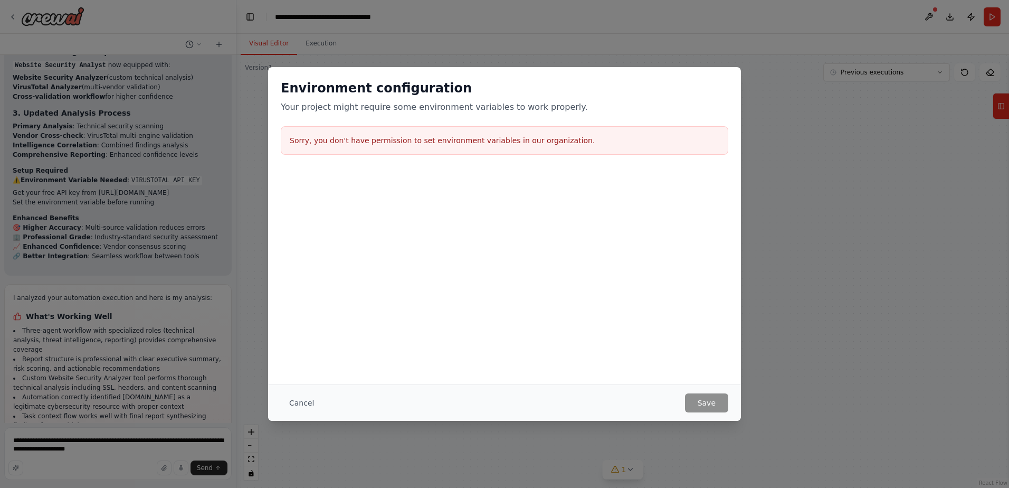
click at [59, 464] on div "Environment configuration Your project might require some environment variables…" at bounding box center [504, 244] width 1009 height 488
click at [764, 391] on div "Environment configuration Your project might require some environment variables…" at bounding box center [504, 244] width 1009 height 488
click at [303, 402] on button "Cancel" at bounding box center [302, 402] width 42 height 19
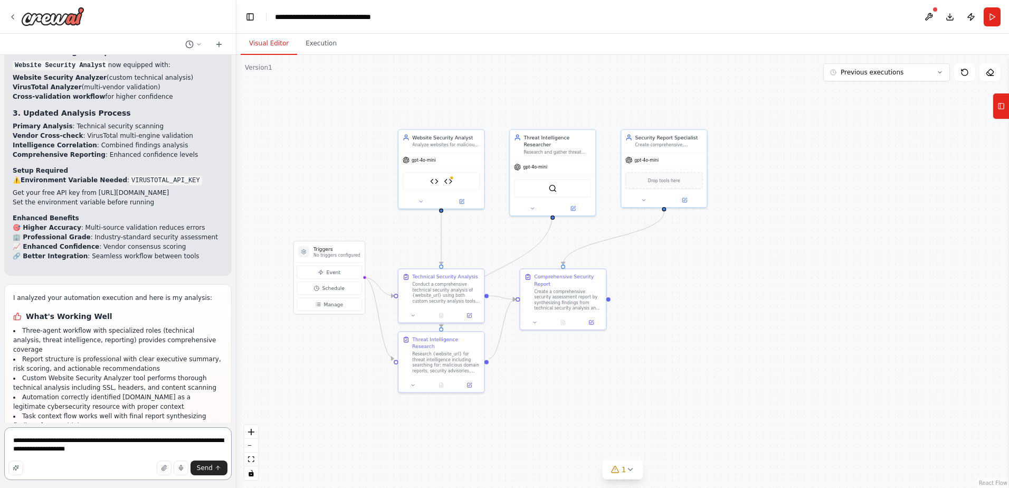
click at [106, 450] on textarea "**********" at bounding box center [117, 453] width 227 height 53
paste textarea
type textarea "**********"
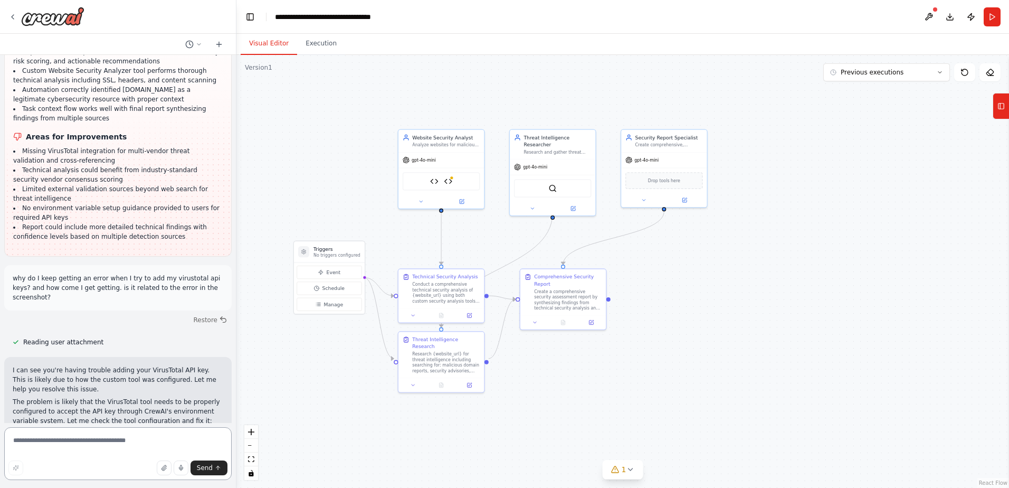
scroll to position [4578, 0]
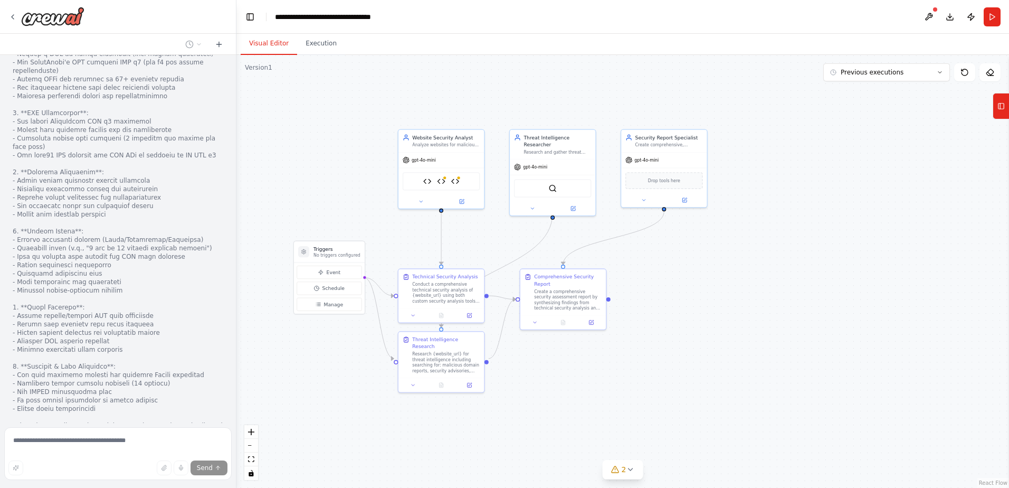
scroll to position [5342, 0]
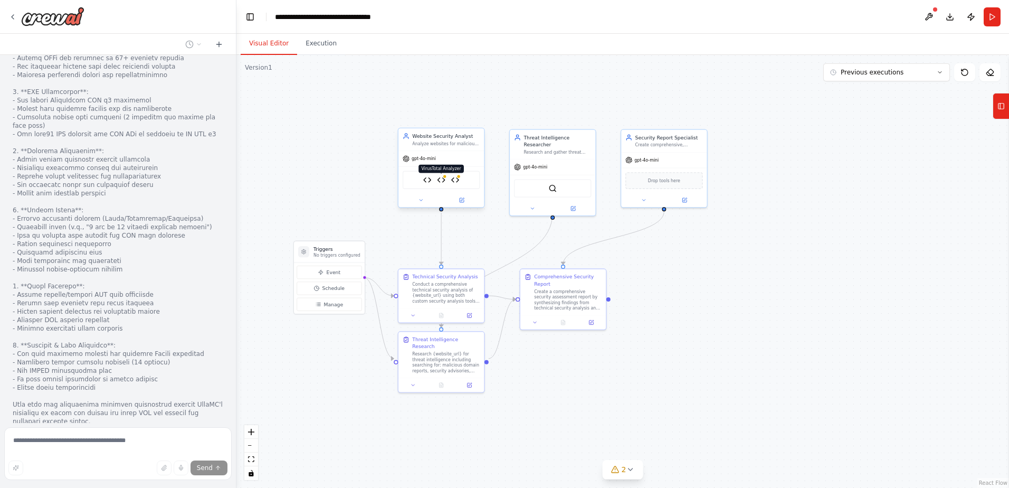
click at [443, 179] on img at bounding box center [441, 180] width 8 height 8
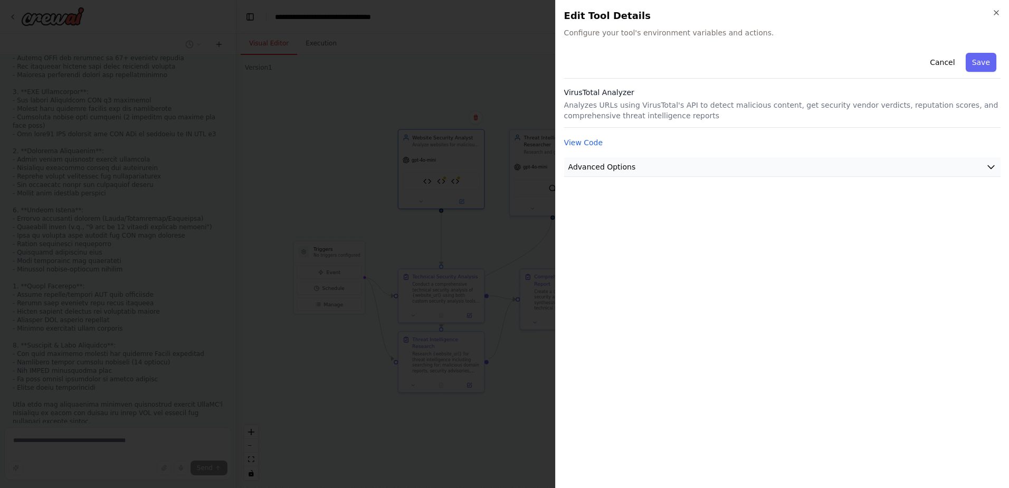
click at [688, 166] on button "Advanced Options" at bounding box center [782, 167] width 436 height 20
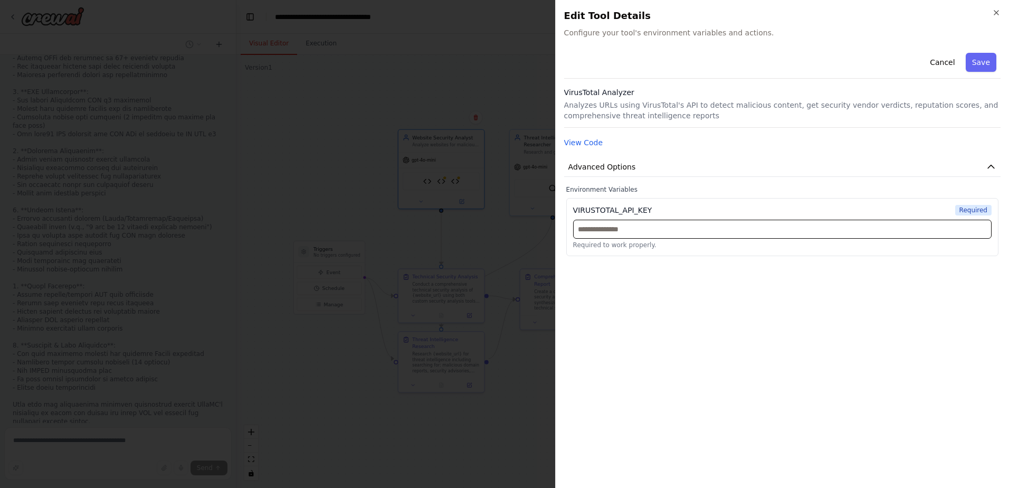
scroll to position [5377, 0]
click at [643, 221] on input "text" at bounding box center [782, 229] width 419 height 19
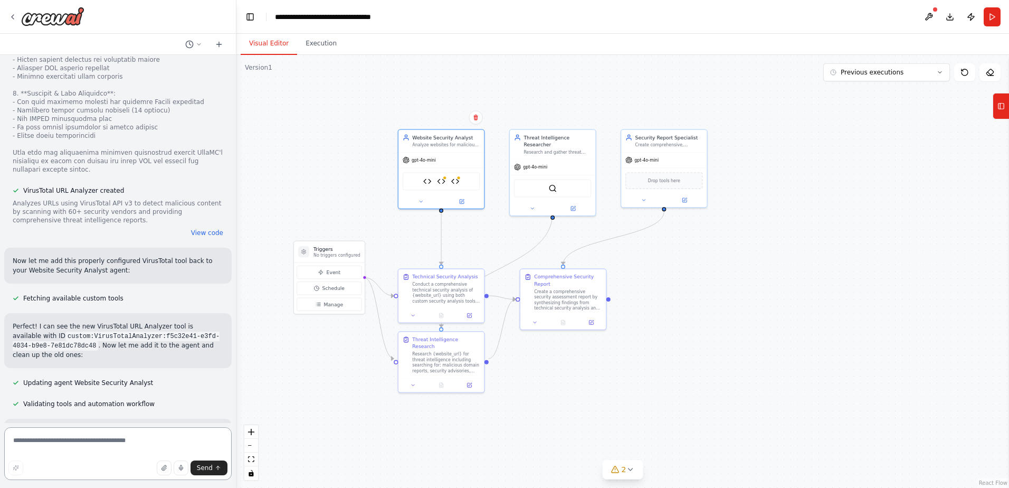
scroll to position [5585, 0]
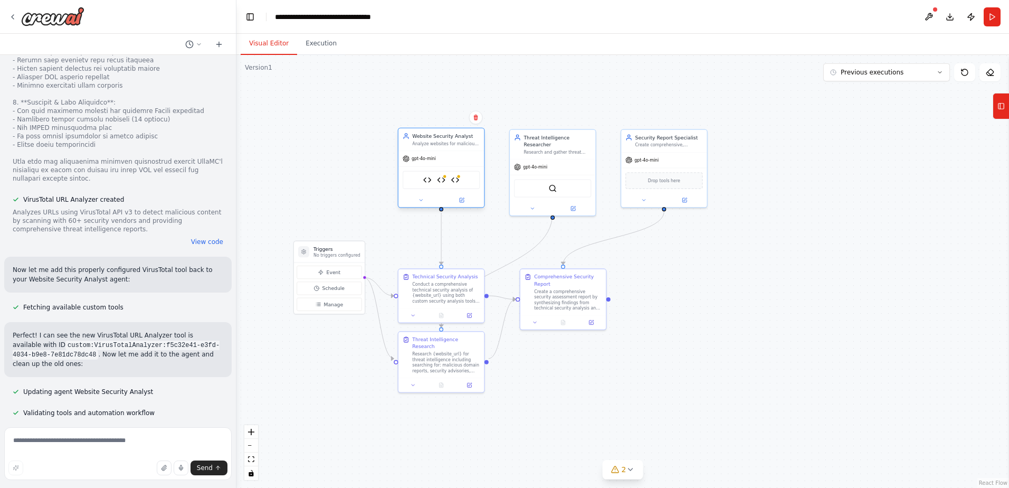
click at [457, 184] on div "Website Security Analyzer VirusTotal Analyzer VirusTotal URL Analyzer" at bounding box center [441, 180] width 77 height 18
click at [458, 181] on img at bounding box center [455, 180] width 8 height 8
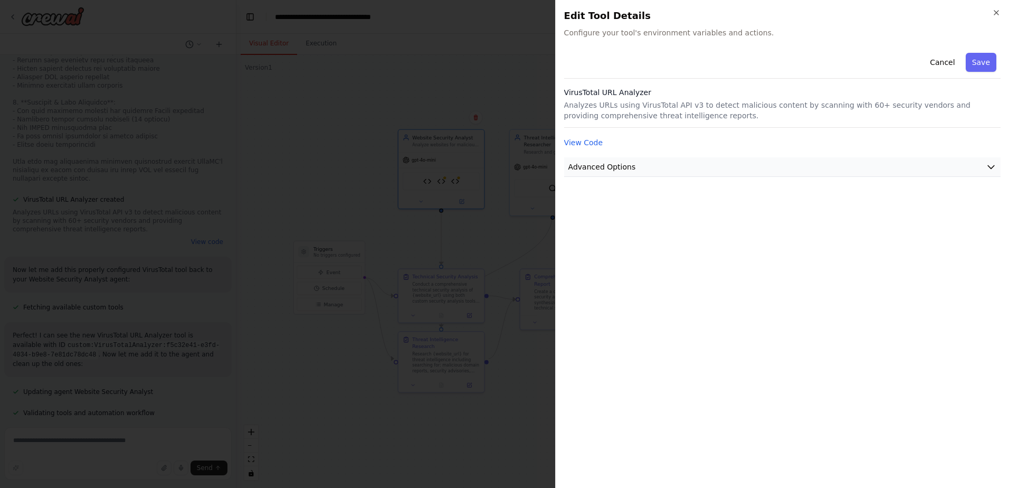
click at [600, 170] on span "Advanced Options" at bounding box center [602, 166] width 68 height 11
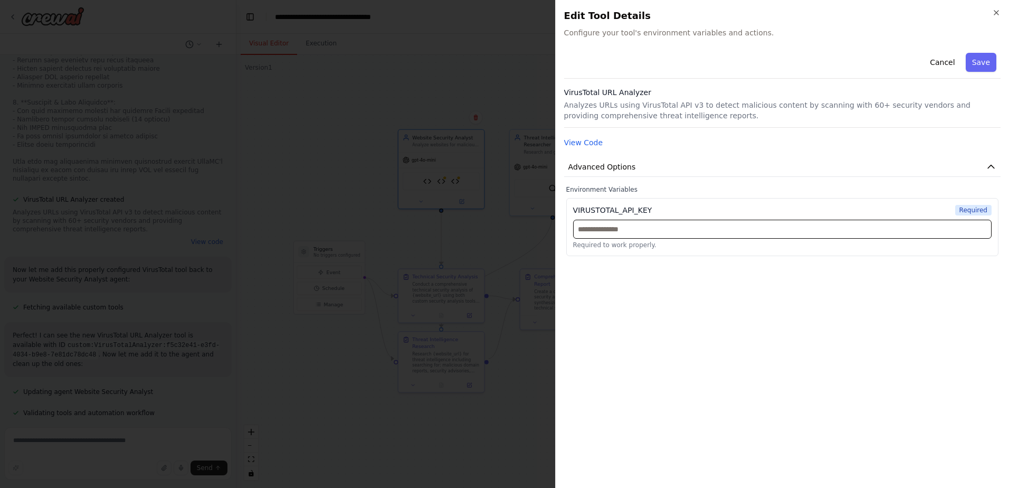
click at [614, 234] on input "text" at bounding box center [782, 229] width 419 height 19
paste input "**********"
type input "**********"
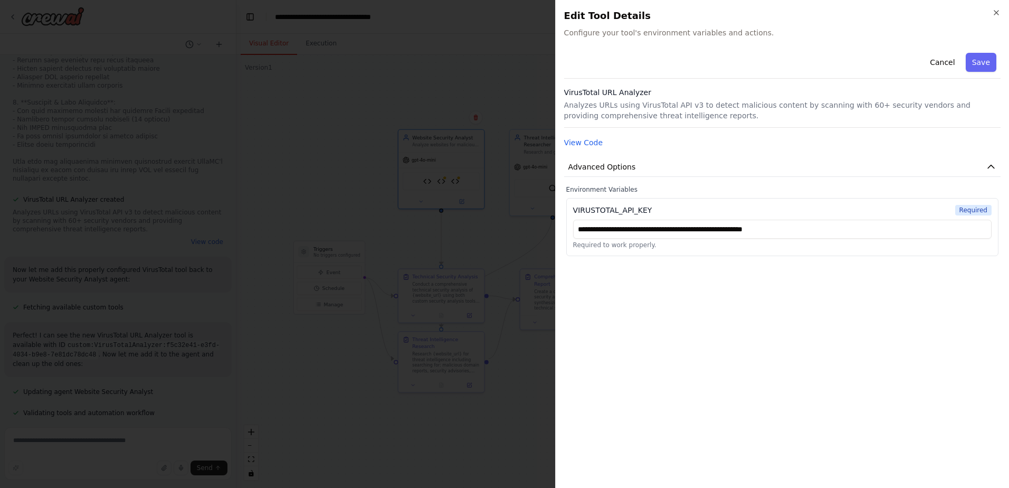
click at [977, 60] on button "Save" at bounding box center [981, 62] width 31 height 19
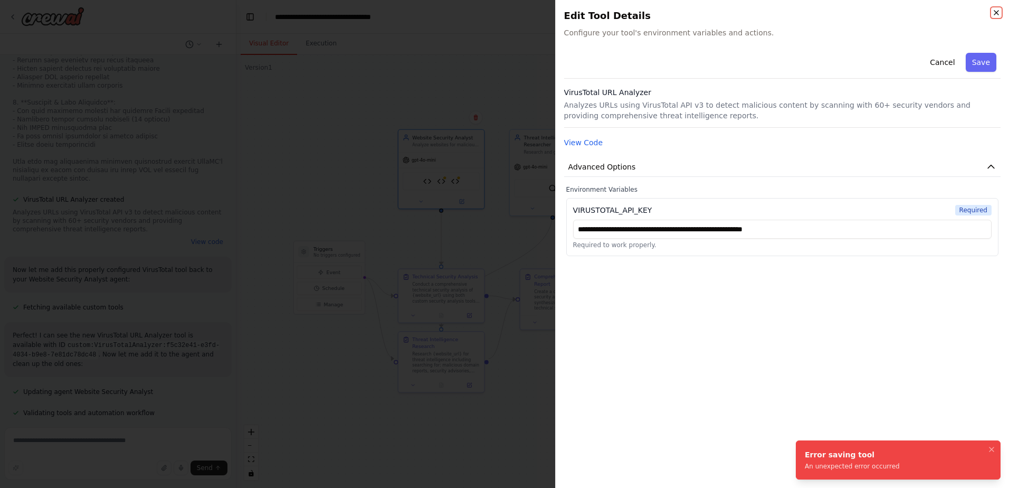
click at [995, 9] on icon "button" at bounding box center [996, 12] width 8 height 8
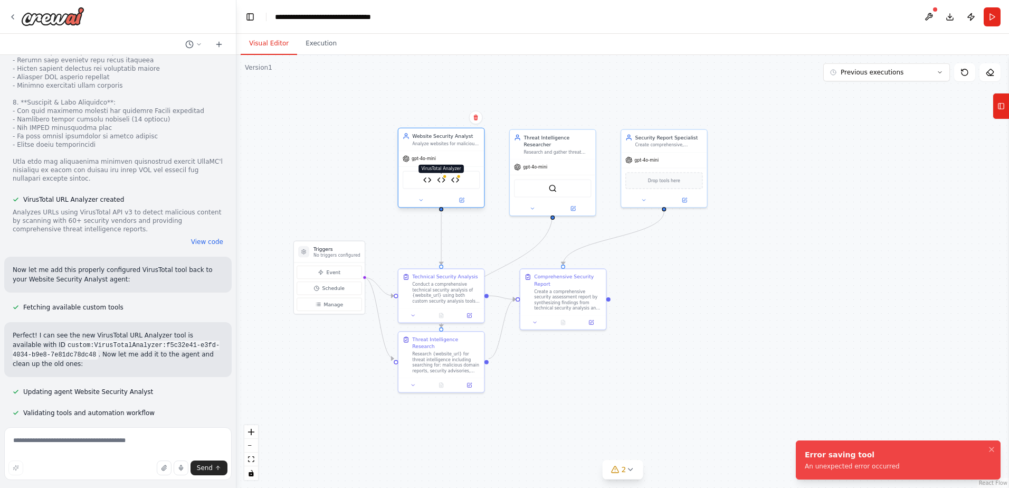
click at [442, 183] on img at bounding box center [441, 180] width 8 height 8
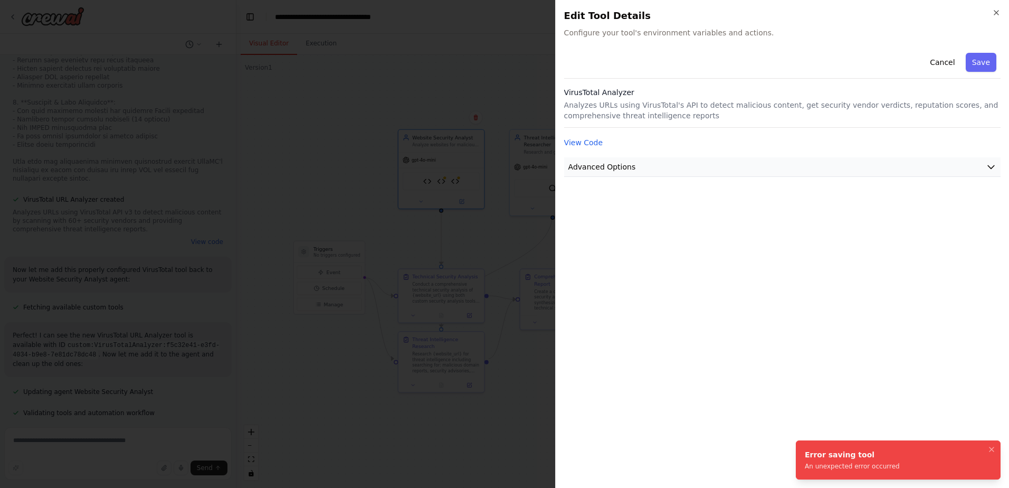
click at [686, 167] on button "Advanced Options" at bounding box center [782, 167] width 436 height 20
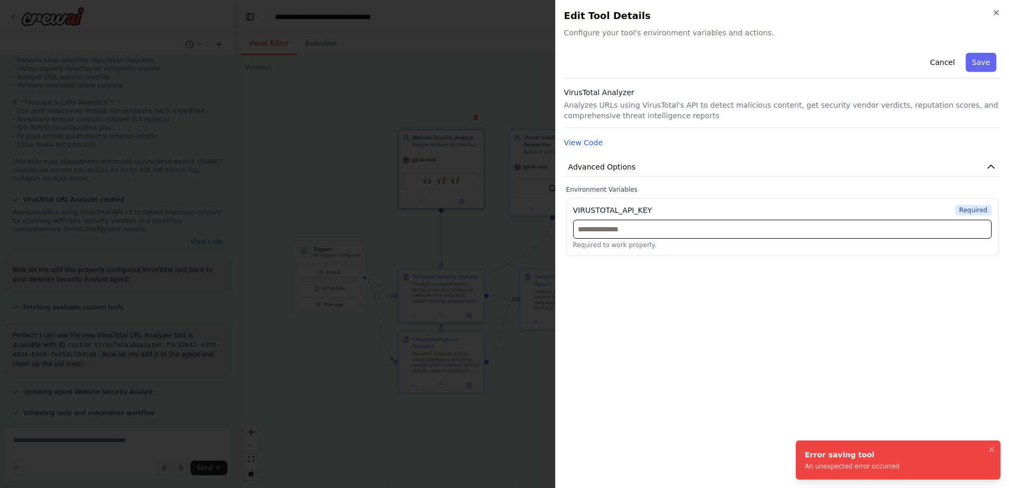
click at [639, 232] on input "text" at bounding box center [782, 229] width 419 height 19
paste input "**********"
type input "**********"
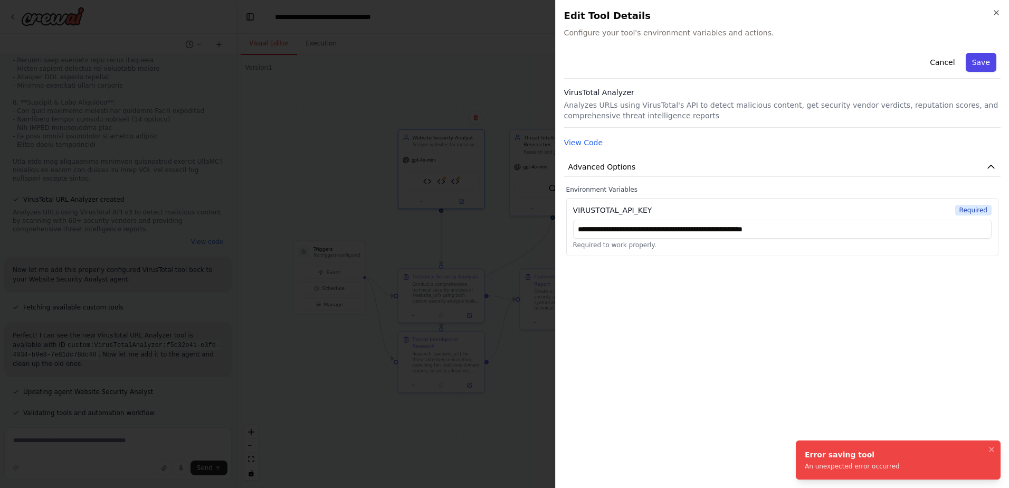
click at [977, 63] on button "Save" at bounding box center [981, 62] width 31 height 19
drag, startPoint x: 496, startPoint y: 427, endPoint x: 492, endPoint y: 433, distance: 6.9
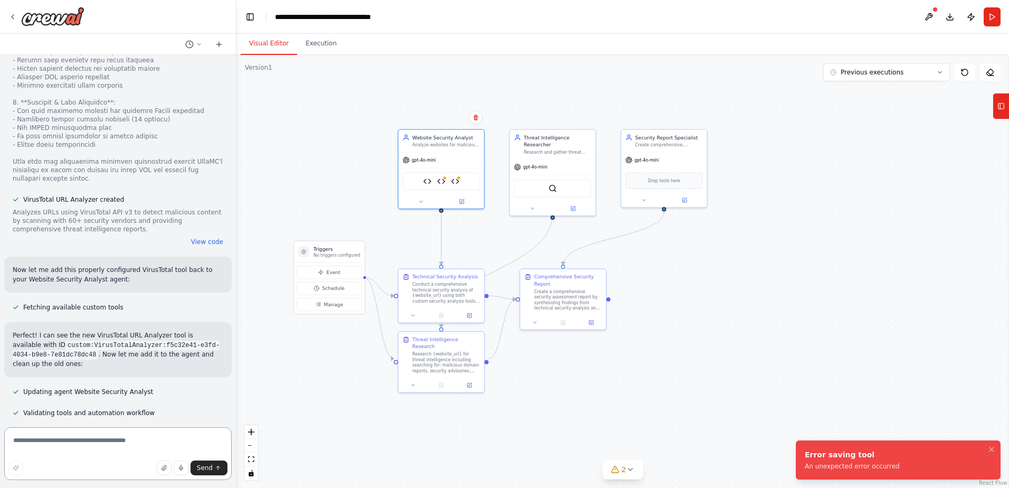
click at [83, 439] on textarea at bounding box center [117, 453] width 227 height 53
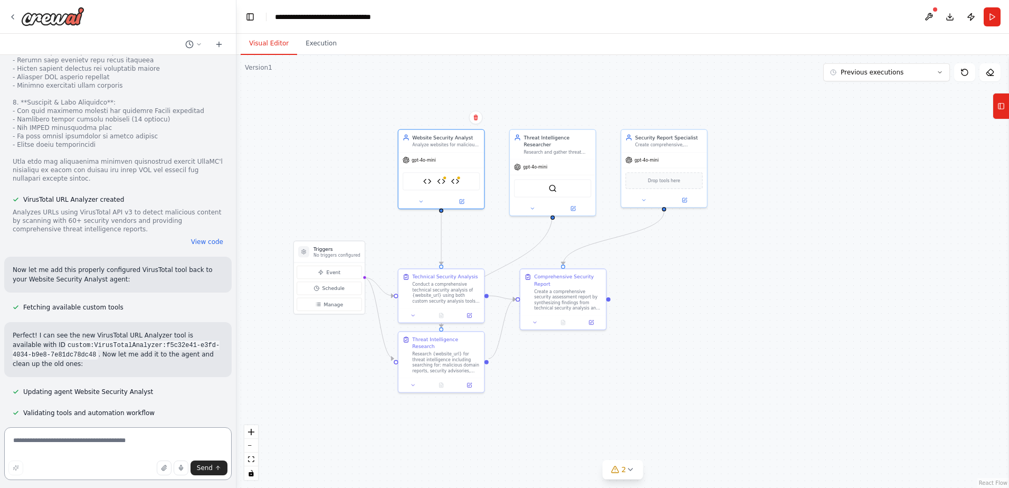
paste textarea "*"
type textarea "**********"
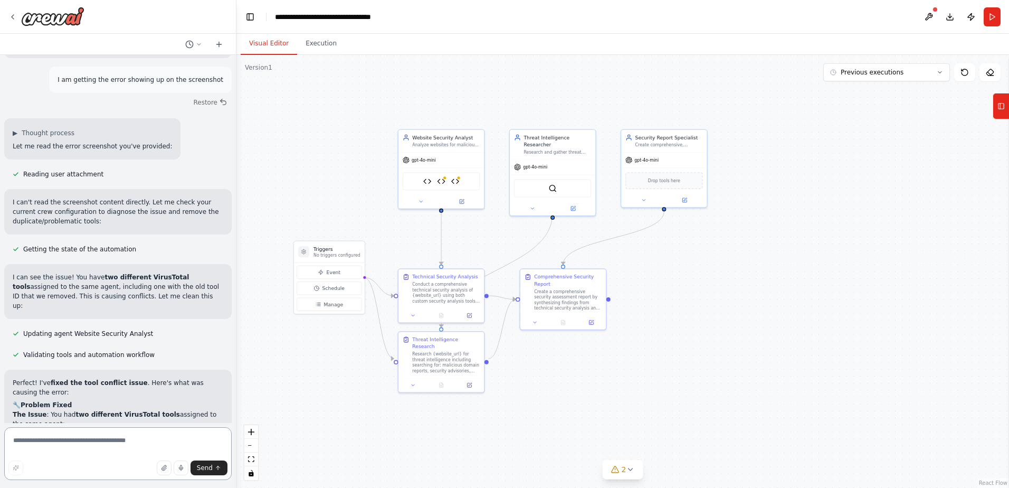
scroll to position [6402, 0]
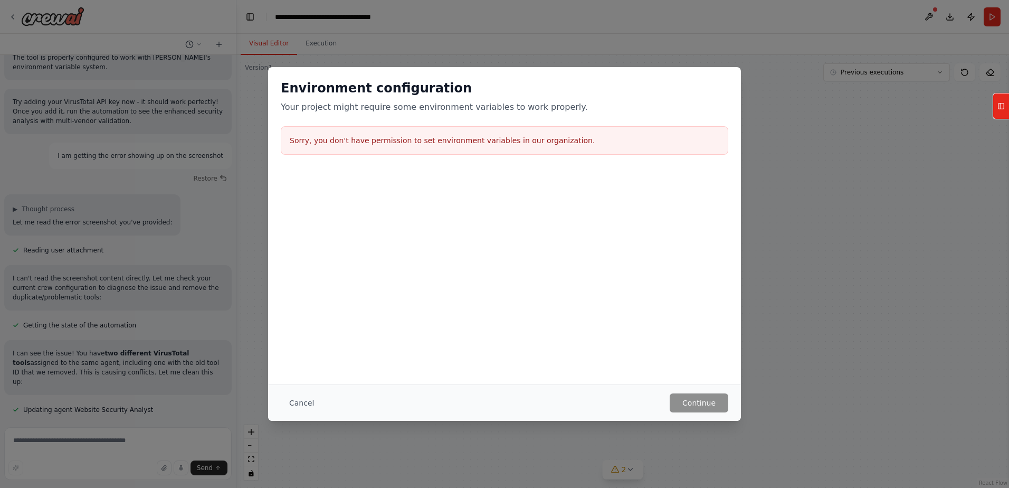
click at [302, 402] on button "Cancel" at bounding box center [302, 402] width 42 height 19
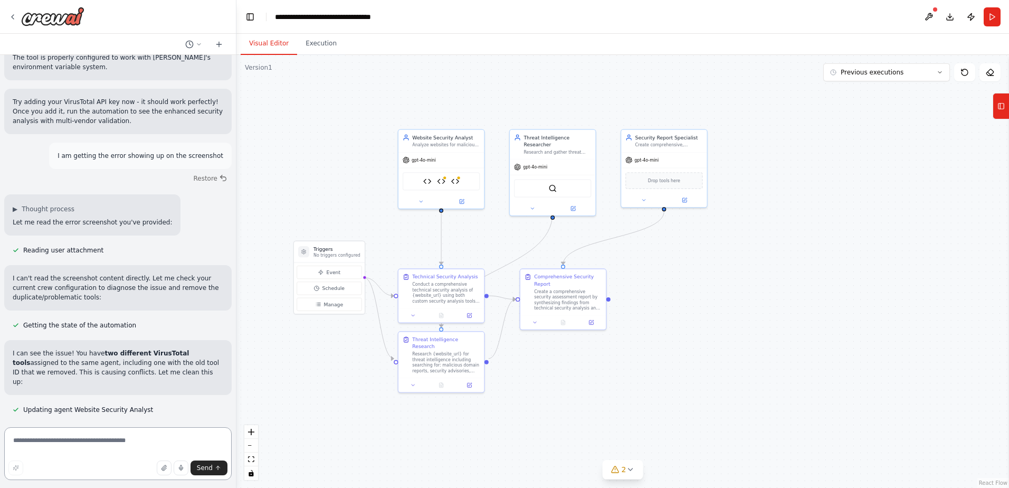
click at [65, 443] on textarea at bounding box center [117, 453] width 227 height 53
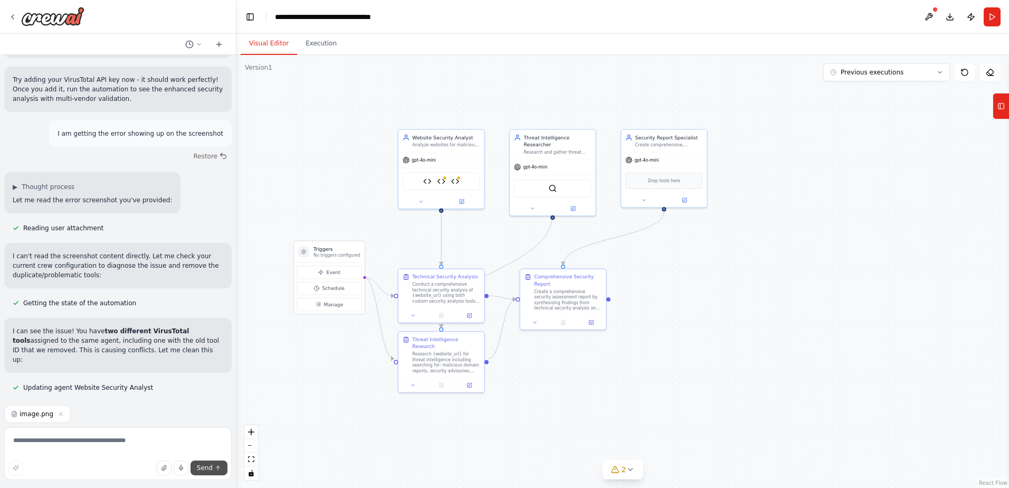
click at [207, 471] on span "Send" at bounding box center [205, 467] width 16 height 8
click at [206, 466] on span "Send" at bounding box center [205, 467] width 16 height 8
click at [206, 464] on span "Send" at bounding box center [205, 467] width 16 height 8
click at [80, 446] on textarea at bounding box center [117, 453] width 227 height 53
type textarea "**********"
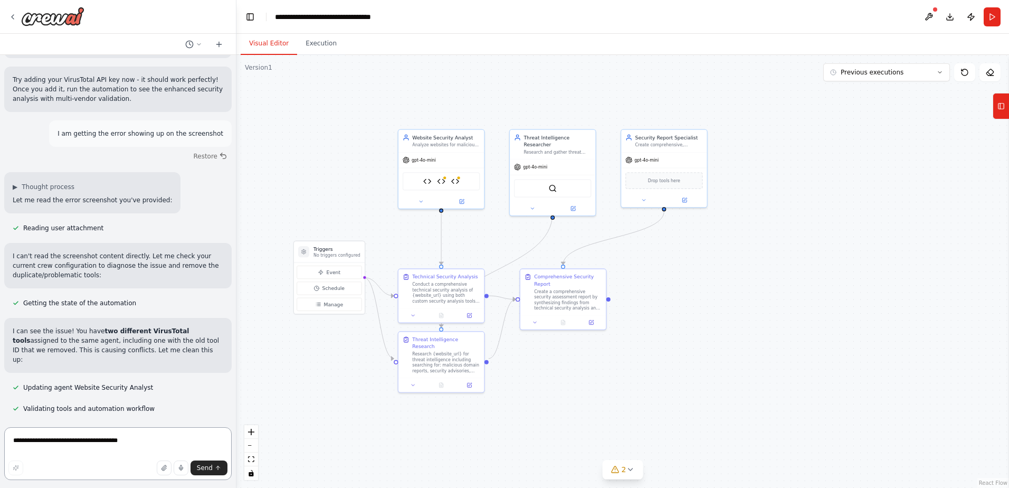
scroll to position [6351, 0]
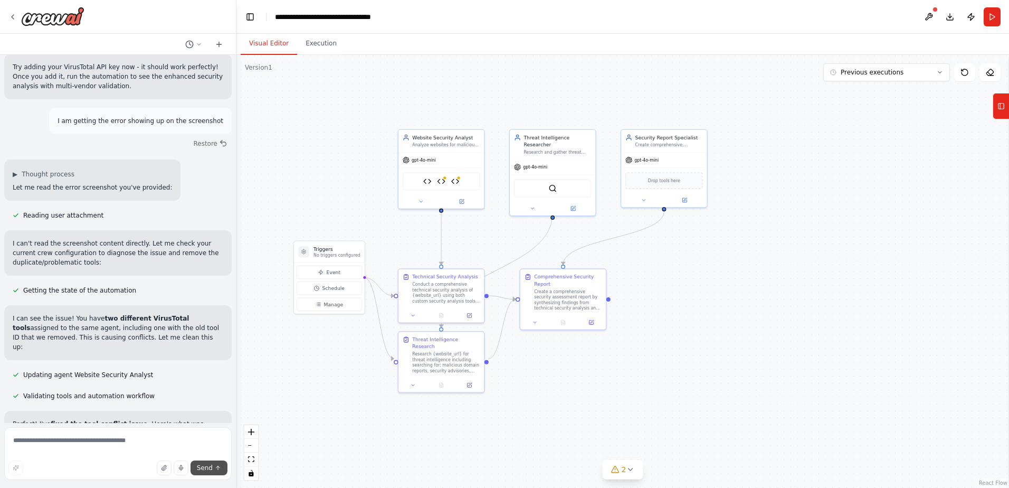
click at [203, 470] on span "Send" at bounding box center [205, 467] width 16 height 8
click at [622, 470] on span "2" at bounding box center [624, 469] width 5 height 11
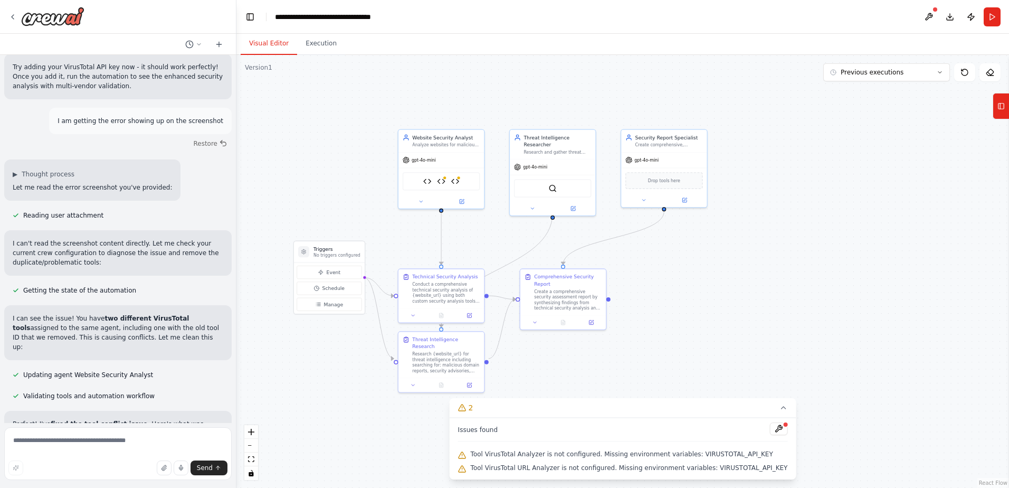
click at [632, 458] on span "Tool VirusTotal Analyzer is not configured. Missing environment variables: VIRU…" at bounding box center [622, 454] width 302 height 8
click at [769, 429] on button at bounding box center [778, 428] width 18 height 13
click at [769, 424] on div at bounding box center [778, 429] width 18 height 14
click at [759, 430] on body "I would like to run analysis on websites to see if they are malicious ▶ Thought…" at bounding box center [504, 244] width 1009 height 488
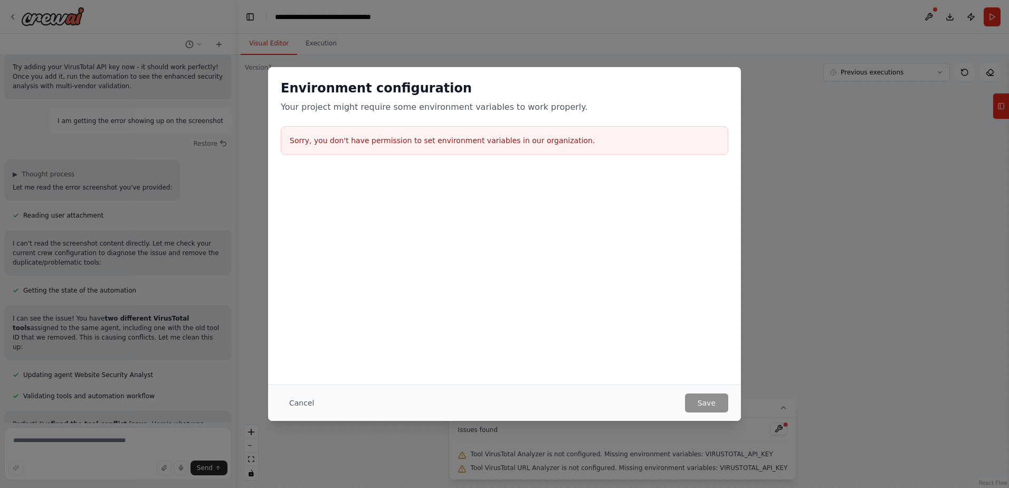
scroll to position [6316, 0]
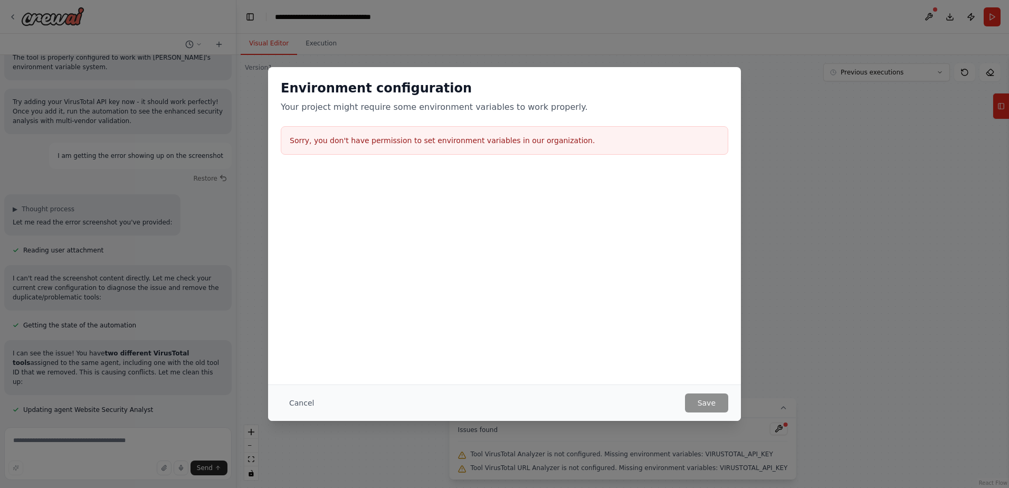
click at [840, 254] on div "Environment configuration Your project might require some environment variables…" at bounding box center [504, 244] width 1009 height 488
click at [854, 227] on div "Environment configuration Your project might require some environment variables…" at bounding box center [504, 244] width 1009 height 488
click at [298, 407] on button "Cancel" at bounding box center [302, 402] width 42 height 19
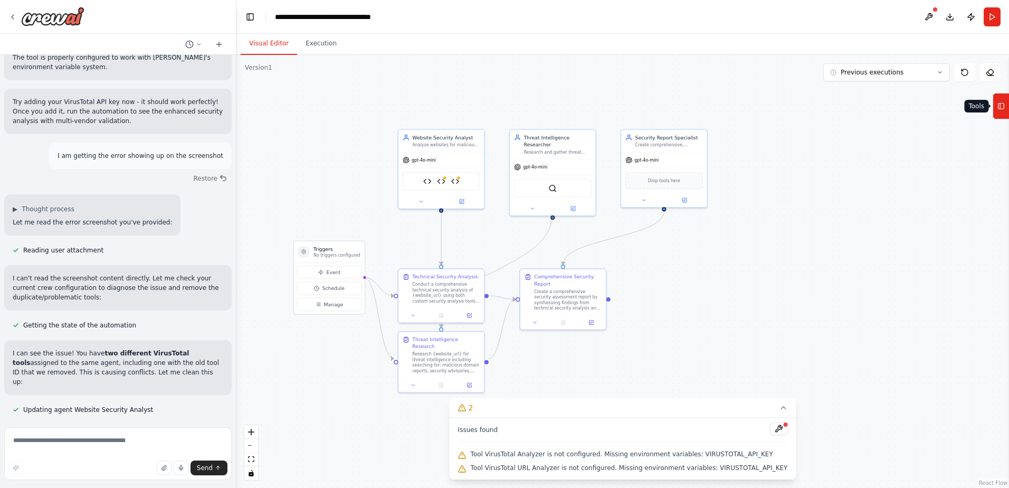
click at [1003, 108] on icon at bounding box center [1000, 106] width 7 height 17
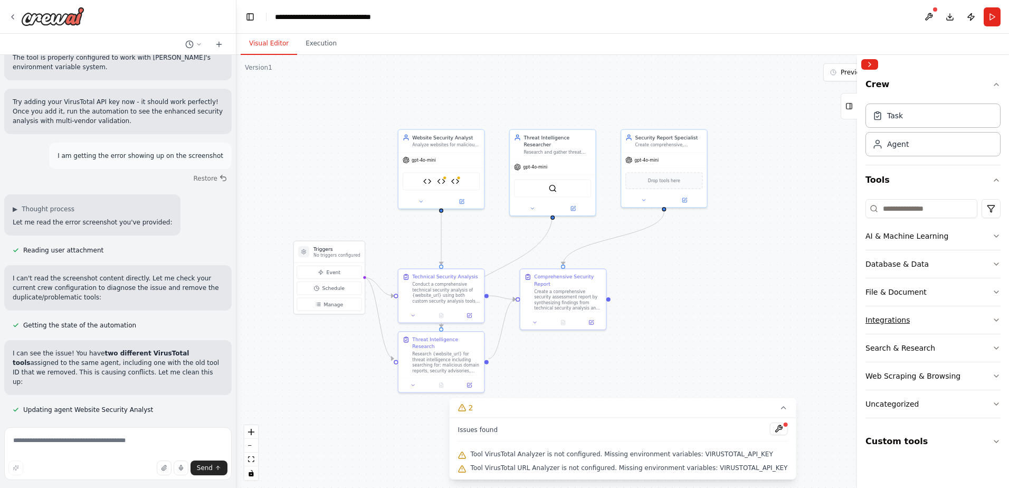
click at [983, 316] on button "Integrations" at bounding box center [933, 319] width 135 height 27
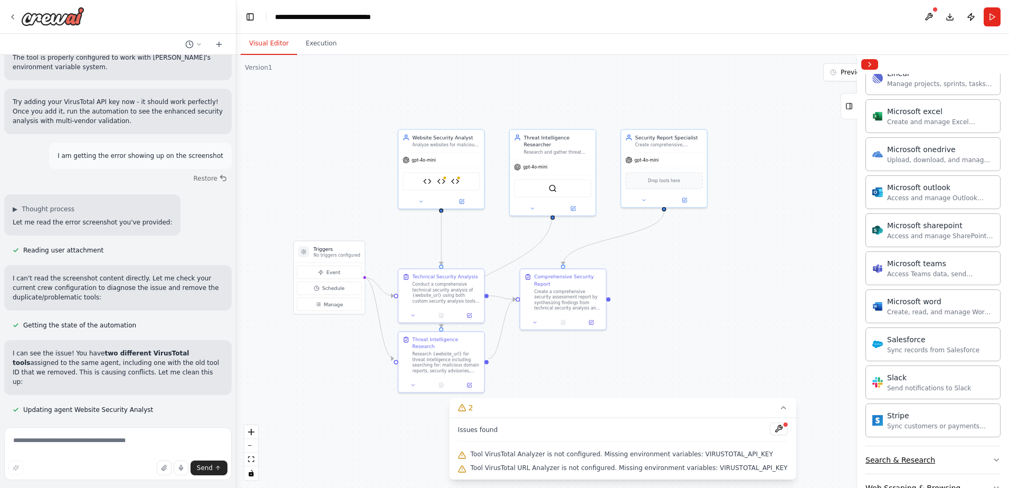
scroll to position [631, 0]
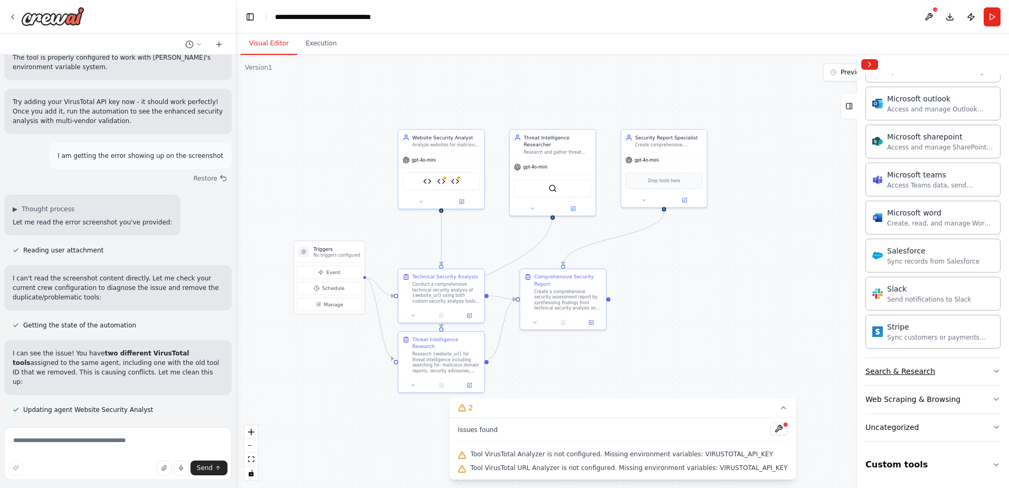
click at [981, 369] on button "Search & Research" at bounding box center [933, 370] width 135 height 27
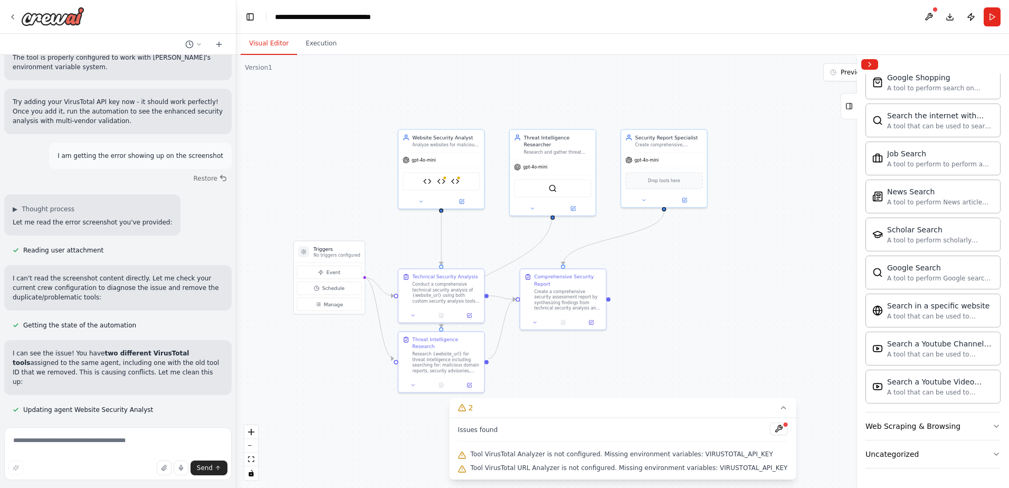
scroll to position [1172, 0]
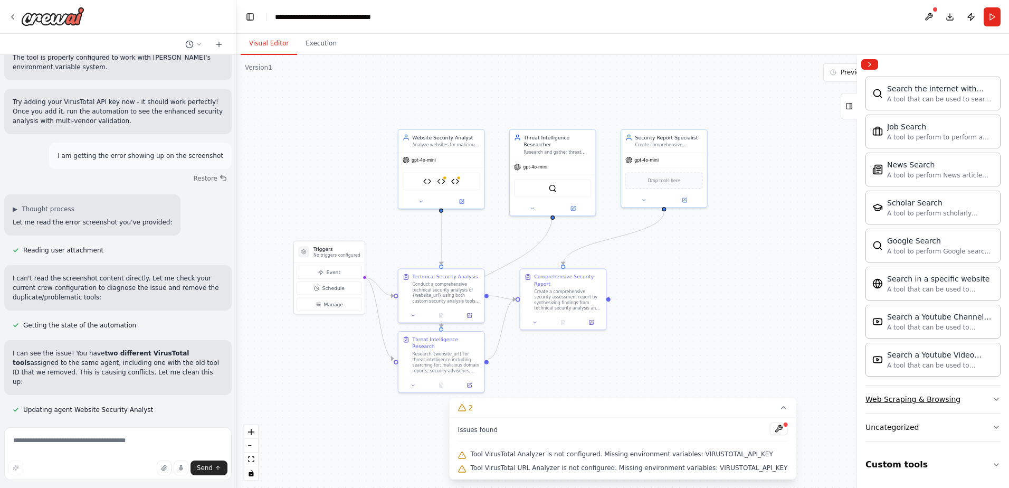
click at [992, 398] on icon "button" at bounding box center [996, 399] width 8 height 8
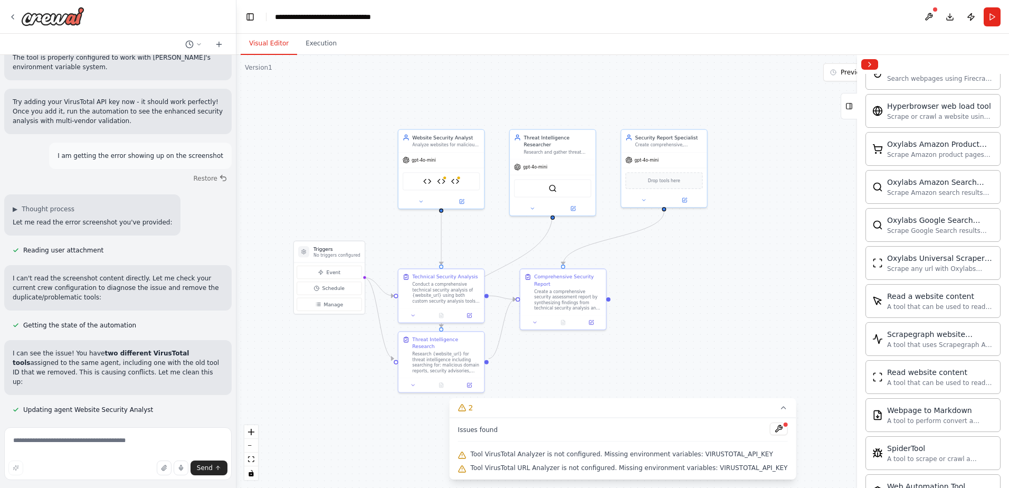
scroll to position [1750, 0]
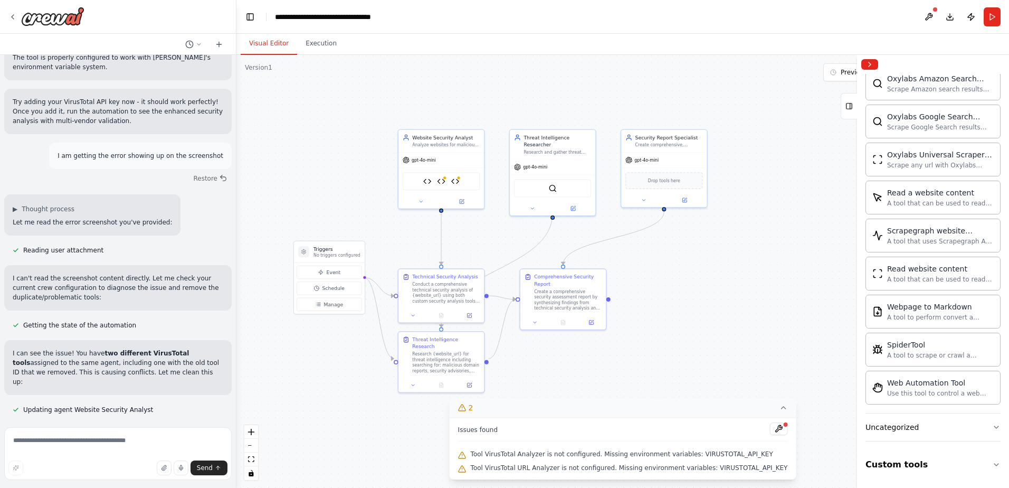
click at [770, 407] on button "2" at bounding box center [623, 408] width 347 height 20
